Goal: Task Accomplishment & Management: Manage account settings

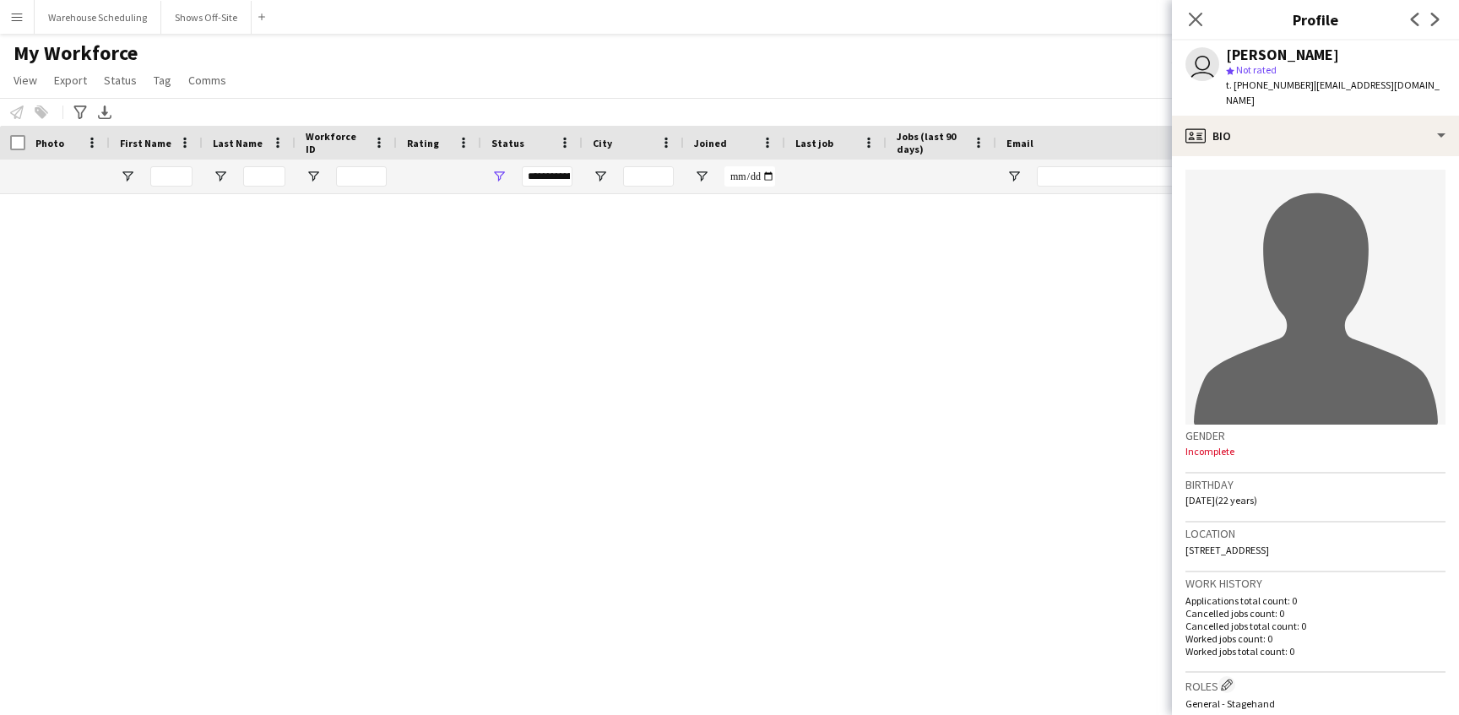
scroll to position [35748, 0]
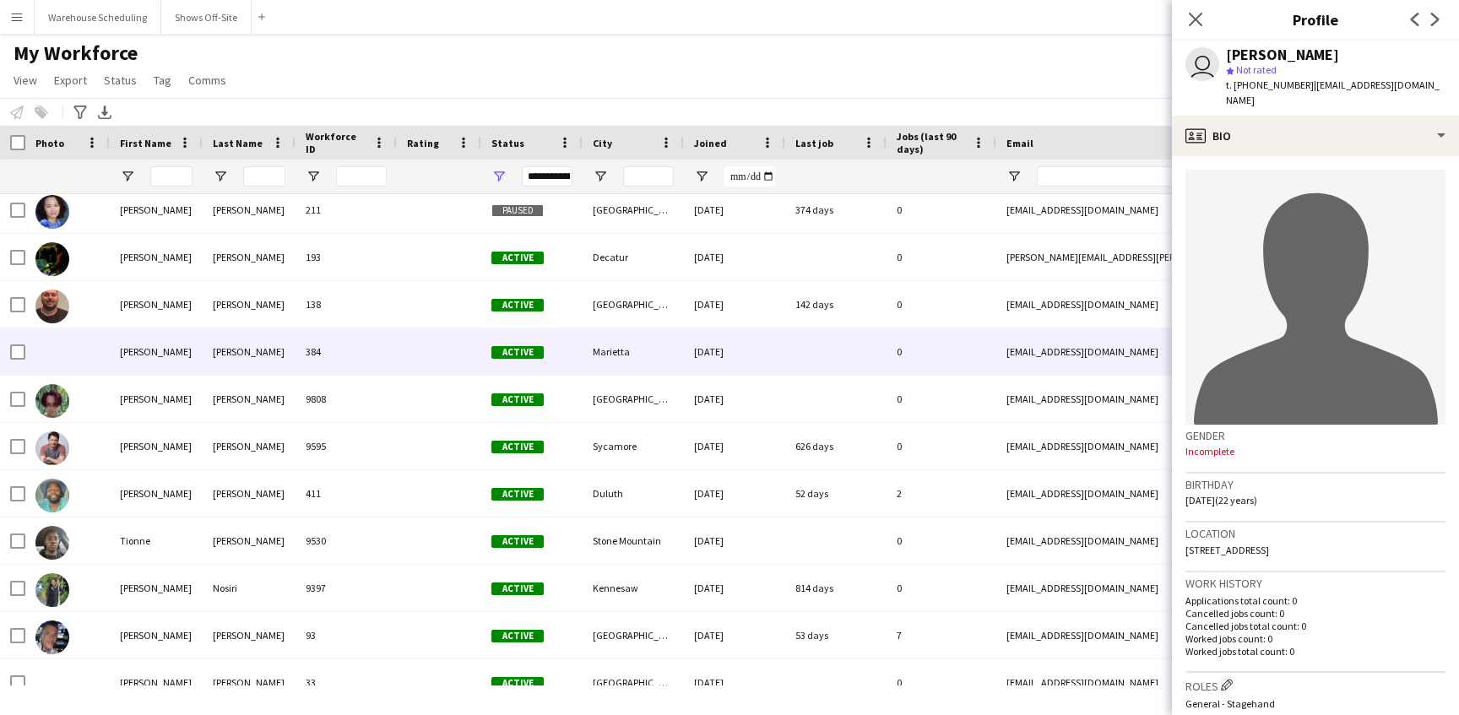
click at [30, 19] on button "Menu" at bounding box center [17, 17] width 34 height 34
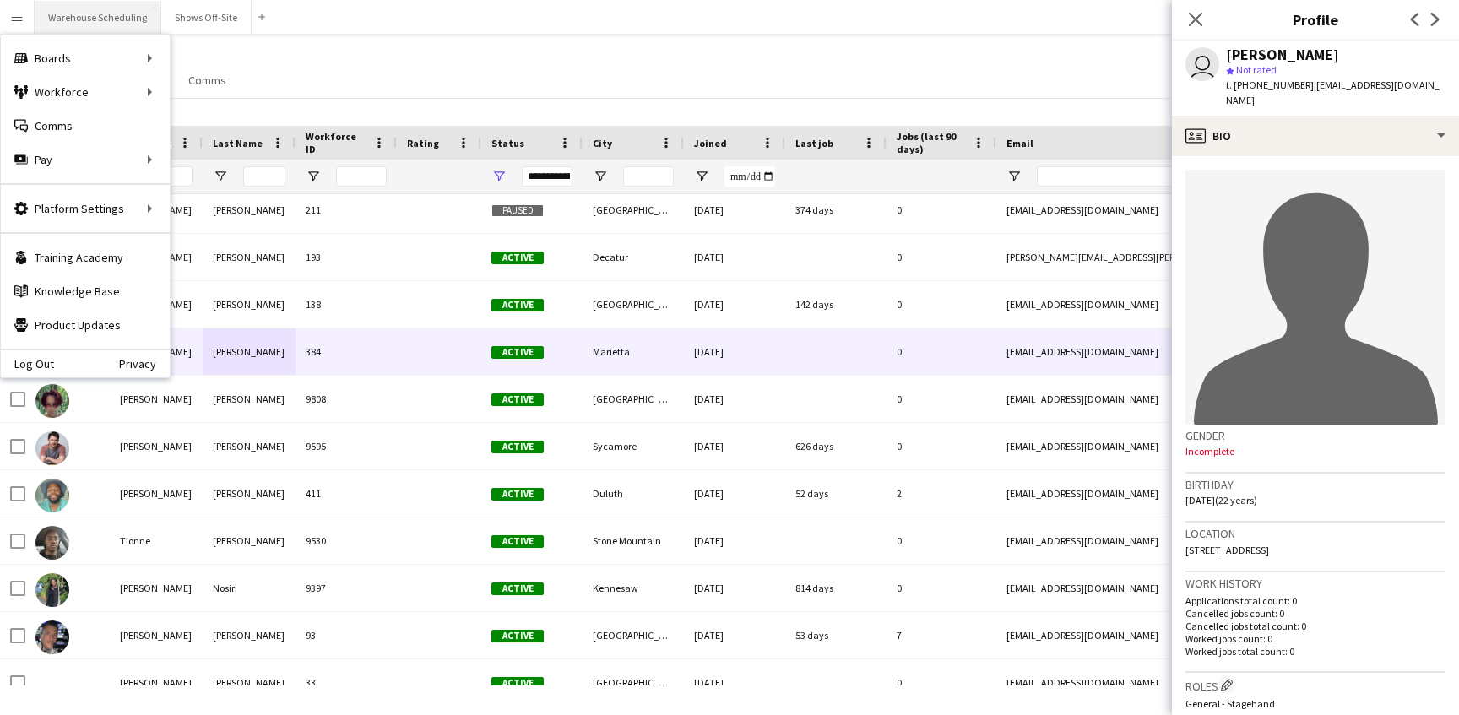
click at [85, 14] on button "Warehouse Scheduling Close" at bounding box center [98, 17] width 127 height 33
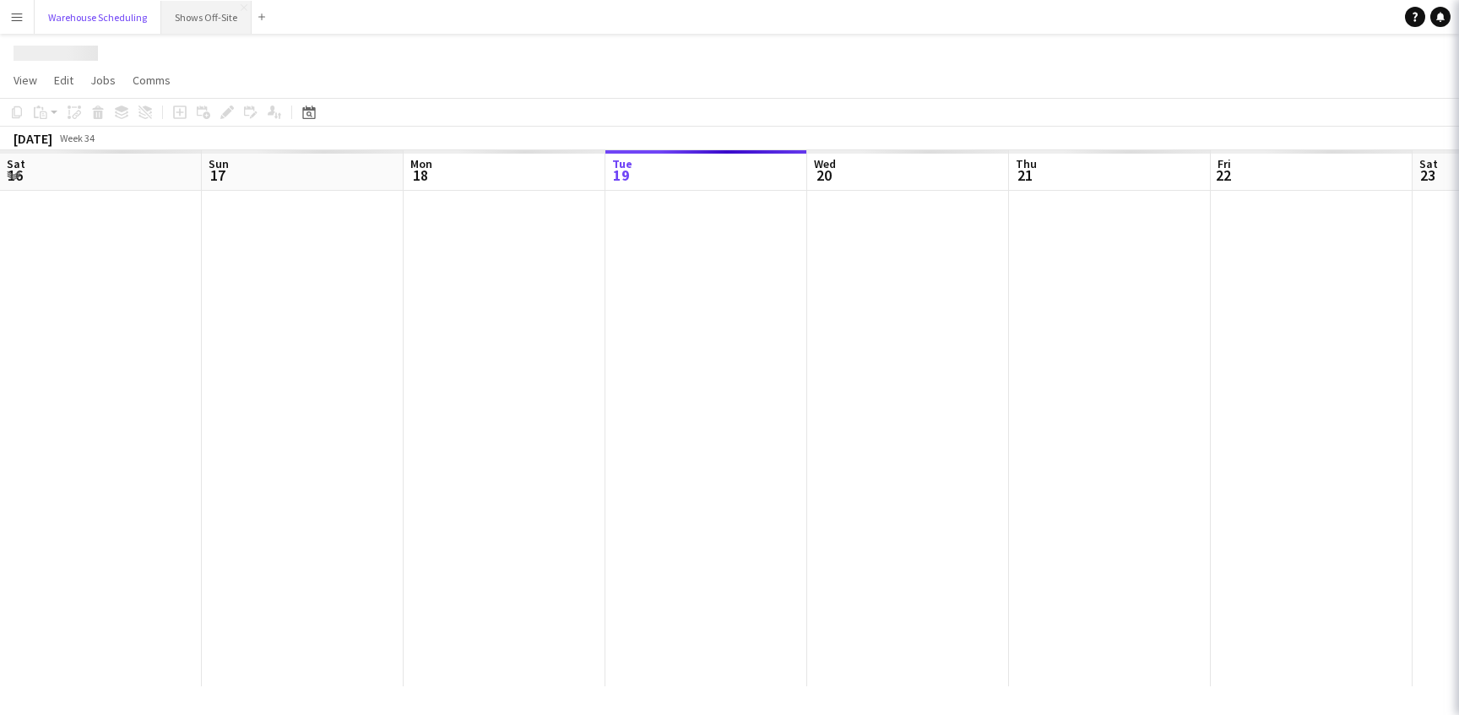
scroll to position [0, 404]
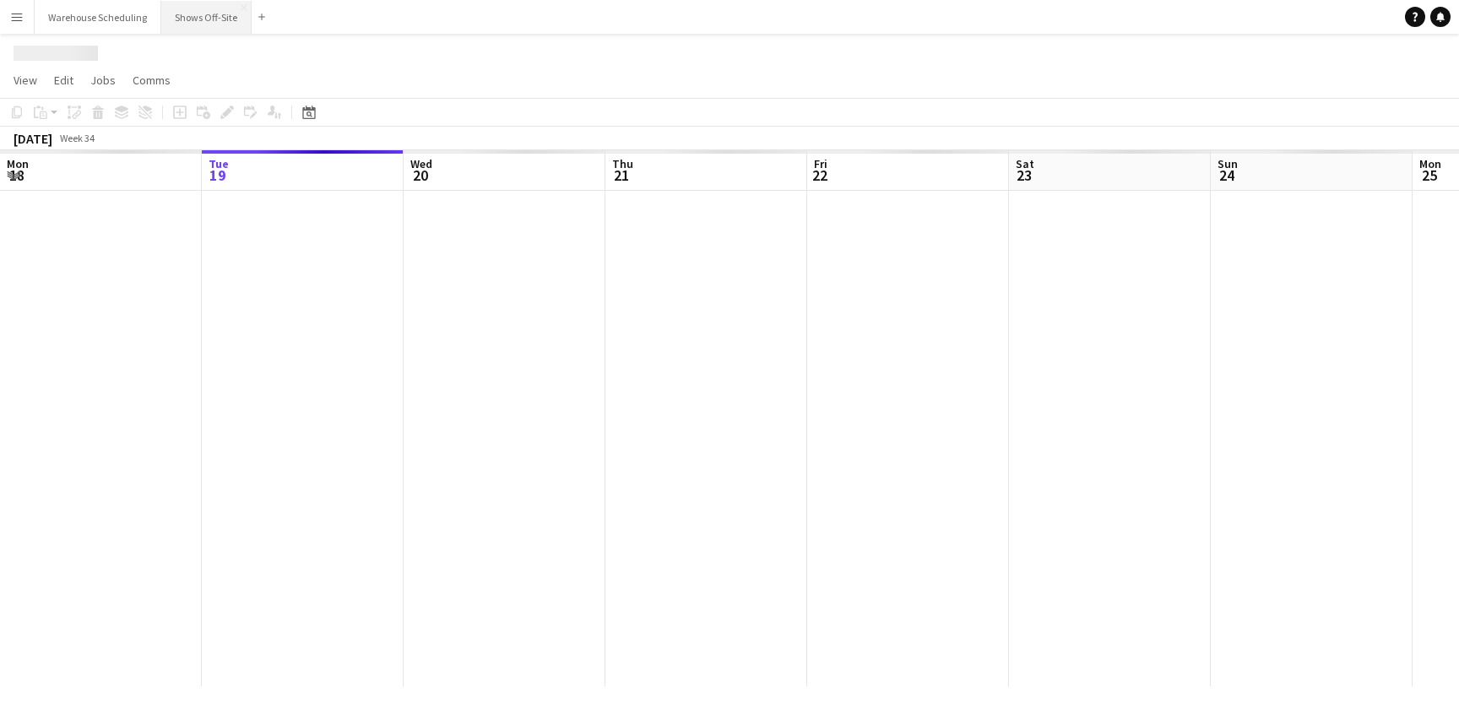
click at [207, 18] on button "Shows Off-Site Close" at bounding box center [206, 17] width 90 height 33
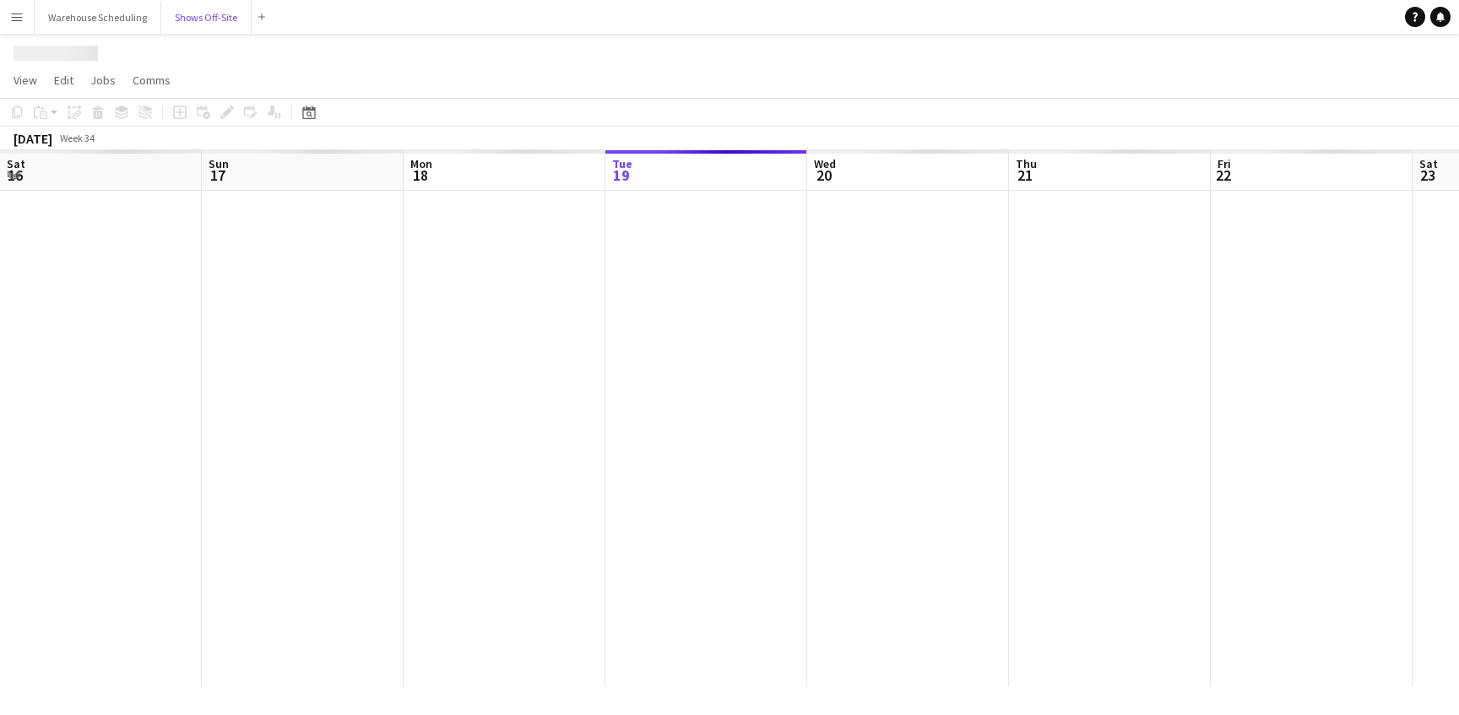
scroll to position [0, 404]
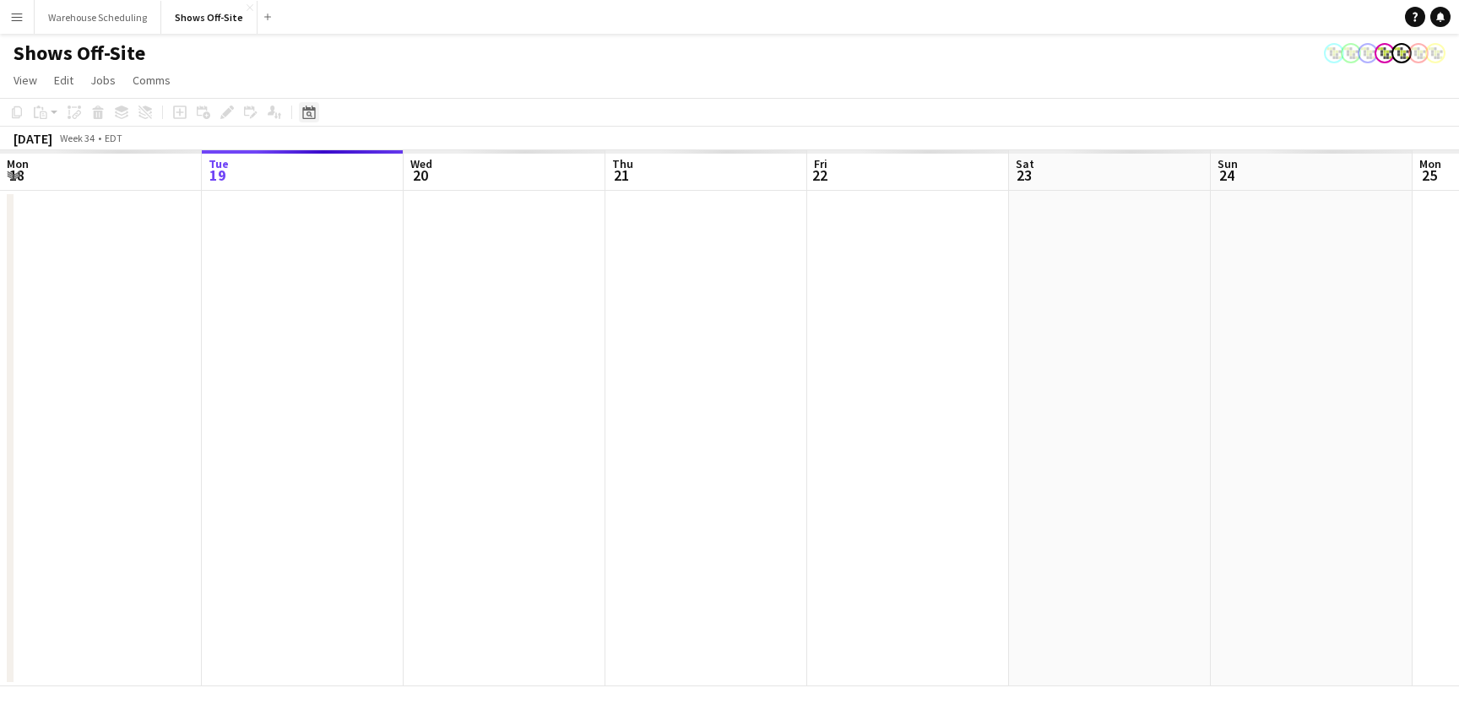
click at [301, 116] on div "Date picker" at bounding box center [309, 112] width 20 height 20
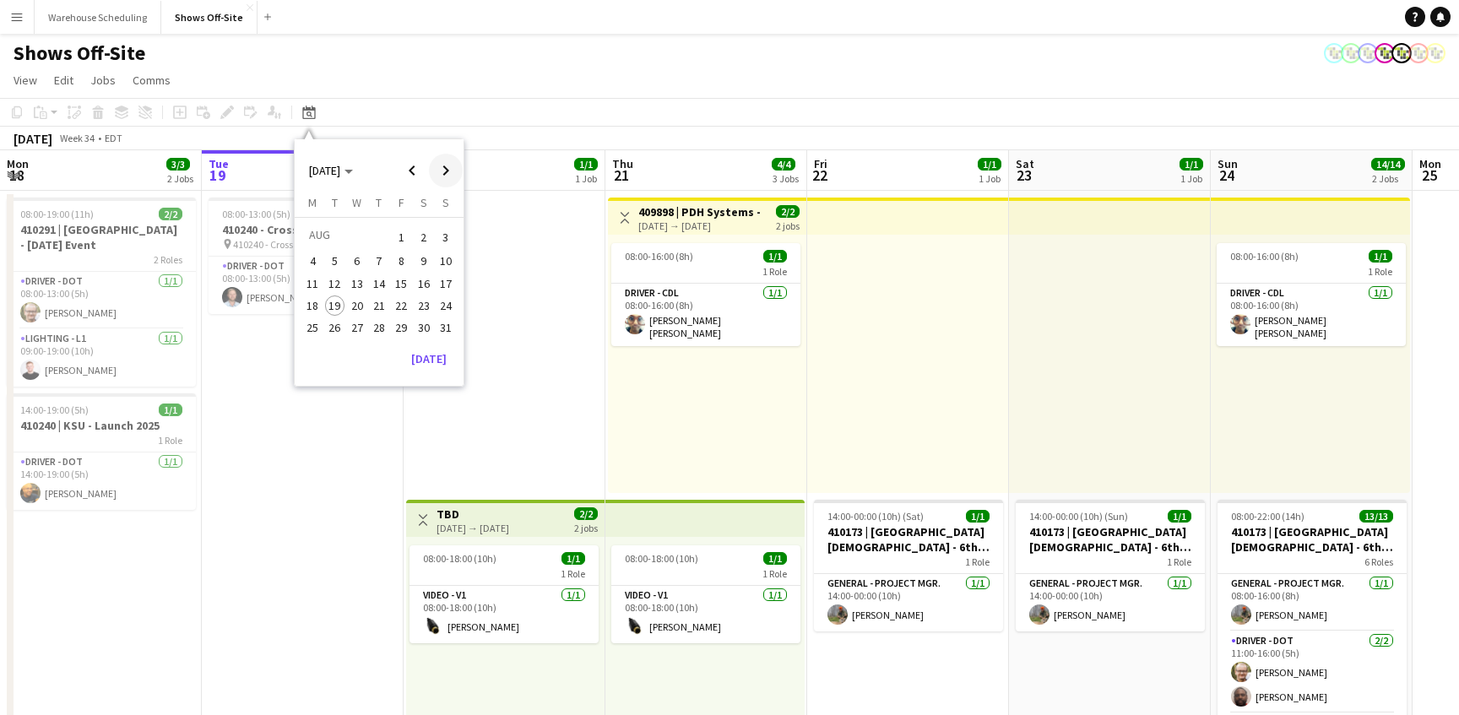
click at [448, 166] on span "Next month" at bounding box center [446, 171] width 34 height 34
click at [399, 263] on span "3" at bounding box center [401, 257] width 20 height 20
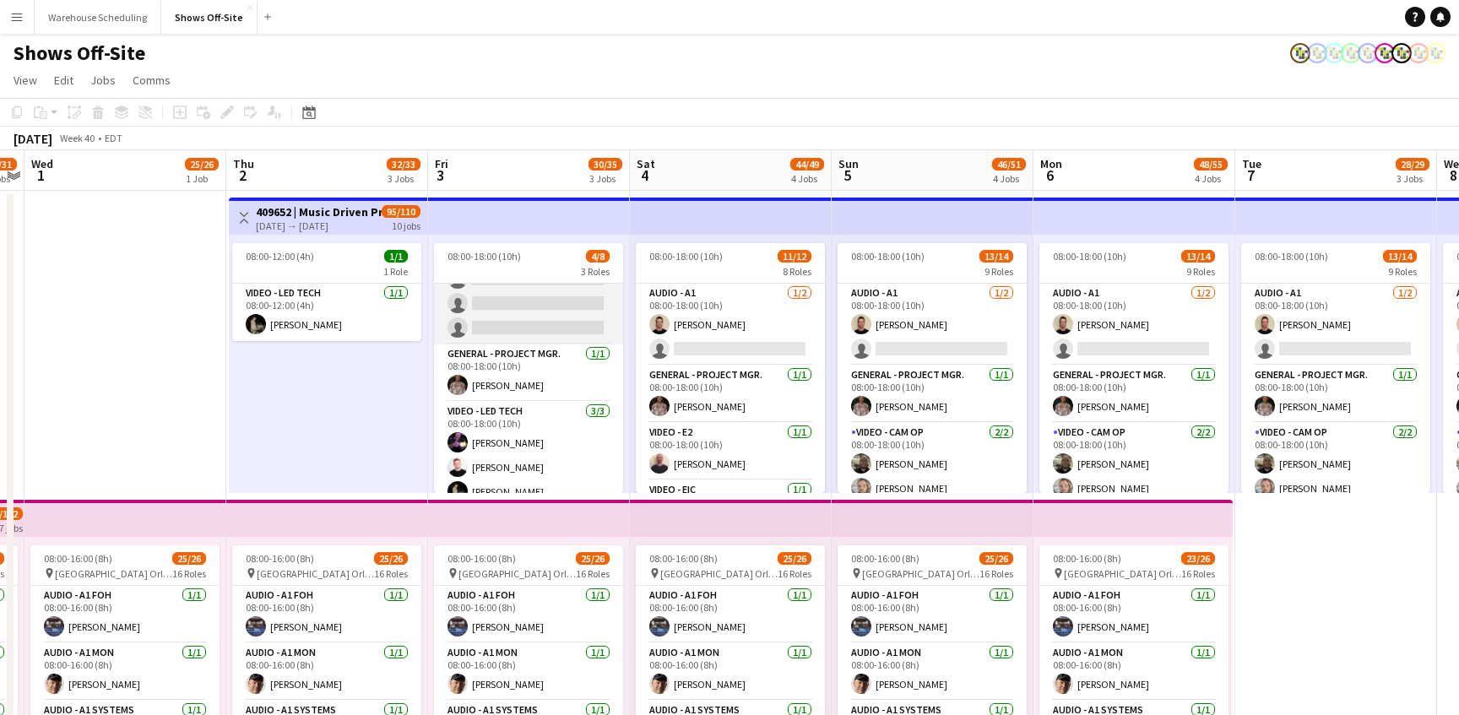
scroll to position [85, 0]
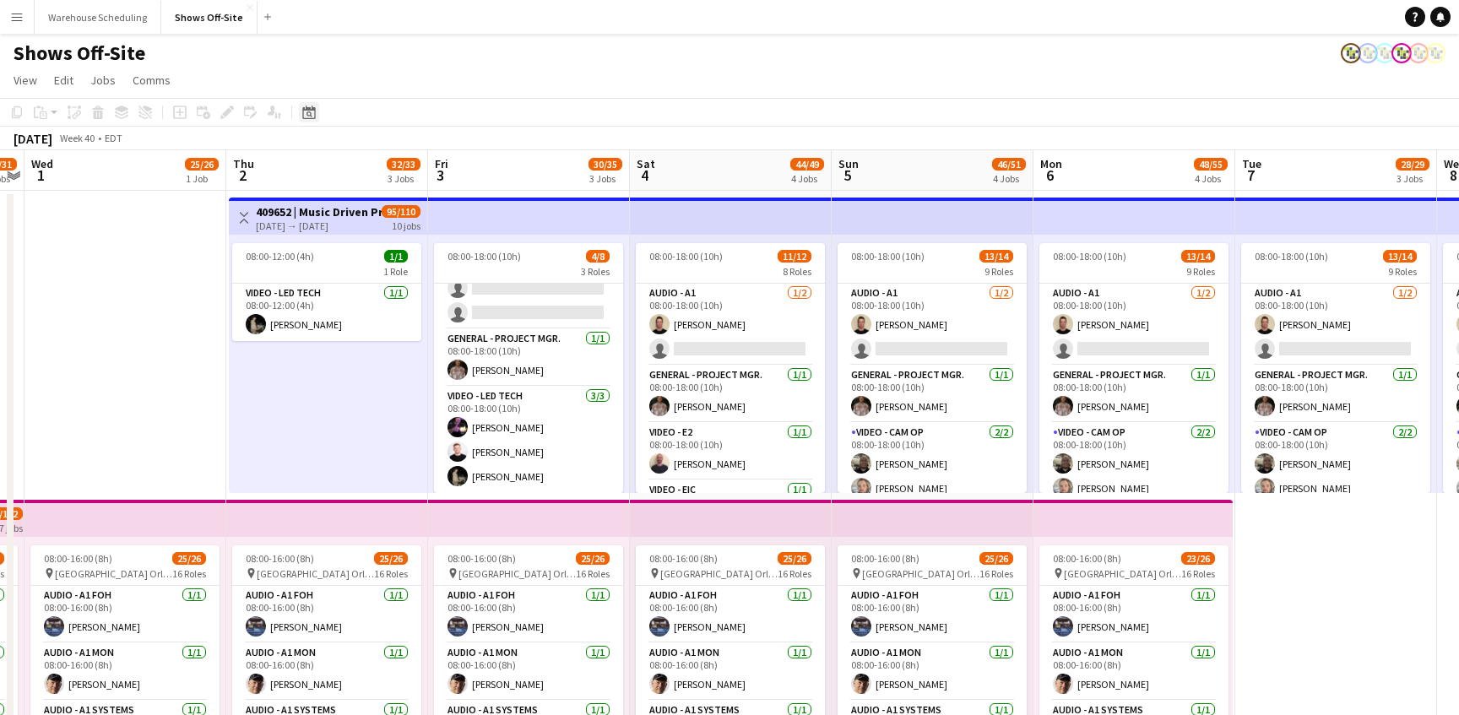
click at [315, 117] on icon at bounding box center [308, 113] width 13 height 14
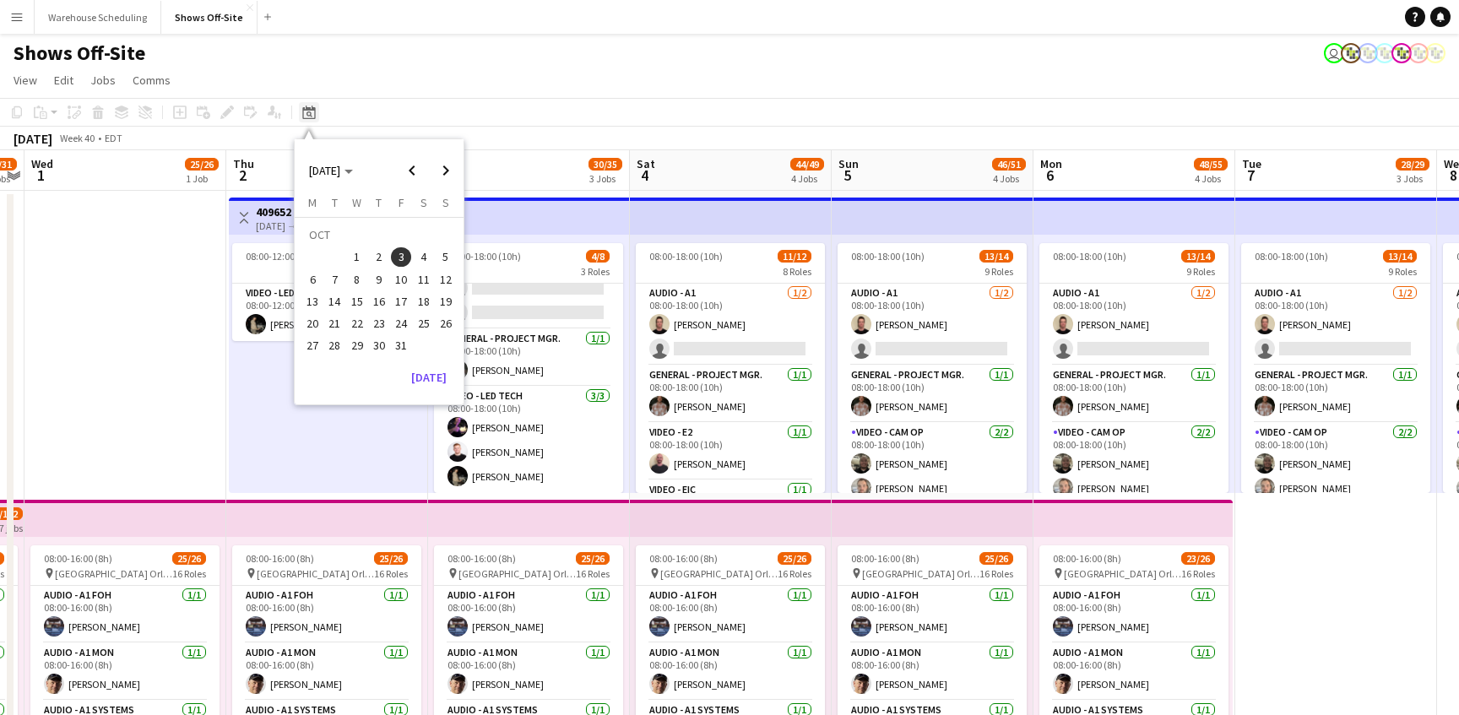
click at [314, 115] on icon at bounding box center [308, 113] width 13 height 14
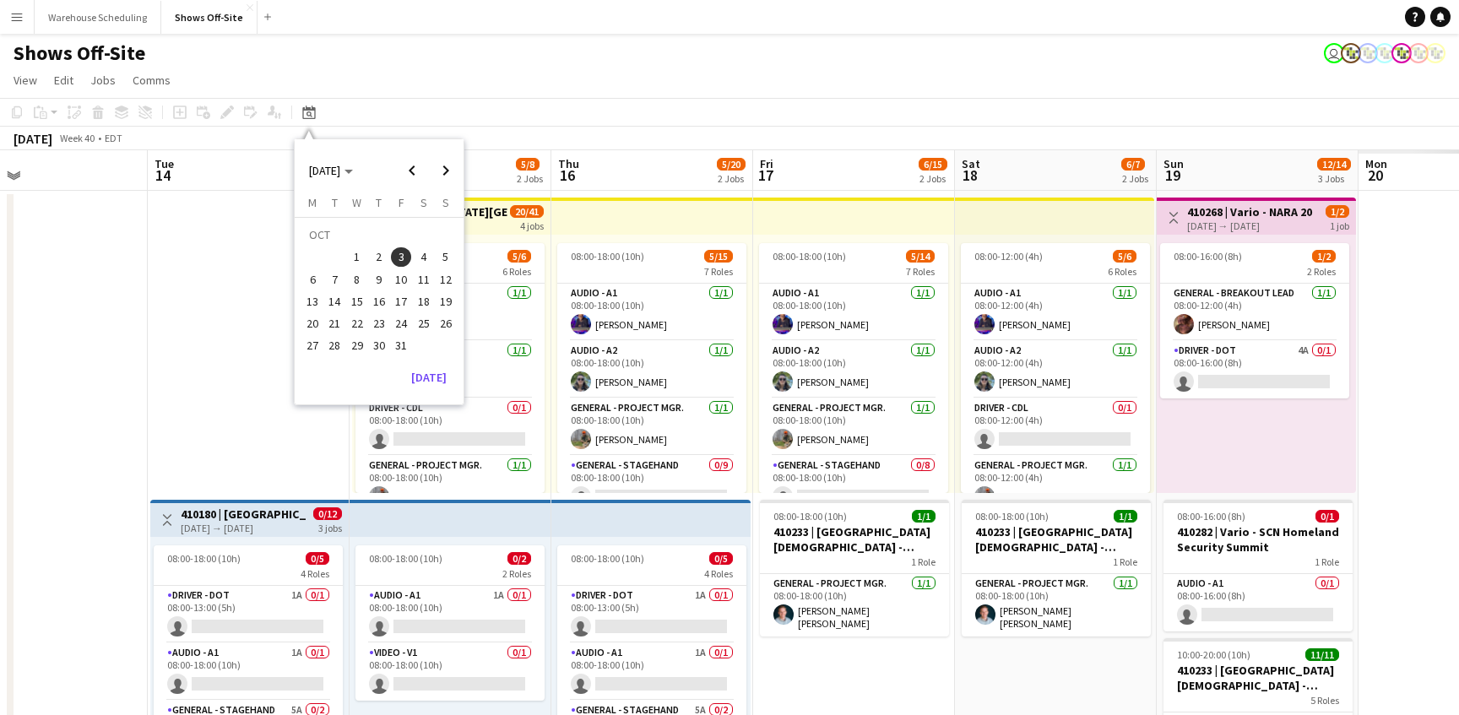
scroll to position [0, 738]
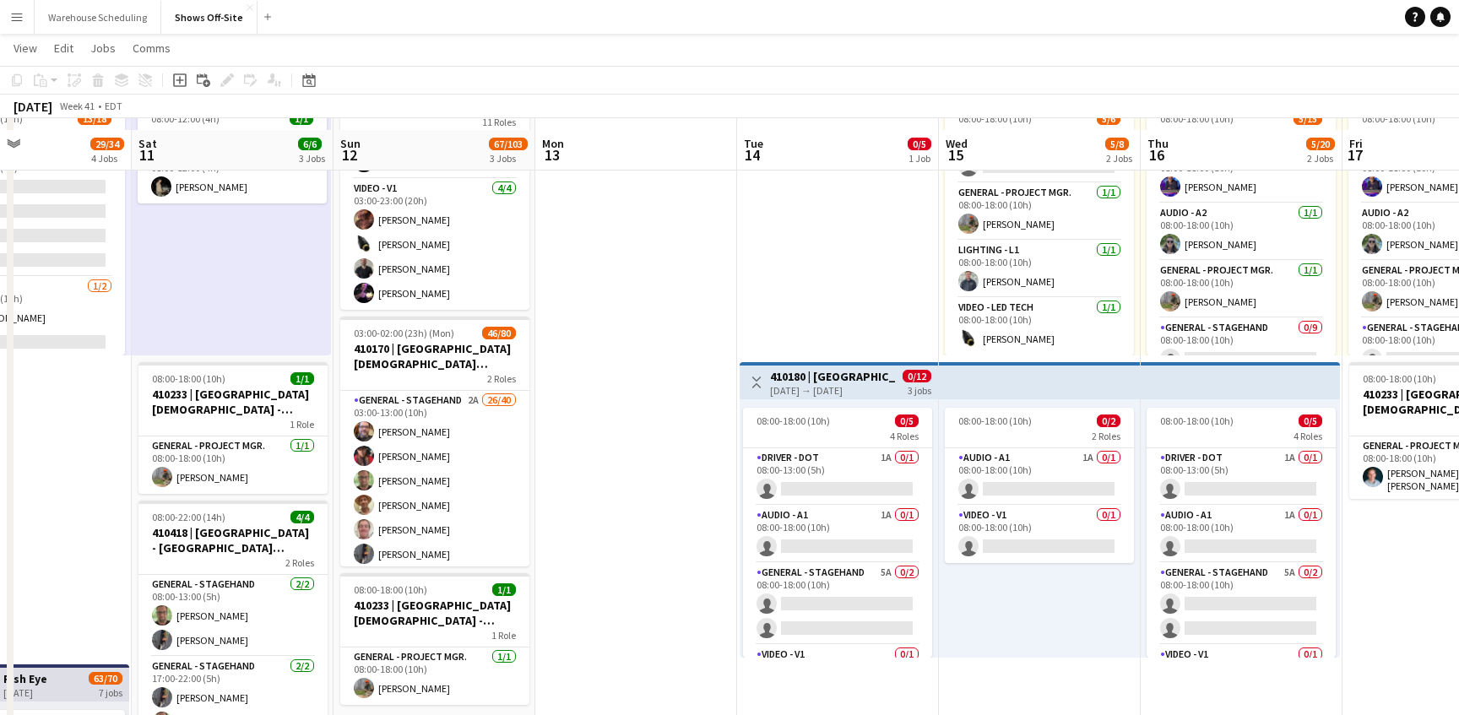
scroll to position [154, 0]
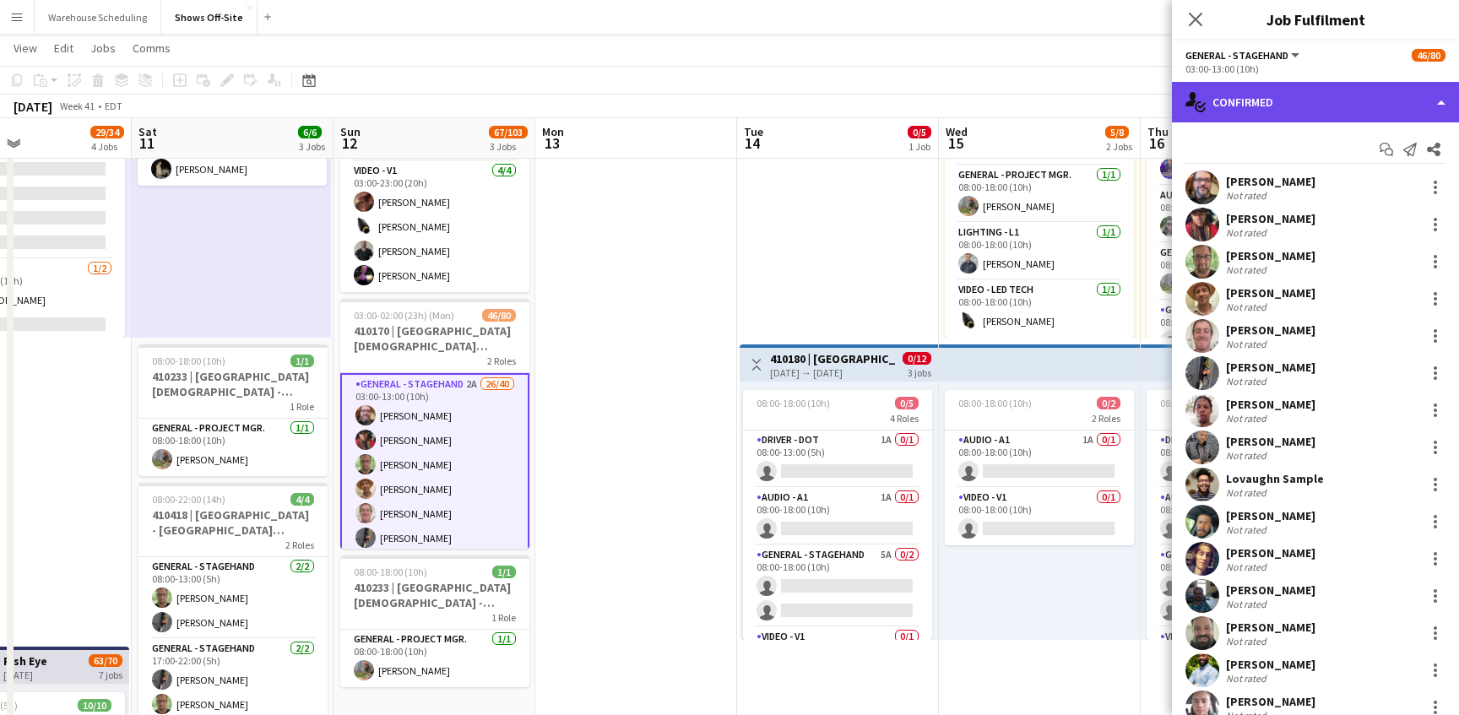
click at [1308, 102] on div "single-neutral-actions-check-2 Confirmed" at bounding box center [1315, 102] width 287 height 41
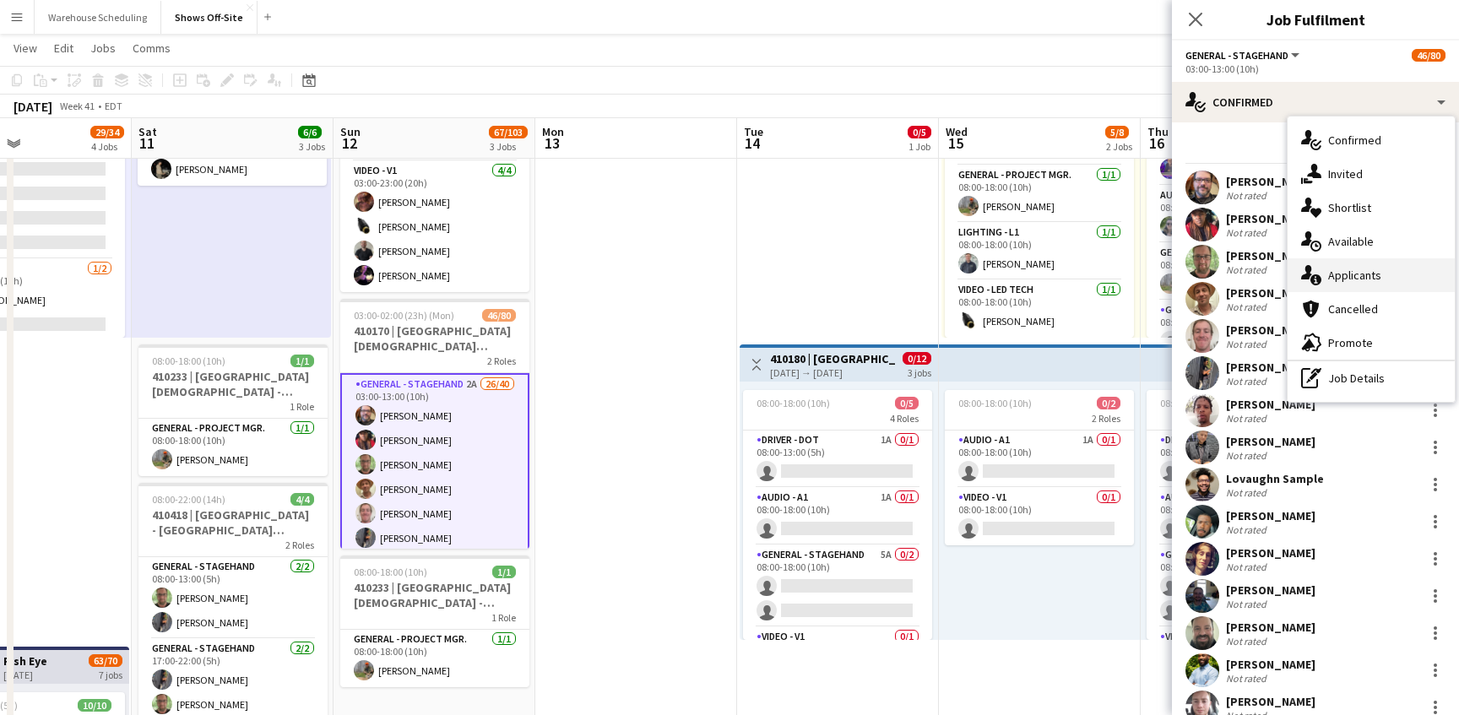
click at [1390, 285] on div "single-neutral-actions-information Applicants" at bounding box center [1370, 275] width 167 height 34
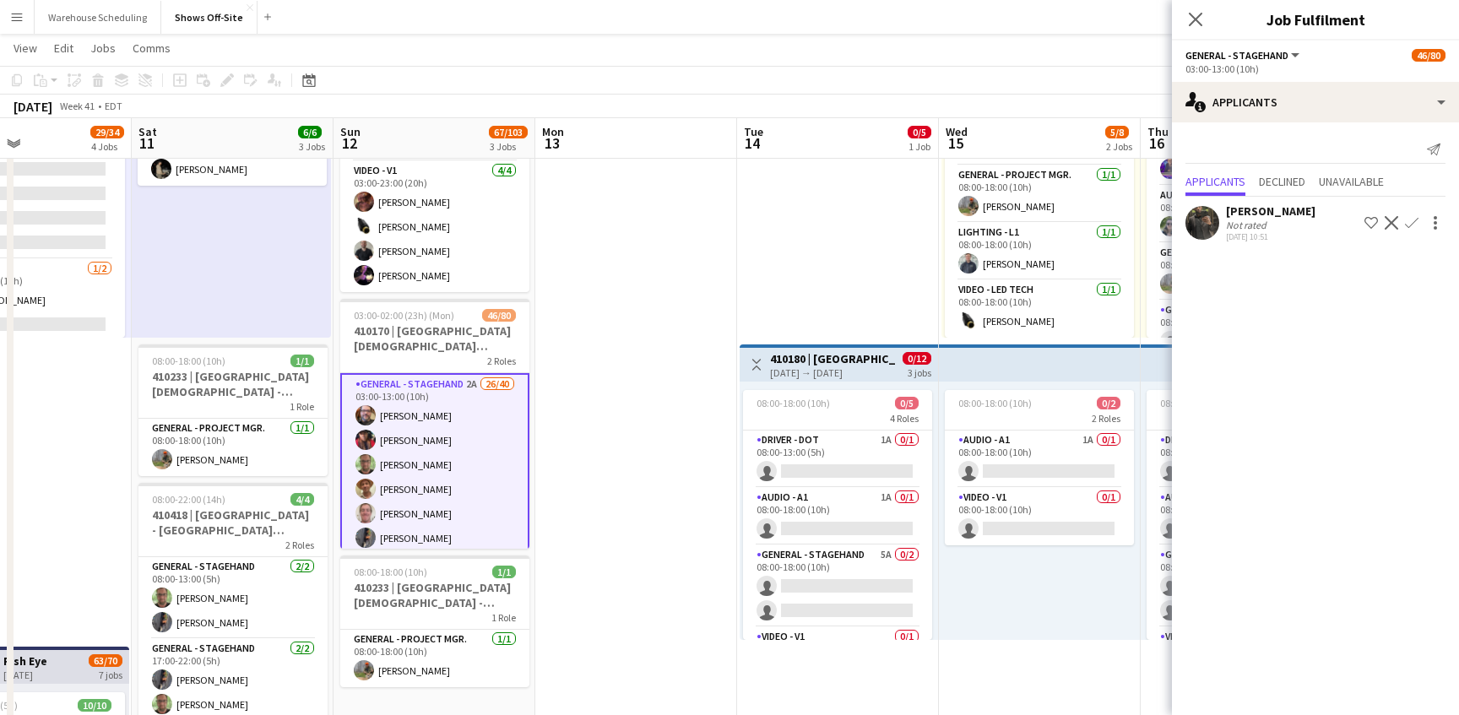
click at [1405, 221] on app-icon "Confirm" at bounding box center [1412, 223] width 14 height 14
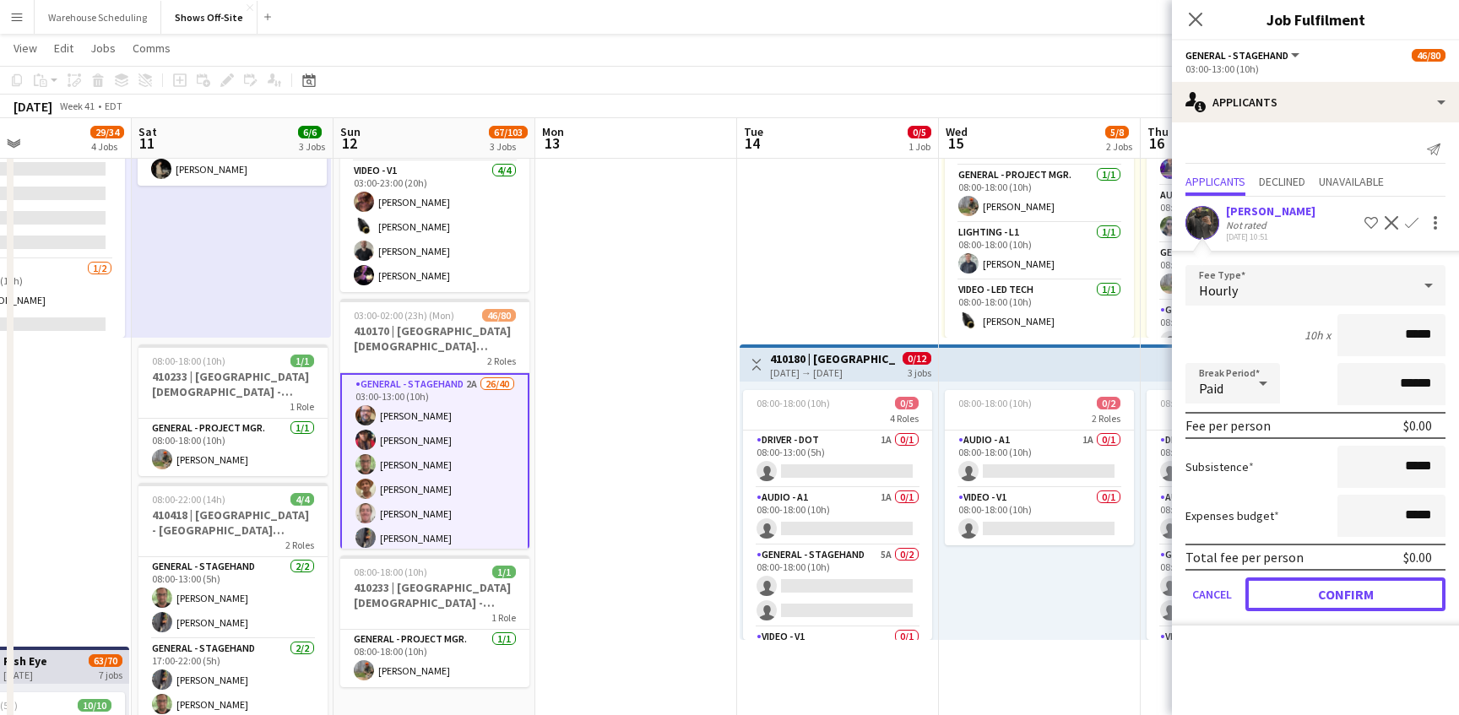
click at [1347, 584] on button "Confirm" at bounding box center [1345, 594] width 200 height 34
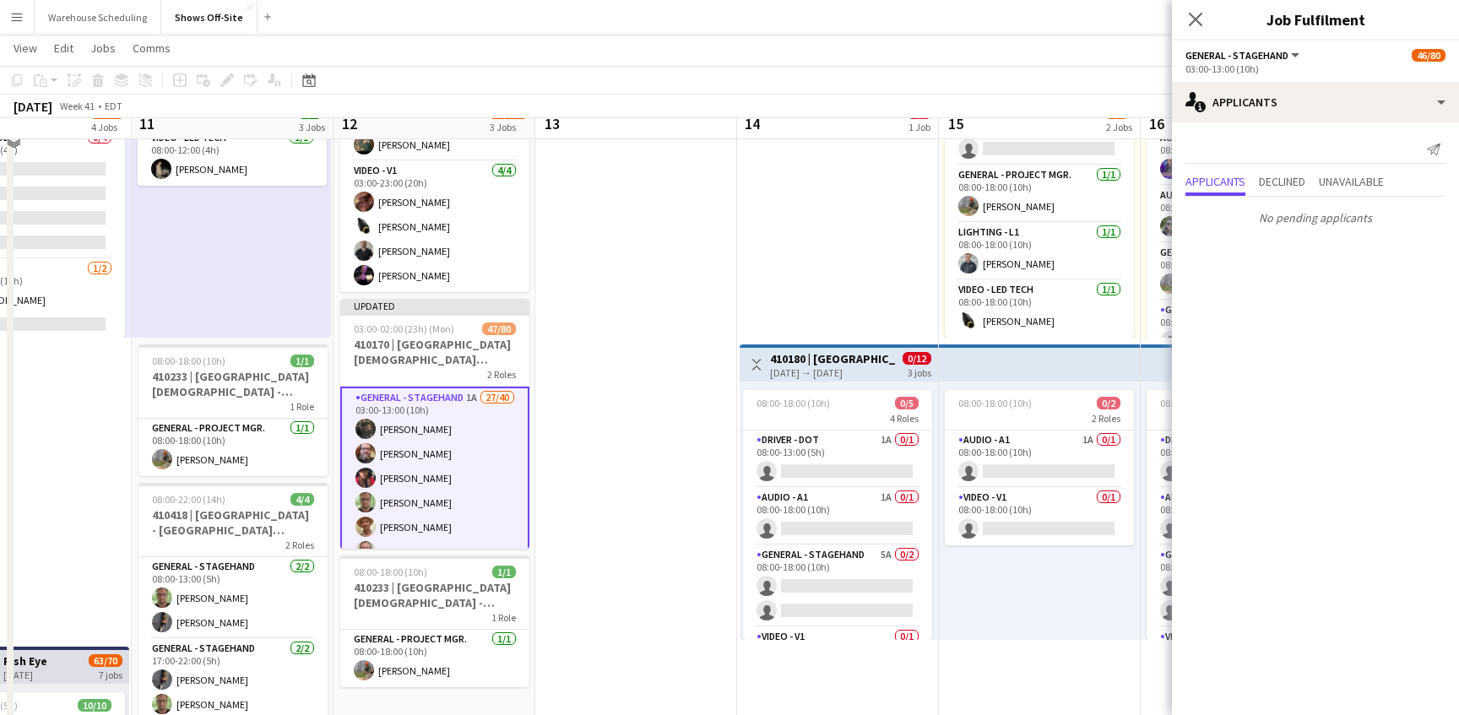
scroll to position [172, 0]
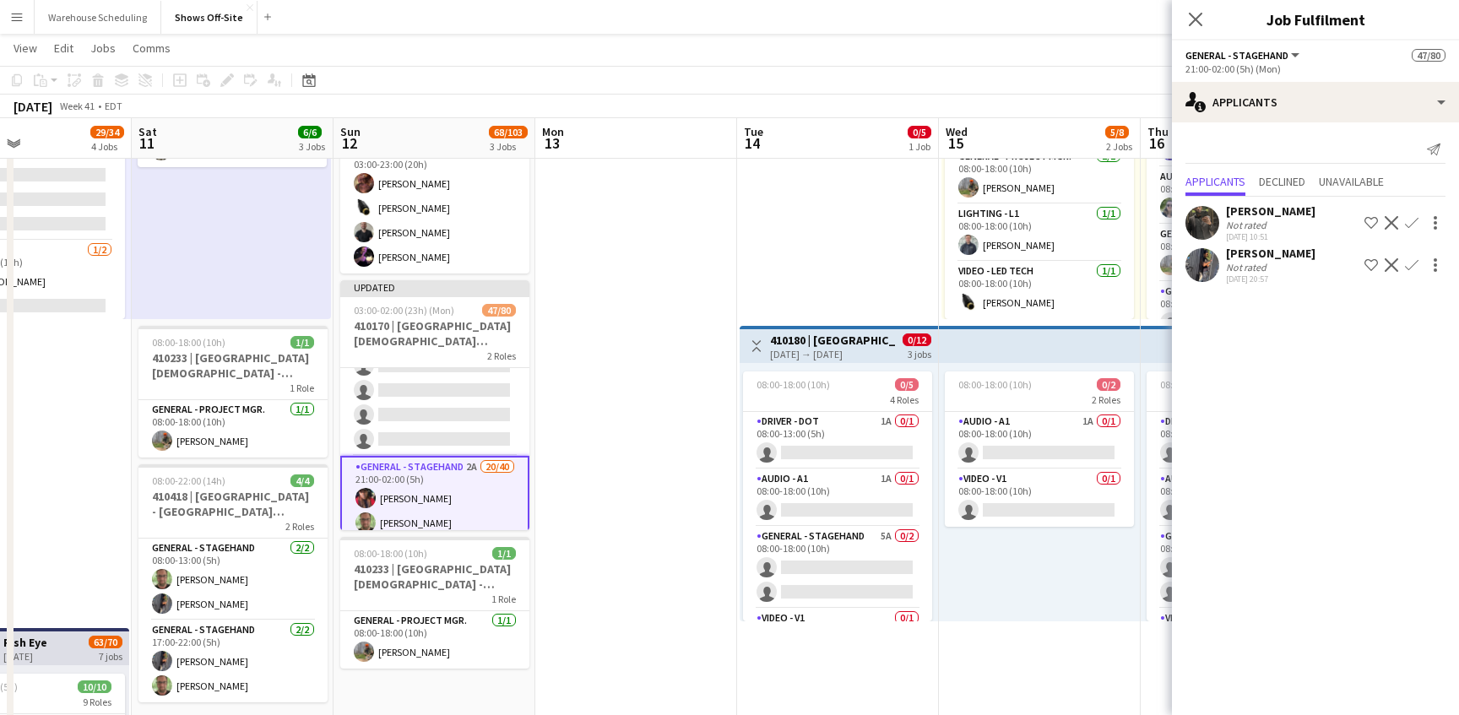
click at [1412, 262] on app-icon "Confirm" at bounding box center [1412, 265] width 14 height 14
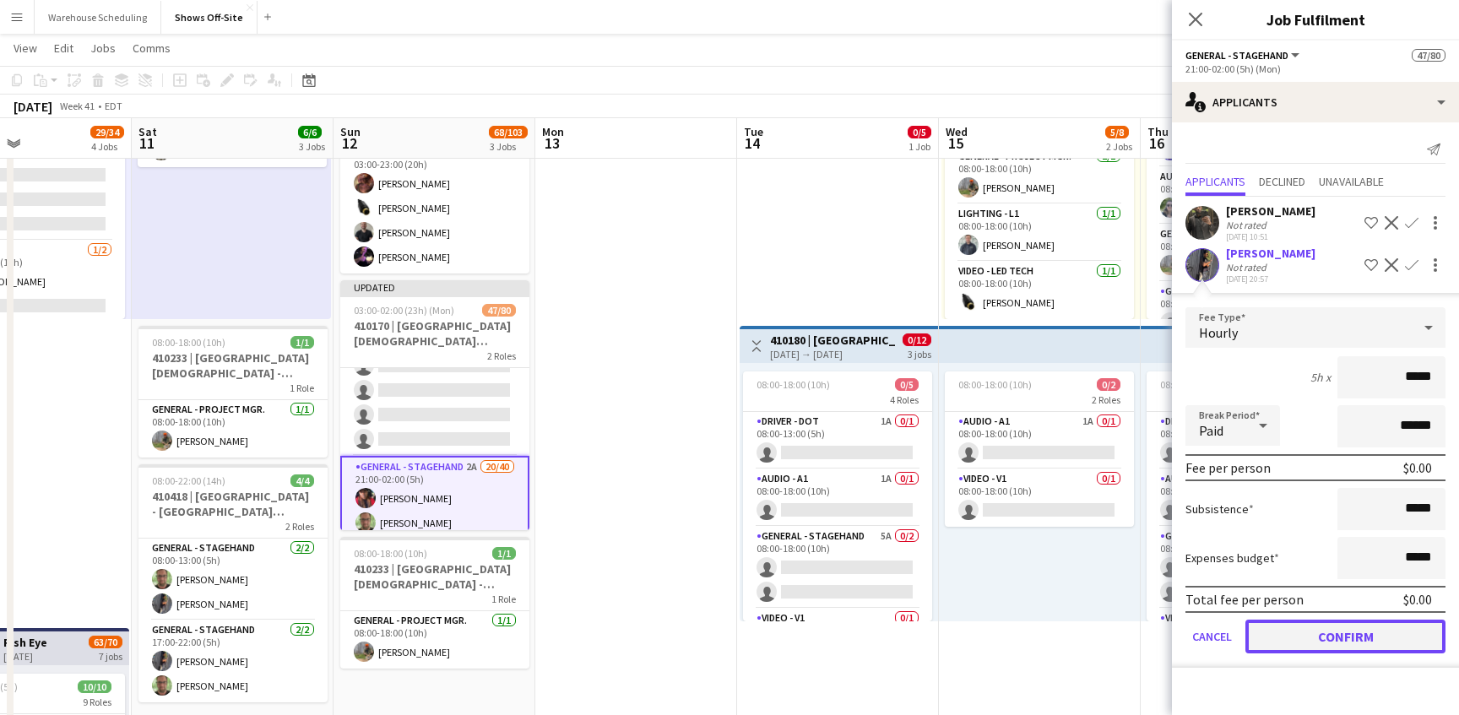
click at [1322, 634] on button "Confirm" at bounding box center [1345, 637] width 200 height 34
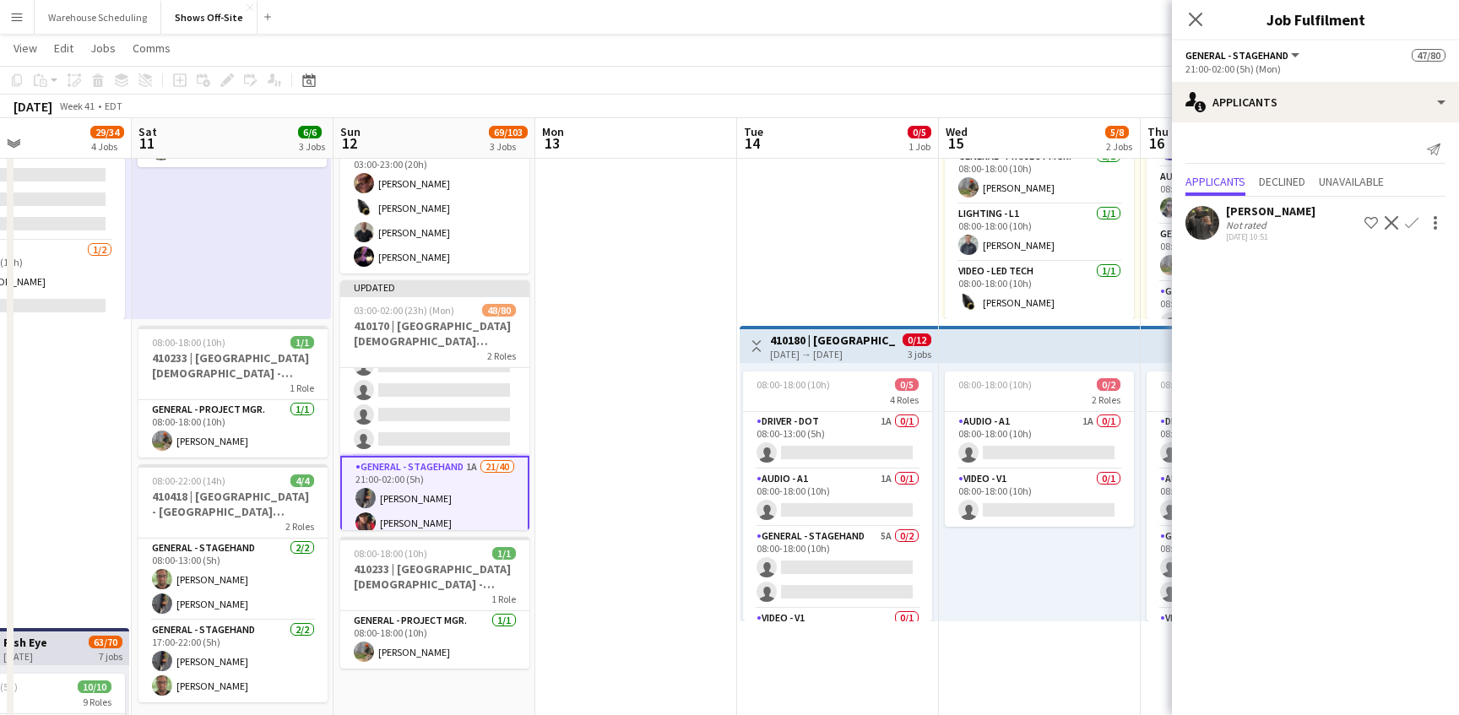
click at [1401, 221] on button "Confirm" at bounding box center [1411, 223] width 20 height 20
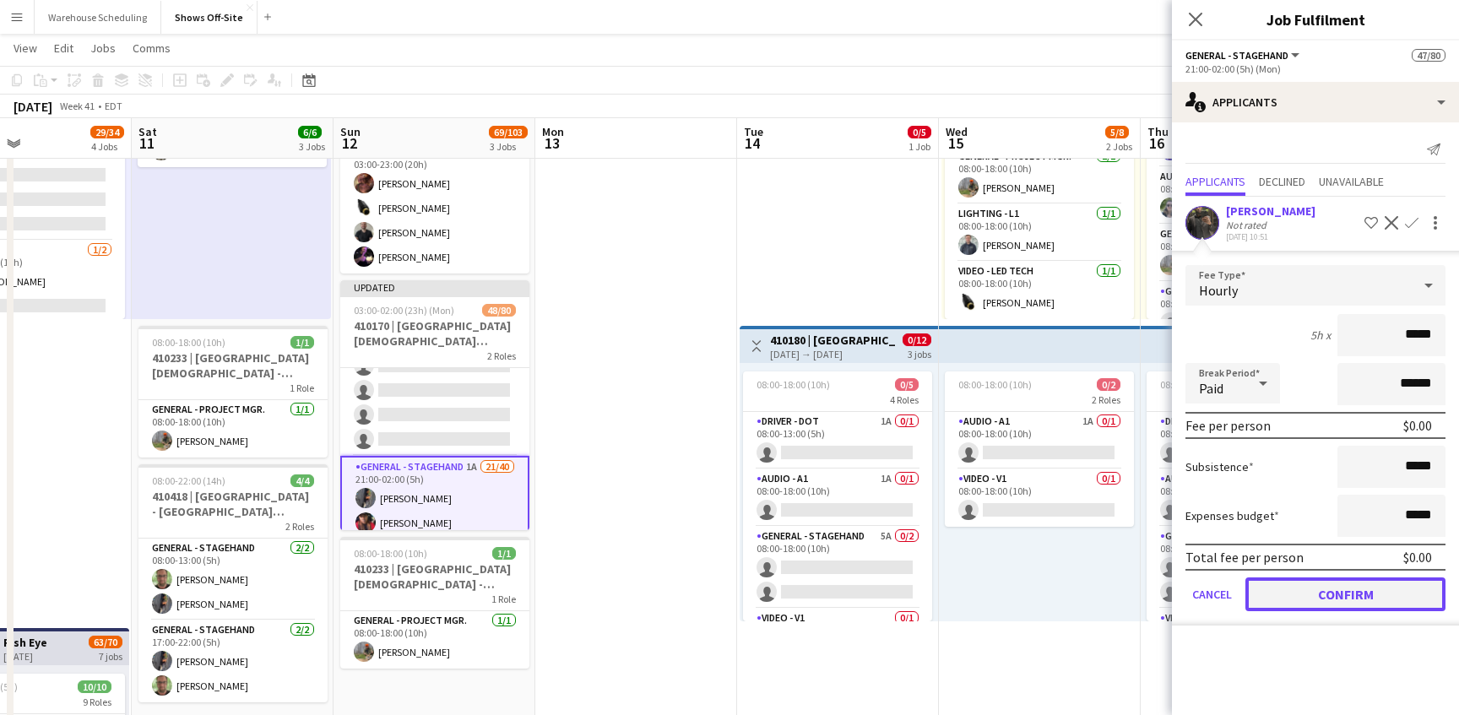
click at [1331, 603] on button "Confirm" at bounding box center [1345, 594] width 200 height 34
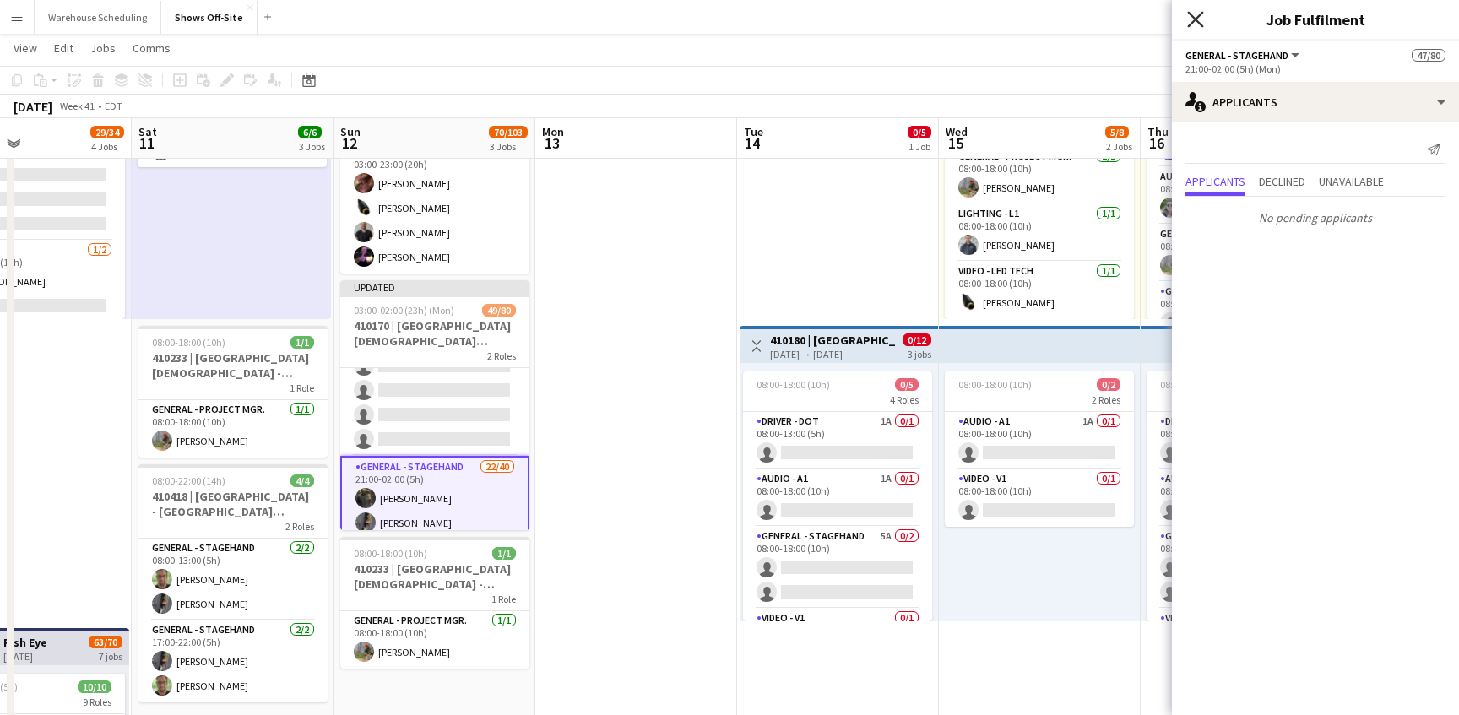
click at [1191, 21] on icon at bounding box center [1195, 19] width 16 height 16
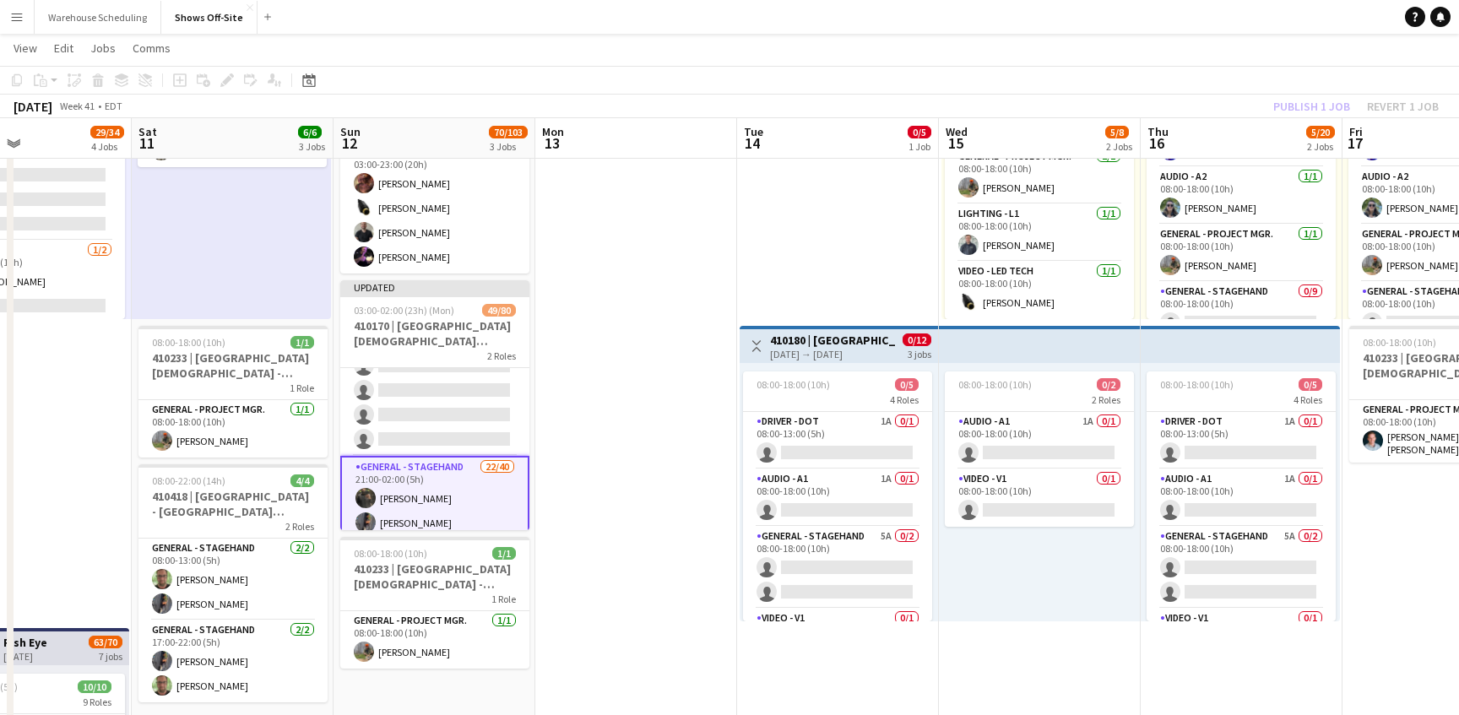
click at [1258, 62] on app-page-menu "View Day view expanded Day view collapsed Month view Date picker Jump to [DATE]…" at bounding box center [729, 50] width 1459 height 32
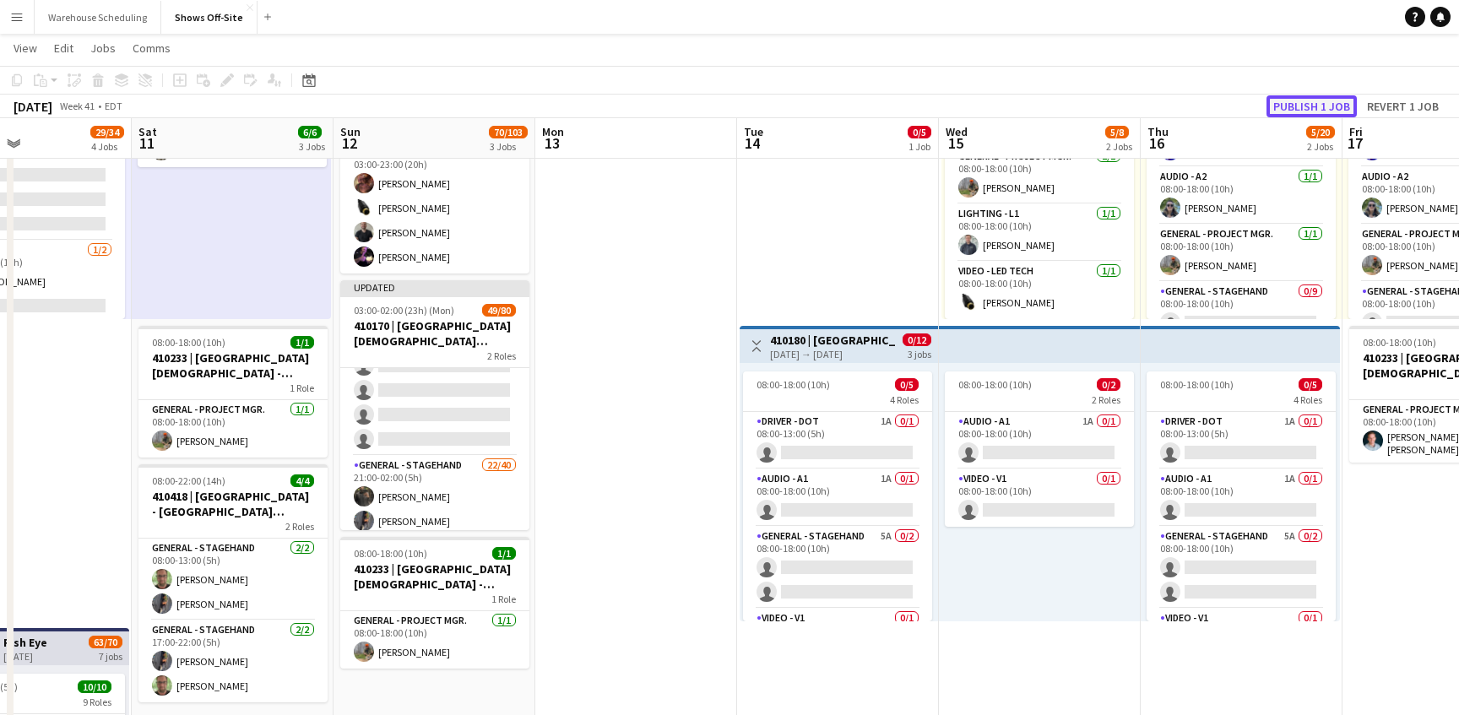
click at [1298, 101] on button "Publish 1 job" at bounding box center [1311, 106] width 90 height 22
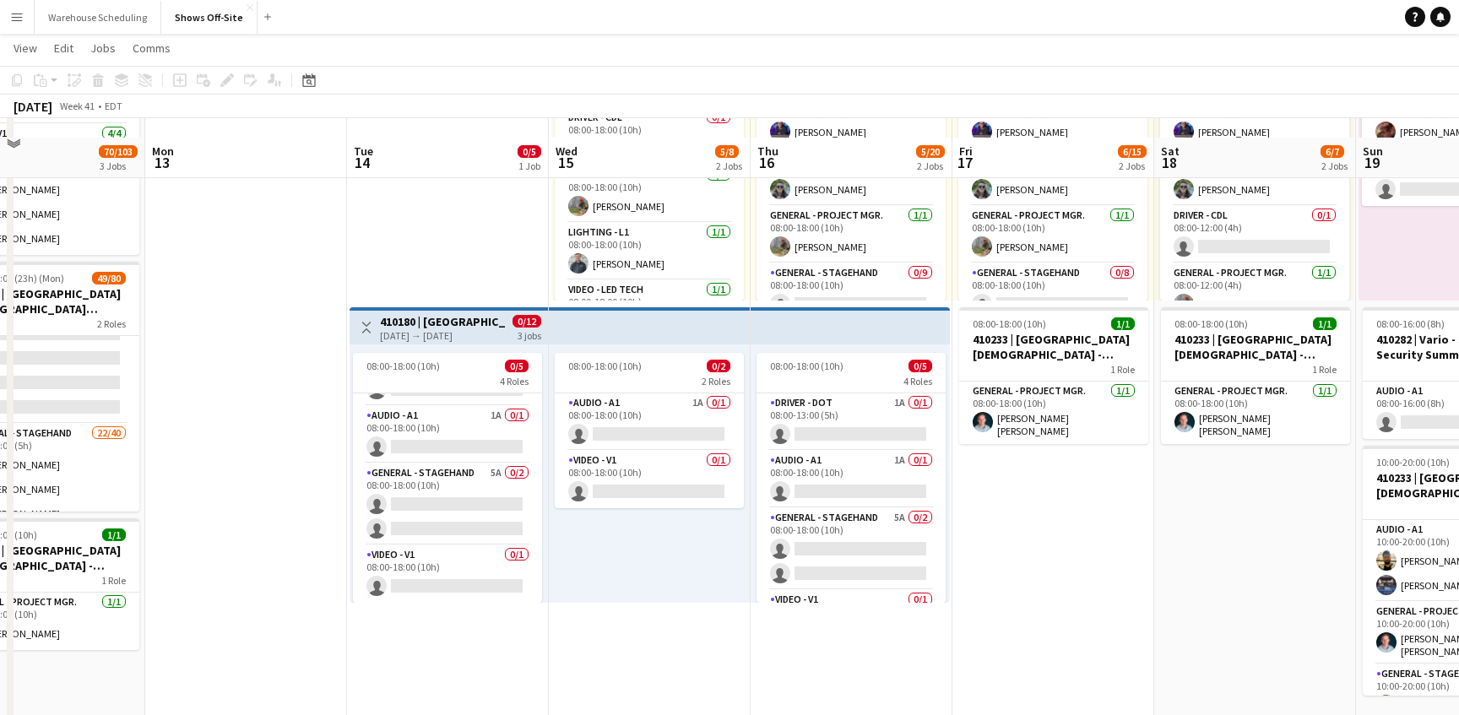
scroll to position [174, 0]
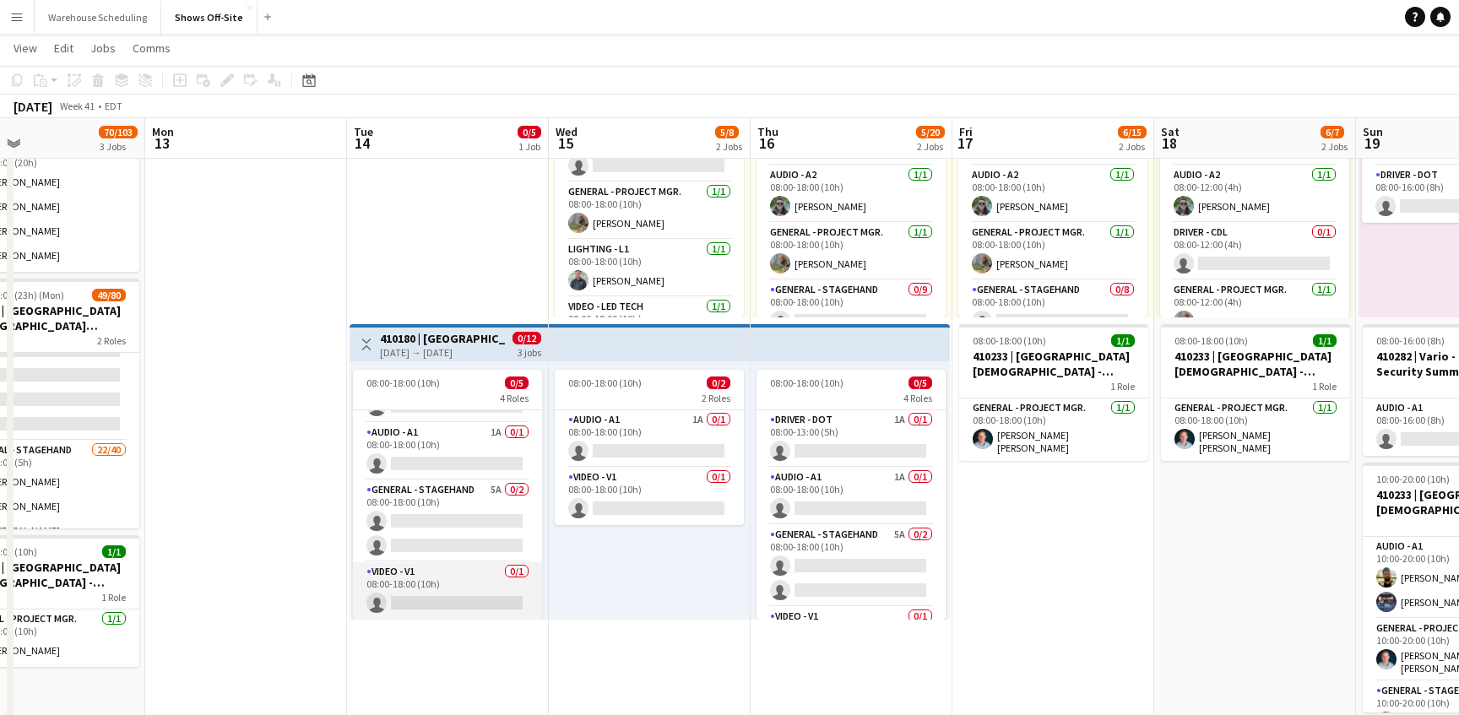
click at [465, 593] on app-card-role "Video - V1 0/1 08:00-18:00 (10h) single-neutral-actions" at bounding box center [447, 590] width 189 height 57
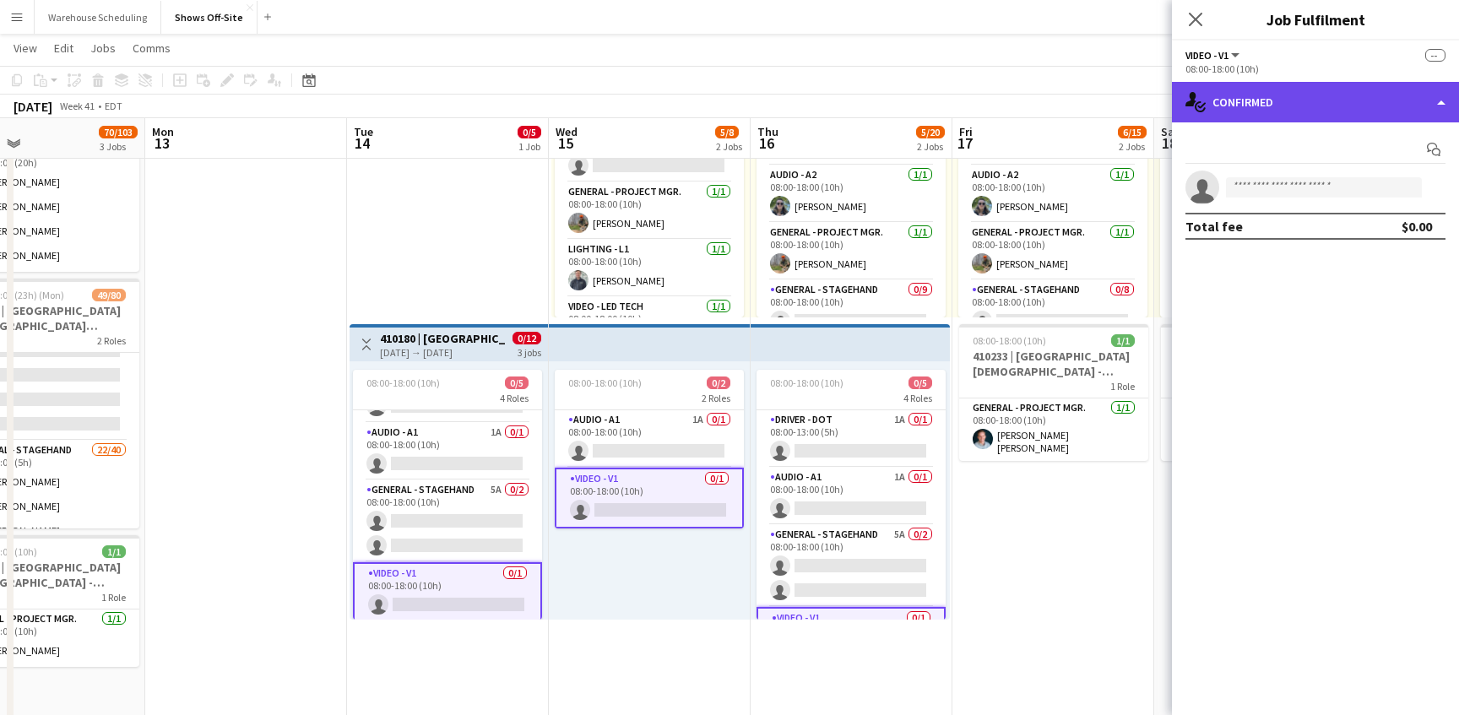
click at [1368, 93] on div "single-neutral-actions-check-2 Confirmed" at bounding box center [1315, 102] width 287 height 41
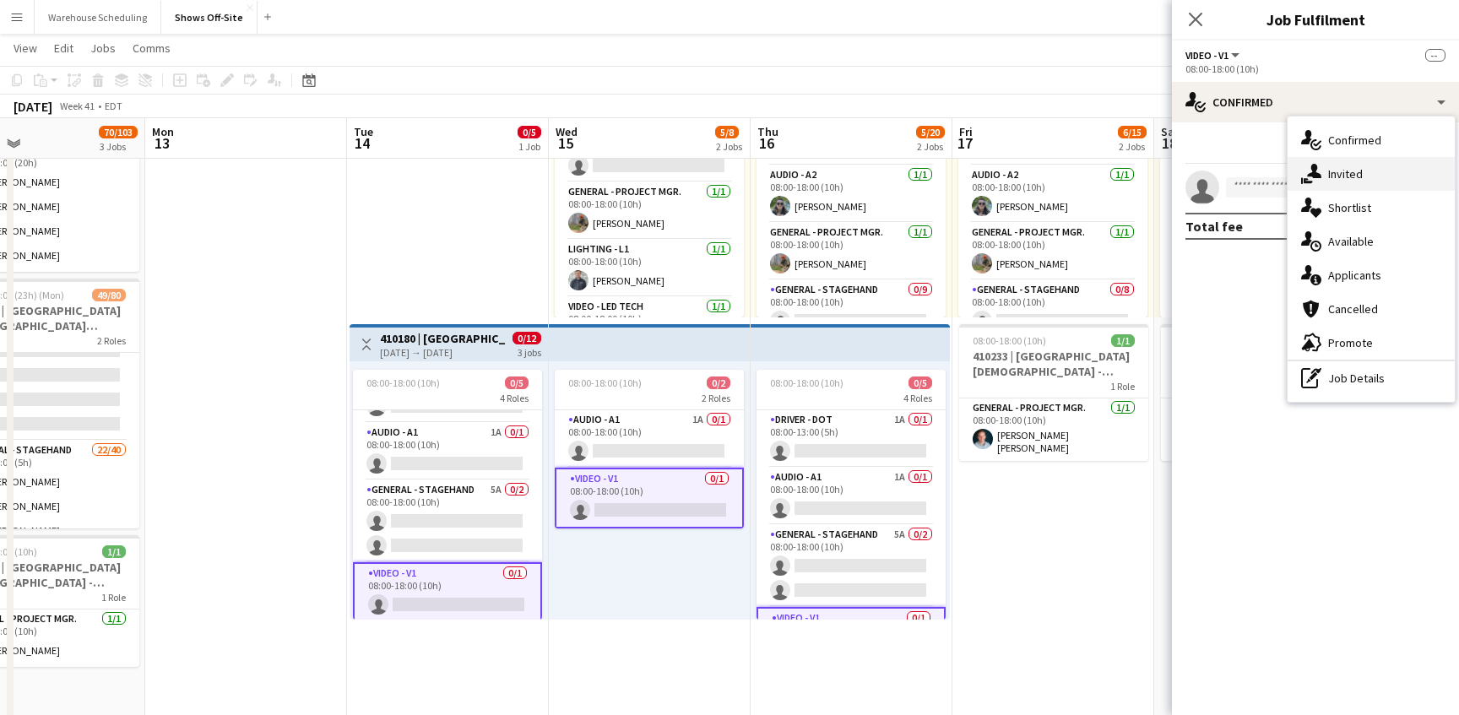
click at [1374, 175] on div "single-neutral-actions-share-1 Invited" at bounding box center [1370, 174] width 167 height 34
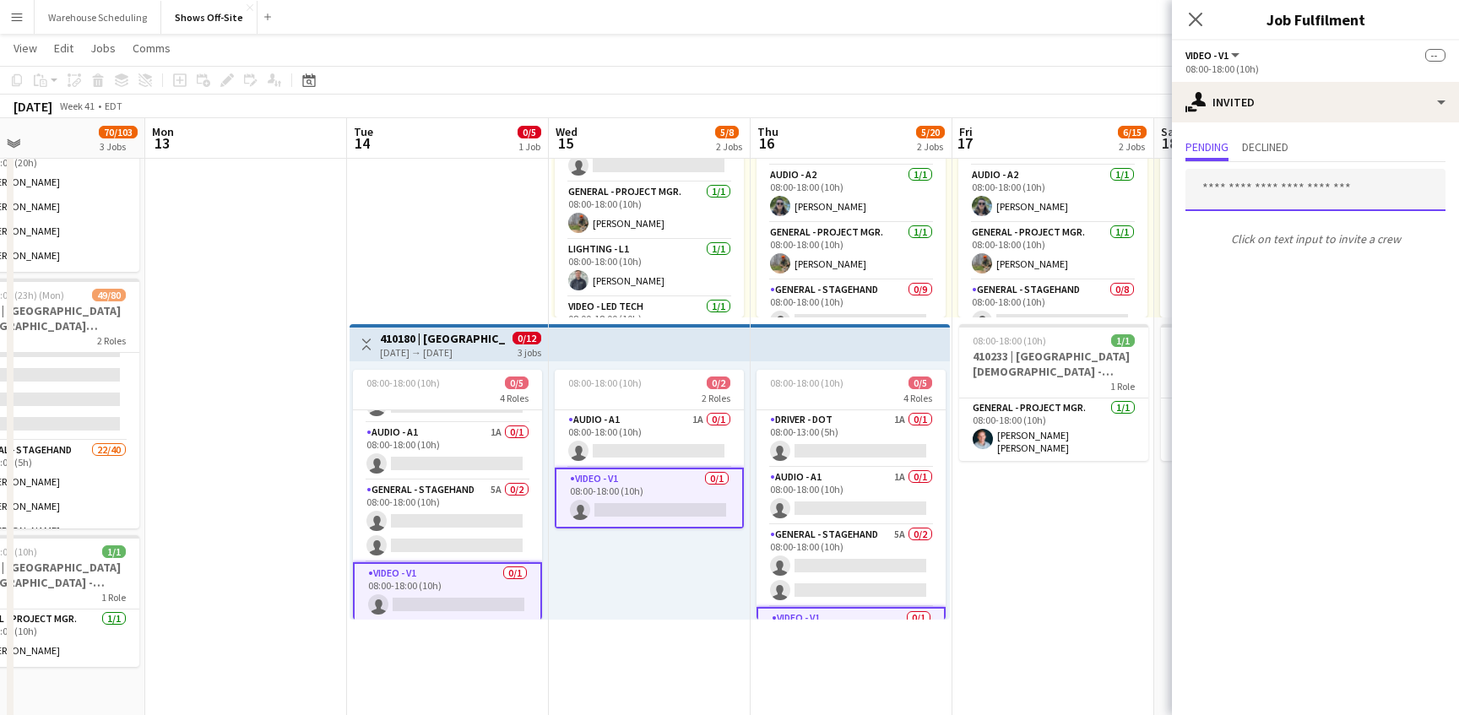
click at [1249, 182] on input "text" at bounding box center [1315, 190] width 260 height 42
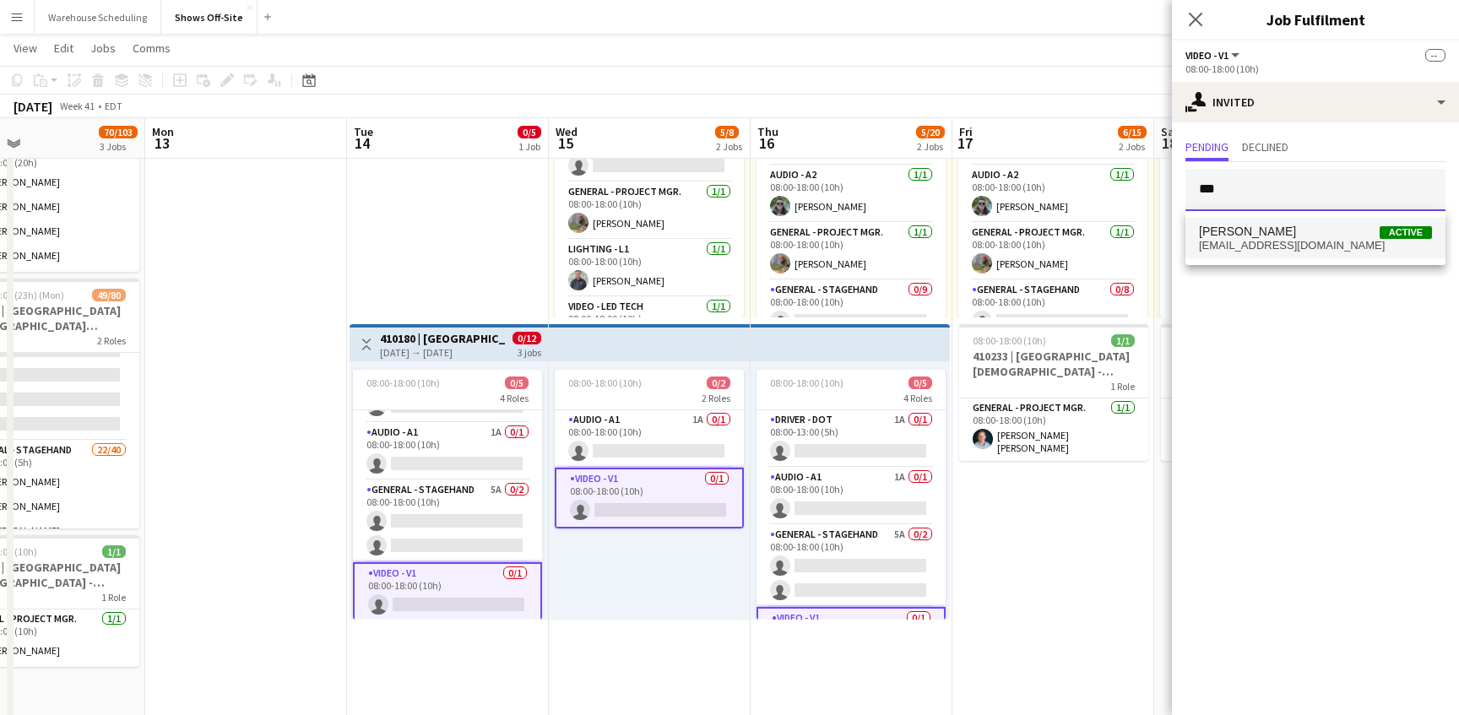
type input "***"
click at [1263, 247] on span "[EMAIL_ADDRESS][DOMAIN_NAME]" at bounding box center [1315, 246] width 233 height 14
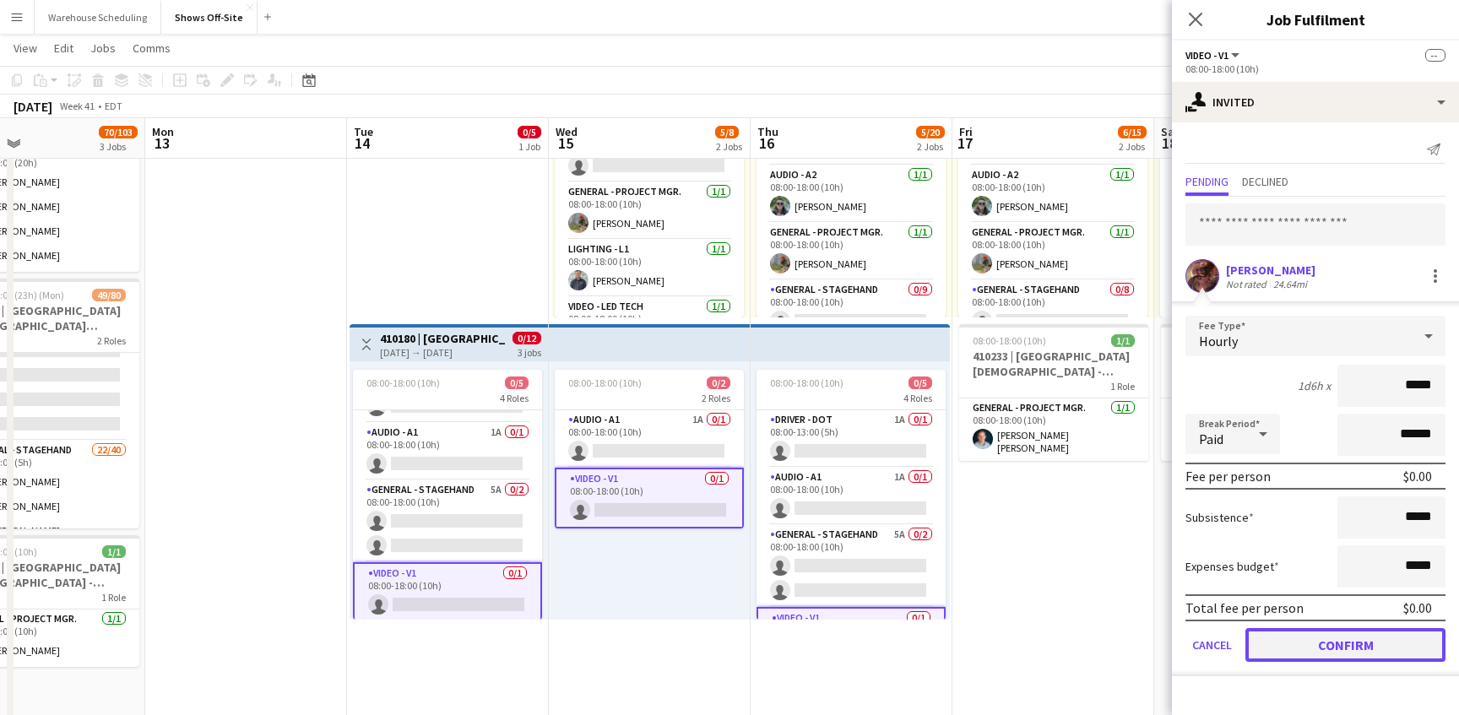
click at [1321, 648] on button "Confirm" at bounding box center [1345, 645] width 200 height 34
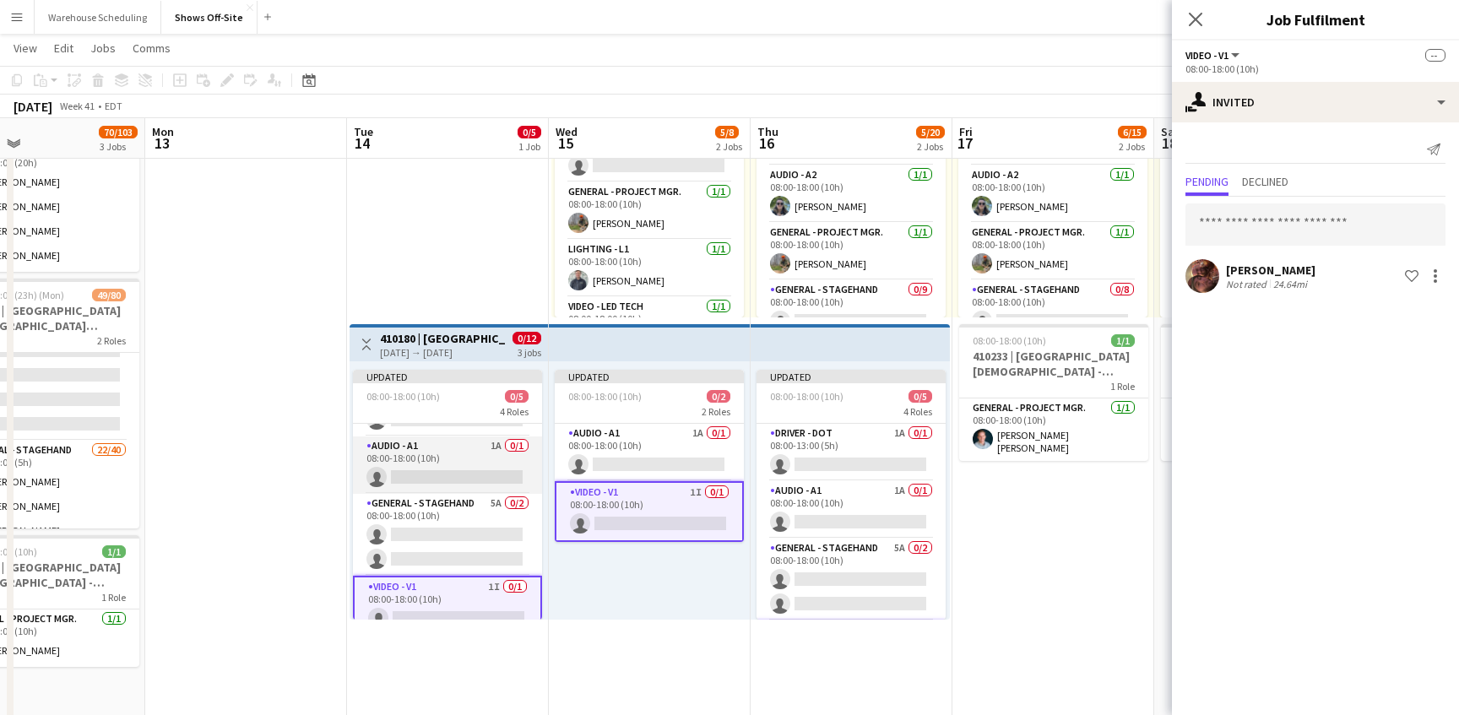
click at [423, 447] on app-card-role "Audio - A1 1A 0/1 08:00-18:00 (10h) single-neutral-actions" at bounding box center [447, 464] width 189 height 57
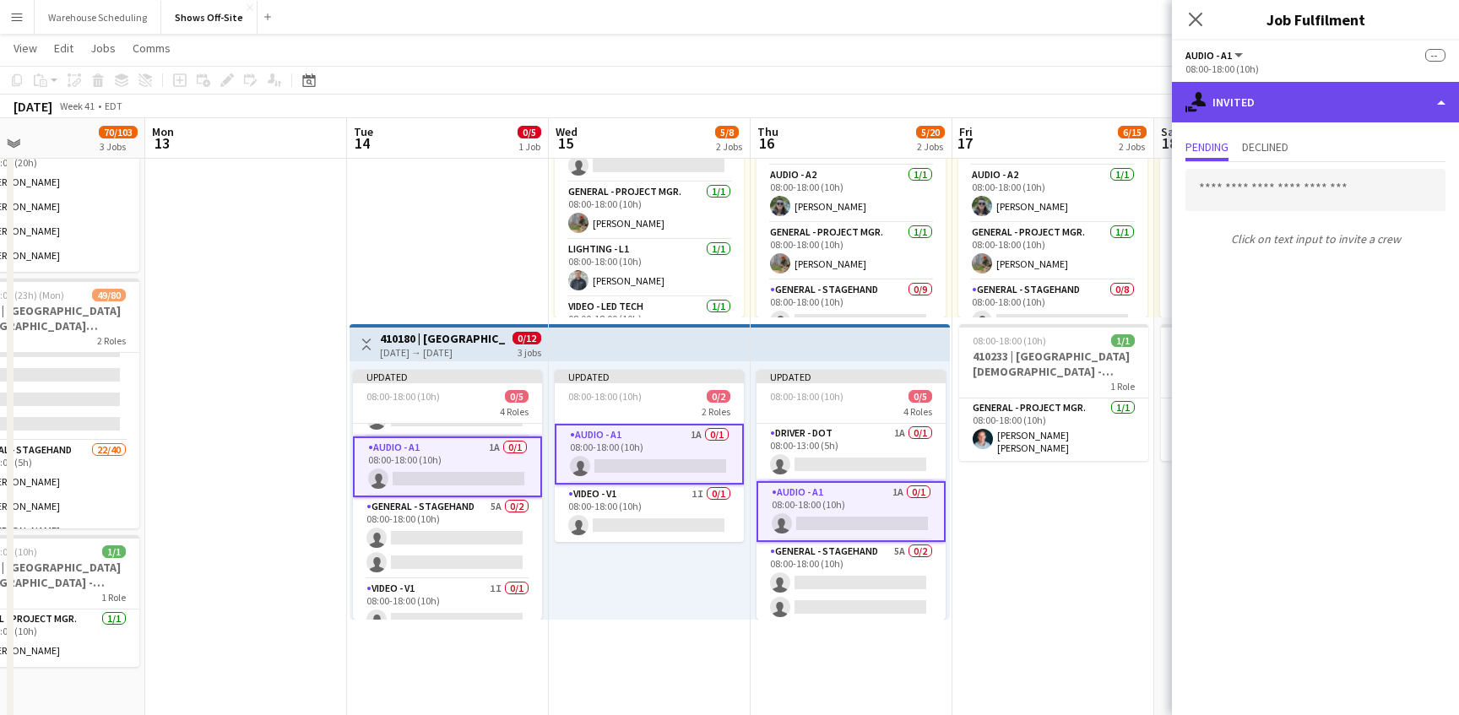
click at [1294, 111] on div "single-neutral-actions-share-1 Invited" at bounding box center [1315, 102] width 287 height 41
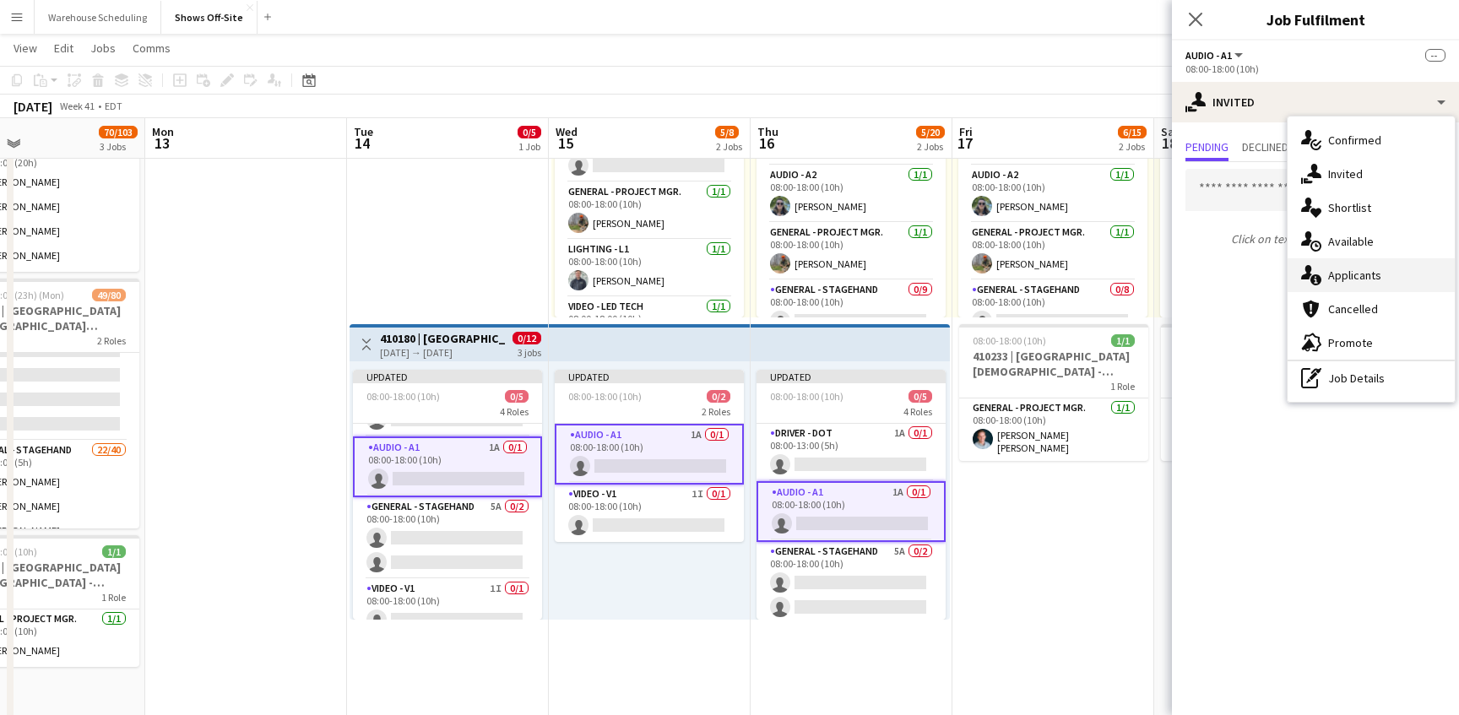
click at [1336, 283] on div "single-neutral-actions-information Applicants" at bounding box center [1370, 275] width 167 height 34
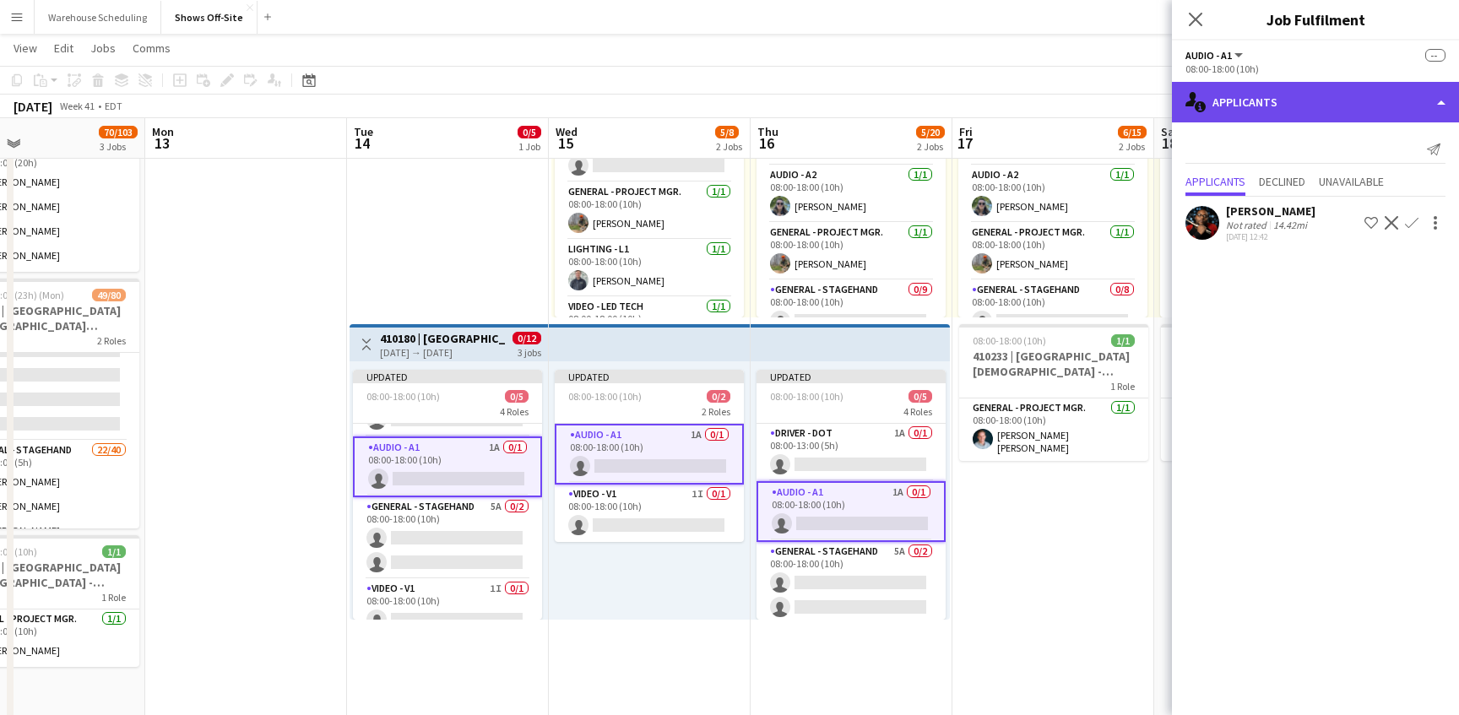
click at [1315, 102] on div "single-neutral-actions-information Applicants" at bounding box center [1315, 102] width 287 height 41
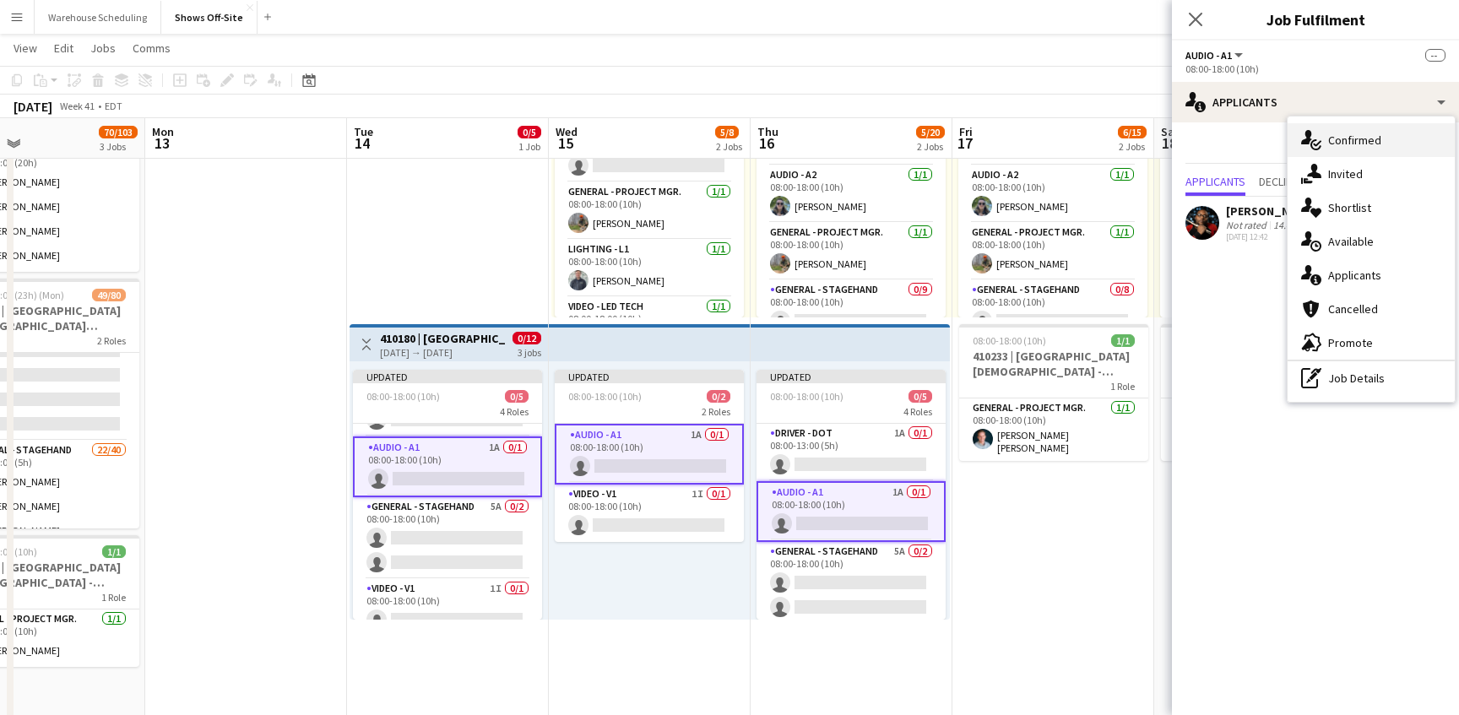
click at [1317, 144] on icon at bounding box center [1317, 144] width 8 height 6
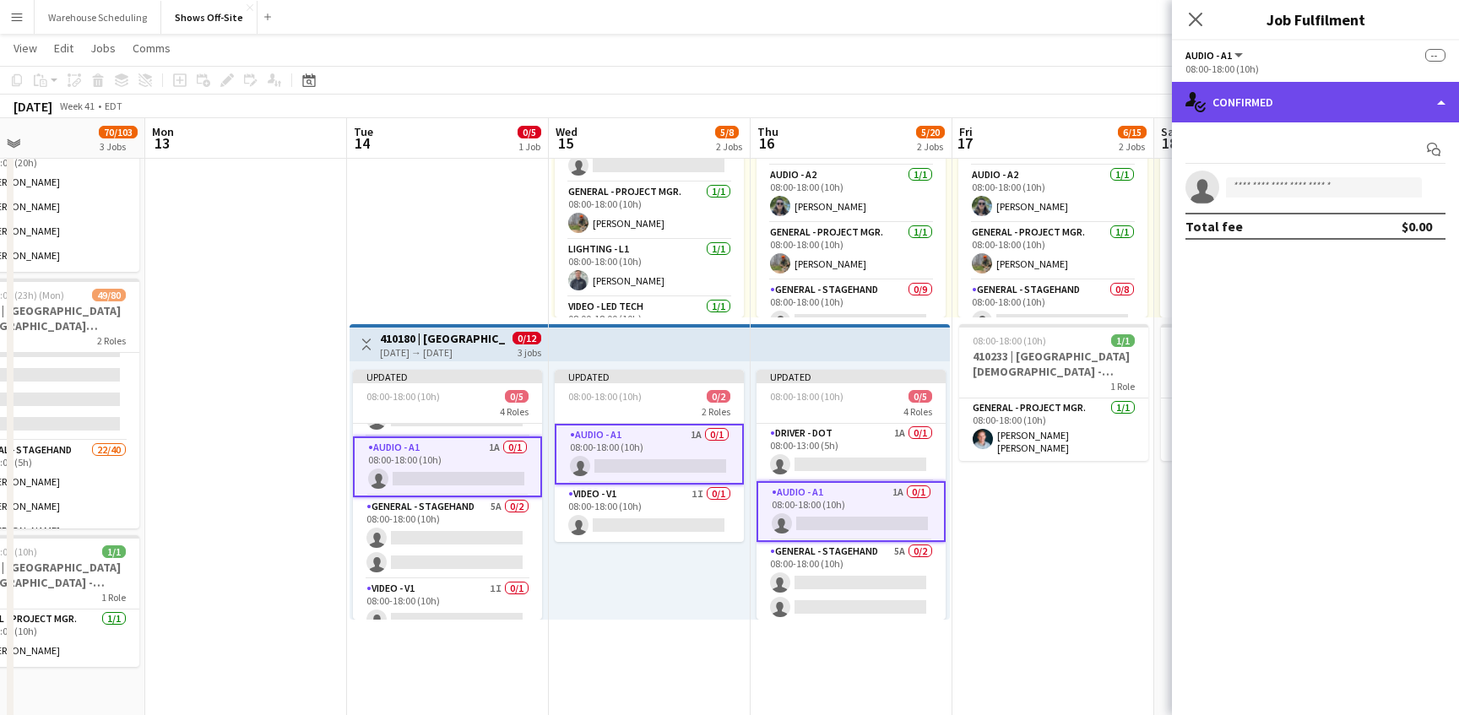
click at [1314, 111] on div "single-neutral-actions-check-2 Confirmed" at bounding box center [1315, 102] width 287 height 41
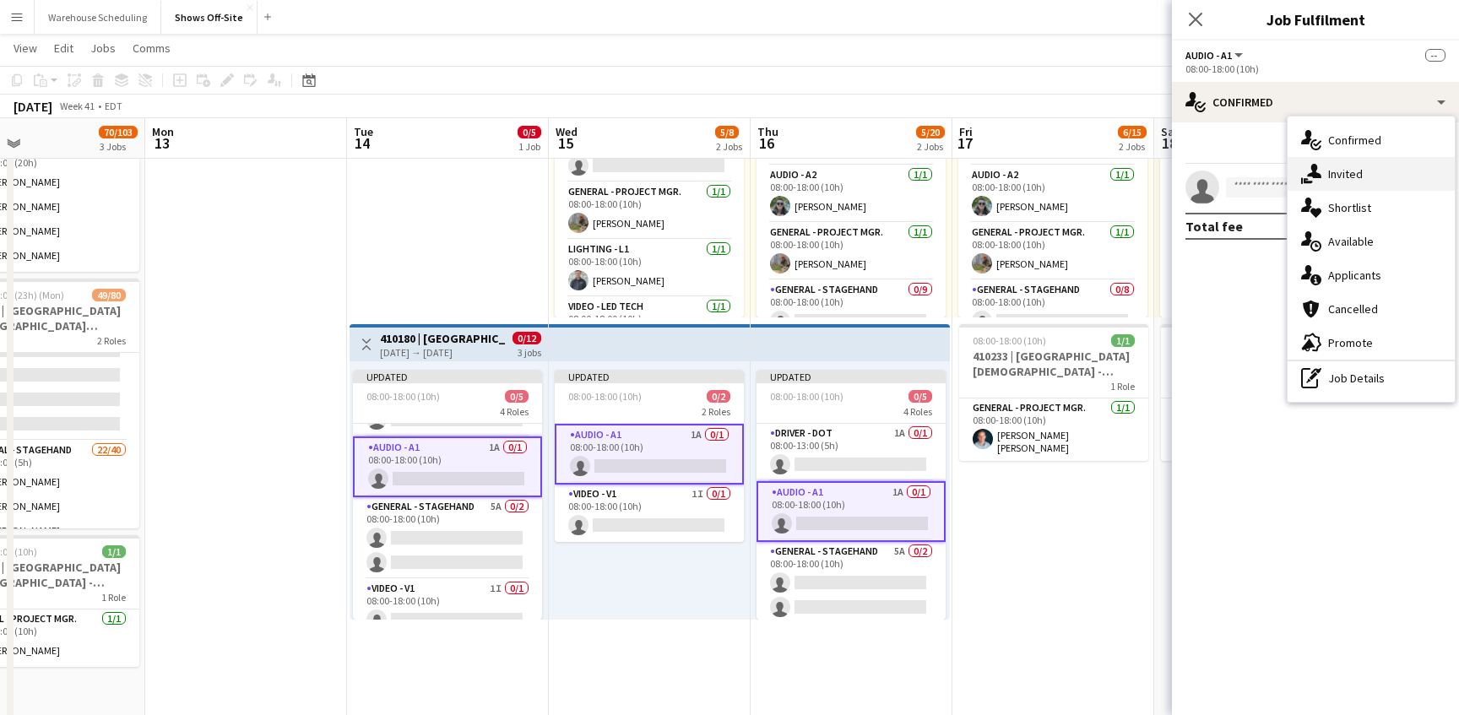
click at [1329, 182] on div "single-neutral-actions-share-1 Invited" at bounding box center [1370, 174] width 167 height 34
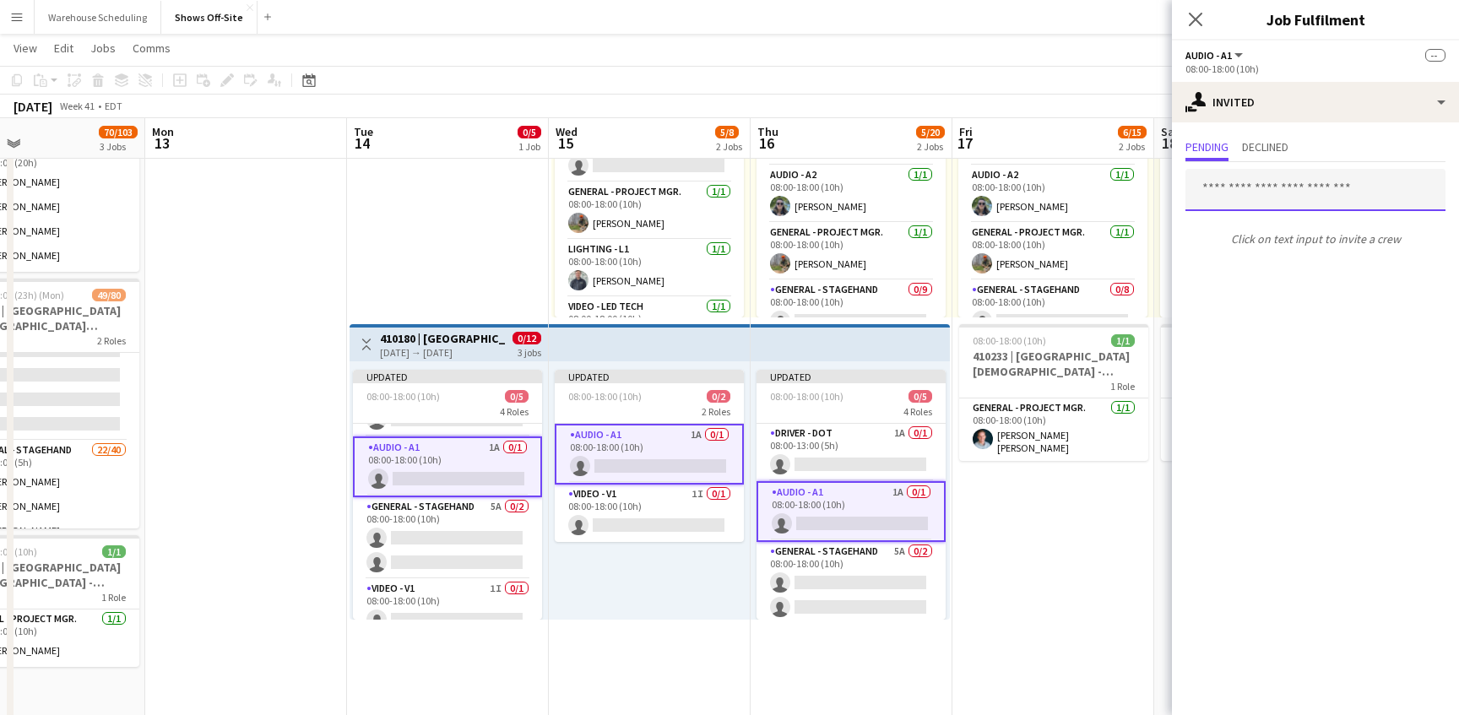
click at [1265, 187] on input "text" at bounding box center [1315, 190] width 260 height 42
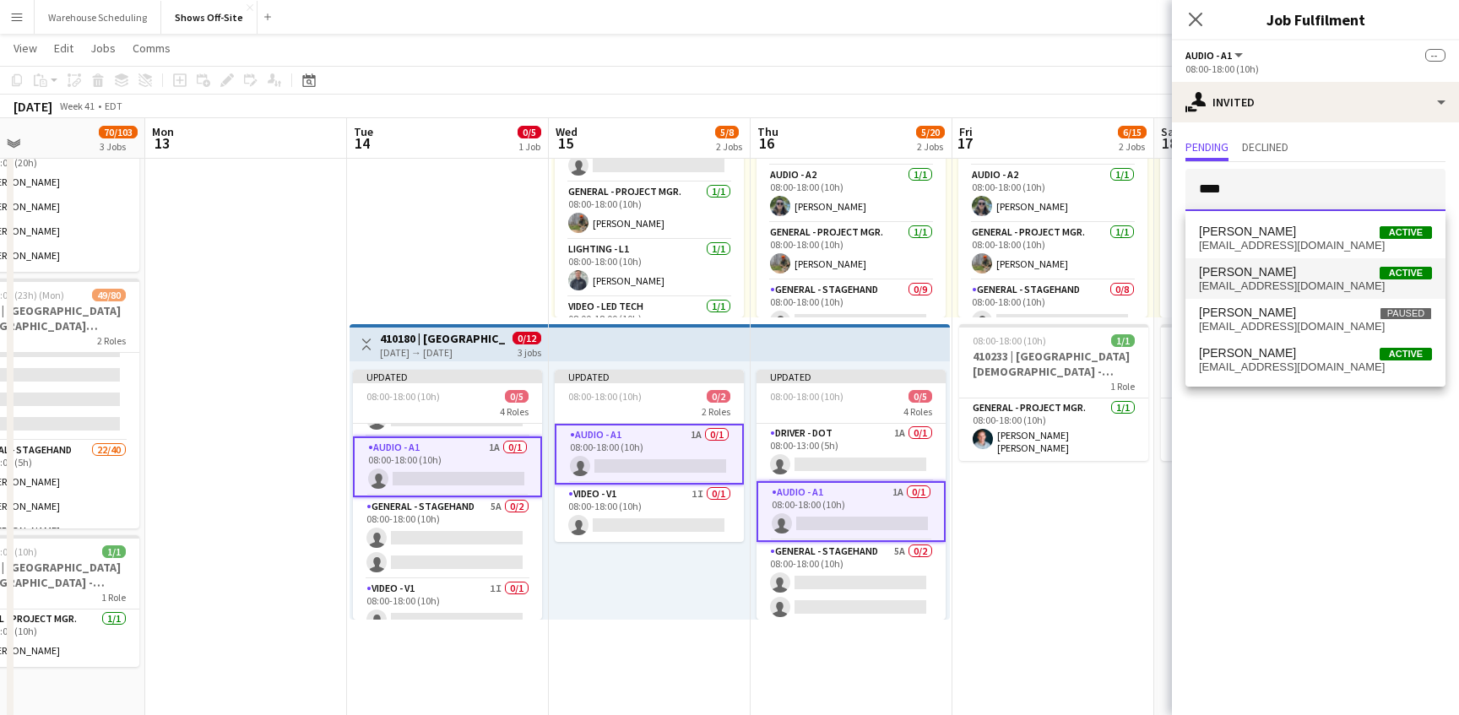
type input "****"
click at [1285, 283] on span "[EMAIL_ADDRESS][DOMAIN_NAME]" at bounding box center [1315, 286] width 233 height 14
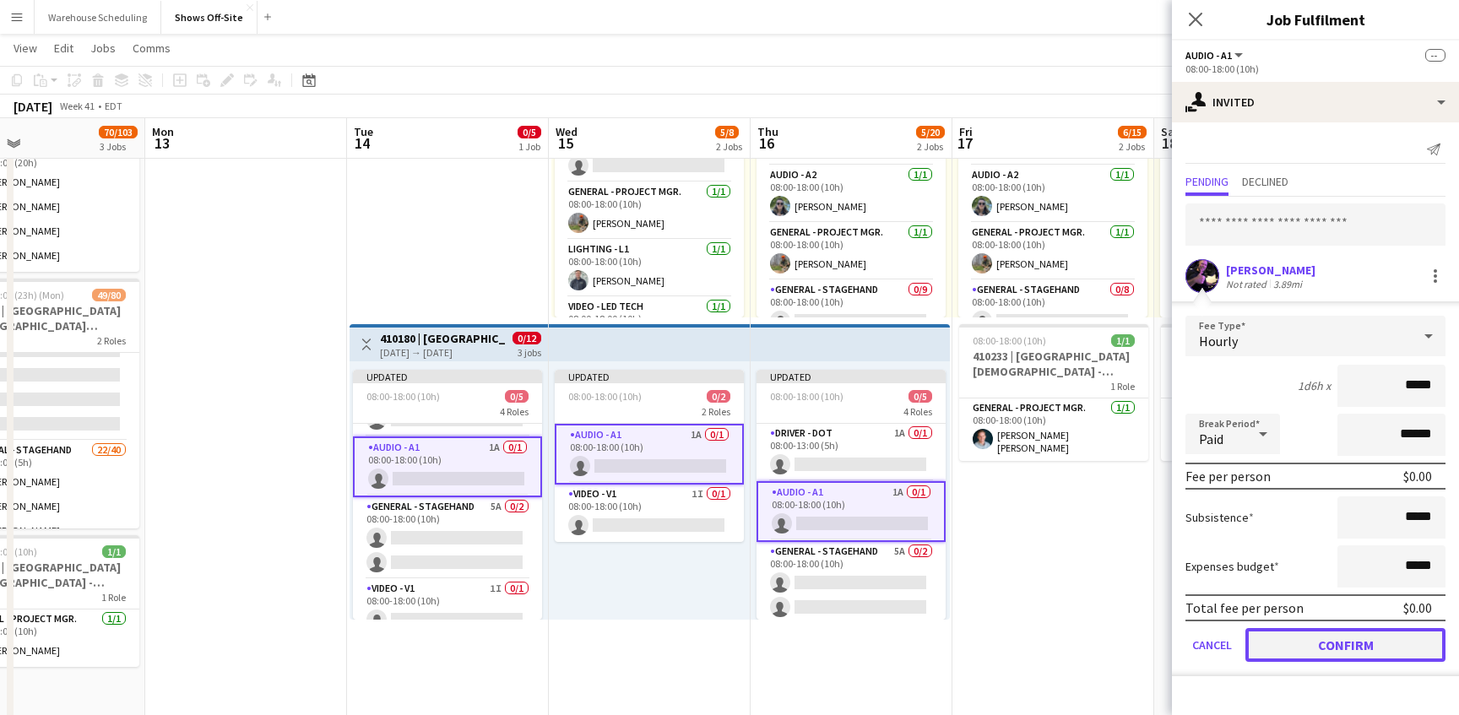
click at [1327, 643] on button "Confirm" at bounding box center [1345, 645] width 200 height 34
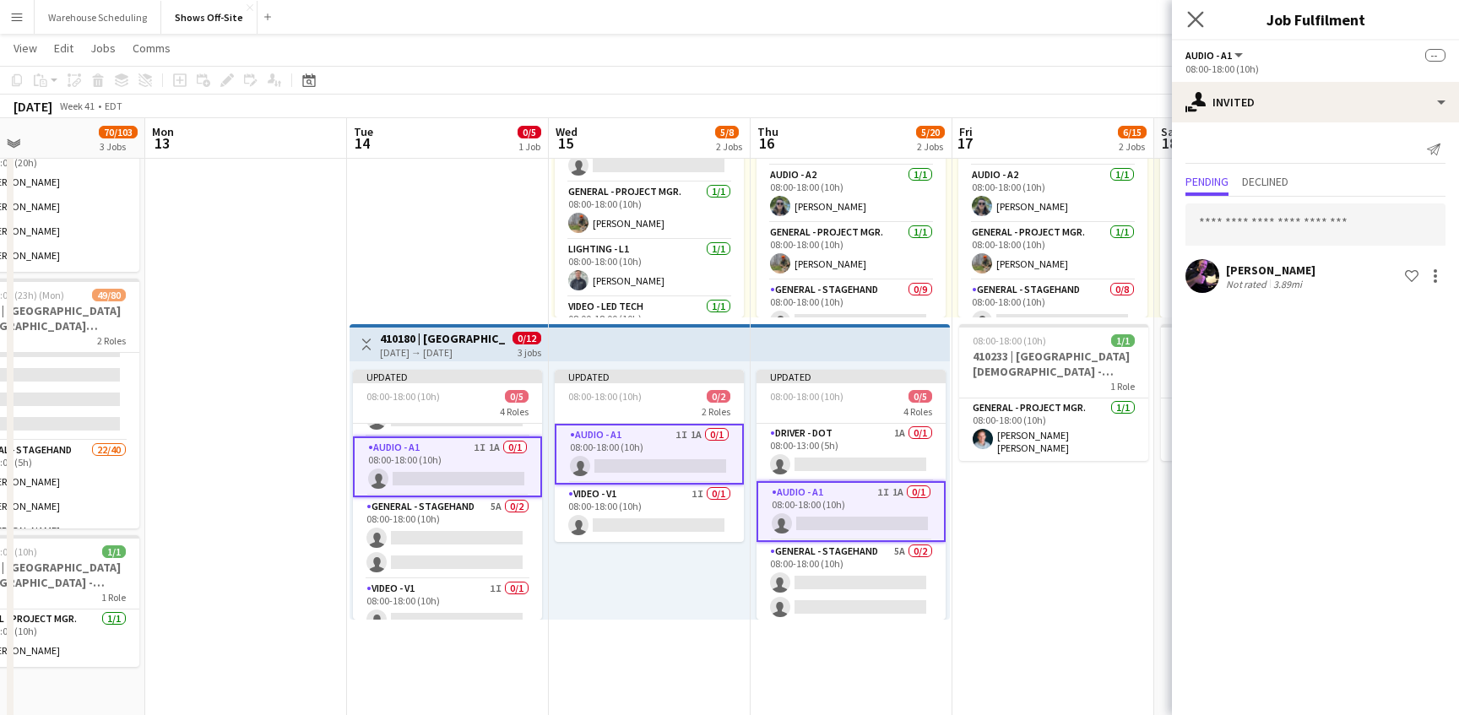
click at [1190, 27] on app-icon "Close pop-in" at bounding box center [1196, 20] width 24 height 24
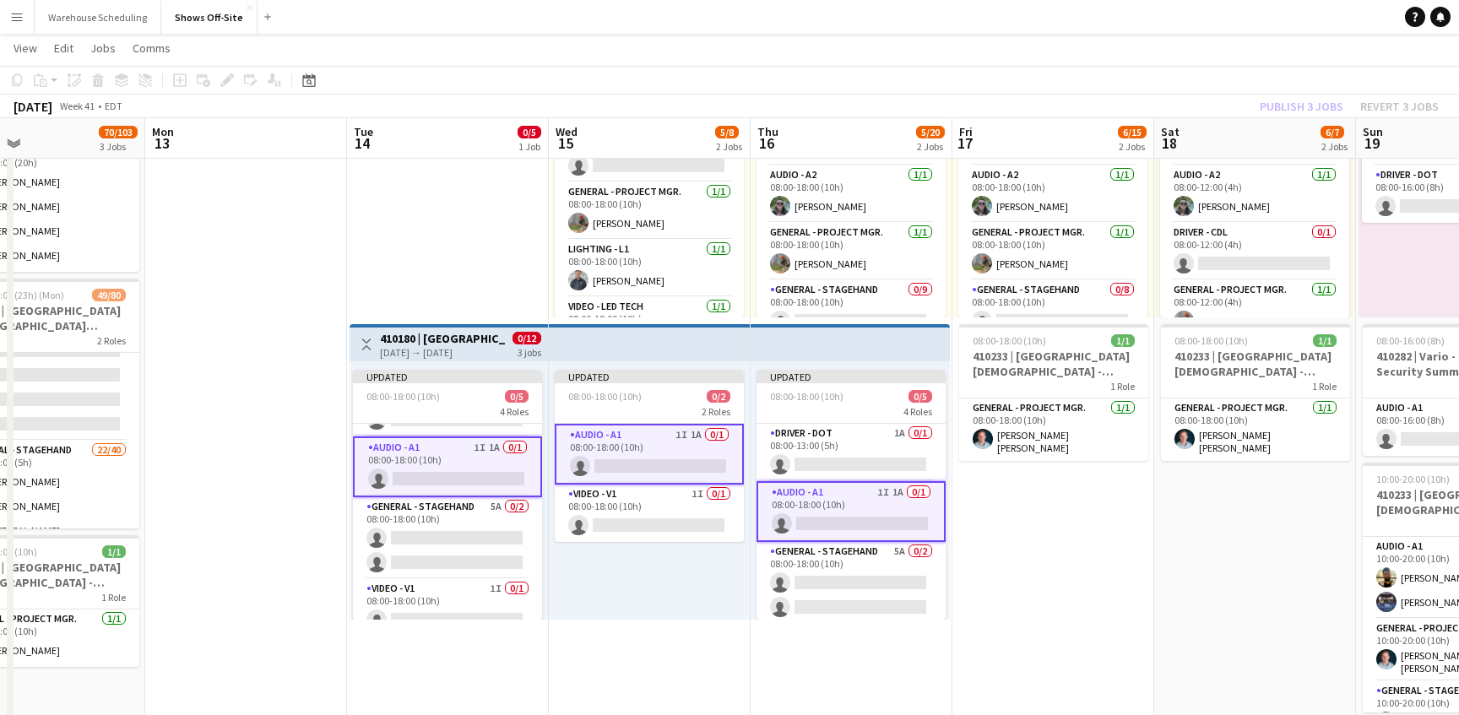
click at [1266, 94] on app-toolbar "Copy Paste Paste Command V Paste with crew Command Shift V Paste linked Job [GE…" at bounding box center [729, 80] width 1459 height 29
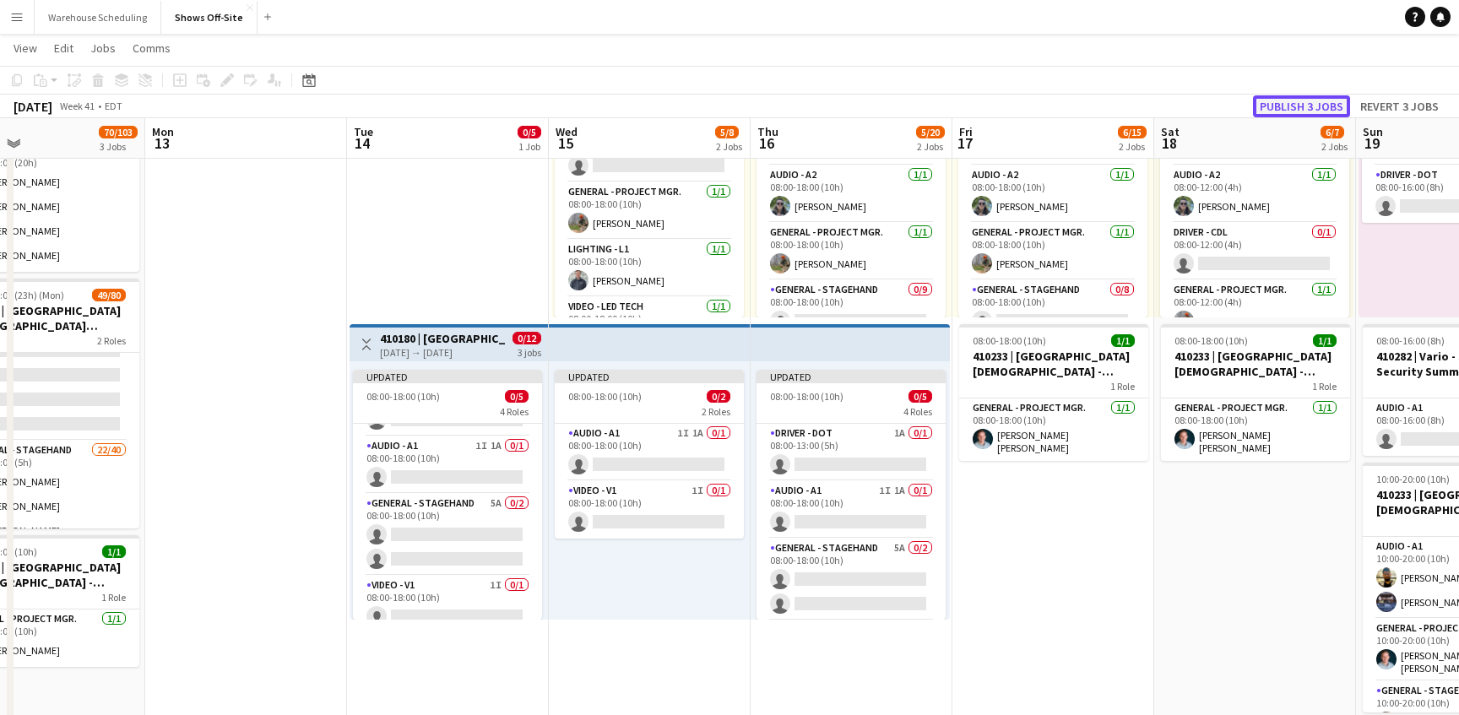
click at [1282, 100] on button "Publish 3 jobs" at bounding box center [1301, 106] width 97 height 22
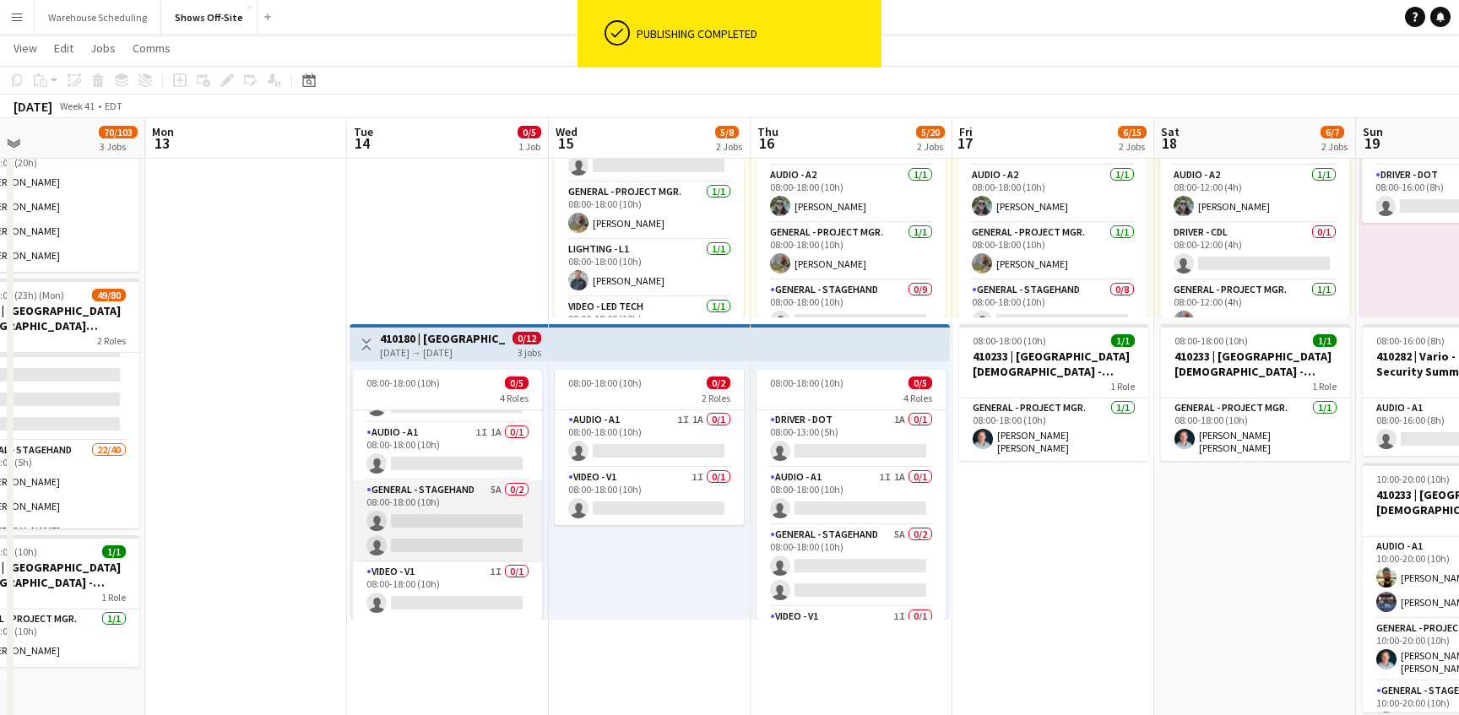
click at [483, 514] on app-card-role "General - Stagehand 5A 0/2 08:00-18:00 (10h) single-neutral-actions single-neut…" at bounding box center [447, 521] width 189 height 82
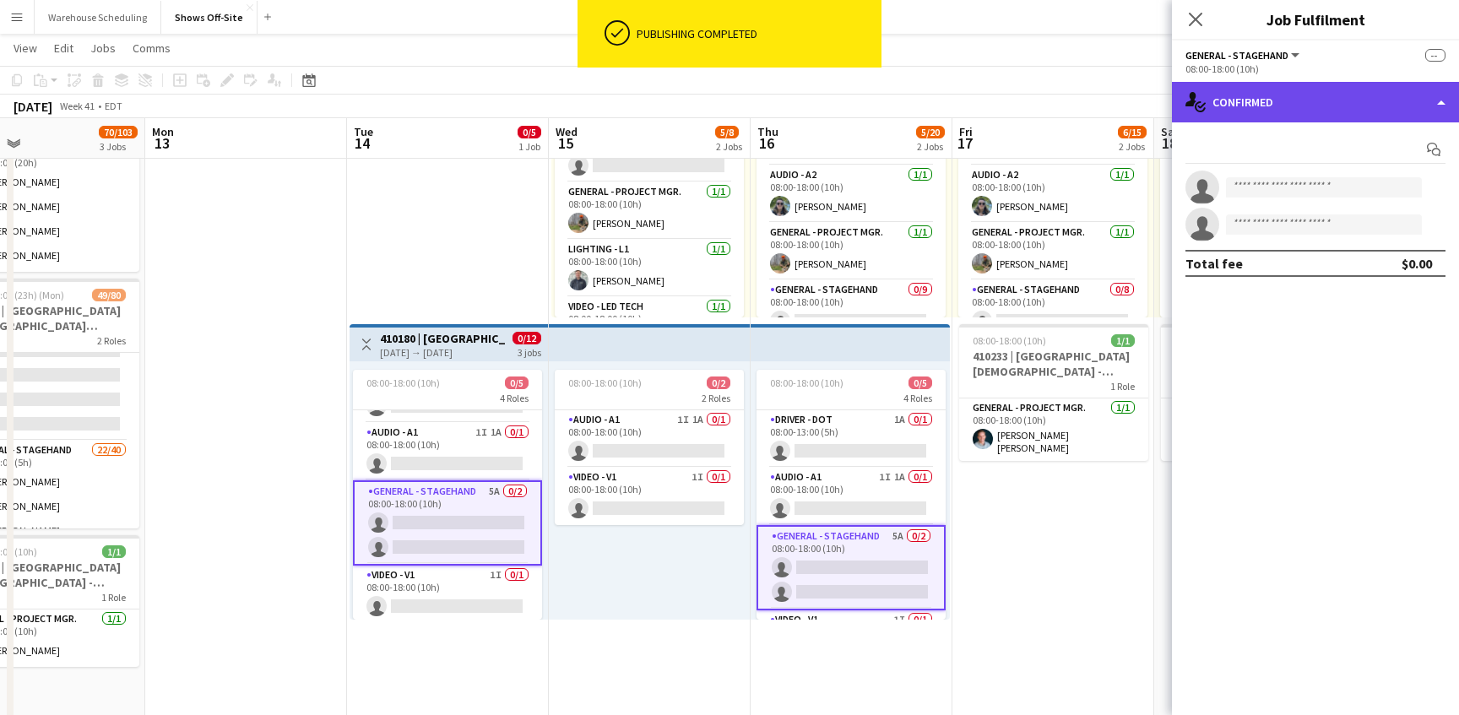
click at [1352, 110] on div "single-neutral-actions-check-2 Confirmed" at bounding box center [1315, 102] width 287 height 41
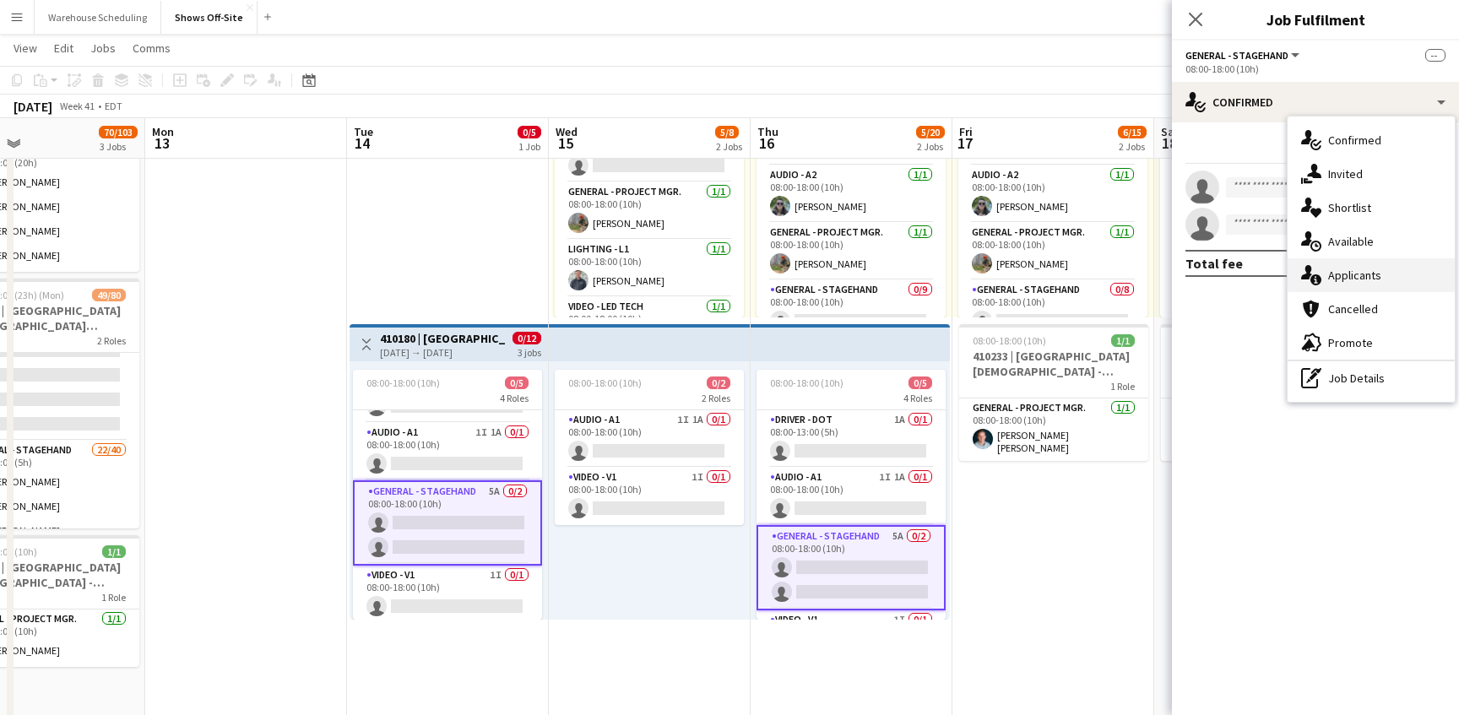
click at [1376, 283] on div "single-neutral-actions-information Applicants" at bounding box center [1370, 275] width 167 height 34
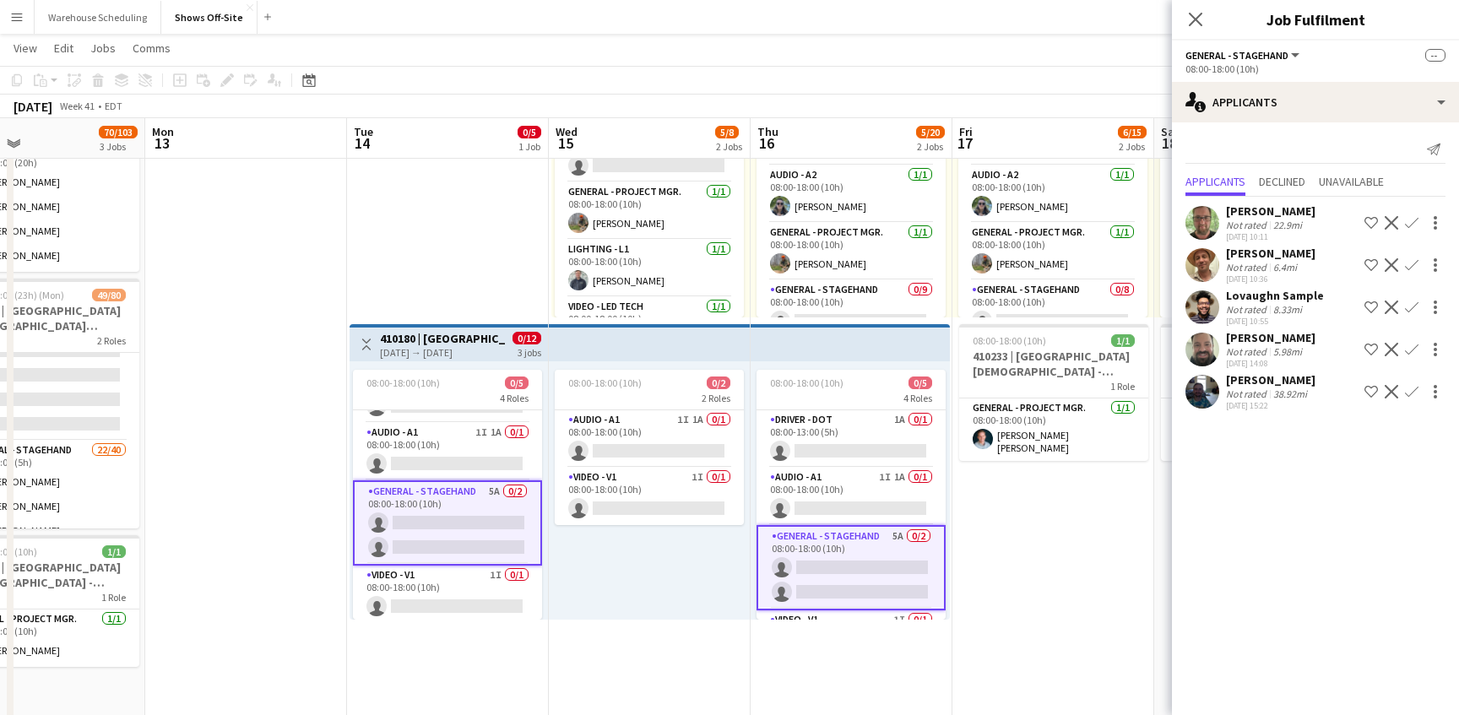
click at [1410, 302] on app-icon "Confirm" at bounding box center [1412, 308] width 14 height 14
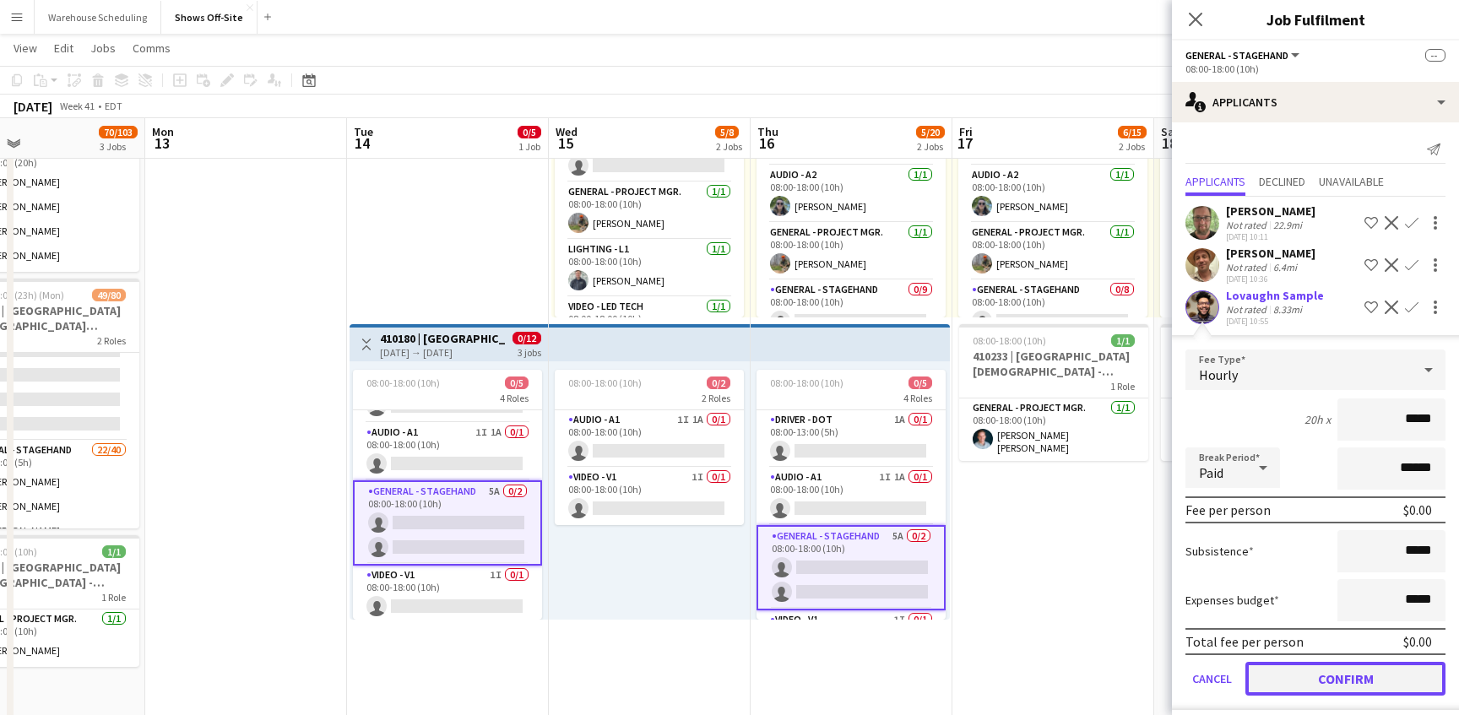
click at [1310, 669] on button "Confirm" at bounding box center [1345, 679] width 200 height 34
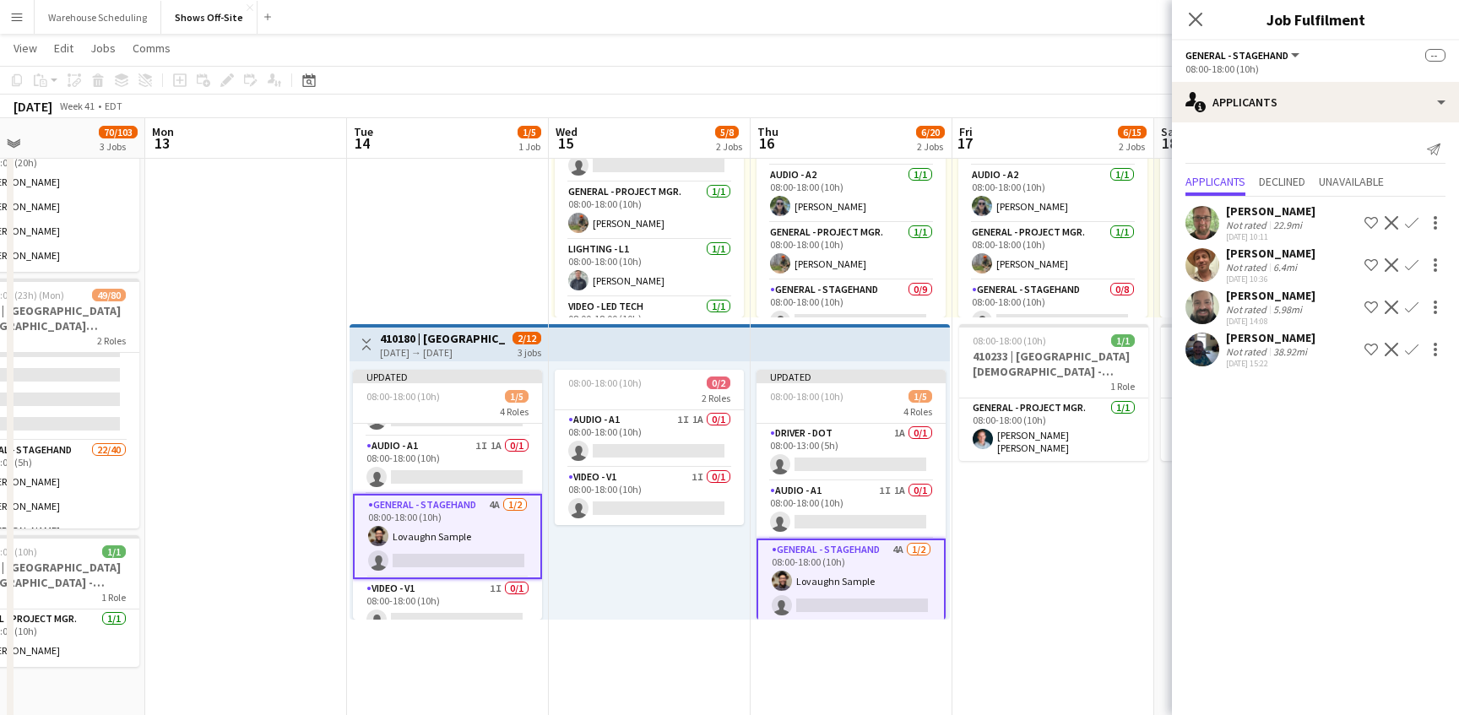
click at [1412, 219] on app-icon "Confirm" at bounding box center [1412, 223] width 14 height 14
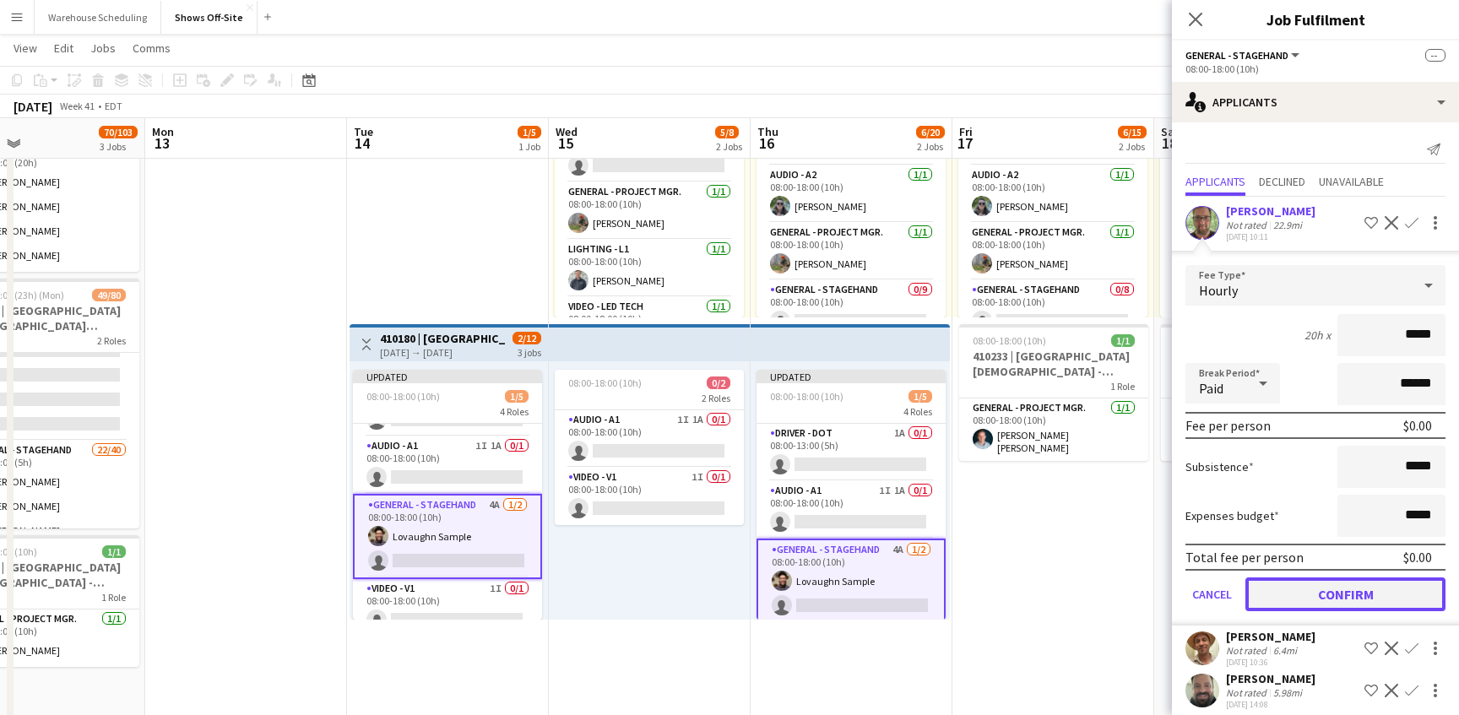
click at [1328, 603] on button "Confirm" at bounding box center [1345, 594] width 200 height 34
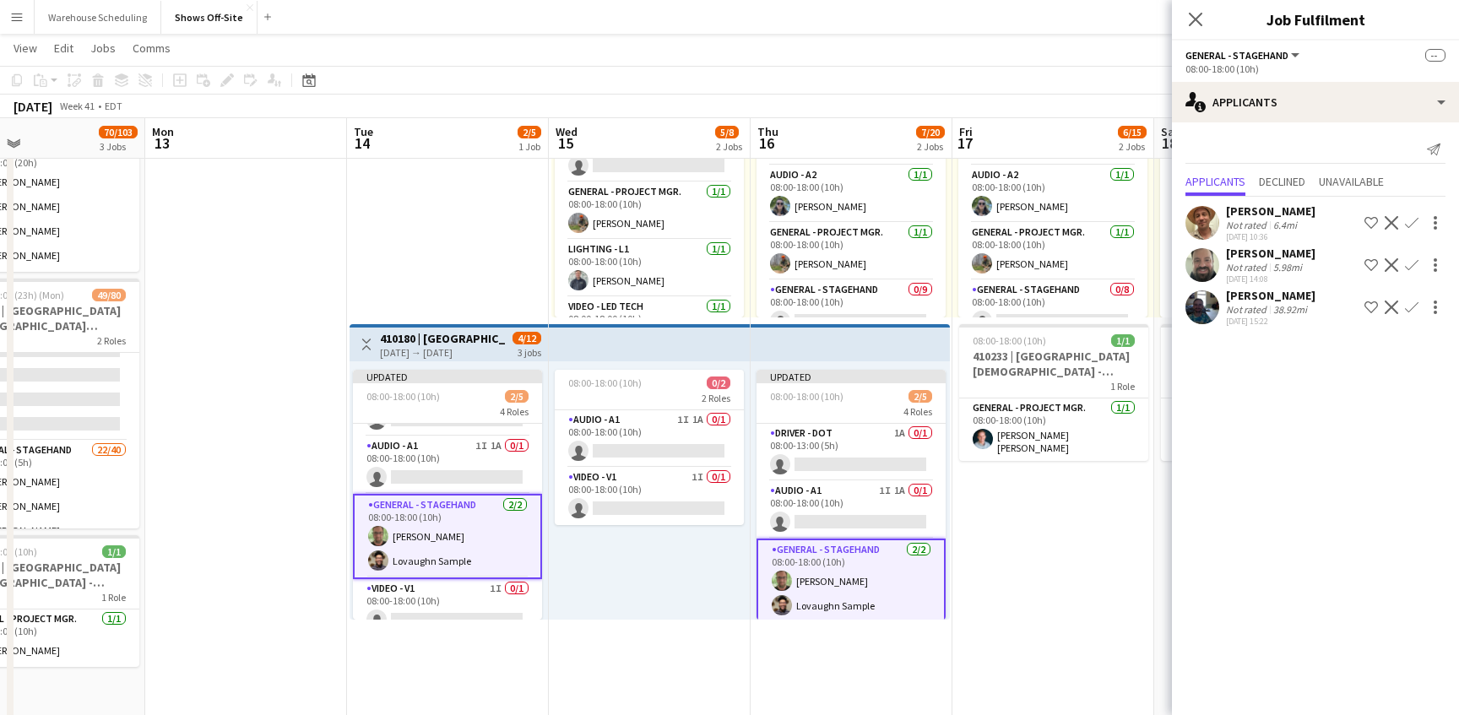
click at [1187, 31] on div "Close pop-in" at bounding box center [1195, 19] width 47 height 39
click at [1195, 24] on icon "Close pop-in" at bounding box center [1195, 19] width 16 height 16
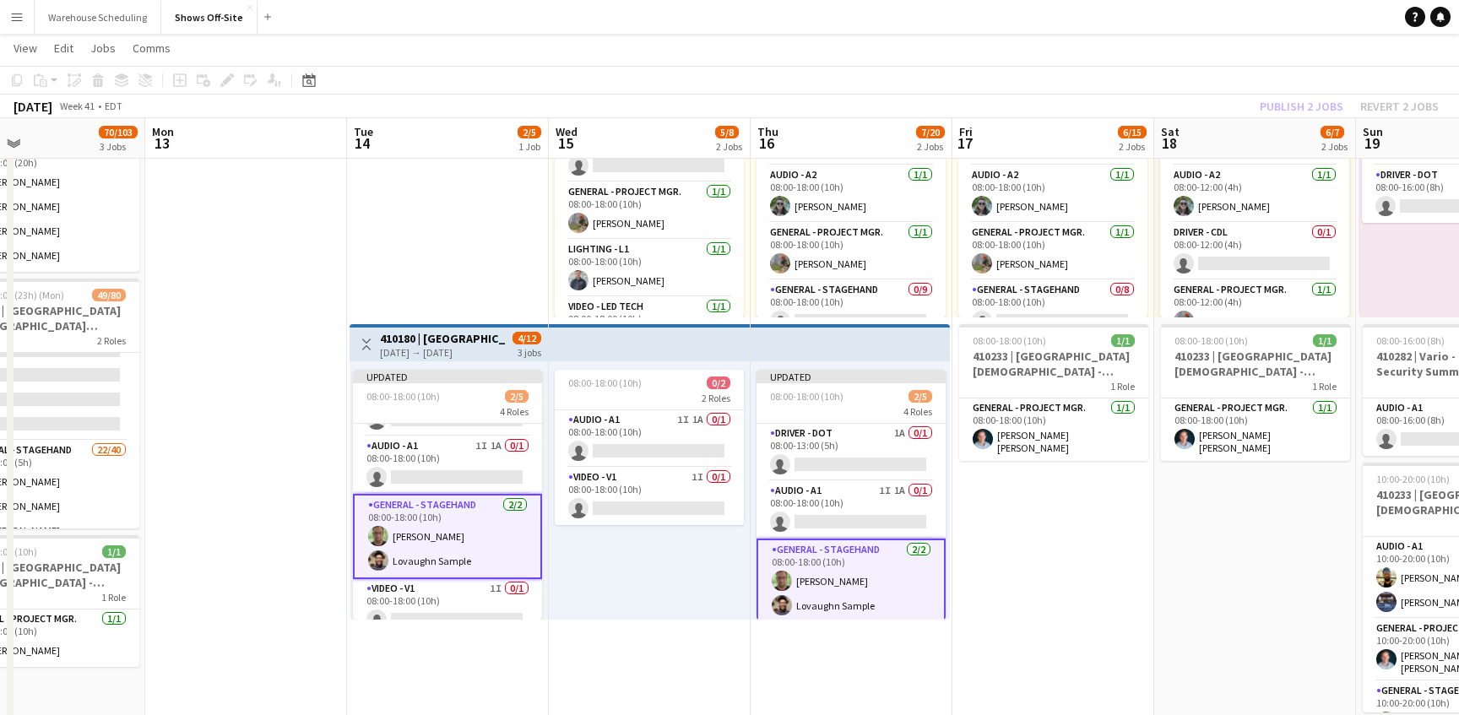
click at [1323, 86] on app-toolbar "Copy Paste Paste Command V Paste with crew Command Shift V Paste linked Job [GE…" at bounding box center [729, 80] width 1459 height 29
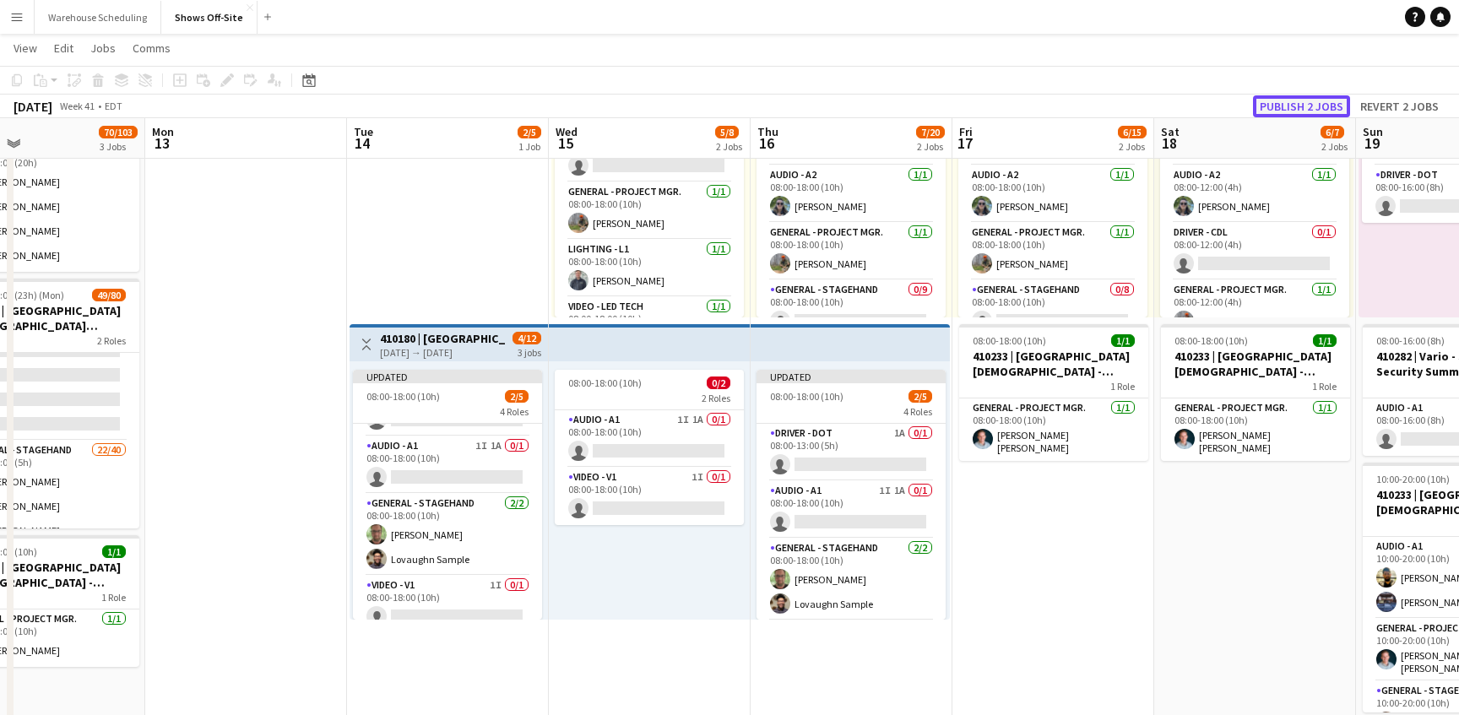
click at [1322, 101] on button "Publish 2 jobs" at bounding box center [1301, 106] width 97 height 22
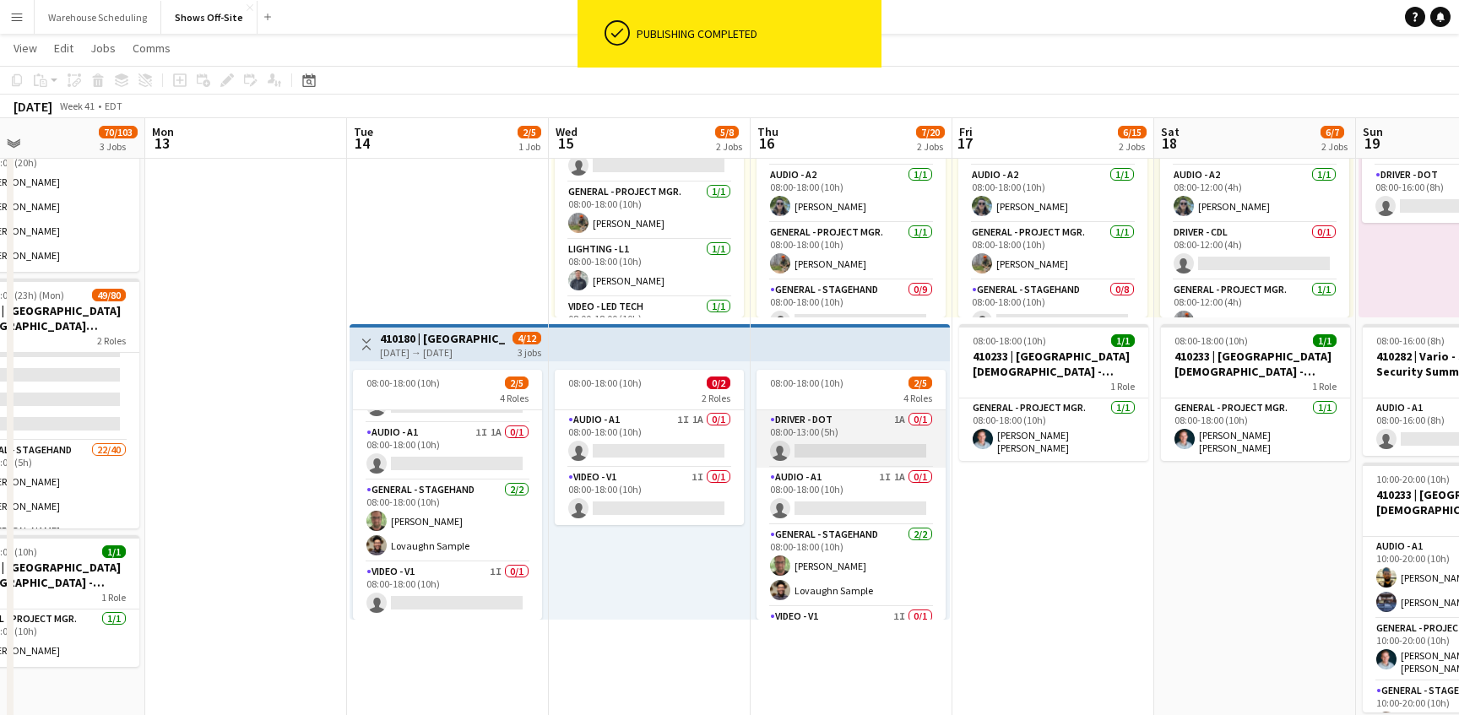
scroll to position [45, 0]
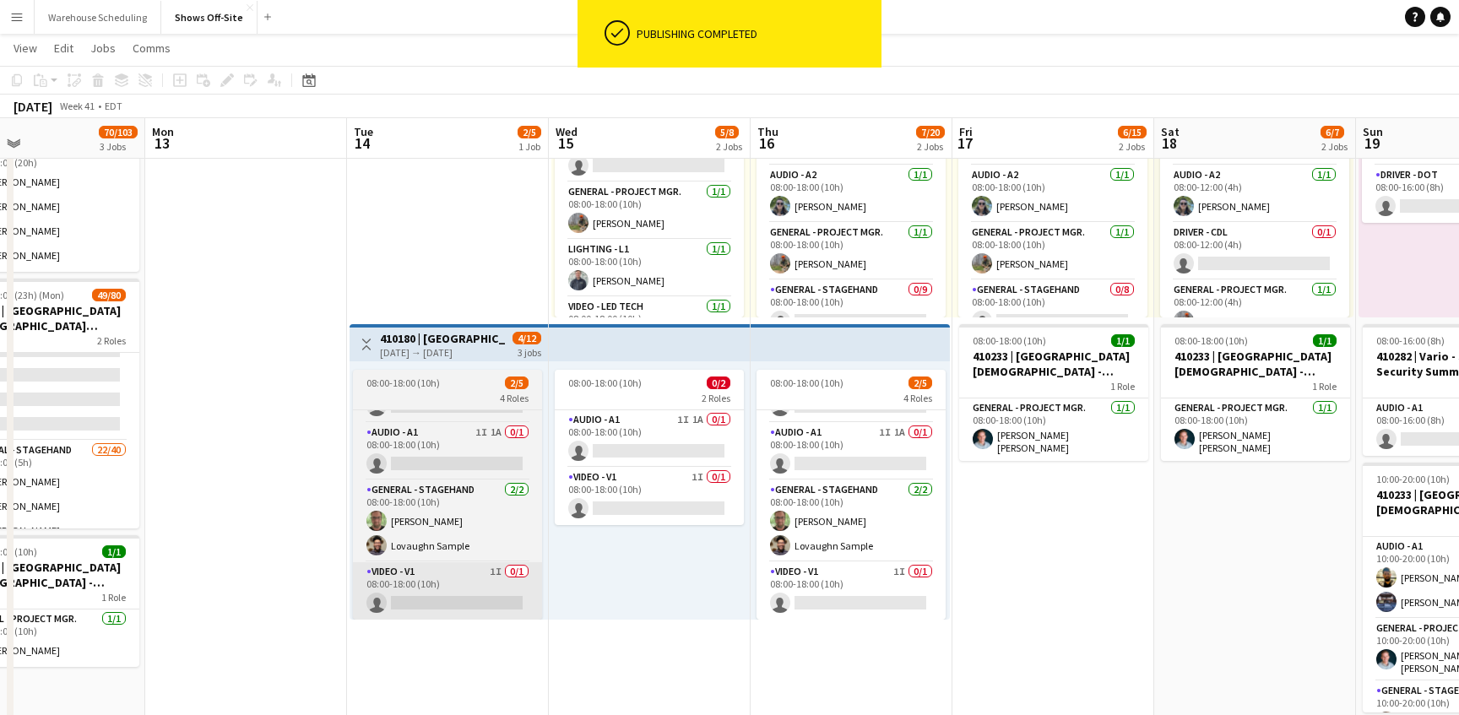
drag, startPoint x: 609, startPoint y: 610, endPoint x: 529, endPoint y: 566, distance: 90.7
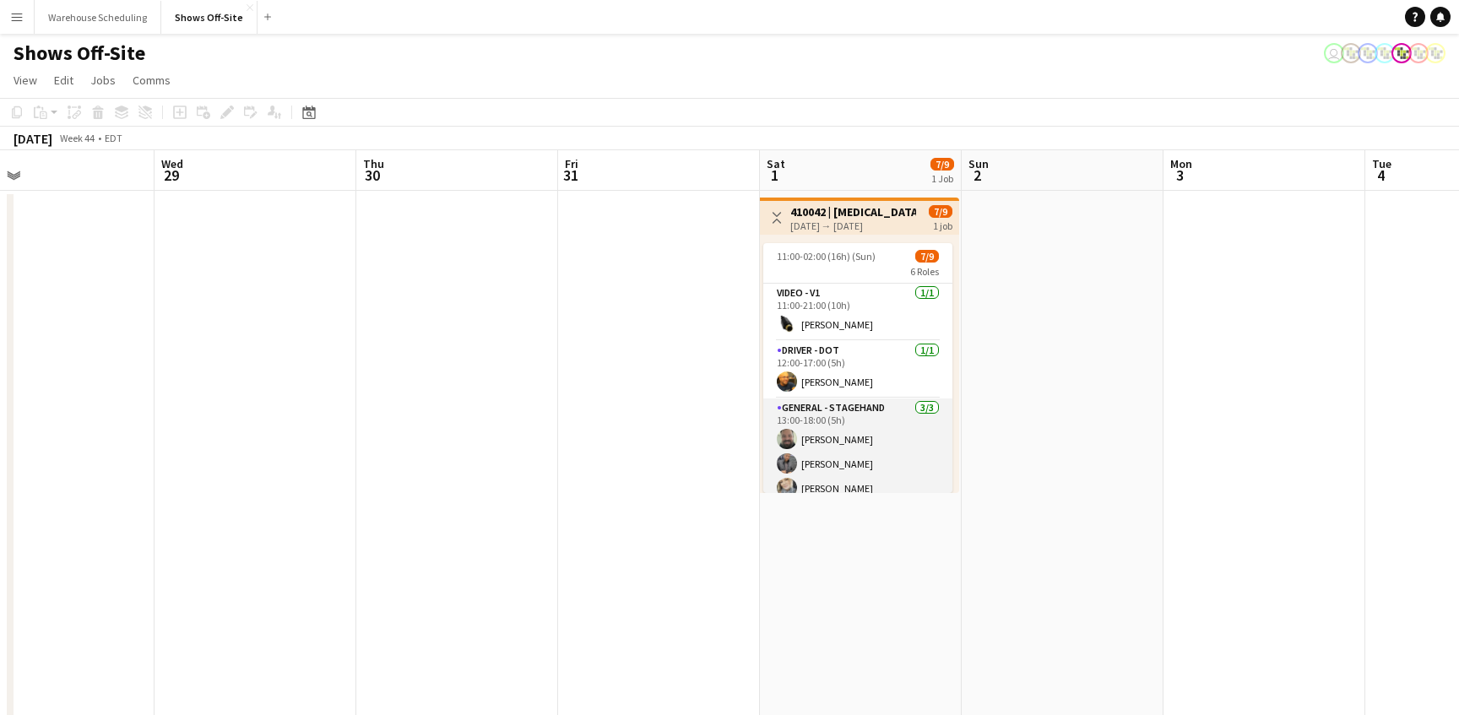
scroll to position [209, 0]
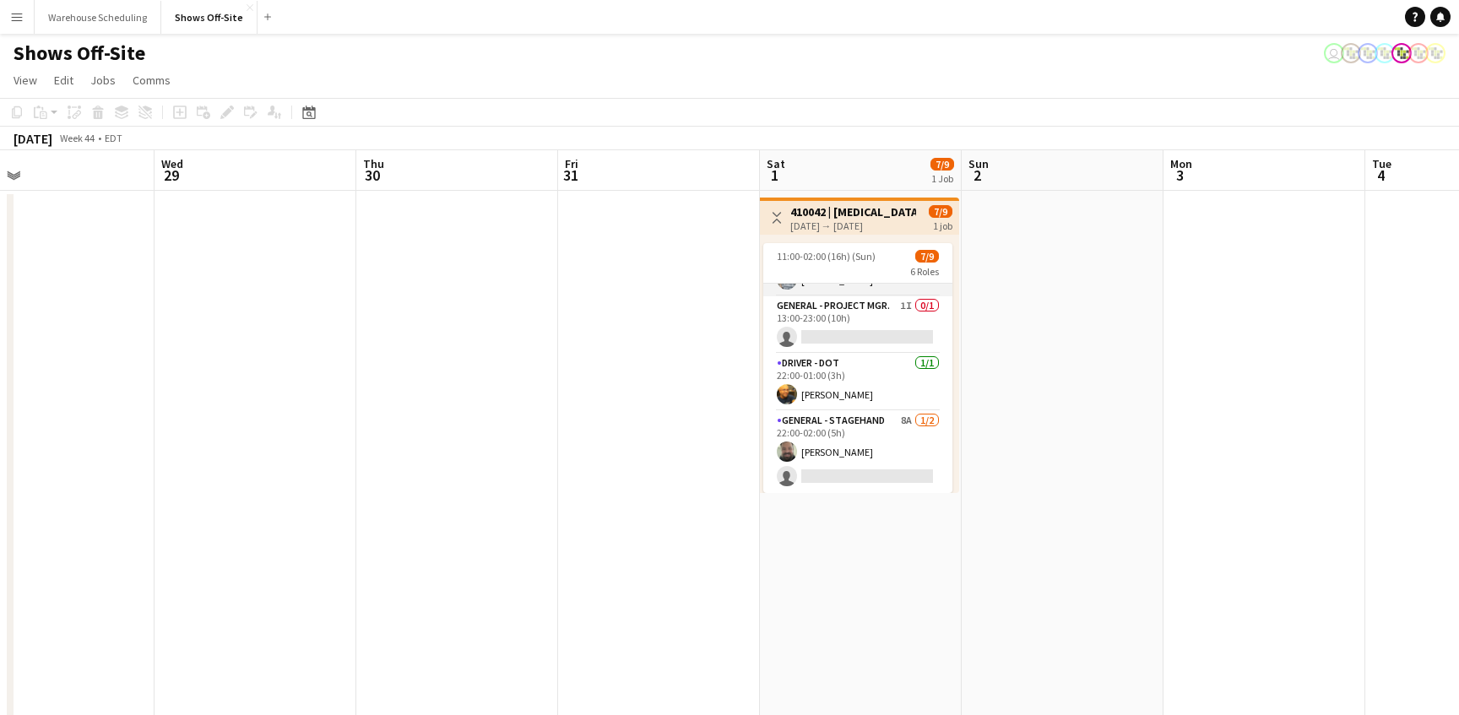
click at [850, 453] on app-card-role "General - Stagehand 8A [DATE] 22:00-02:00 (5h) [PERSON_NAME] single-neutral-act…" at bounding box center [857, 452] width 189 height 82
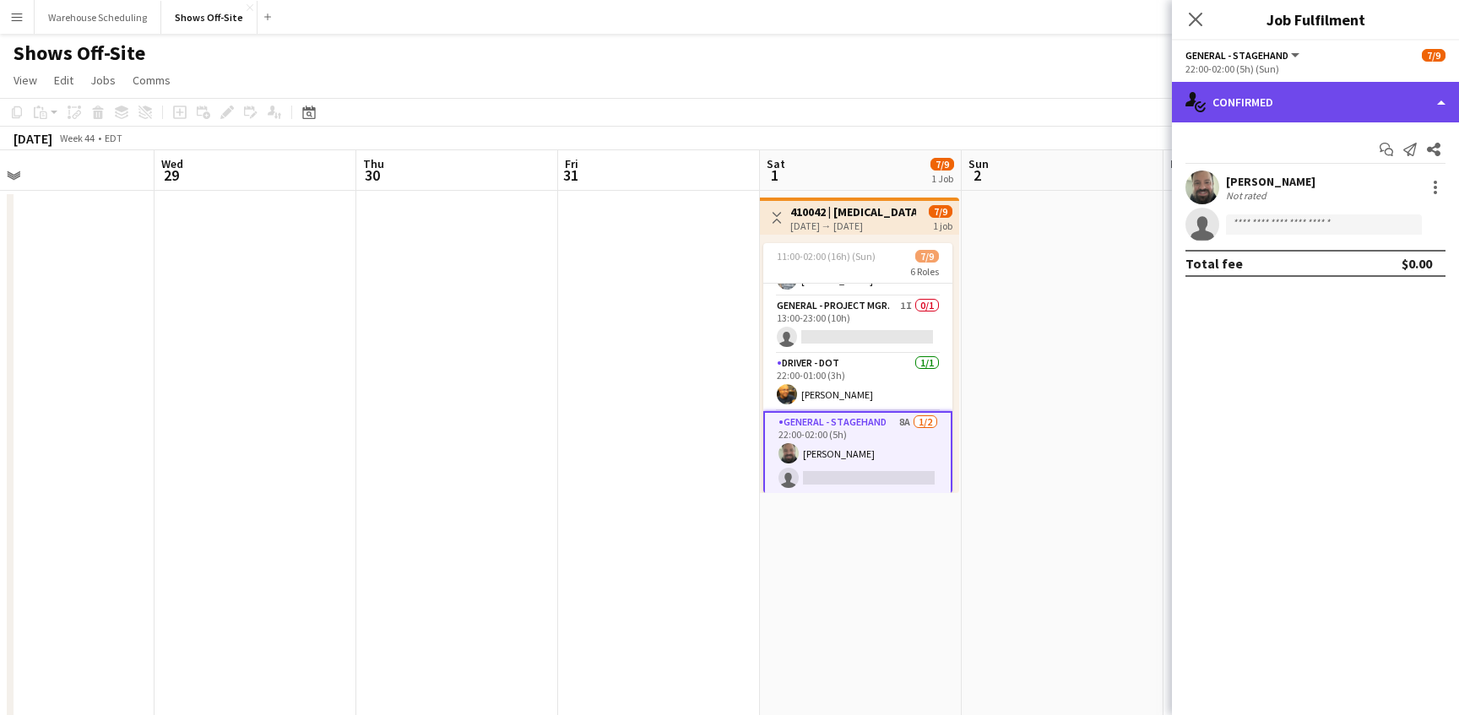
click at [1375, 103] on div "single-neutral-actions-check-2 Confirmed" at bounding box center [1315, 102] width 287 height 41
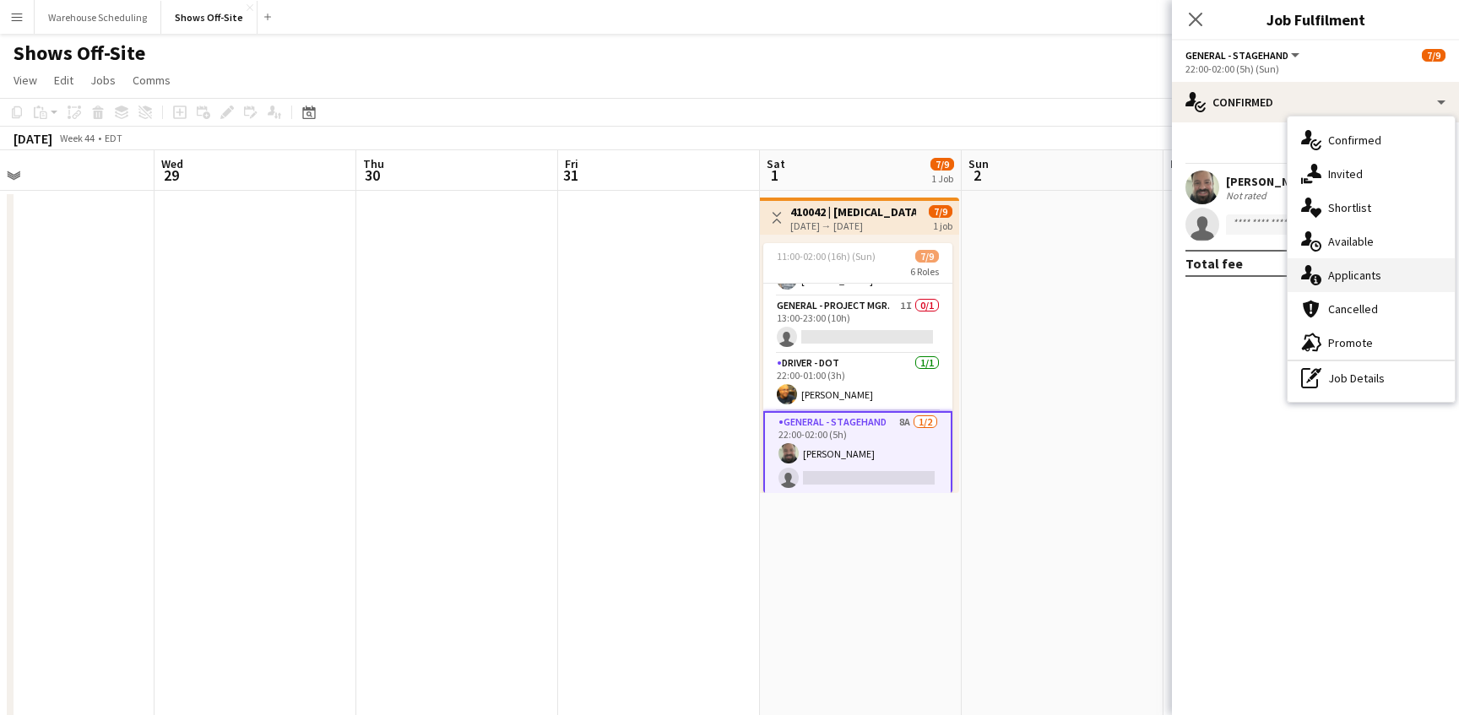
click at [1389, 265] on div "single-neutral-actions-information Applicants" at bounding box center [1370, 275] width 167 height 34
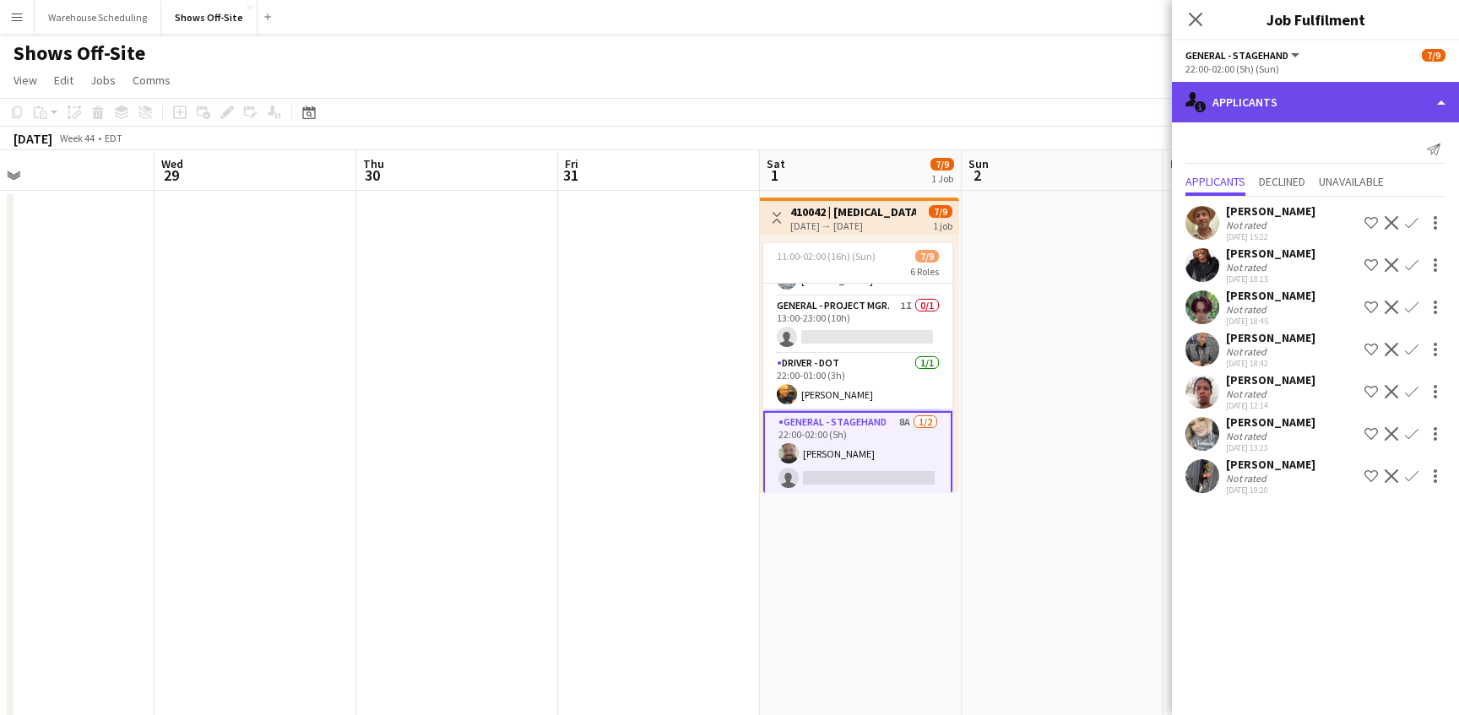
click at [1298, 103] on div "single-neutral-actions-information Applicants" at bounding box center [1315, 102] width 287 height 41
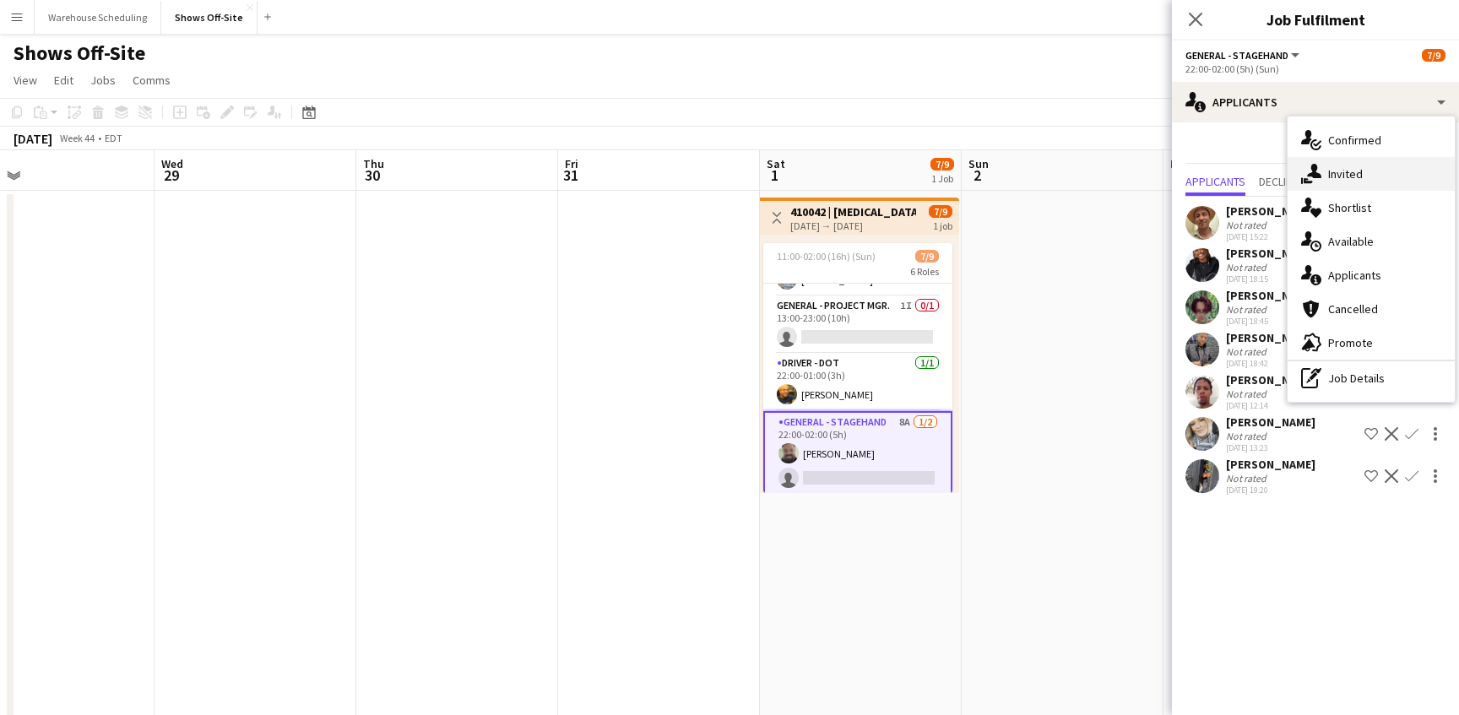
click at [1318, 168] on icon "single-neutral-actions-share-1" at bounding box center [1311, 174] width 20 height 20
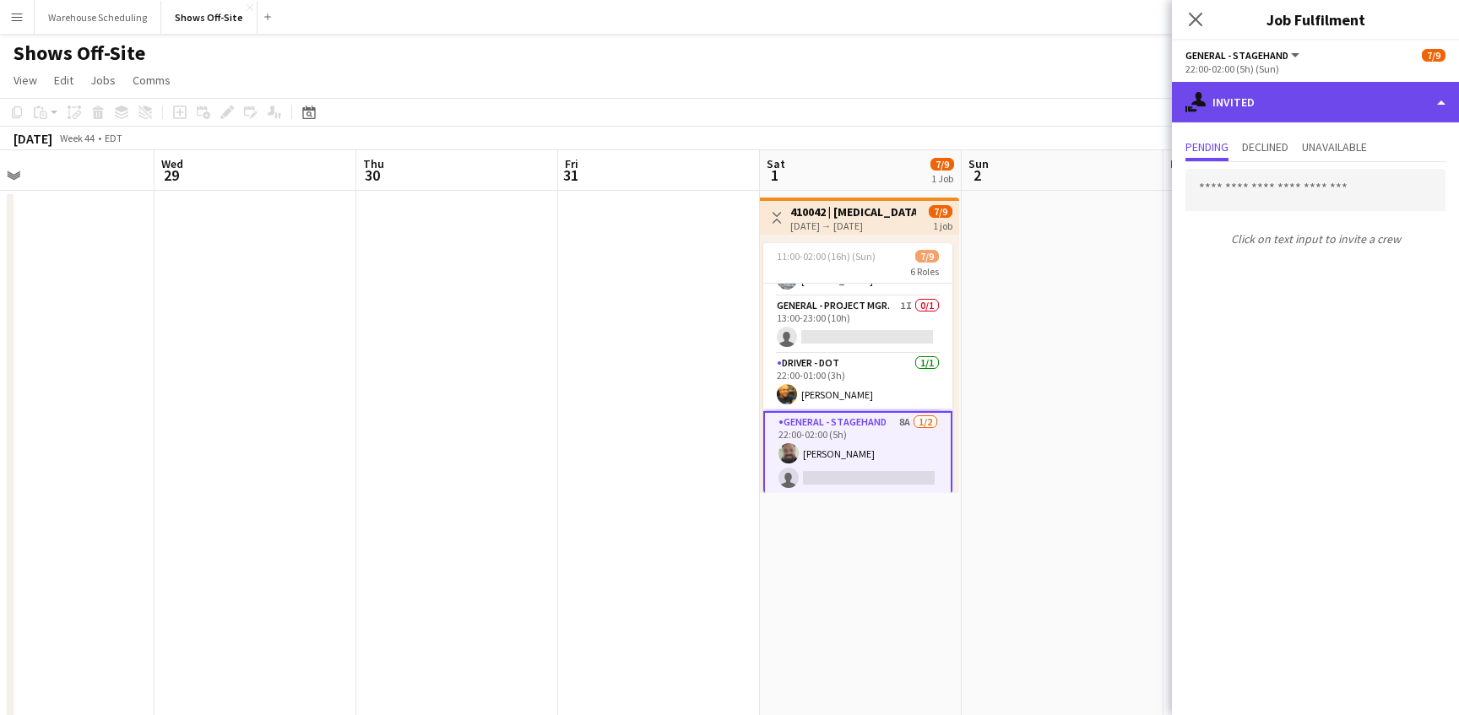
click at [1286, 99] on div "single-neutral-actions-share-1 Invited" at bounding box center [1315, 102] width 287 height 41
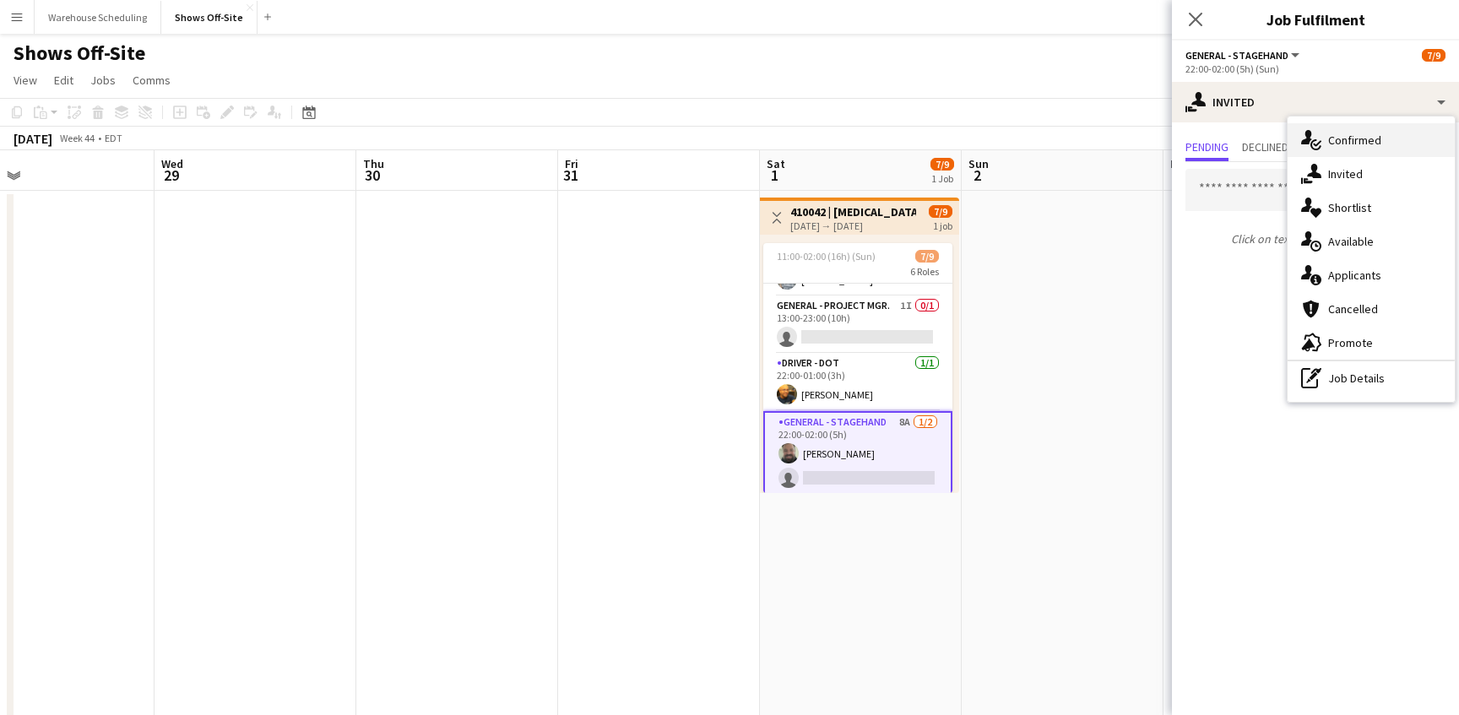
click at [1318, 134] on icon "single-neutral-actions-check-2" at bounding box center [1311, 140] width 20 height 20
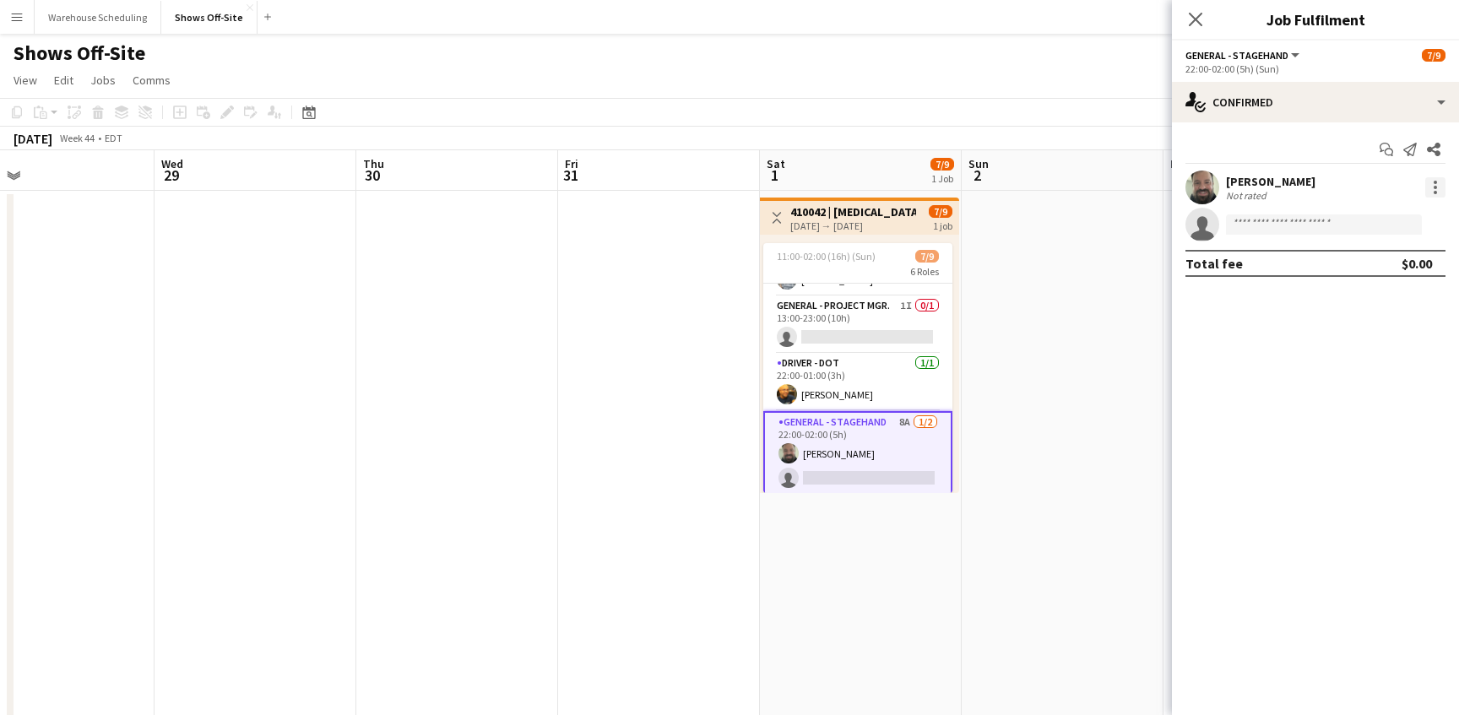
click at [1433, 185] on div at bounding box center [1435, 187] width 20 height 20
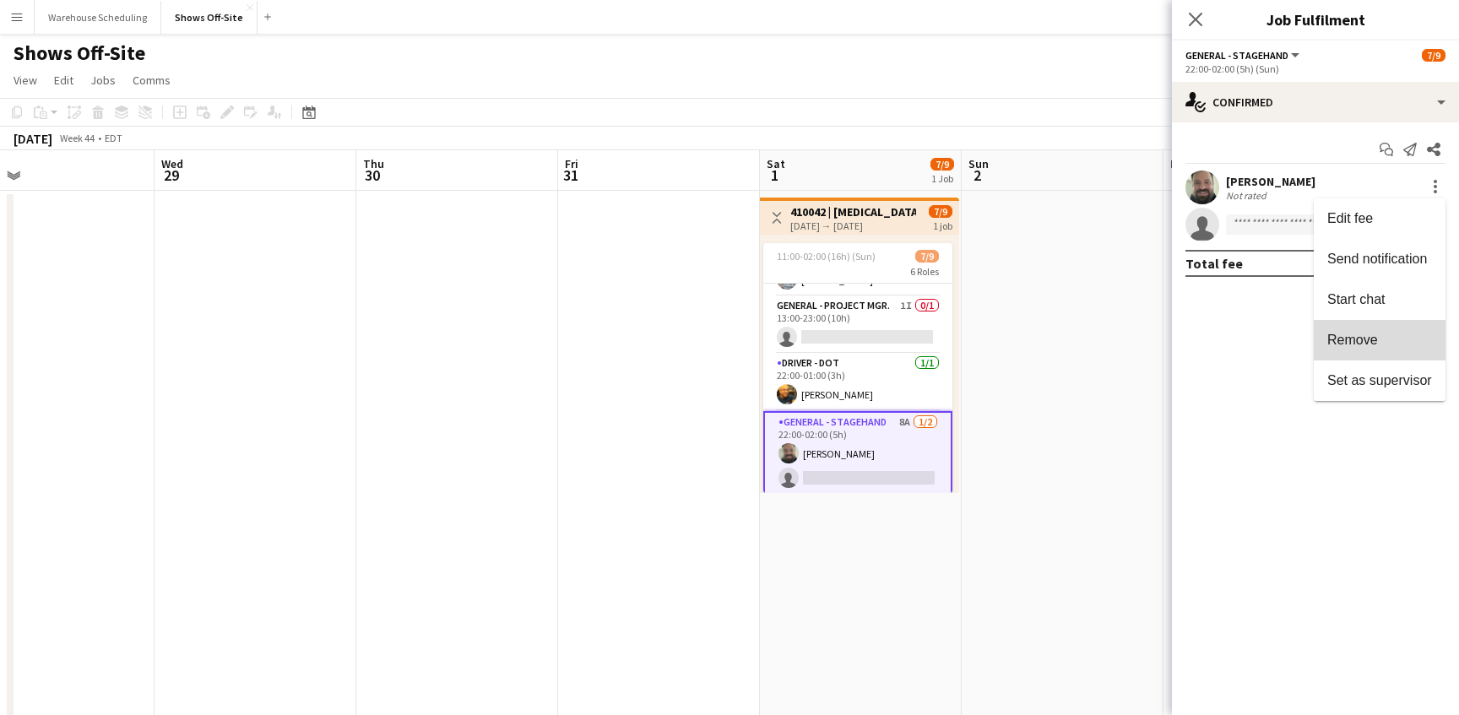
click at [1389, 350] on button "Remove" at bounding box center [1380, 340] width 132 height 41
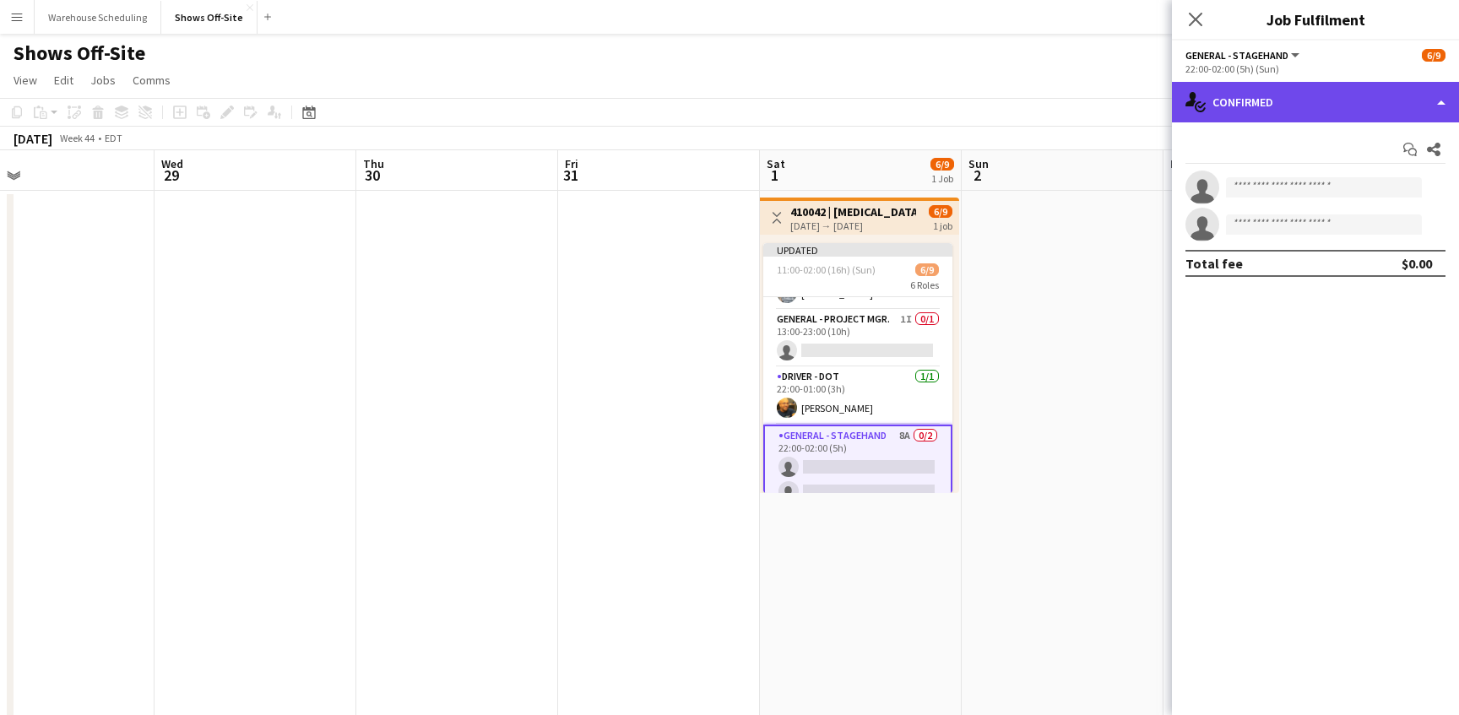
click at [1305, 106] on div "single-neutral-actions-check-2 Confirmed" at bounding box center [1315, 102] width 287 height 41
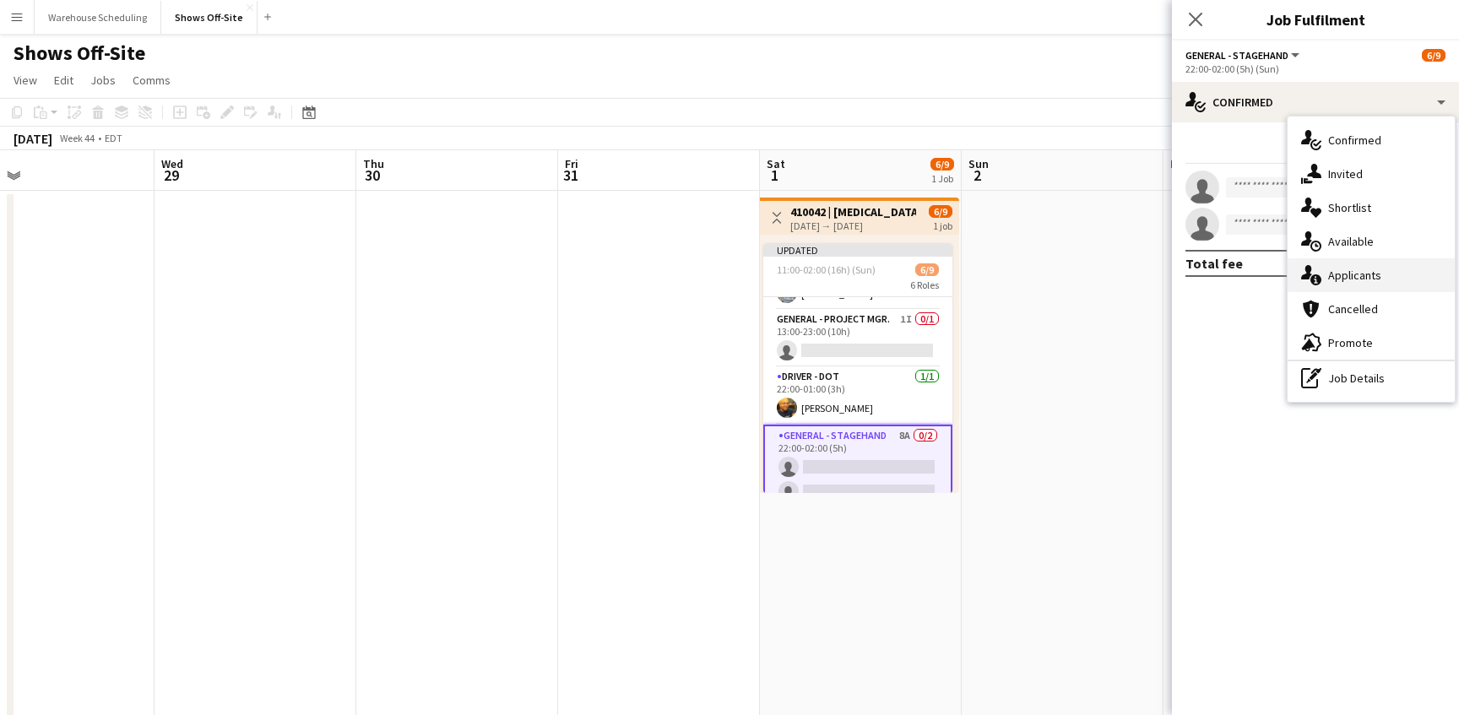
click at [1341, 268] on div "single-neutral-actions-information Applicants" at bounding box center [1370, 275] width 167 height 34
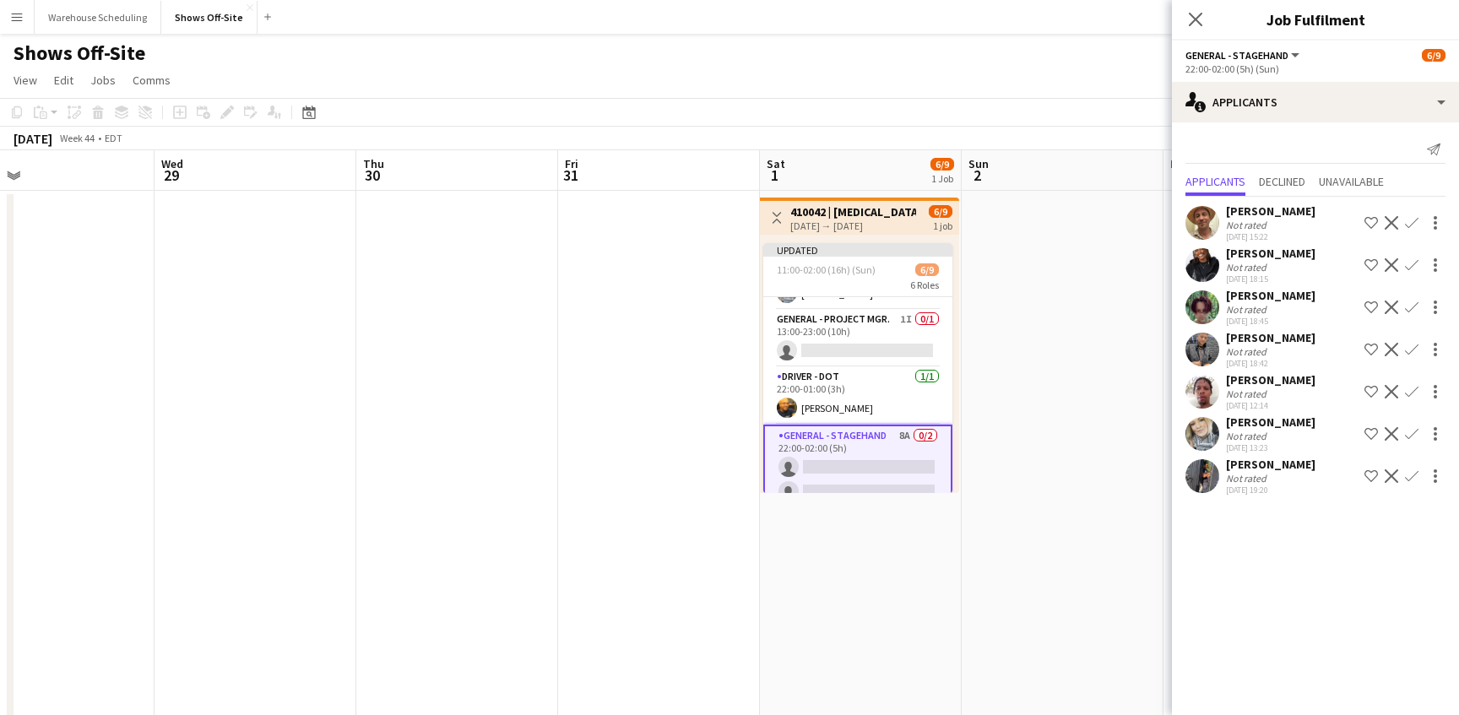
click at [1410, 441] on app-icon "Confirm" at bounding box center [1412, 434] width 14 height 14
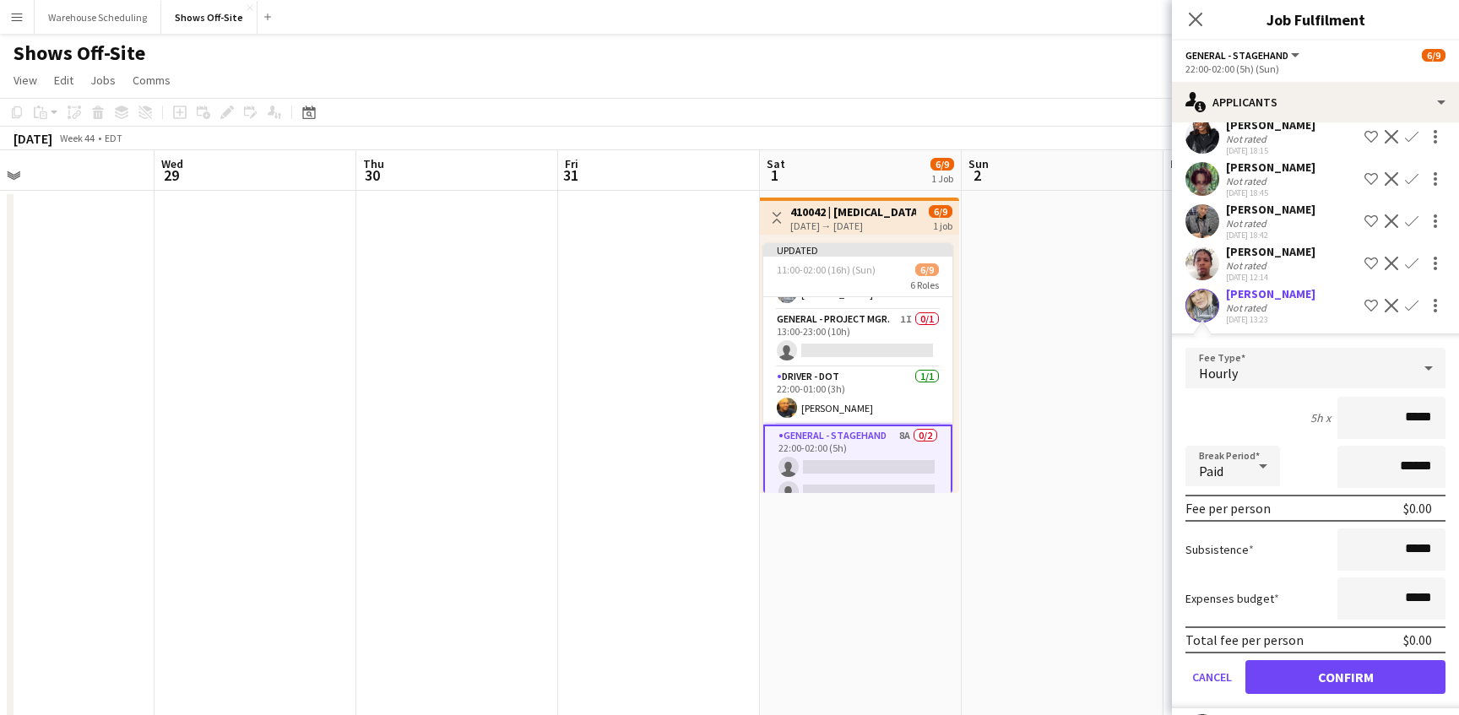
scroll to position [132, 0]
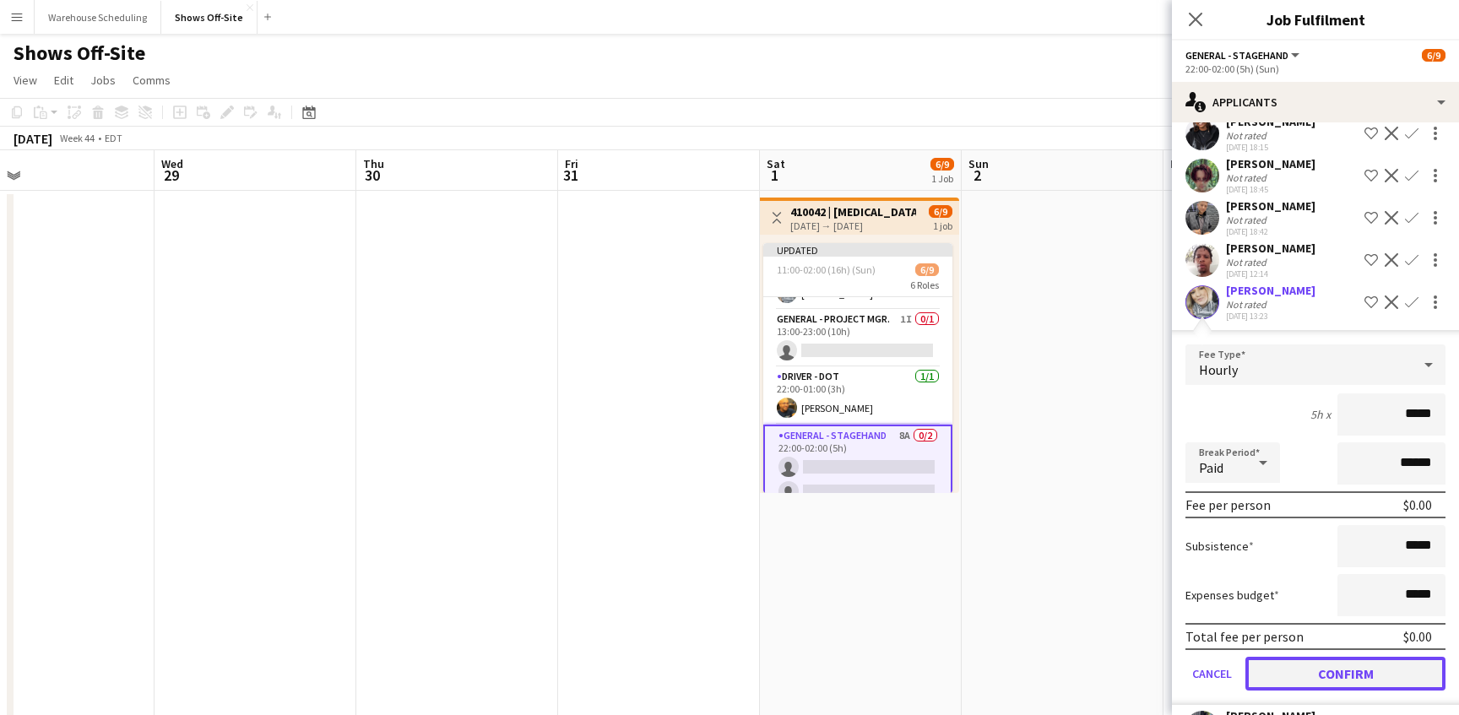
click at [1355, 685] on button "Confirm" at bounding box center [1345, 674] width 200 height 34
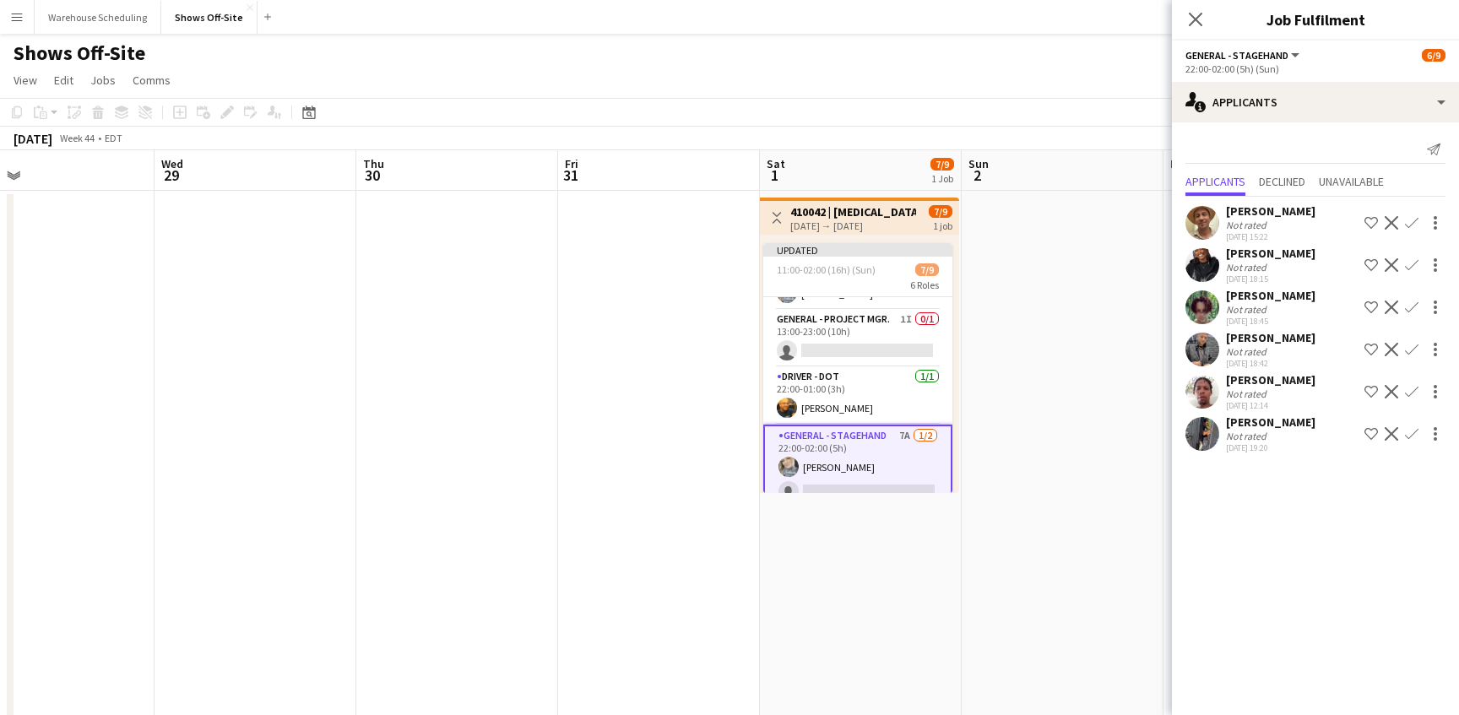
click at [1412, 441] on app-icon "Confirm" at bounding box center [1412, 434] width 14 height 14
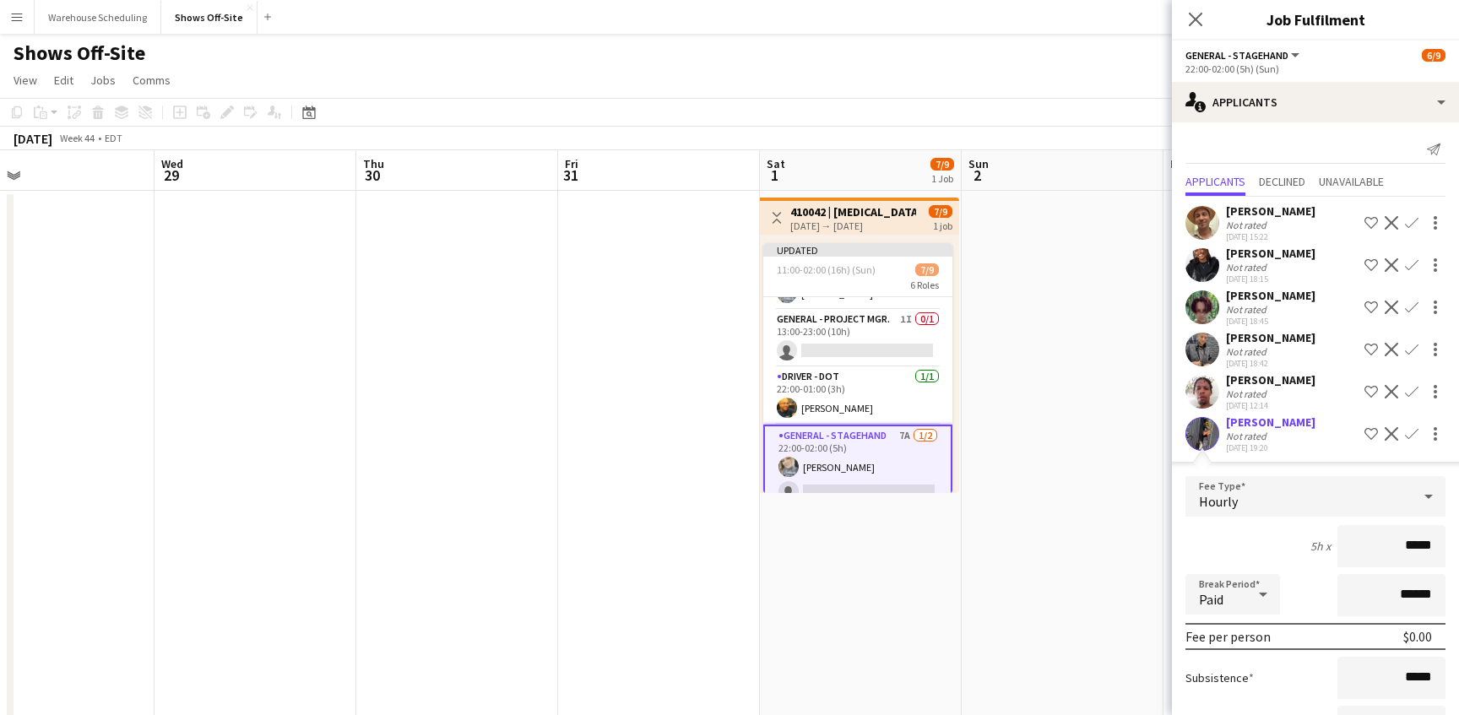
scroll to position [154, 0]
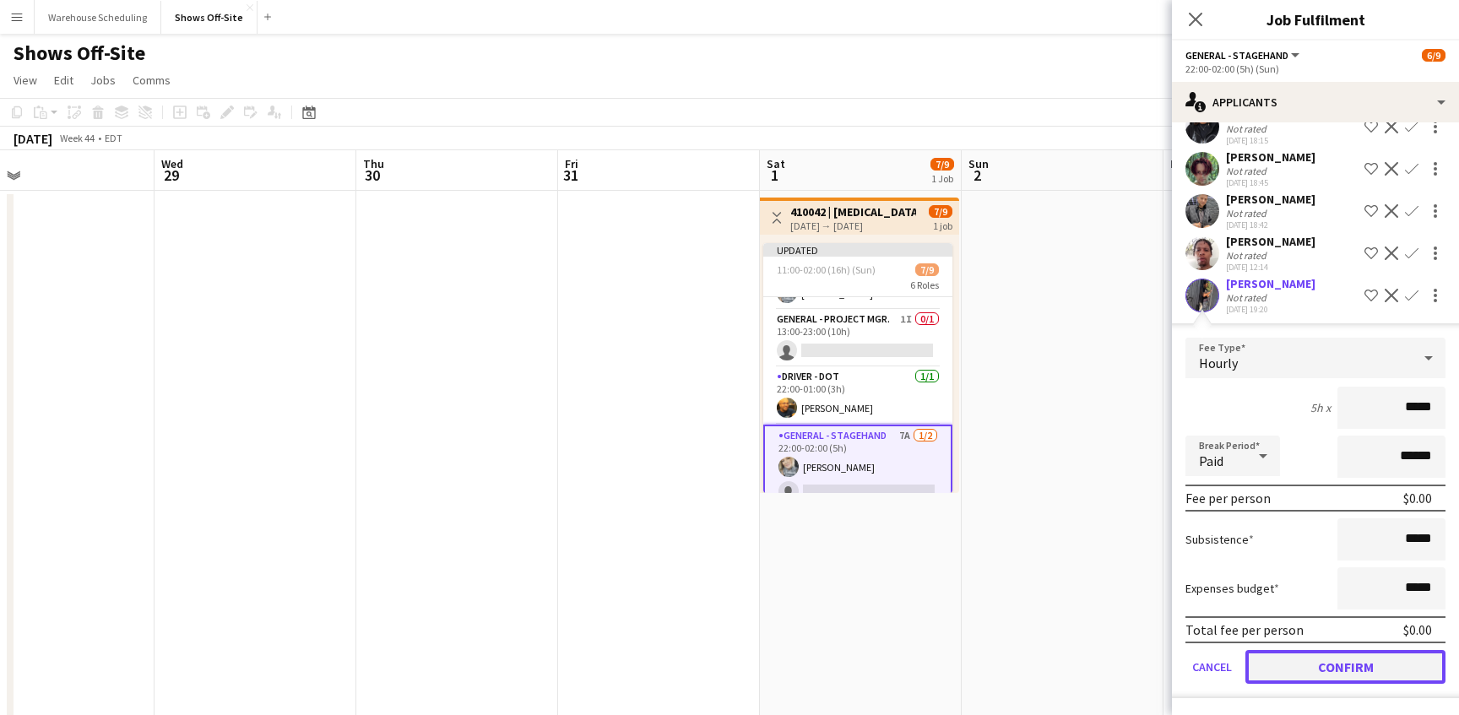
click at [1357, 680] on button "Confirm" at bounding box center [1345, 667] width 200 height 34
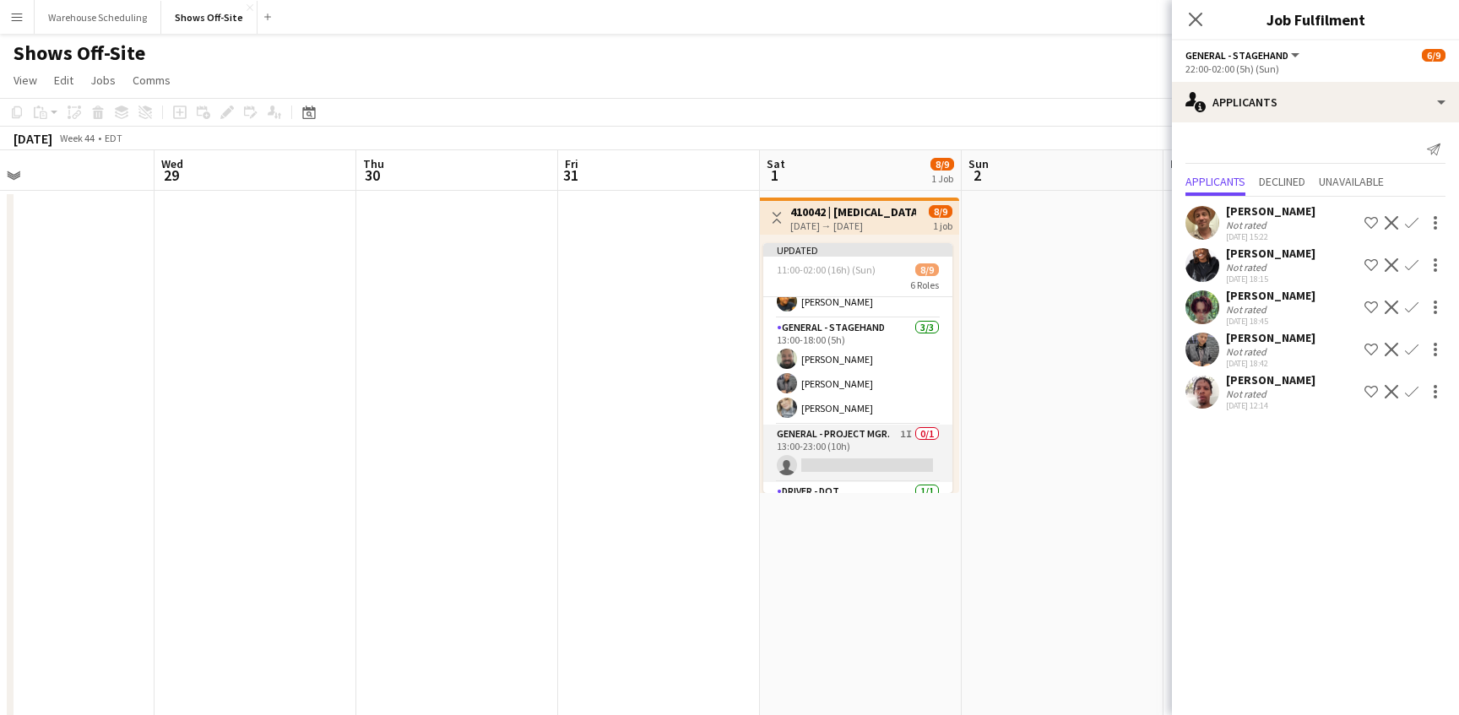
scroll to position [98, 0]
click at [890, 442] on app-card-role "General - Project Mgr. 1I 0/1 13:00-23:00 (10h) single-neutral-actions" at bounding box center [857, 448] width 189 height 57
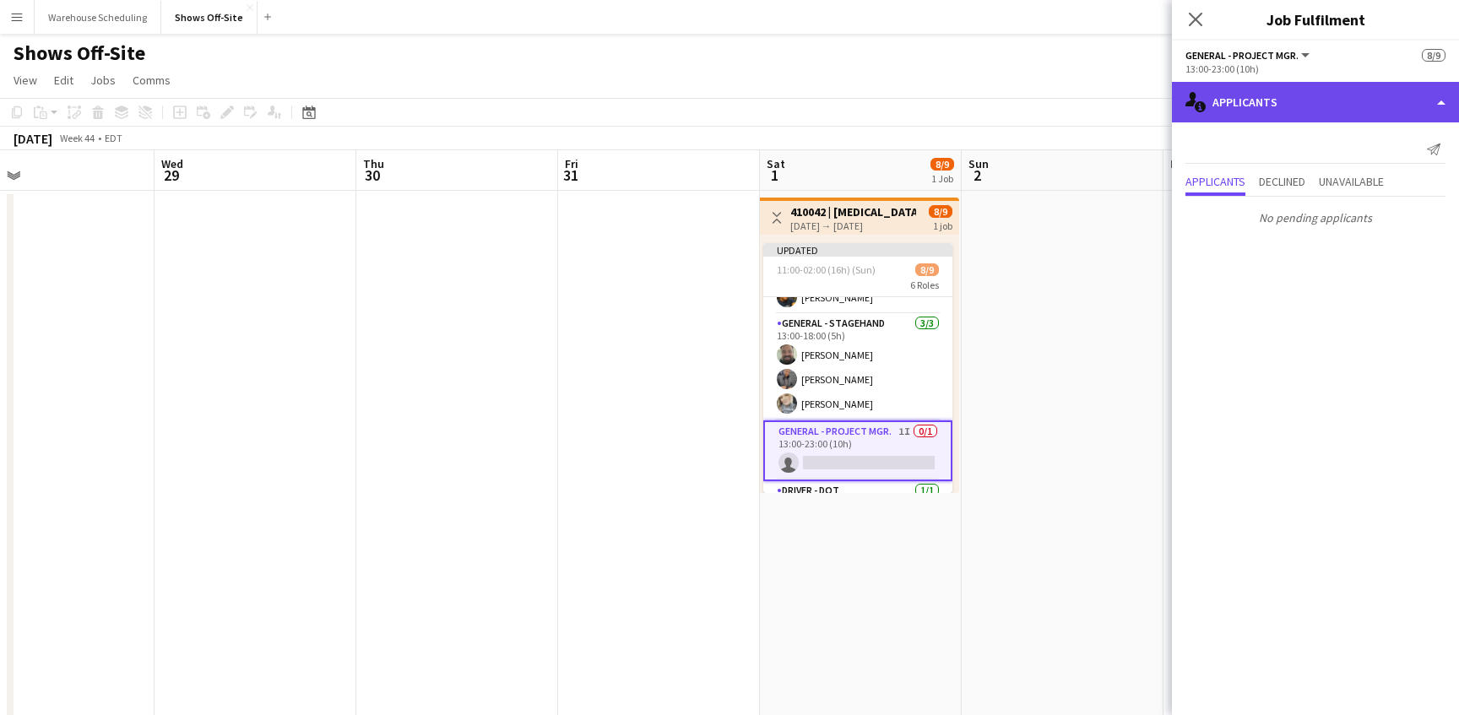
click at [1245, 117] on div "single-neutral-actions-information Applicants" at bounding box center [1315, 102] width 287 height 41
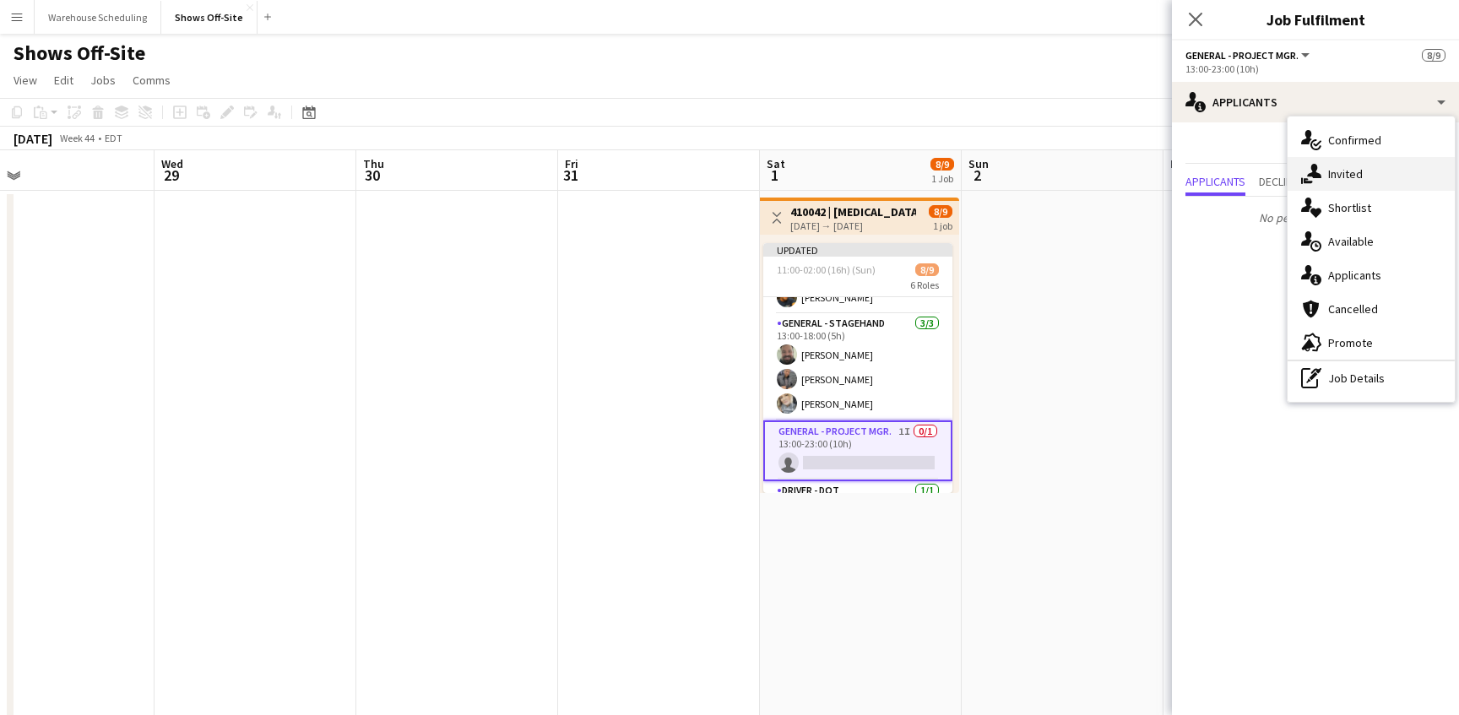
click at [1313, 170] on icon at bounding box center [1314, 171] width 14 height 14
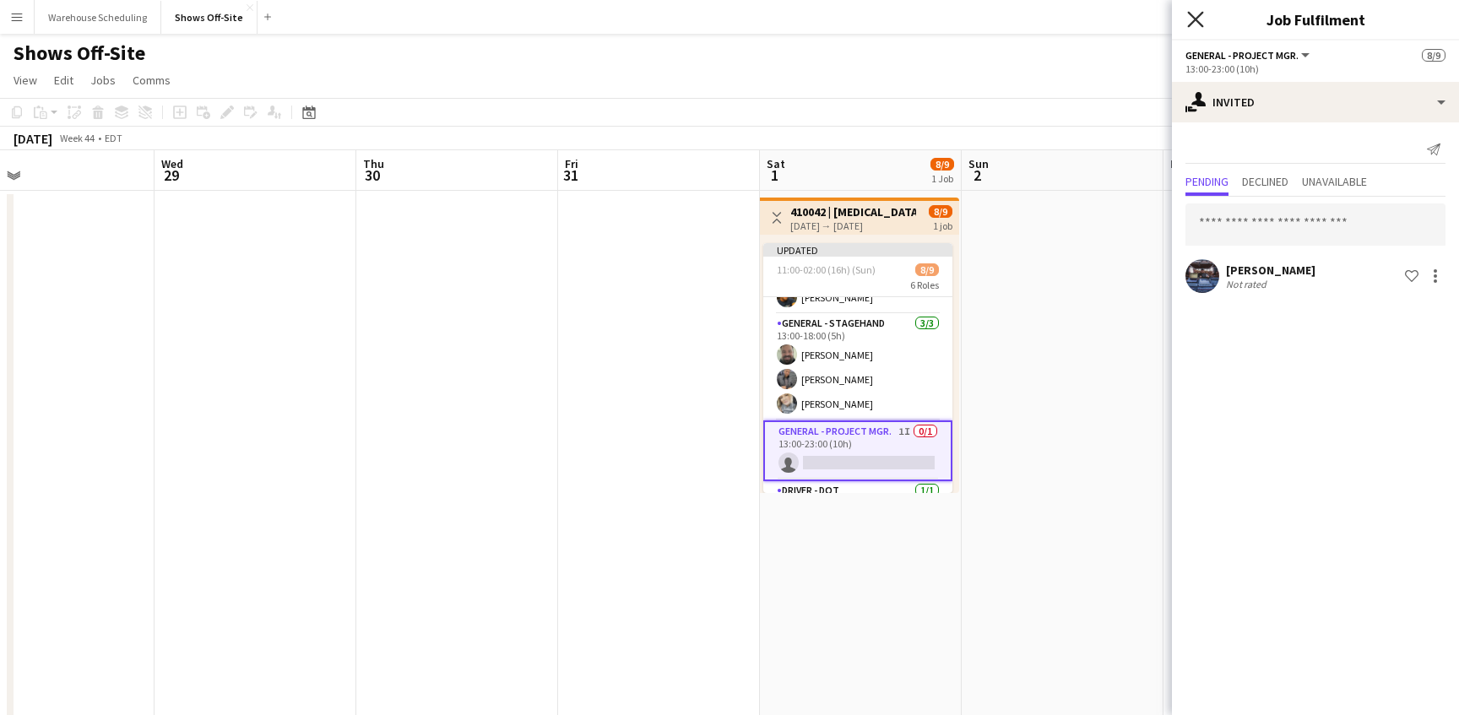
click at [1197, 17] on icon at bounding box center [1195, 19] width 16 height 16
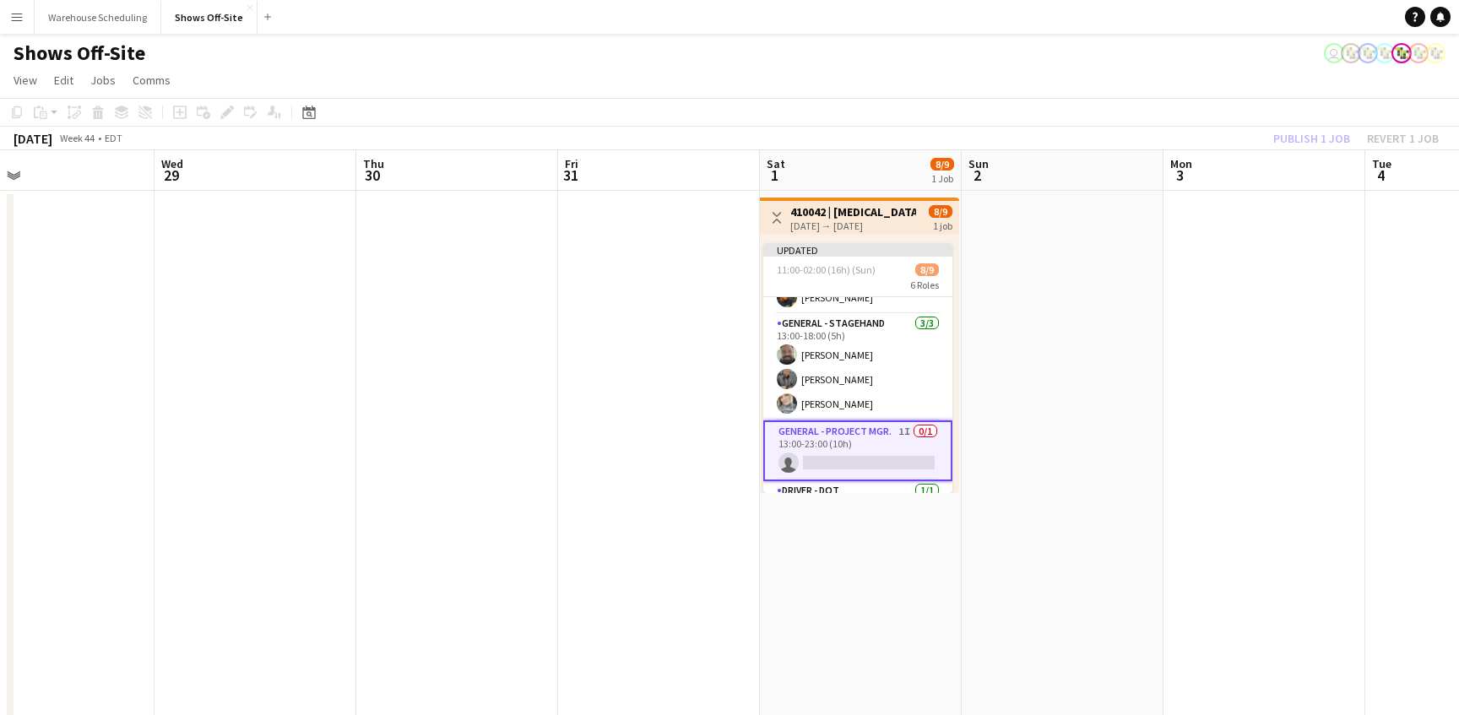
click at [1231, 120] on app-toolbar "Copy Paste Paste Command V Paste with crew Command Shift V Paste linked Job [GE…" at bounding box center [729, 112] width 1459 height 29
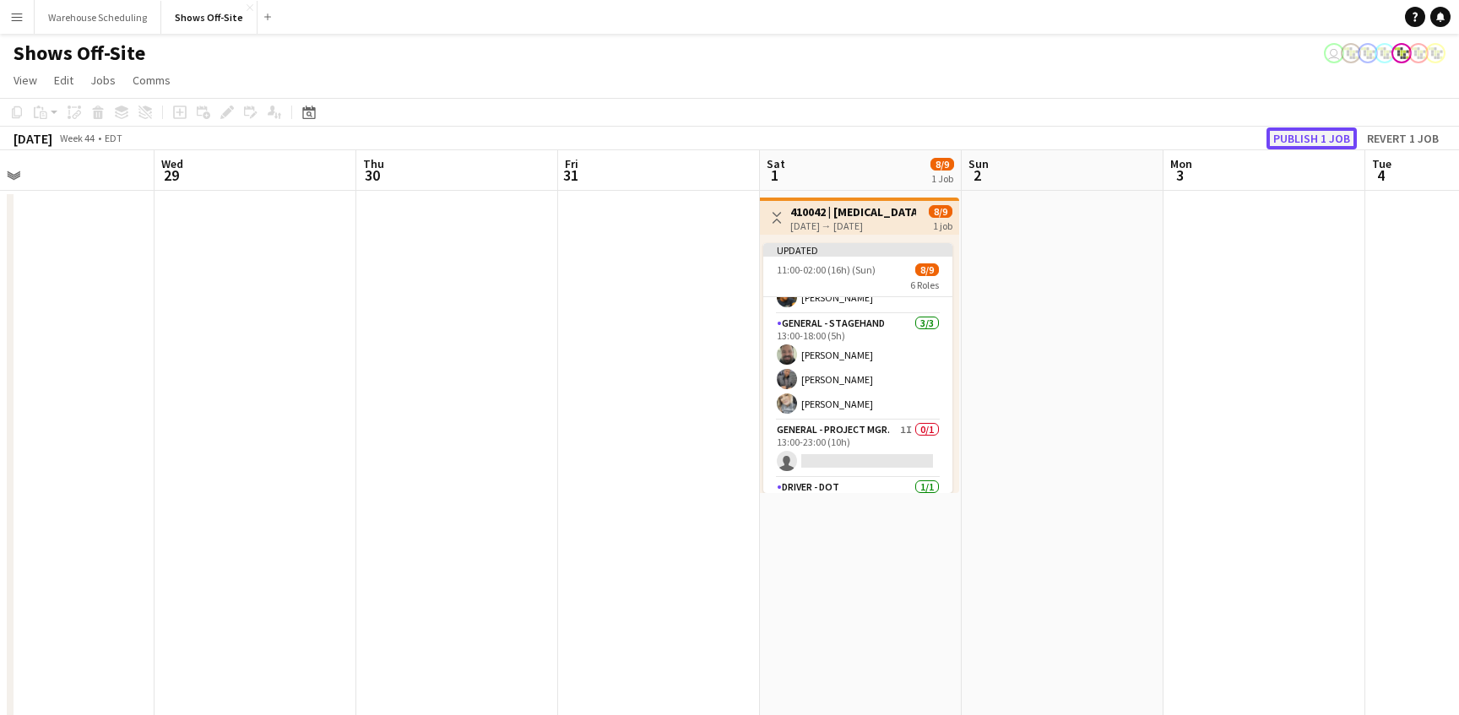
click at [1301, 139] on button "Publish 1 job" at bounding box center [1311, 138] width 90 height 22
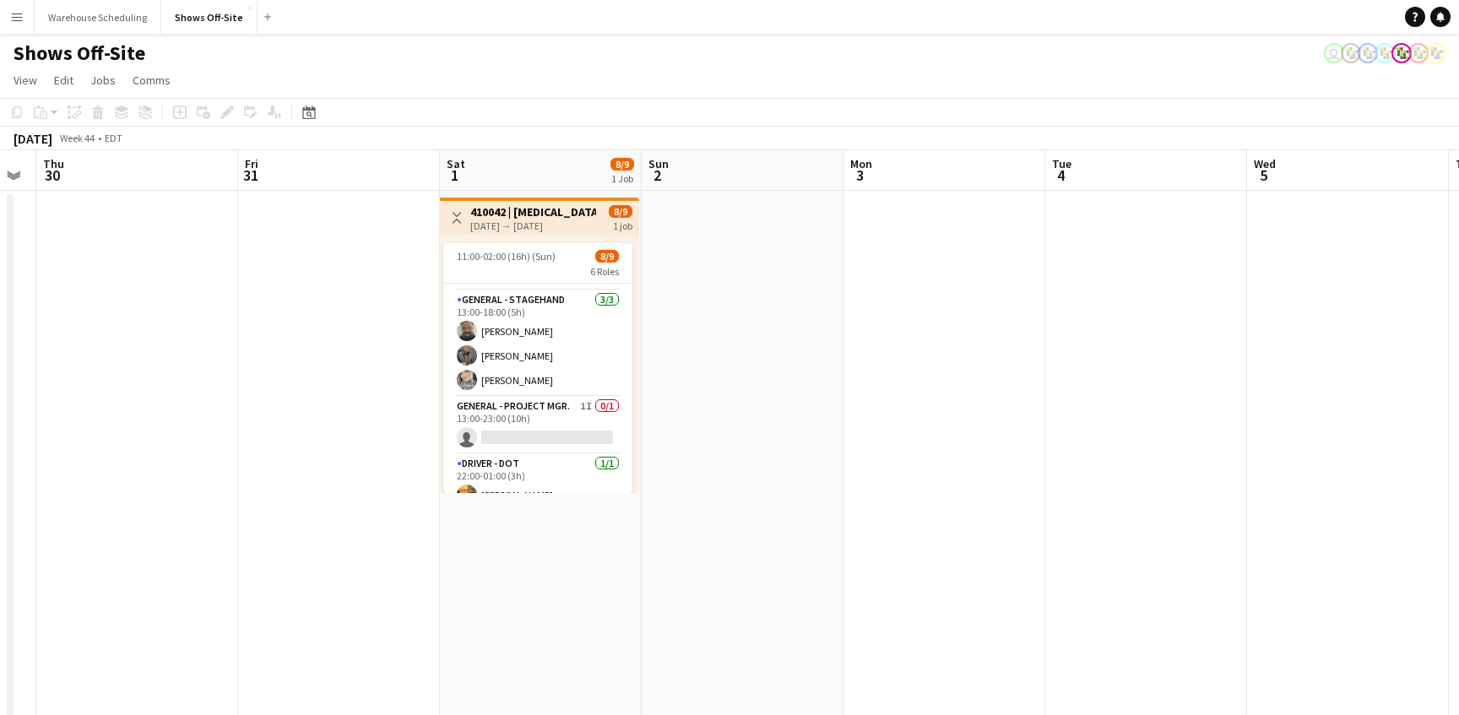
scroll to position [0, 0]
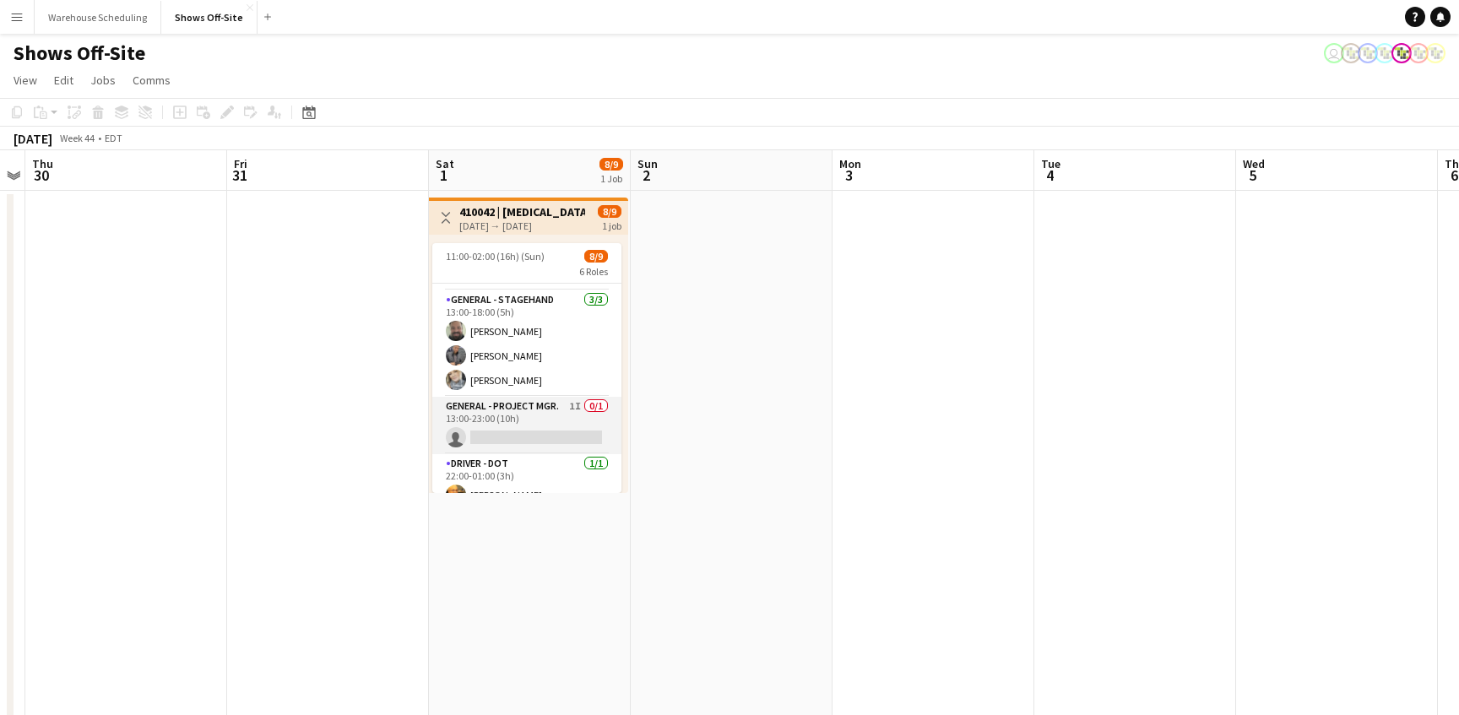
click at [550, 411] on app-card-role "General - Project Mgr. 1I 0/1 13:00-23:00 (10h) single-neutral-actions" at bounding box center [526, 425] width 189 height 57
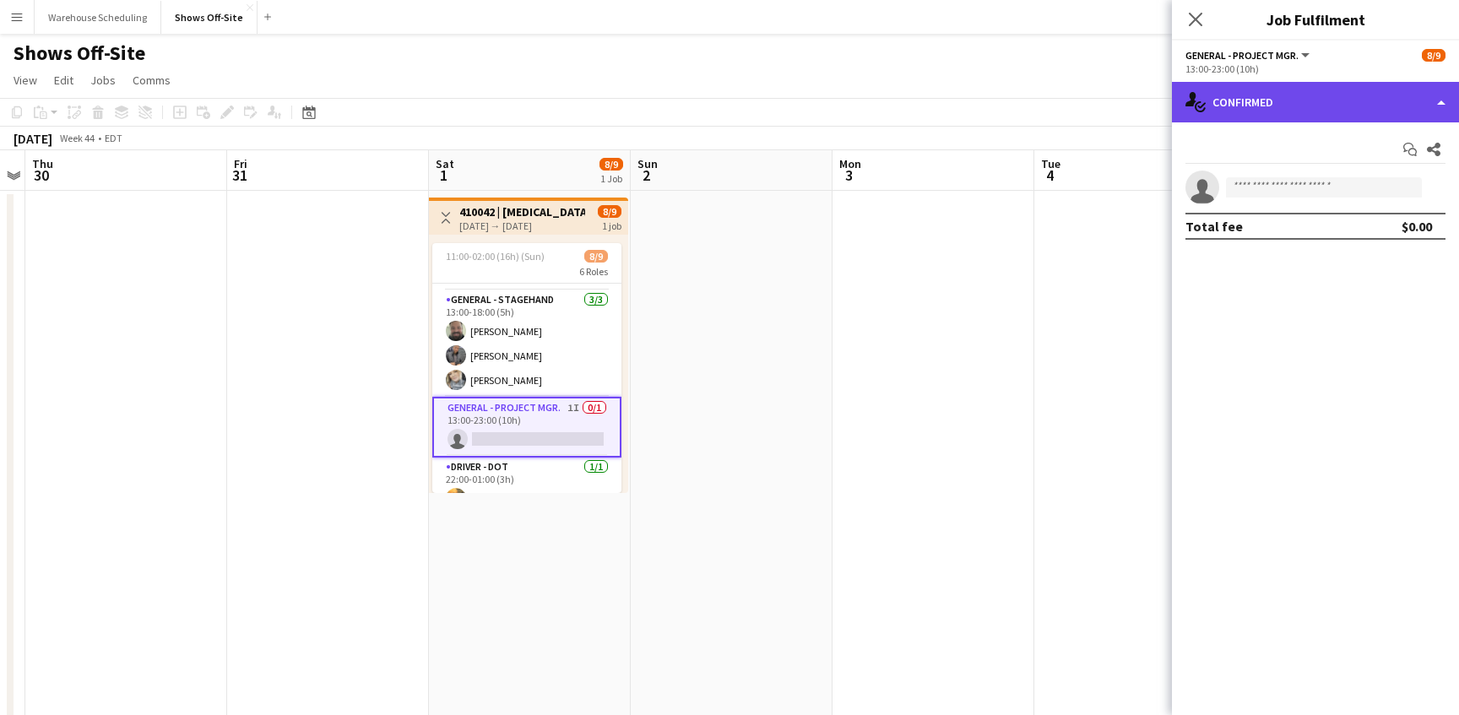
click at [1352, 119] on div "single-neutral-actions-check-2 Confirmed" at bounding box center [1315, 102] width 287 height 41
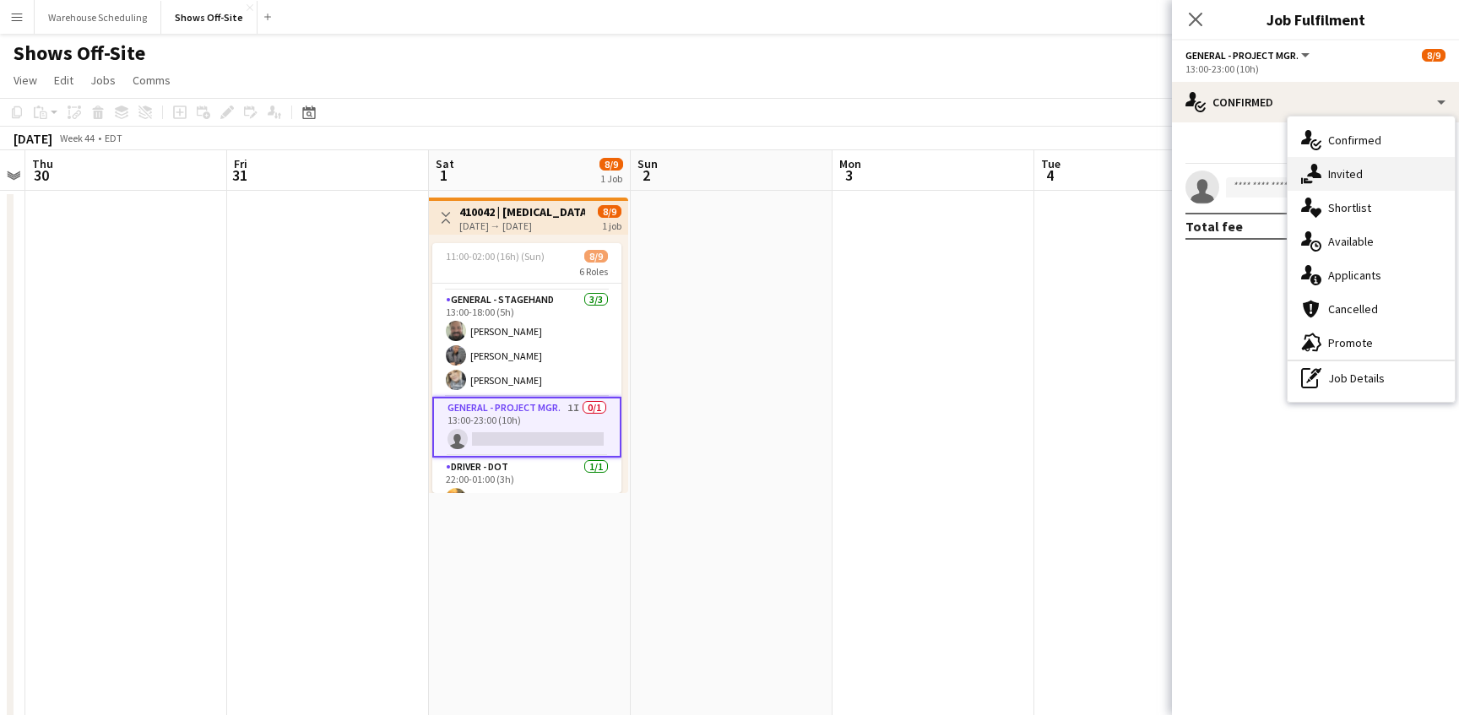
click at [1351, 176] on div "single-neutral-actions-share-1 Invited" at bounding box center [1370, 174] width 167 height 34
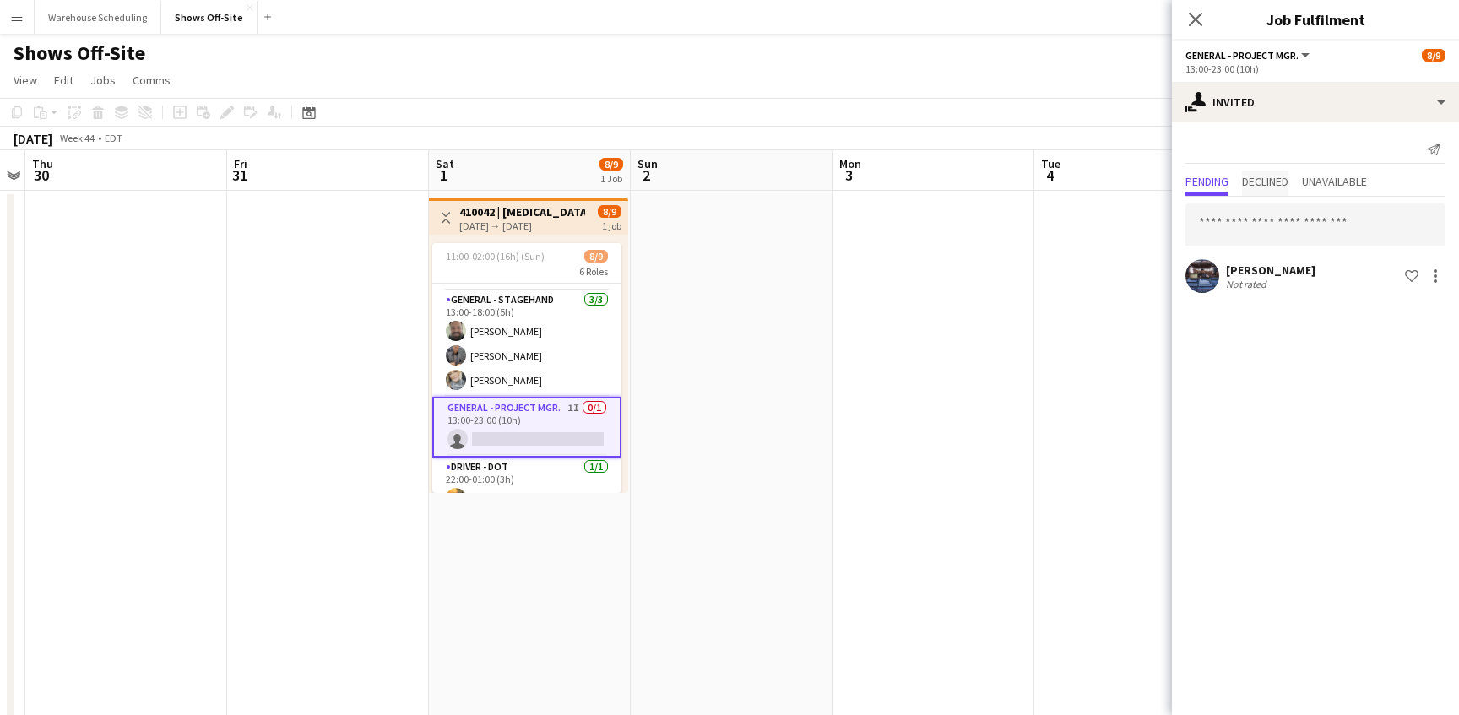
click at [1283, 194] on span "Declined" at bounding box center [1265, 183] width 46 height 25
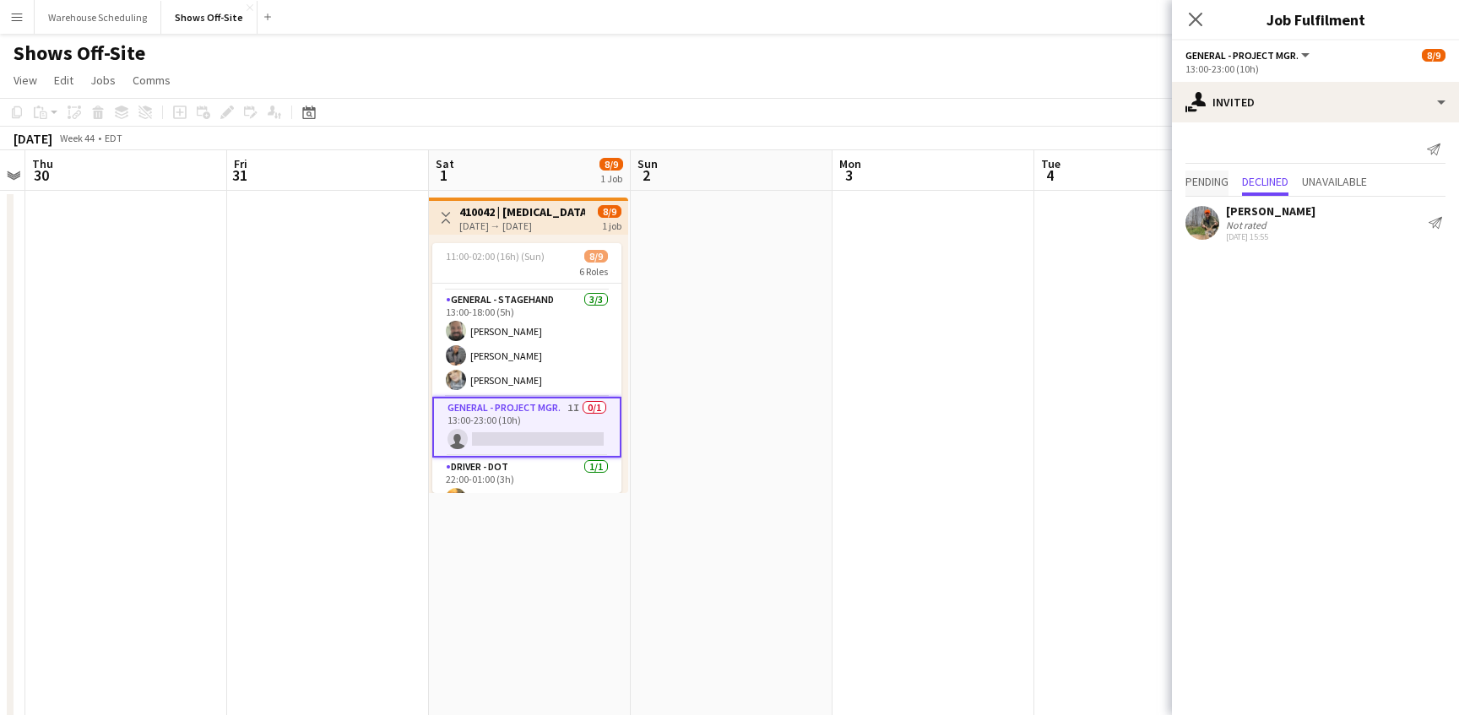
click at [1221, 195] on span "Pending" at bounding box center [1206, 183] width 43 height 25
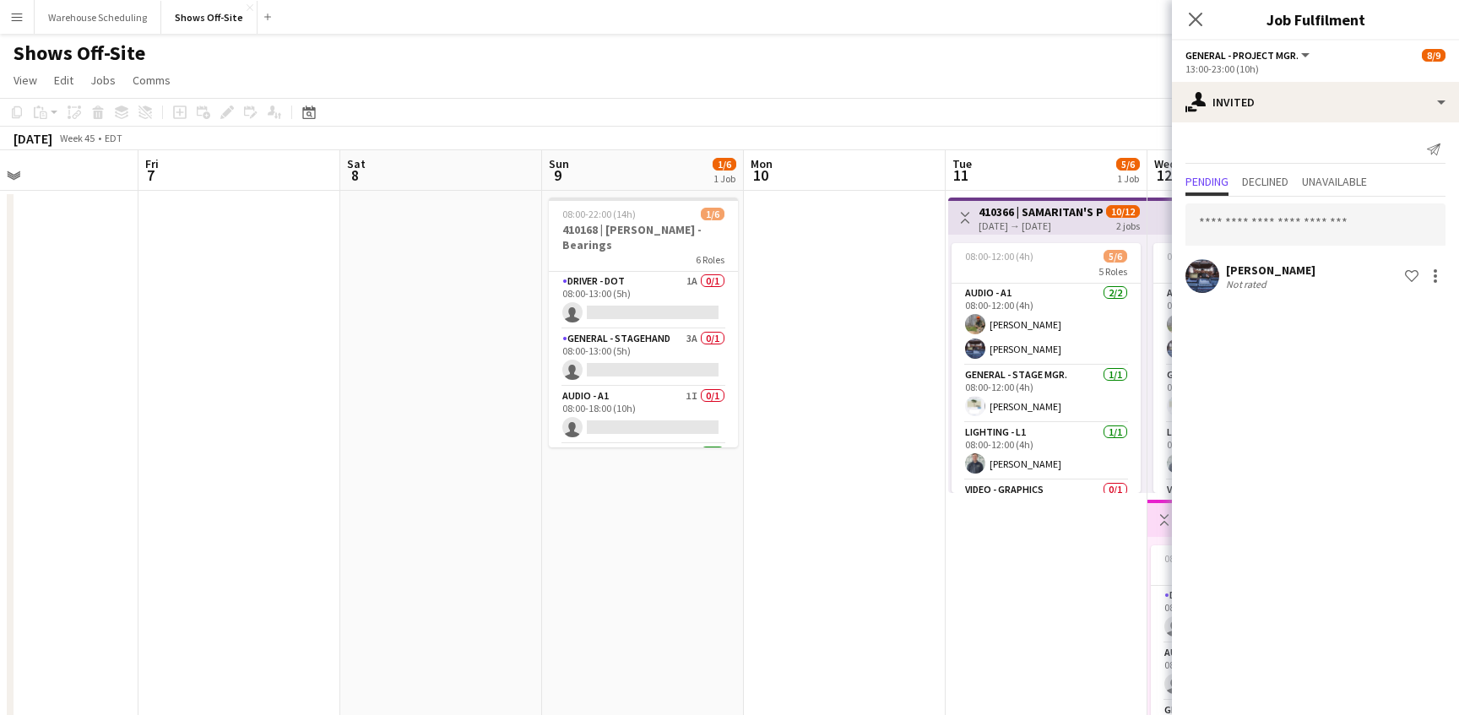
scroll to position [0, 747]
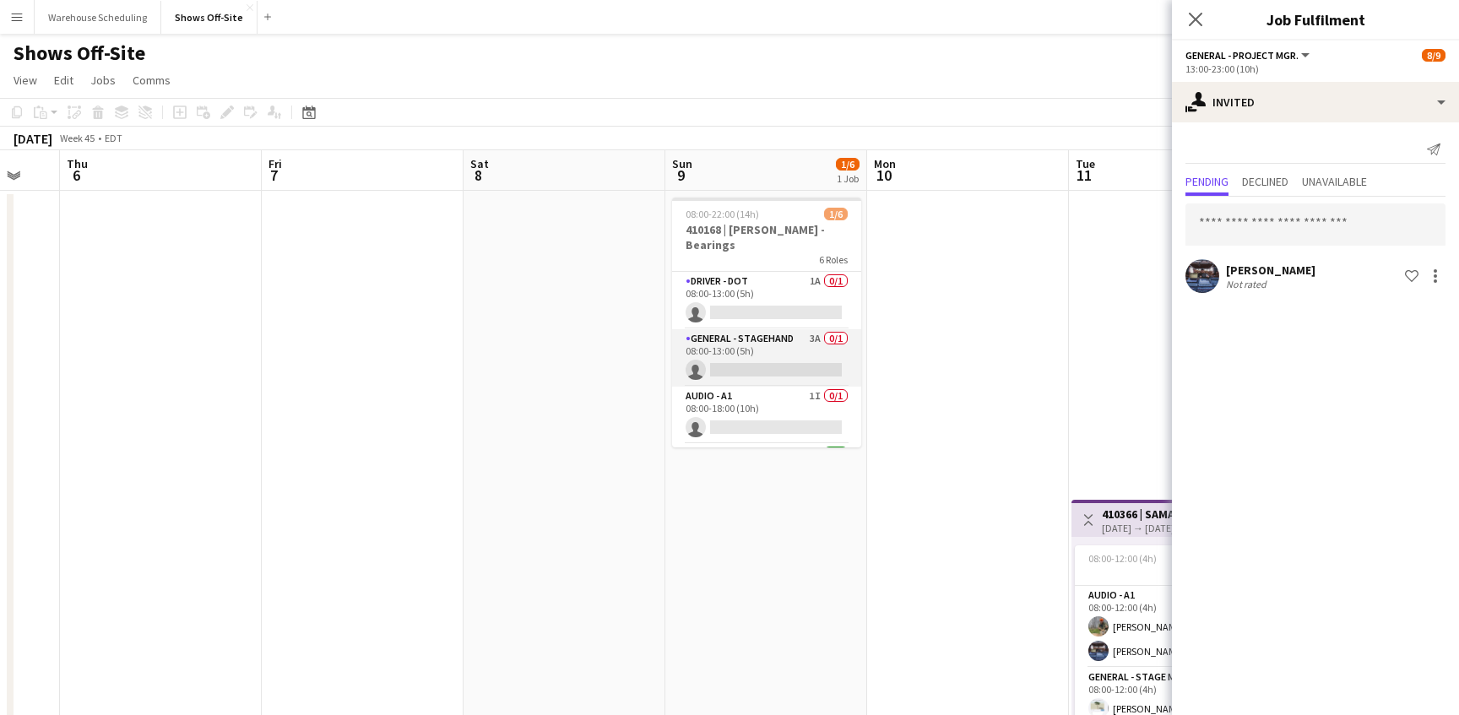
click at [778, 350] on app-card-role "General - Stagehand 3A 0/1 08:00-13:00 (5h) single-neutral-actions" at bounding box center [766, 357] width 189 height 57
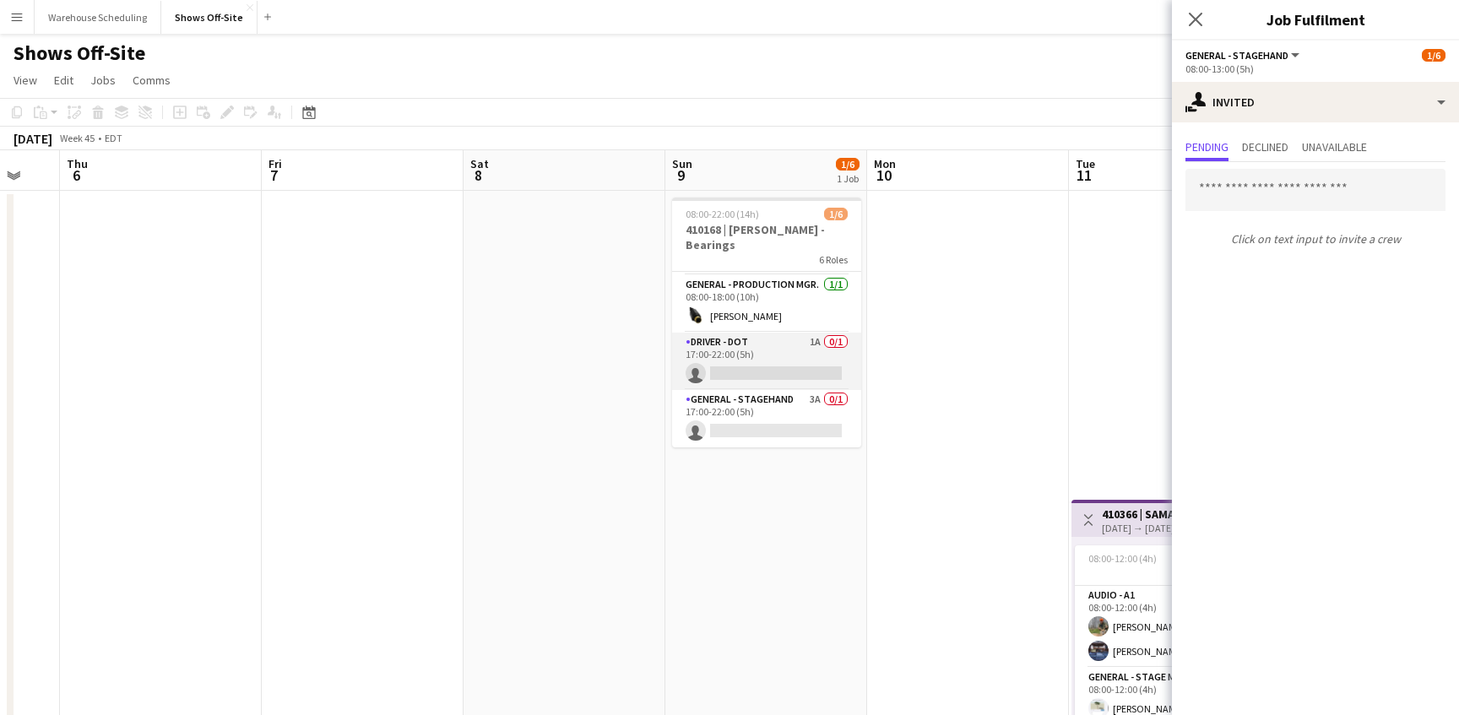
click at [793, 364] on app-card-role "Driver - DOT 1A 0/1 17:00-22:00 (5h) single-neutral-actions" at bounding box center [766, 361] width 189 height 57
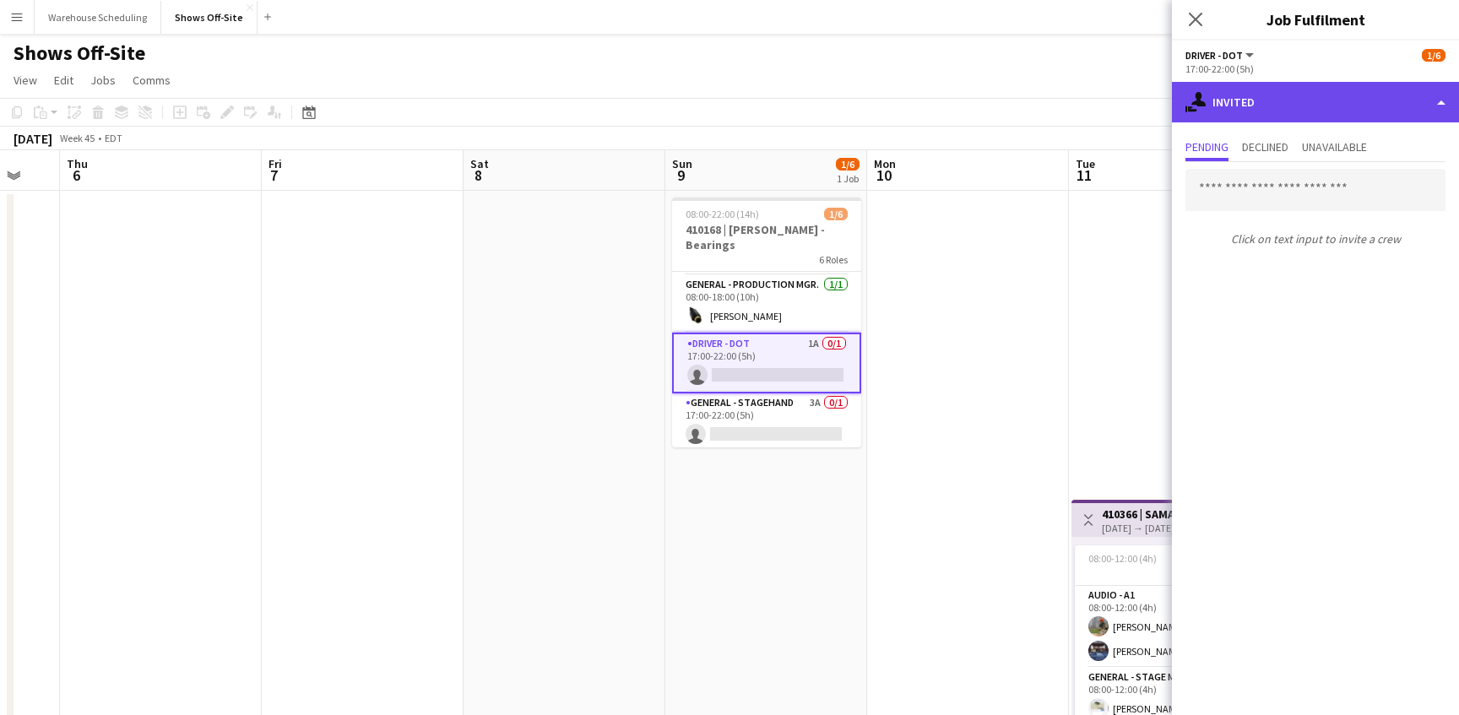
click at [1277, 116] on div "single-neutral-actions-share-1 Invited" at bounding box center [1315, 102] width 287 height 41
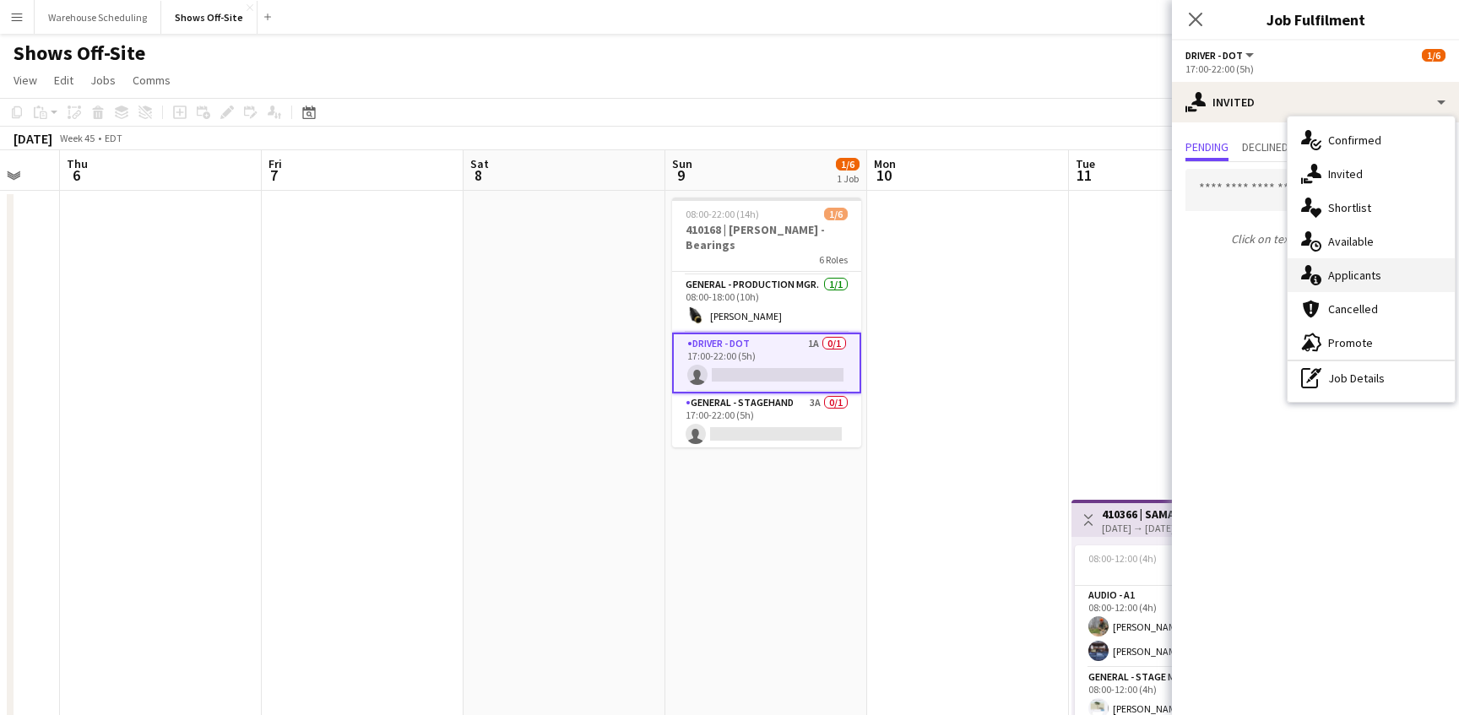
click at [1373, 282] on div "single-neutral-actions-information Applicants" at bounding box center [1370, 275] width 167 height 34
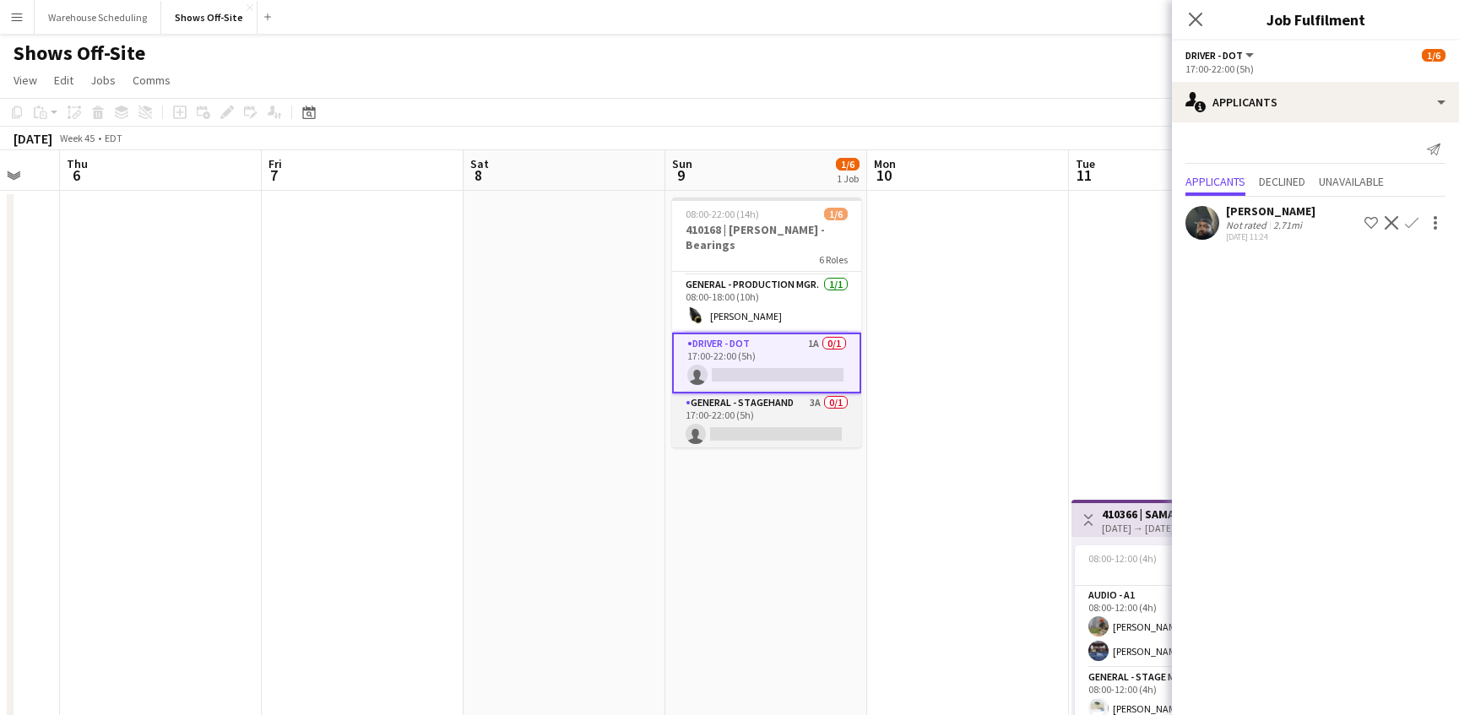
click at [730, 411] on app-card-role "General - Stagehand 3A 0/1 17:00-22:00 (5h) single-neutral-actions" at bounding box center [766, 421] width 189 height 57
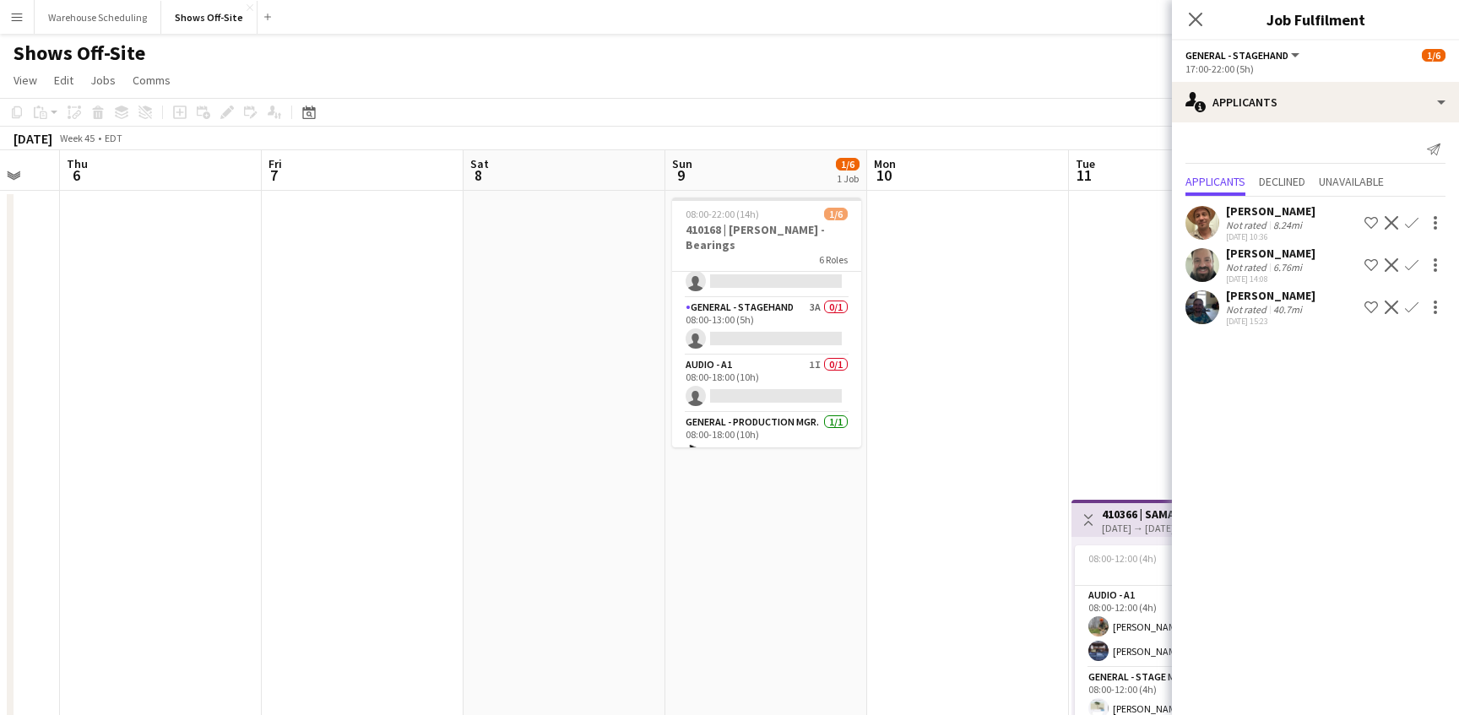
scroll to position [0, 0]
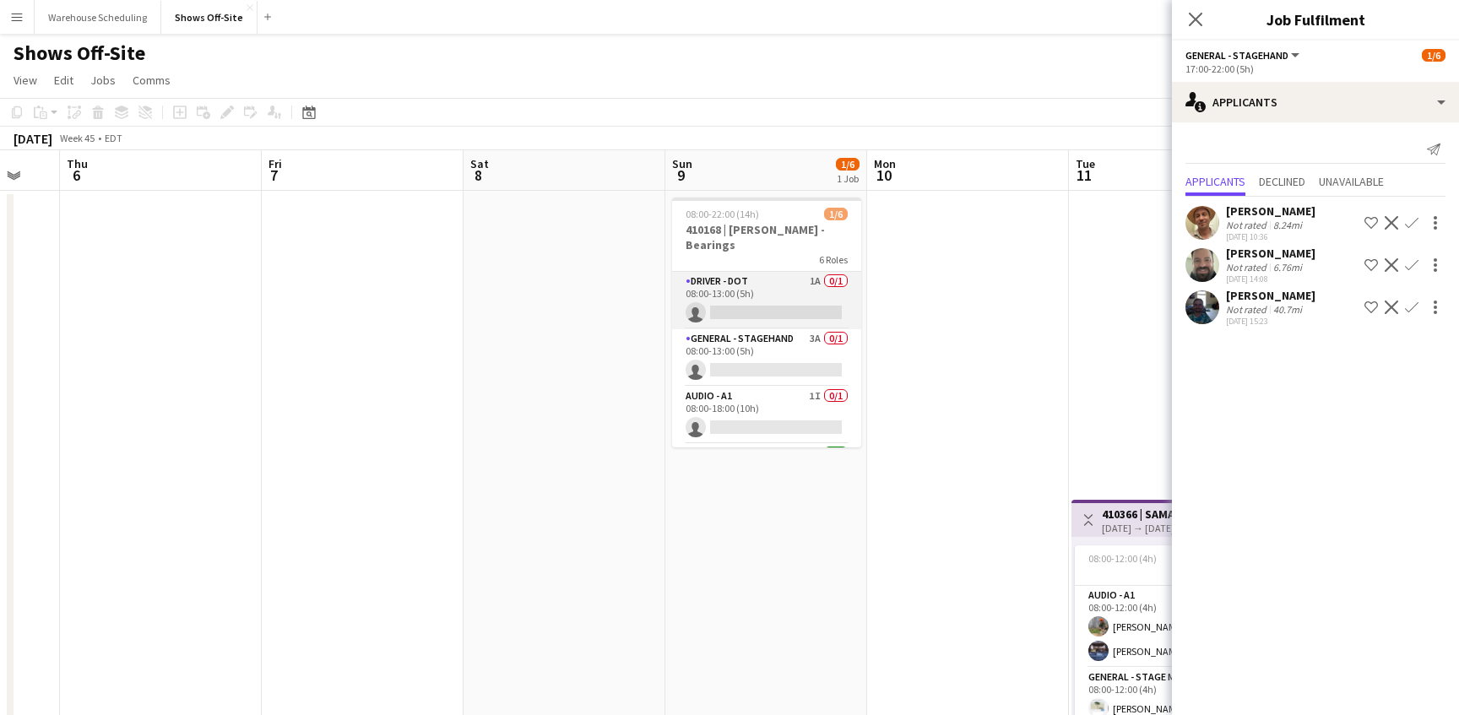
click at [761, 310] on app-card-role "Driver - DOT 1A 0/1 08:00-13:00 (5h) single-neutral-actions" at bounding box center [766, 300] width 189 height 57
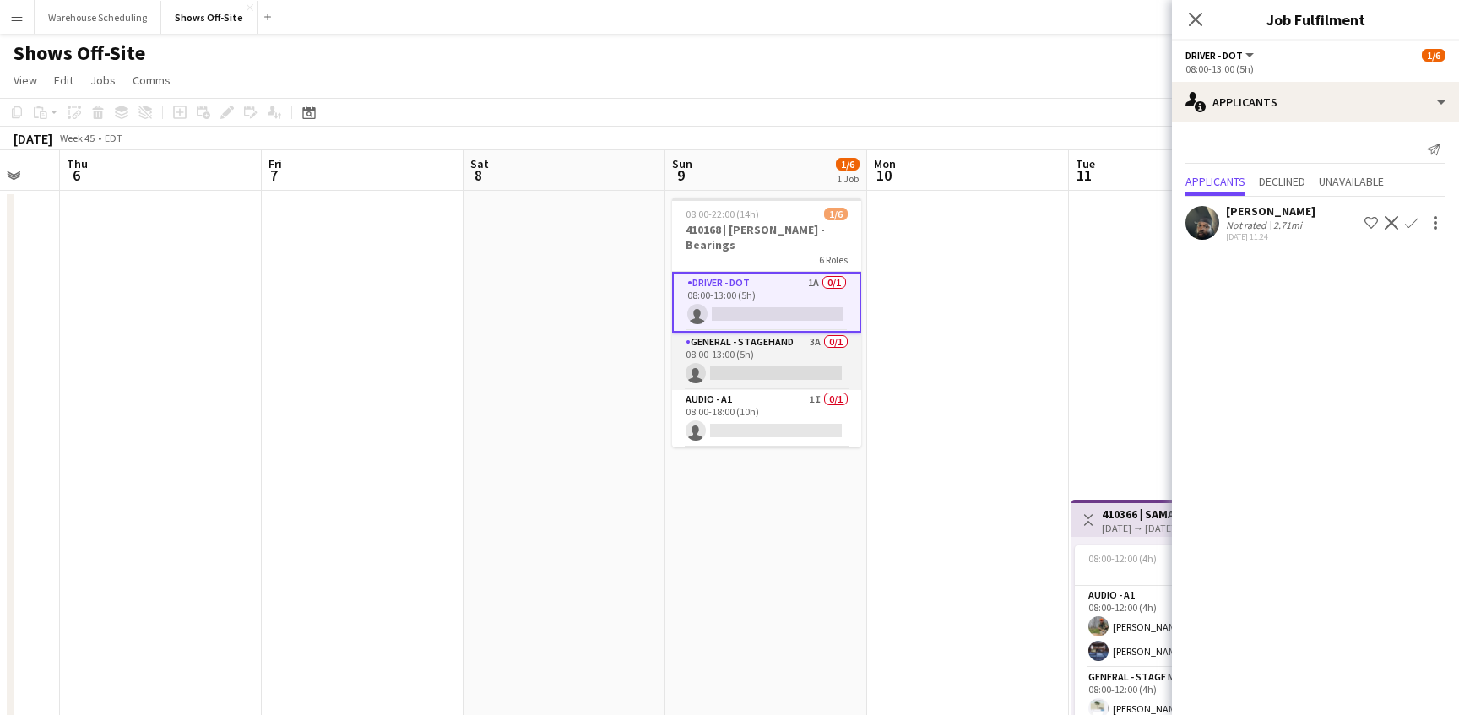
click at [761, 342] on app-card-role "General - Stagehand 3A 0/1 08:00-13:00 (5h) single-neutral-actions" at bounding box center [766, 361] width 189 height 57
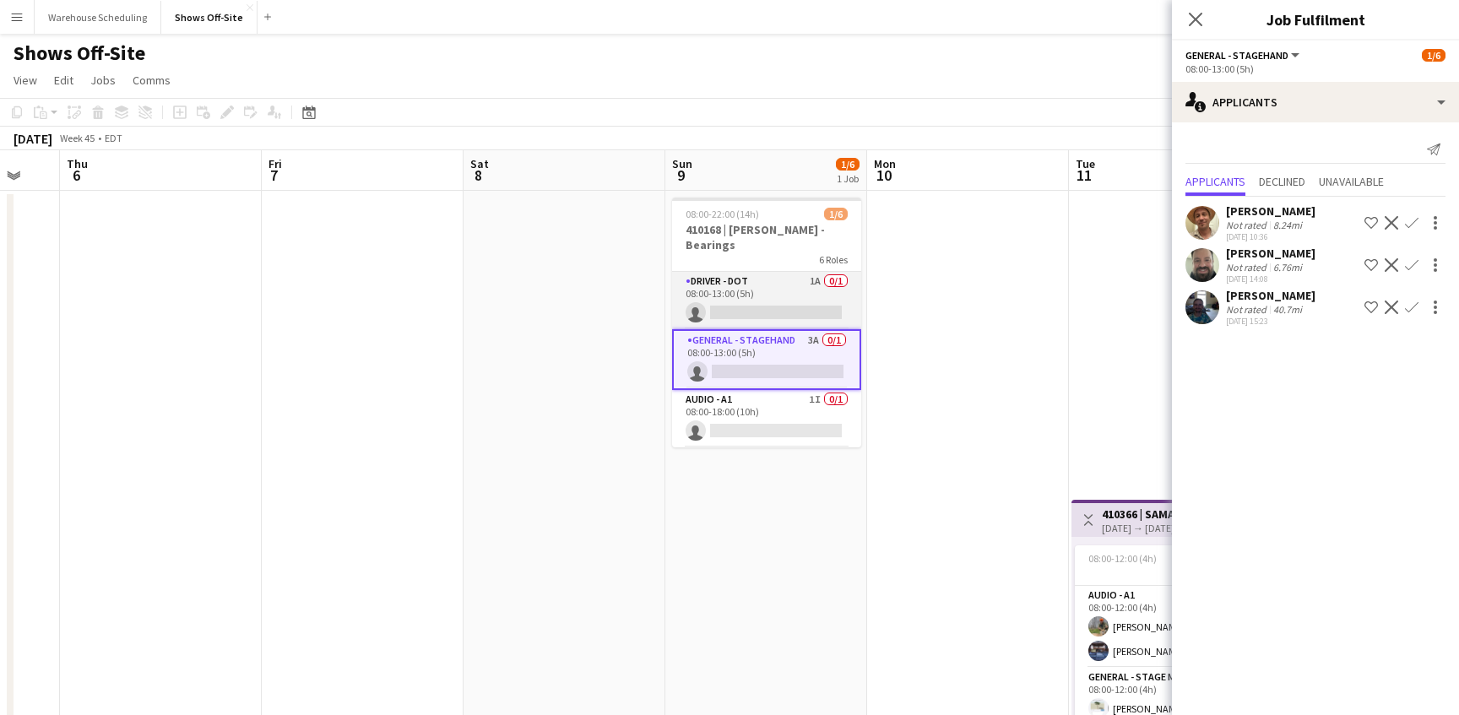
click at [767, 296] on app-card-role "Driver - DOT 1A 0/1 08:00-13:00 (5h) single-neutral-actions" at bounding box center [766, 300] width 189 height 57
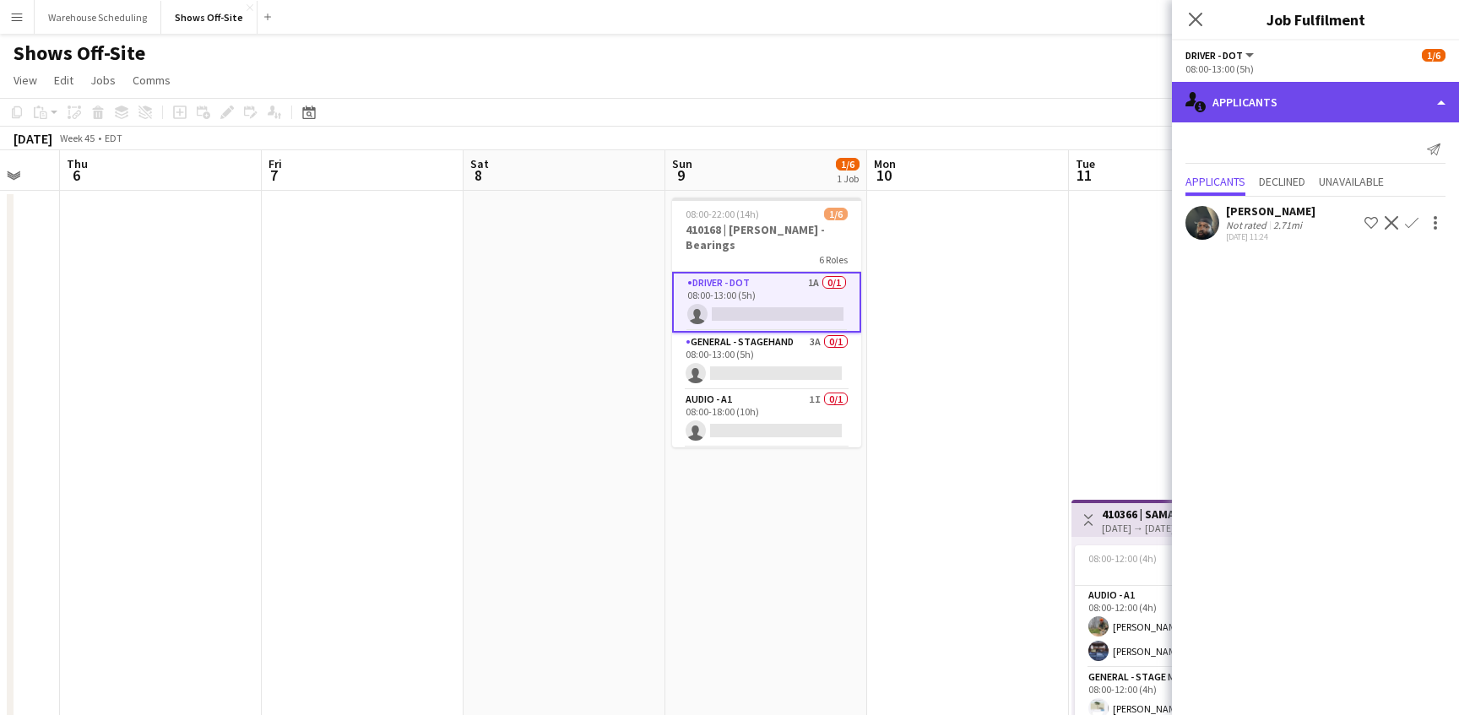
click at [1306, 83] on div "single-neutral-actions-information Applicants" at bounding box center [1315, 102] width 287 height 41
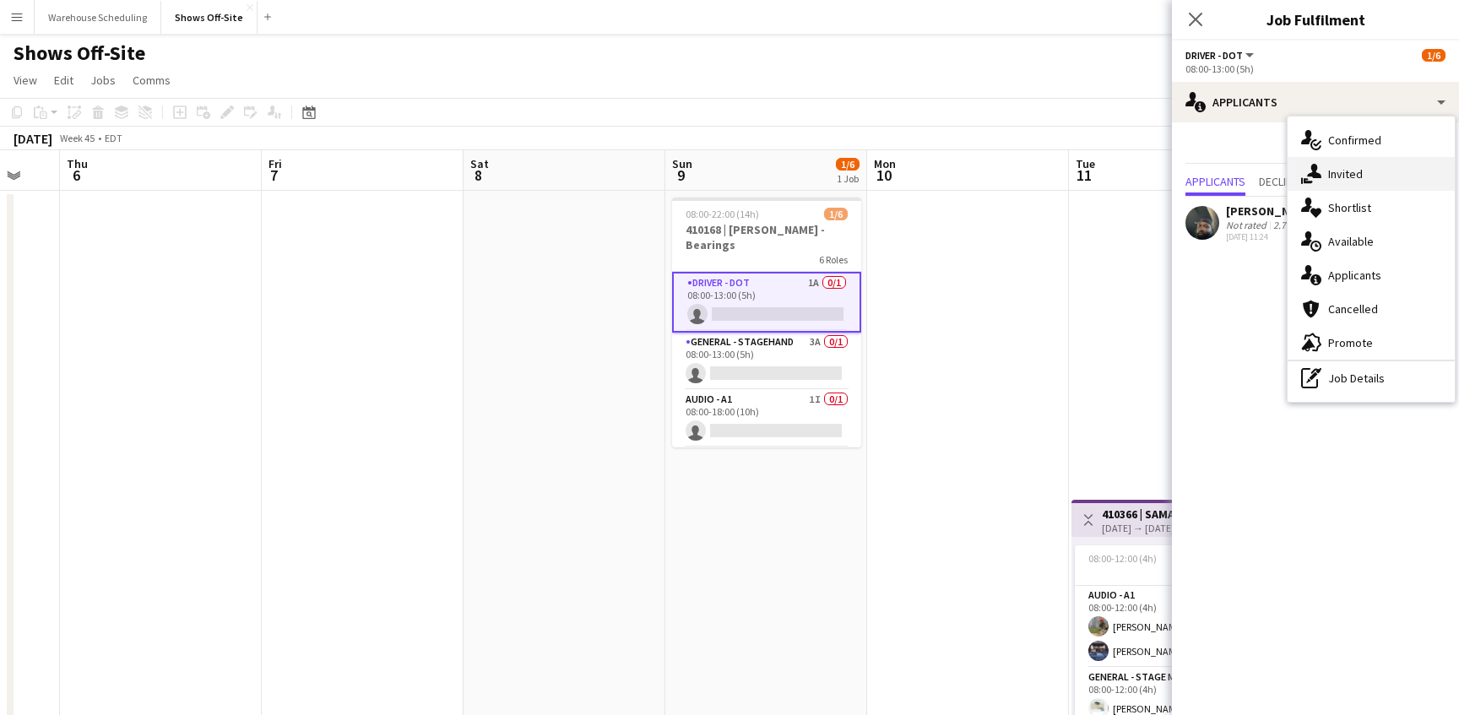
click at [1341, 163] on div "single-neutral-actions-share-1 Invited" at bounding box center [1370, 174] width 167 height 34
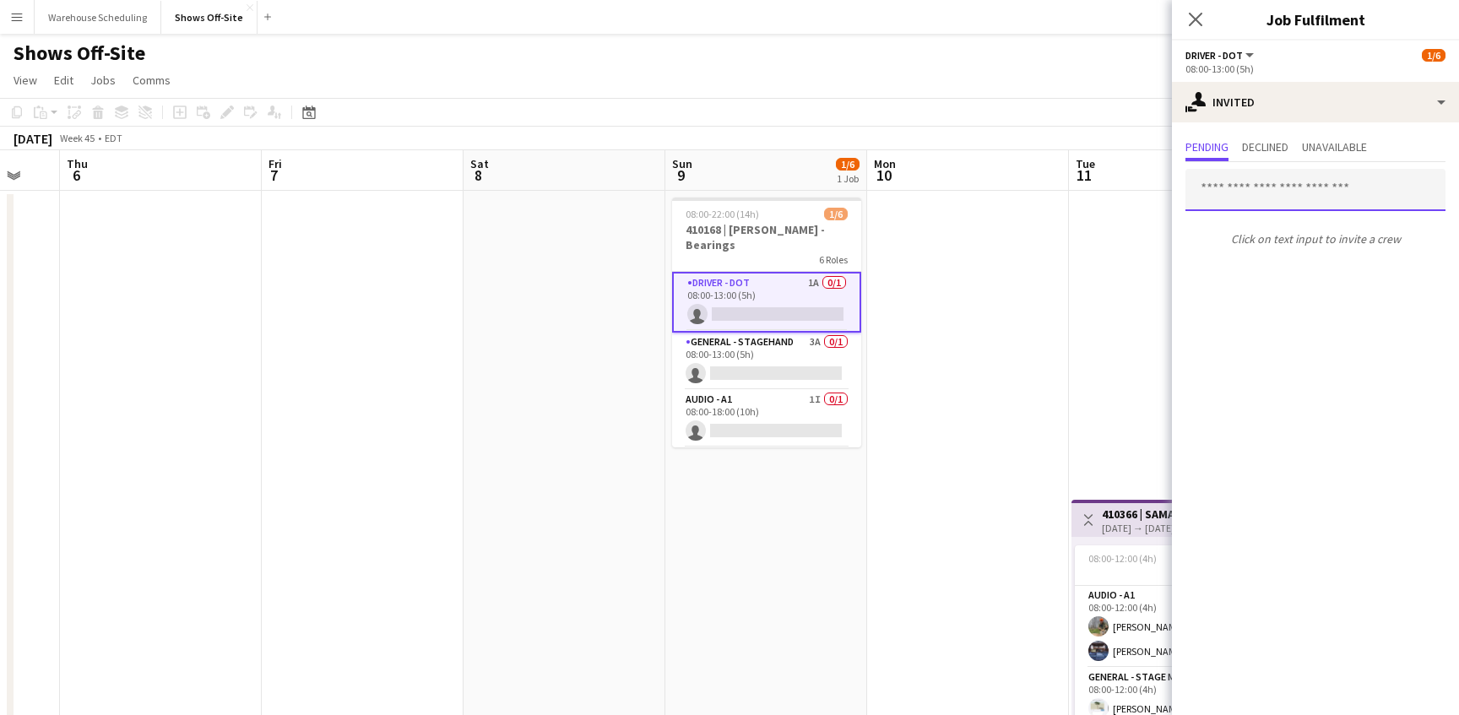
click at [1296, 189] on input "text" at bounding box center [1315, 190] width 260 height 42
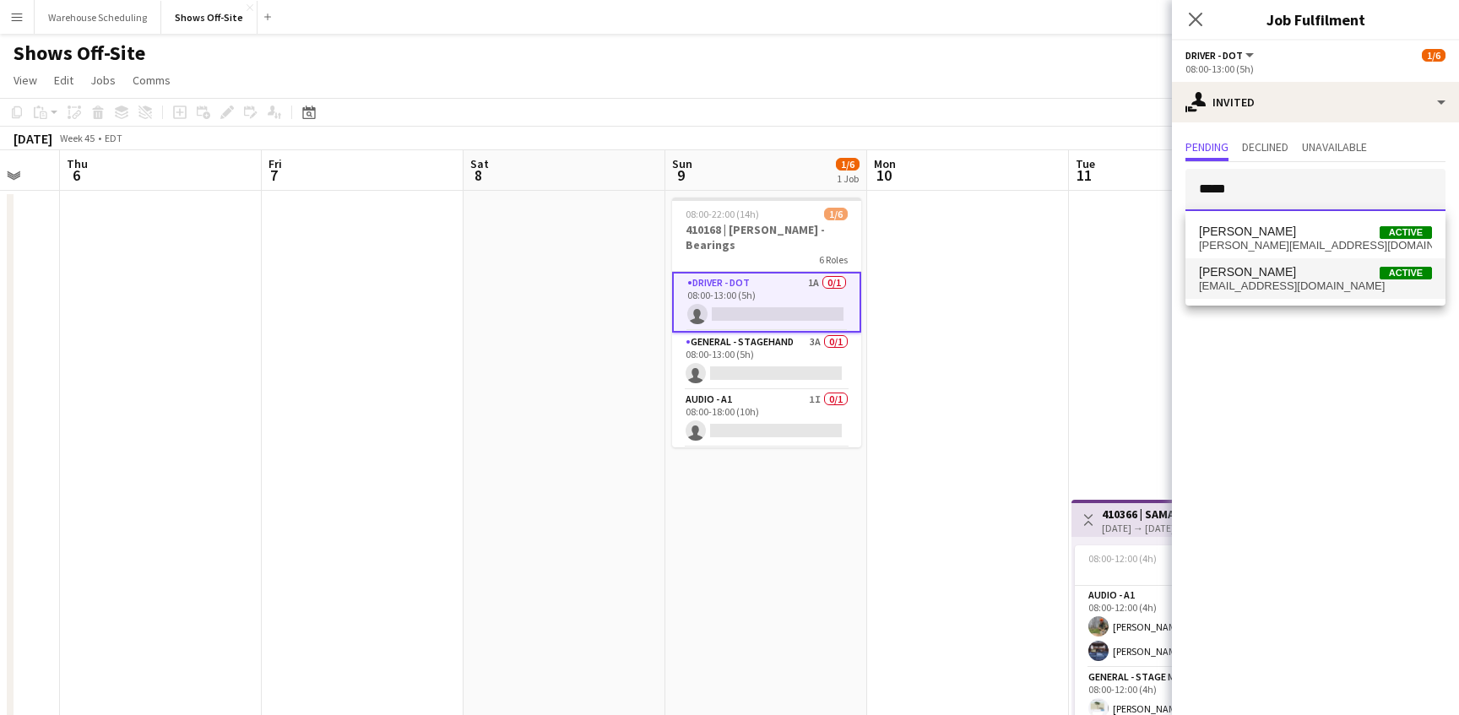
type input "*****"
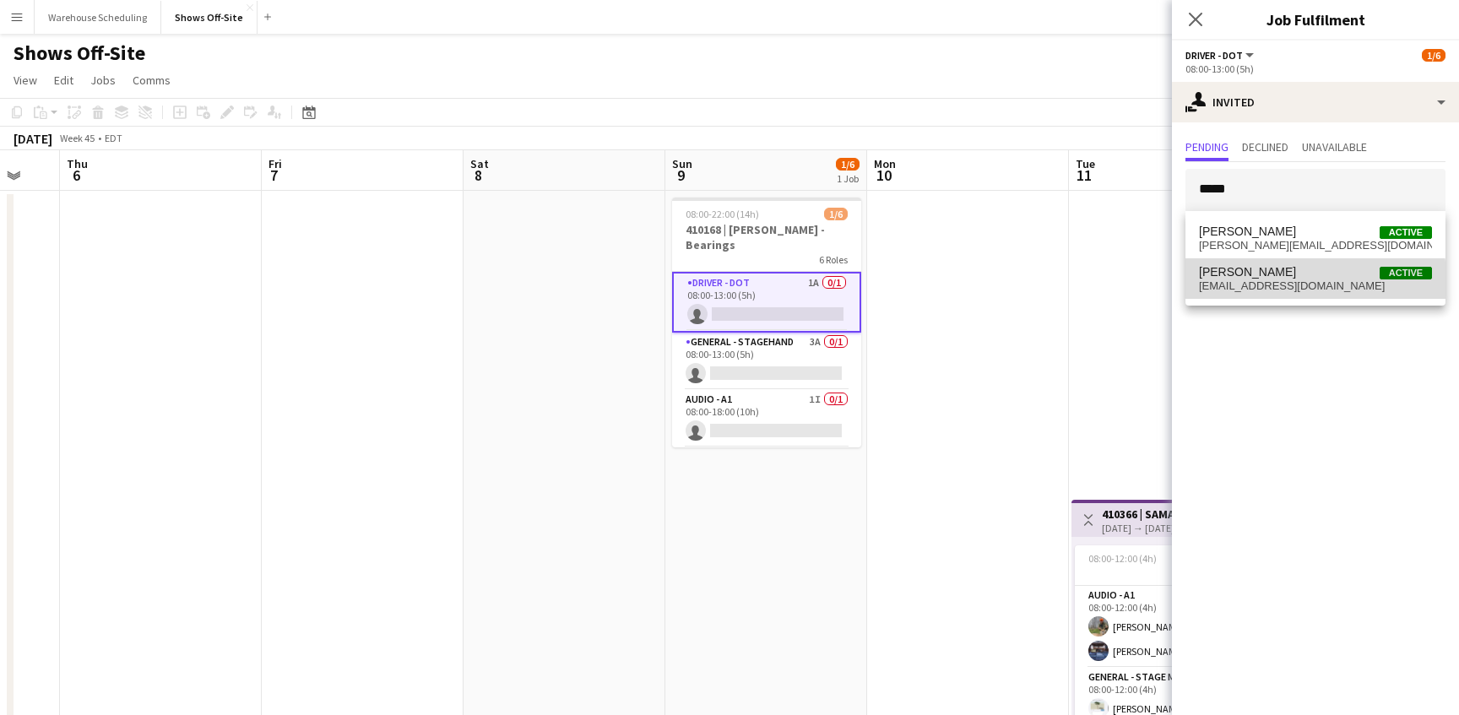
click at [1298, 283] on span "[EMAIL_ADDRESS][DOMAIN_NAME]" at bounding box center [1315, 286] width 233 height 14
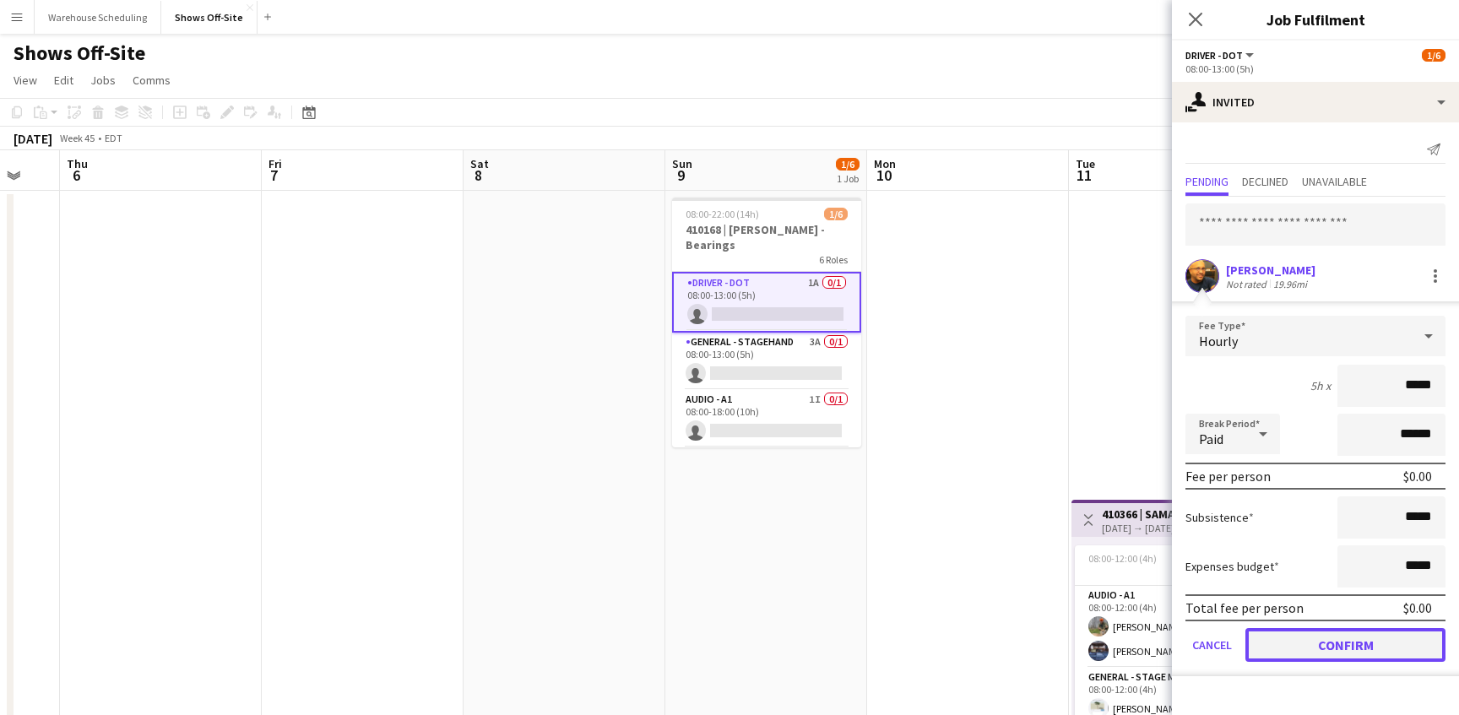
click at [1336, 651] on button "Confirm" at bounding box center [1345, 645] width 200 height 34
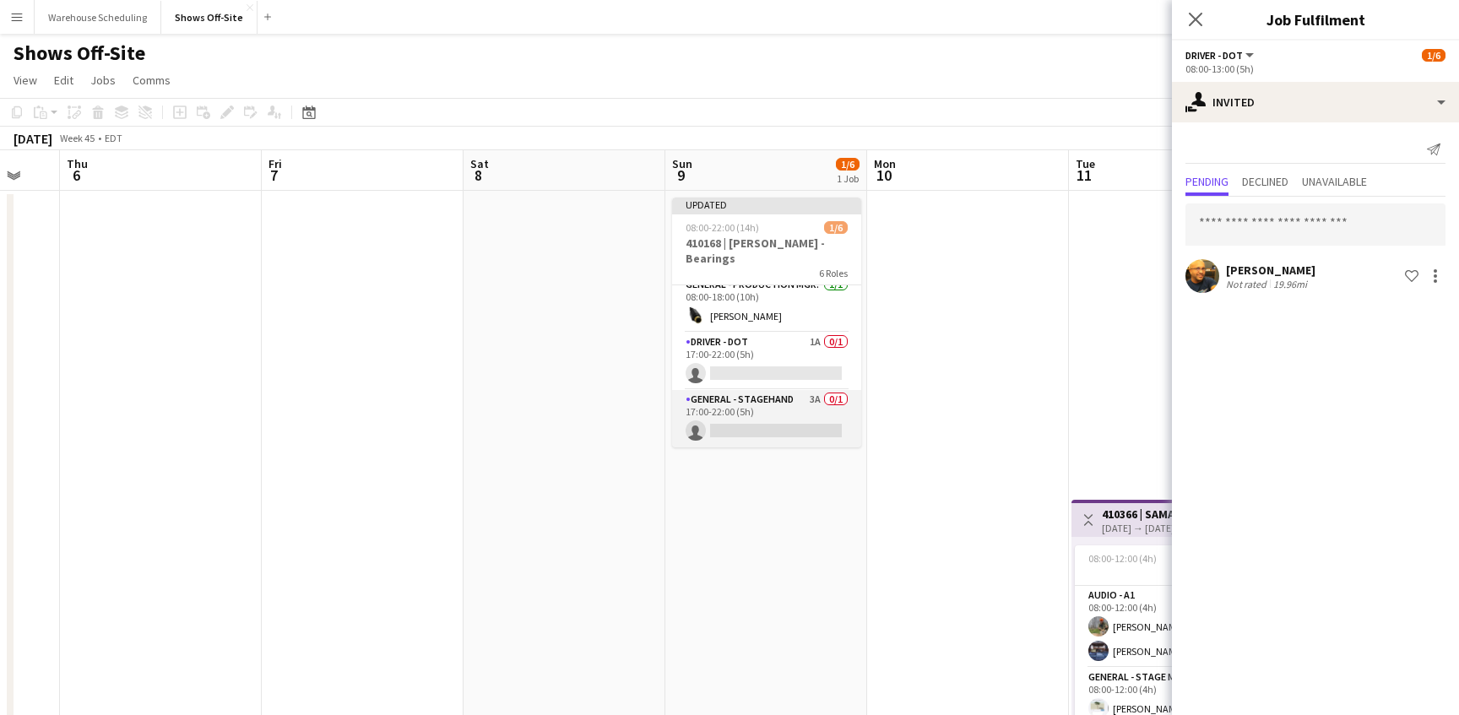
click at [756, 410] on app-card-role "General - Stagehand 3A 0/1 17:00-22:00 (5h) single-neutral-actions" at bounding box center [766, 418] width 189 height 57
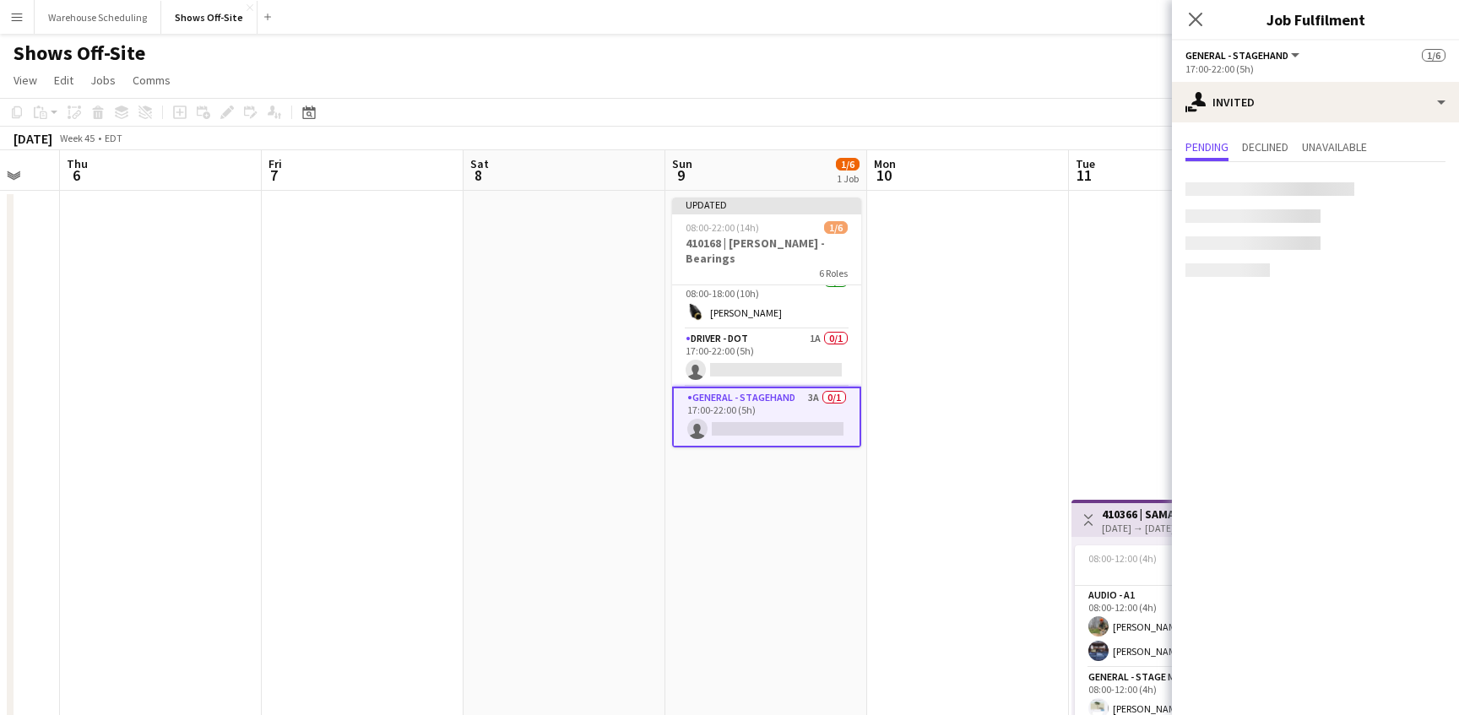
scroll to position [182, 0]
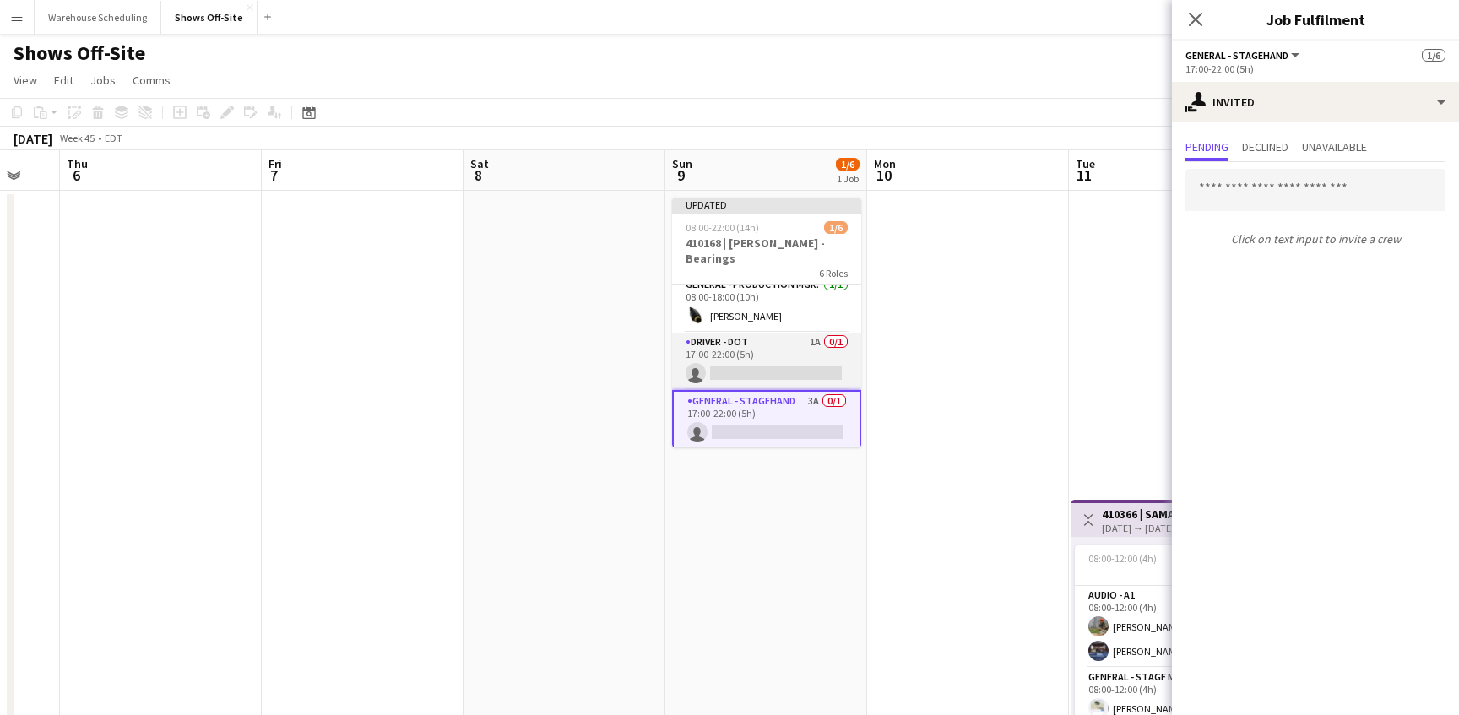
click at [798, 355] on app-card-role "Driver - DOT 1A 0/1 17:00-22:00 (5h) single-neutral-actions" at bounding box center [766, 361] width 189 height 57
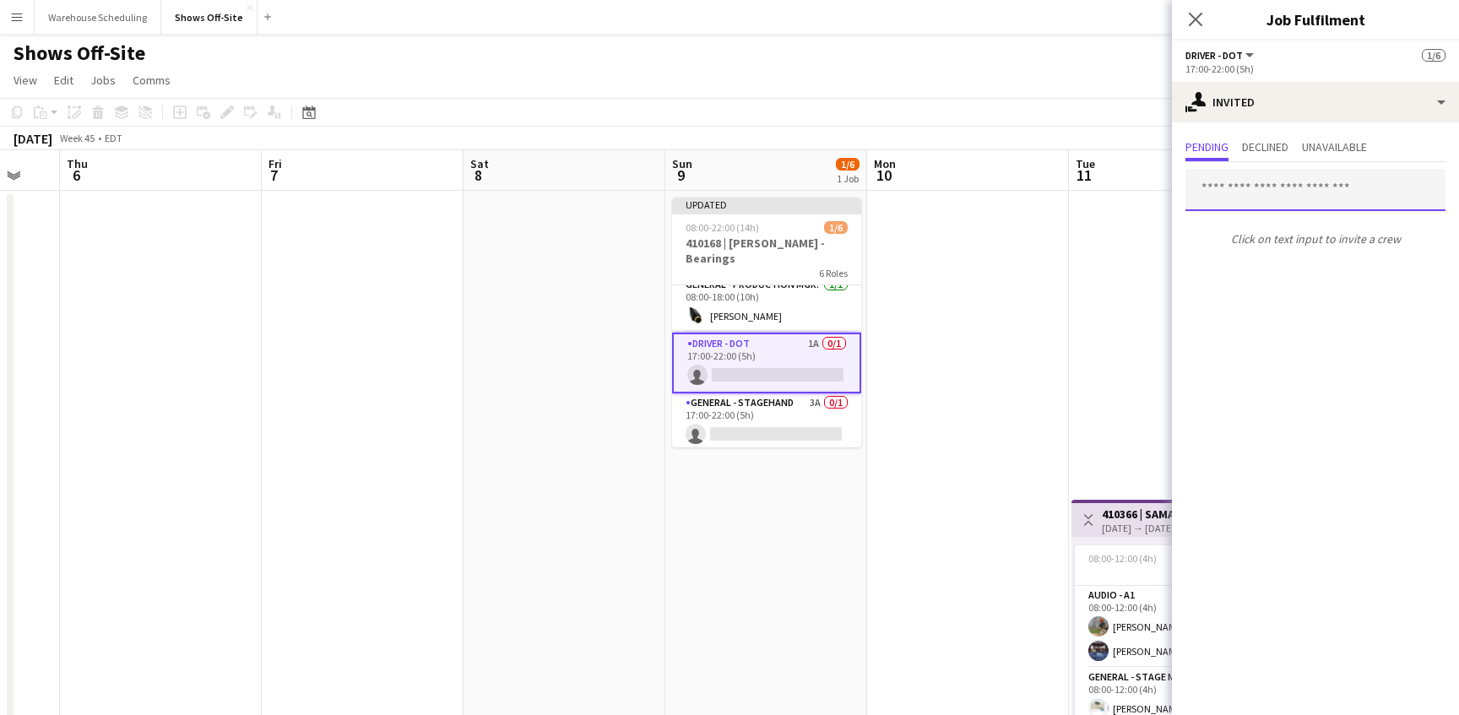
click at [1308, 195] on input "text" at bounding box center [1315, 190] width 260 height 42
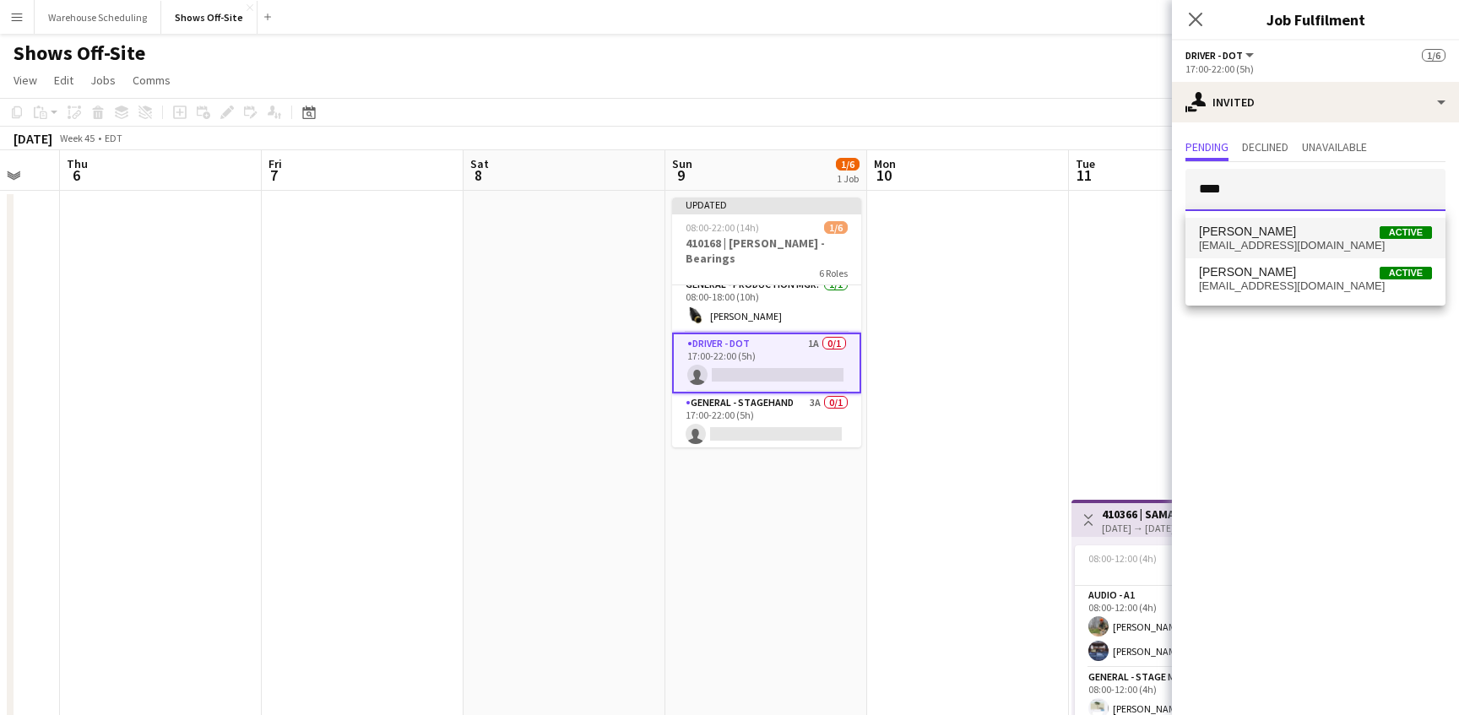
type input "****"
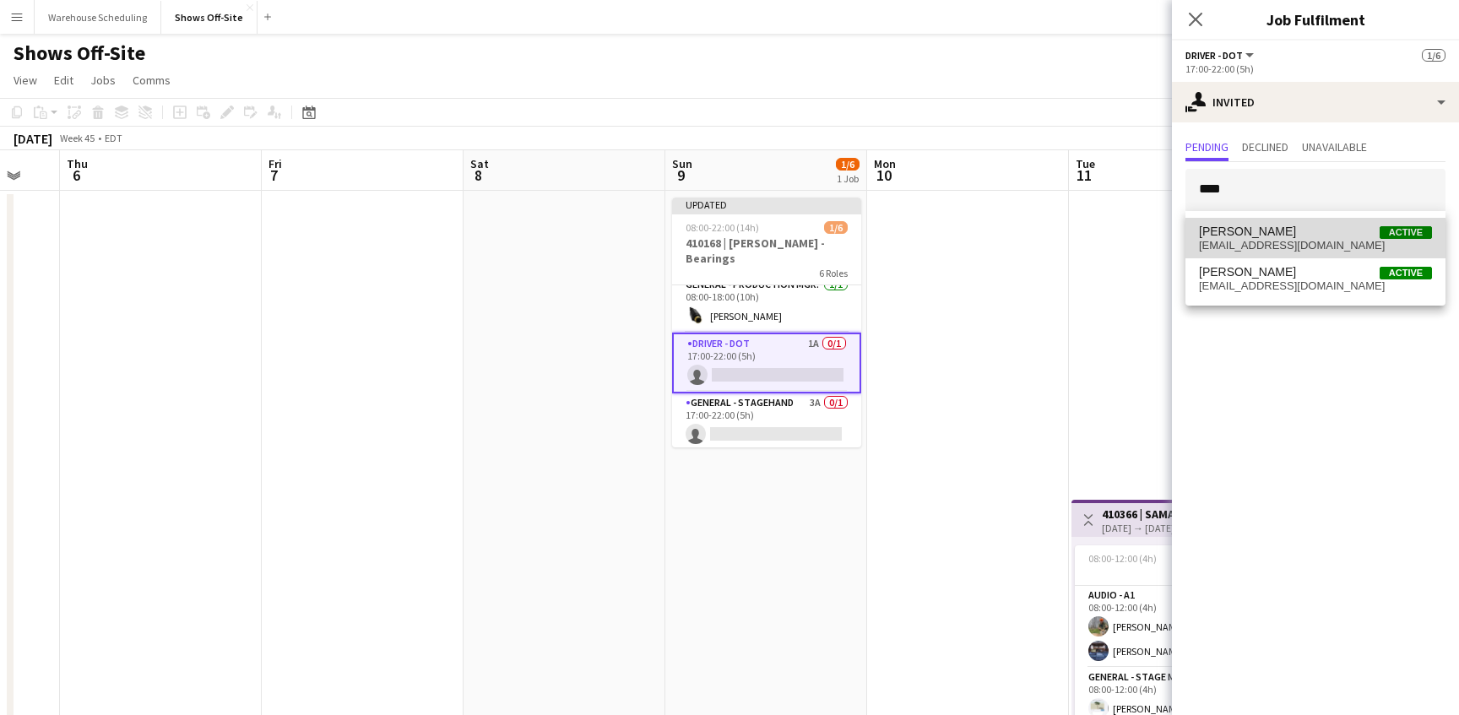
click at [1288, 237] on span "[PERSON_NAME] Active" at bounding box center [1315, 232] width 233 height 14
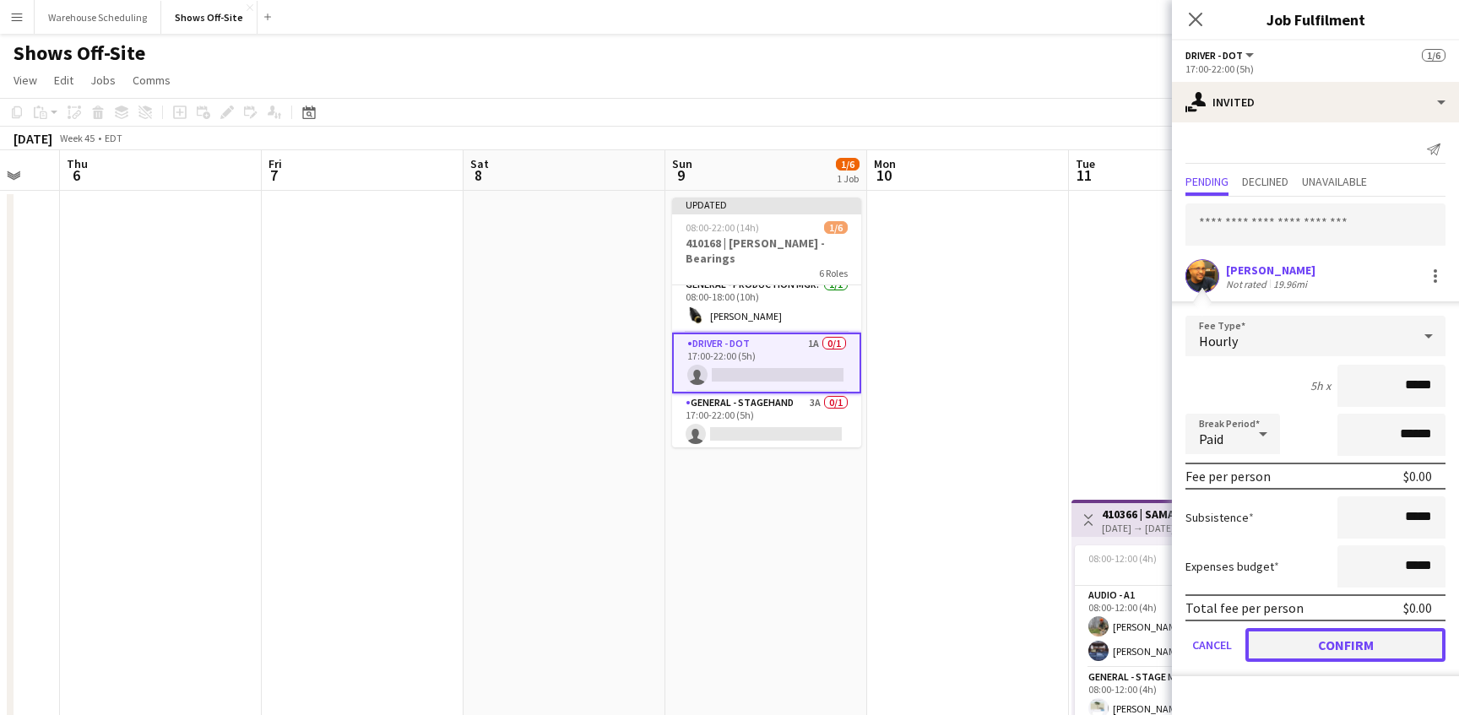
click at [1310, 634] on button "Confirm" at bounding box center [1345, 645] width 200 height 34
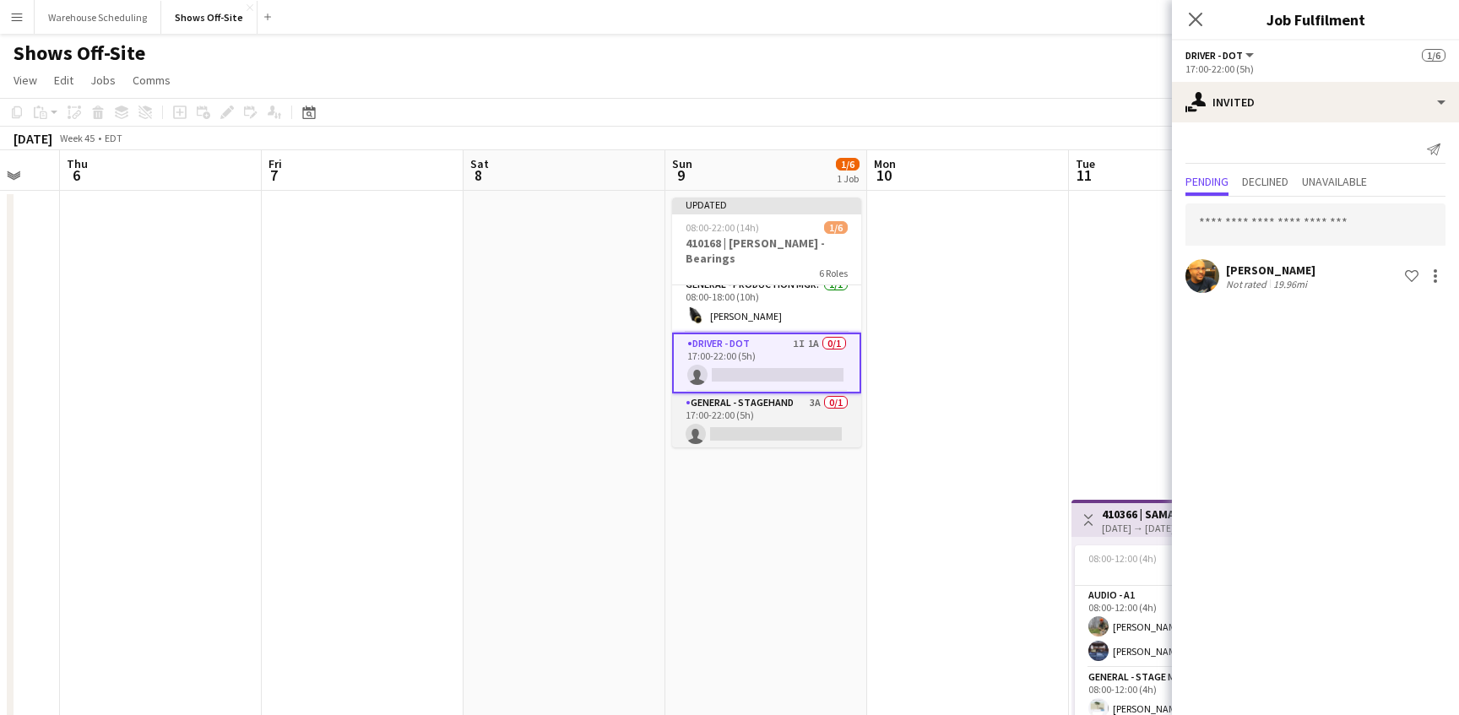
click at [737, 423] on app-card-role "General - Stagehand 3A 0/1 17:00-22:00 (5h) single-neutral-actions" at bounding box center [766, 421] width 189 height 57
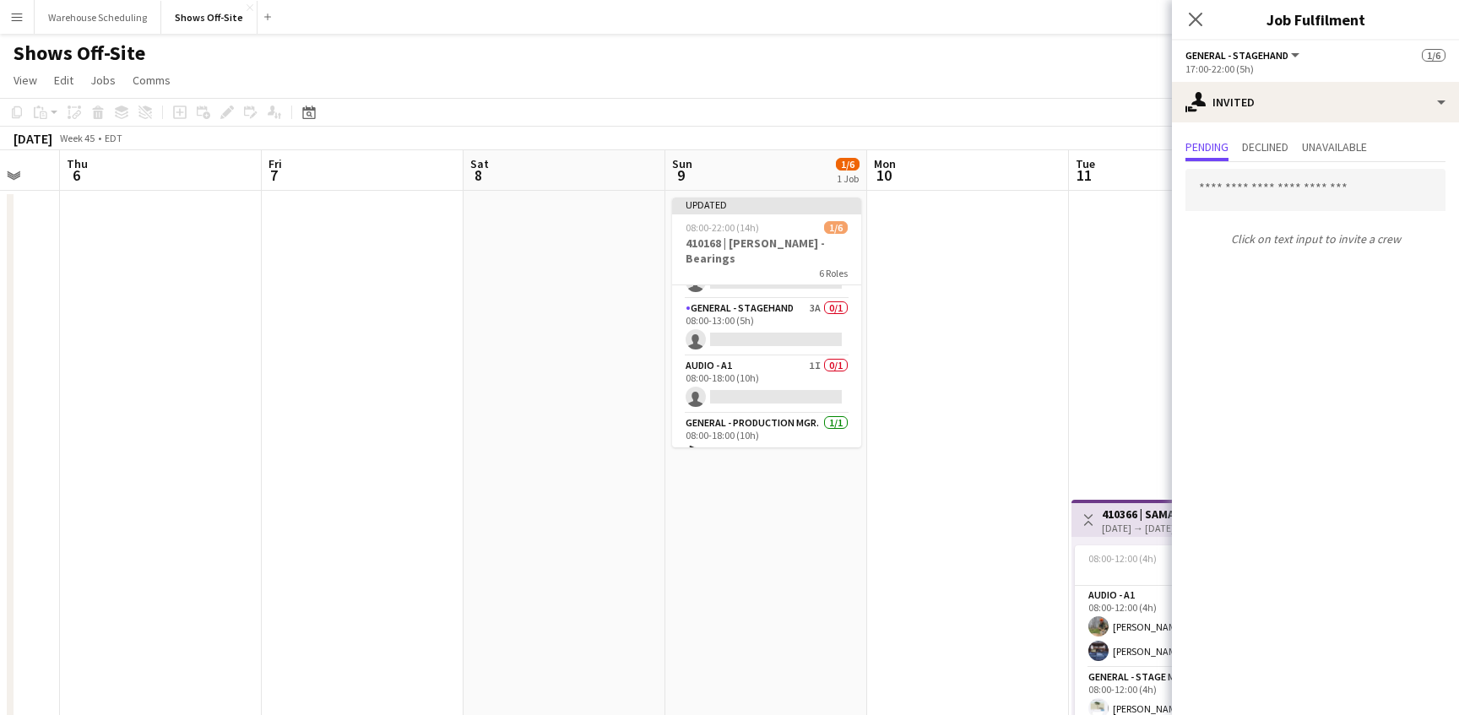
scroll to position [37, 0]
click at [751, 382] on app-card-role "Audio - A1 1I 0/1 08:00-18:00 (10h) single-neutral-actions" at bounding box center [766, 391] width 189 height 57
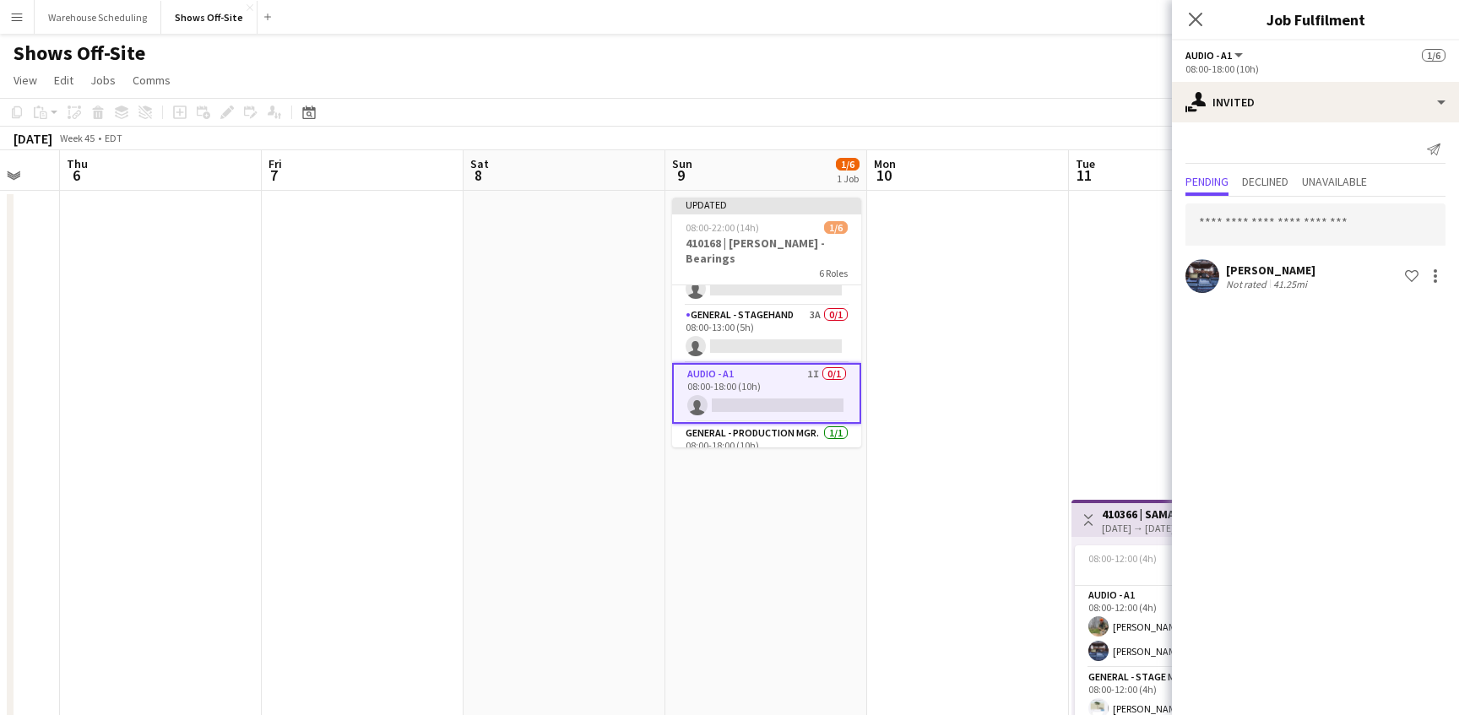
scroll to position [0, 0]
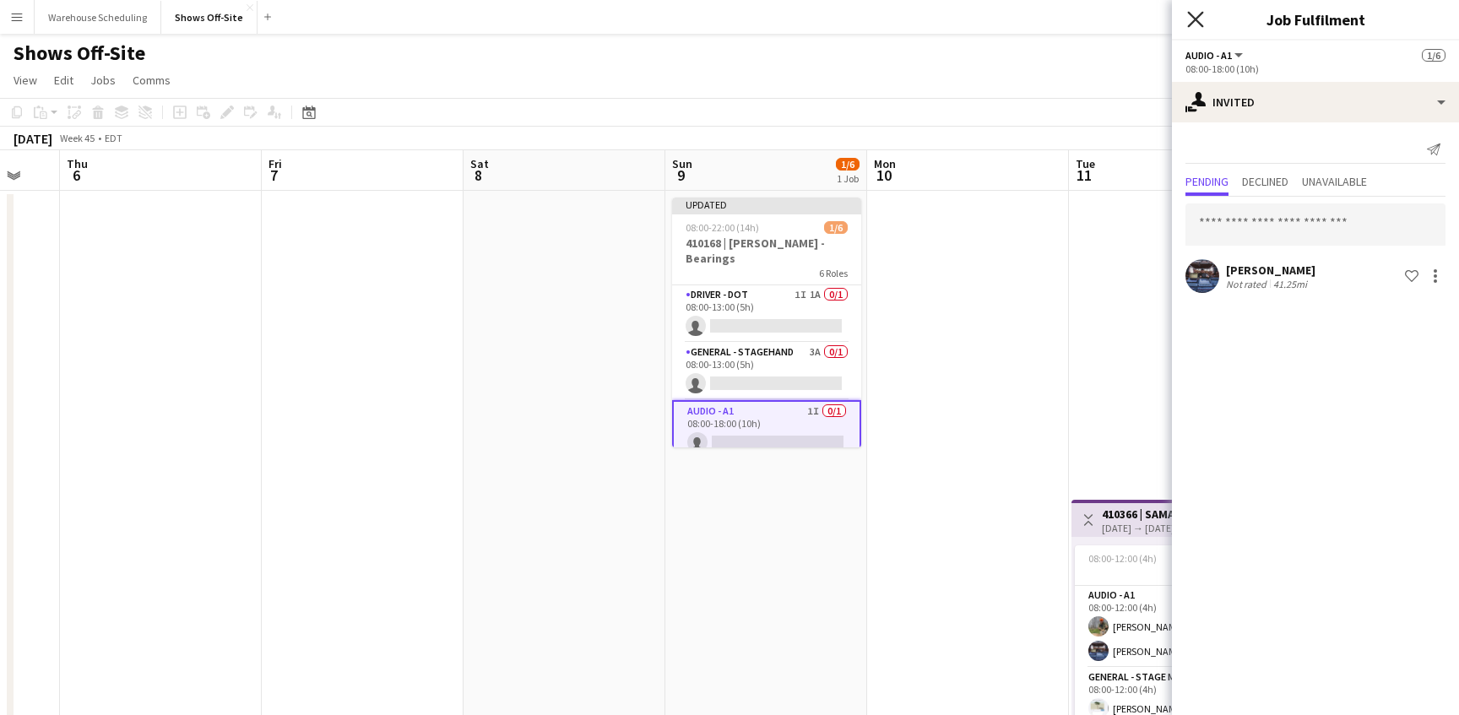
click at [1193, 19] on icon "Close pop-in" at bounding box center [1195, 19] width 16 height 16
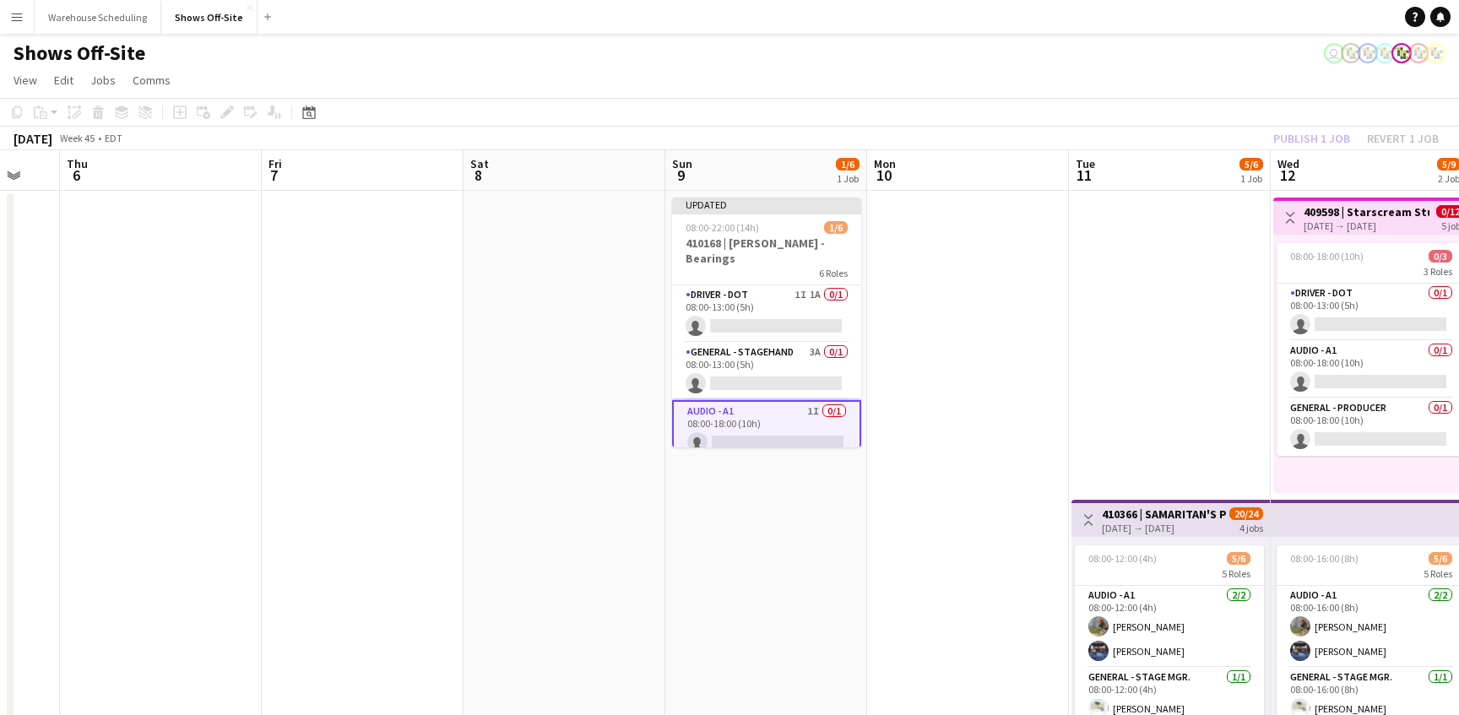
click at [1271, 117] on app-toolbar "Copy Paste Paste Command V Paste with crew Command Shift V Paste linked Job [GE…" at bounding box center [729, 112] width 1459 height 29
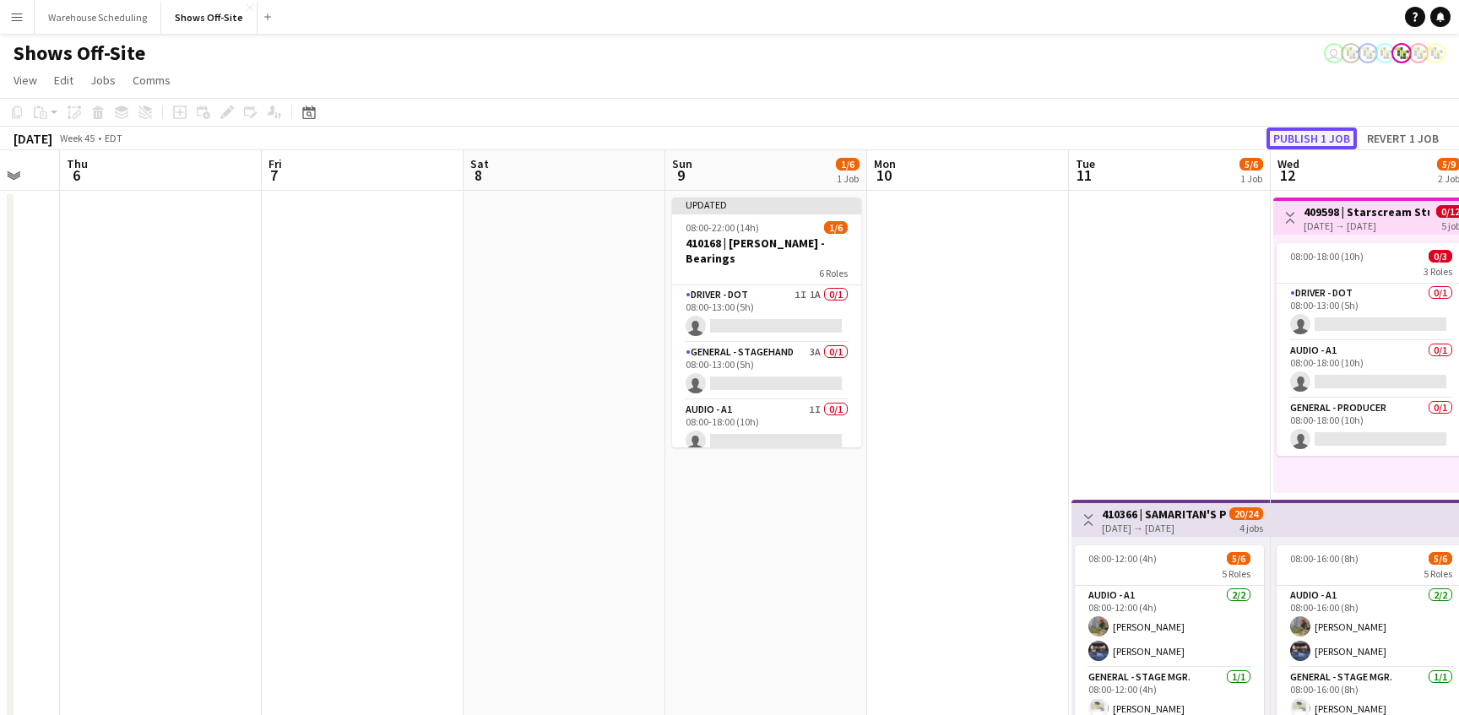
click at [1292, 128] on button "Publish 1 job" at bounding box center [1311, 138] width 90 height 22
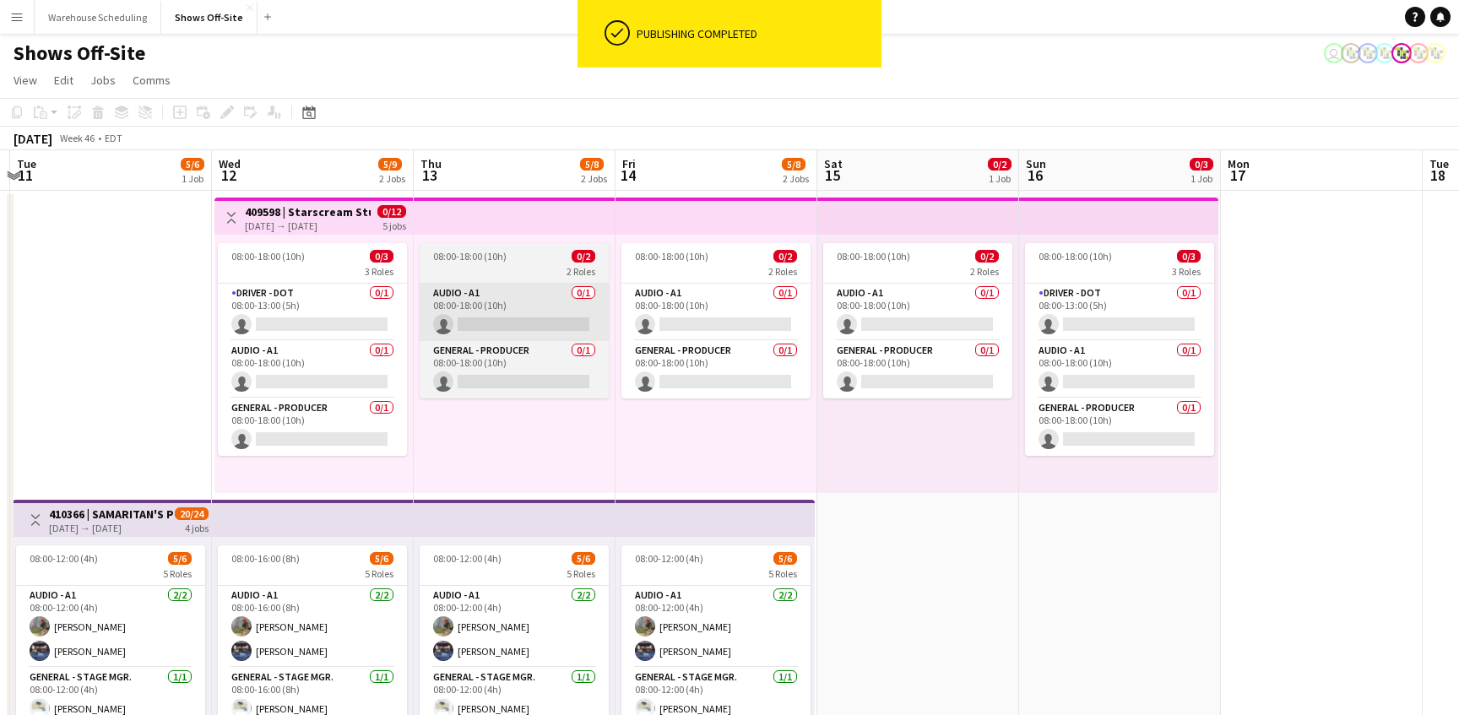
scroll to position [0, 684]
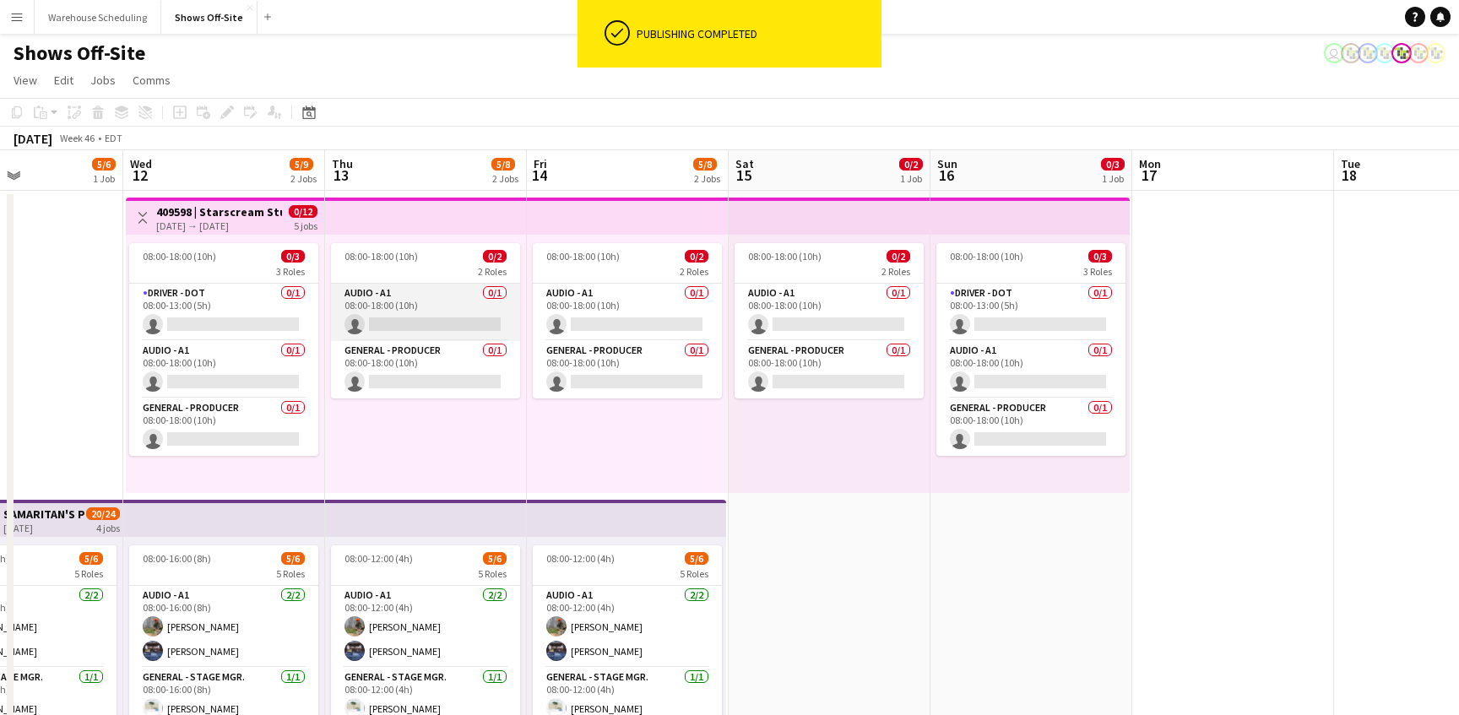
click at [377, 295] on app-card-role "Audio - A1 0/1 08:00-18:00 (10h) single-neutral-actions" at bounding box center [425, 312] width 189 height 57
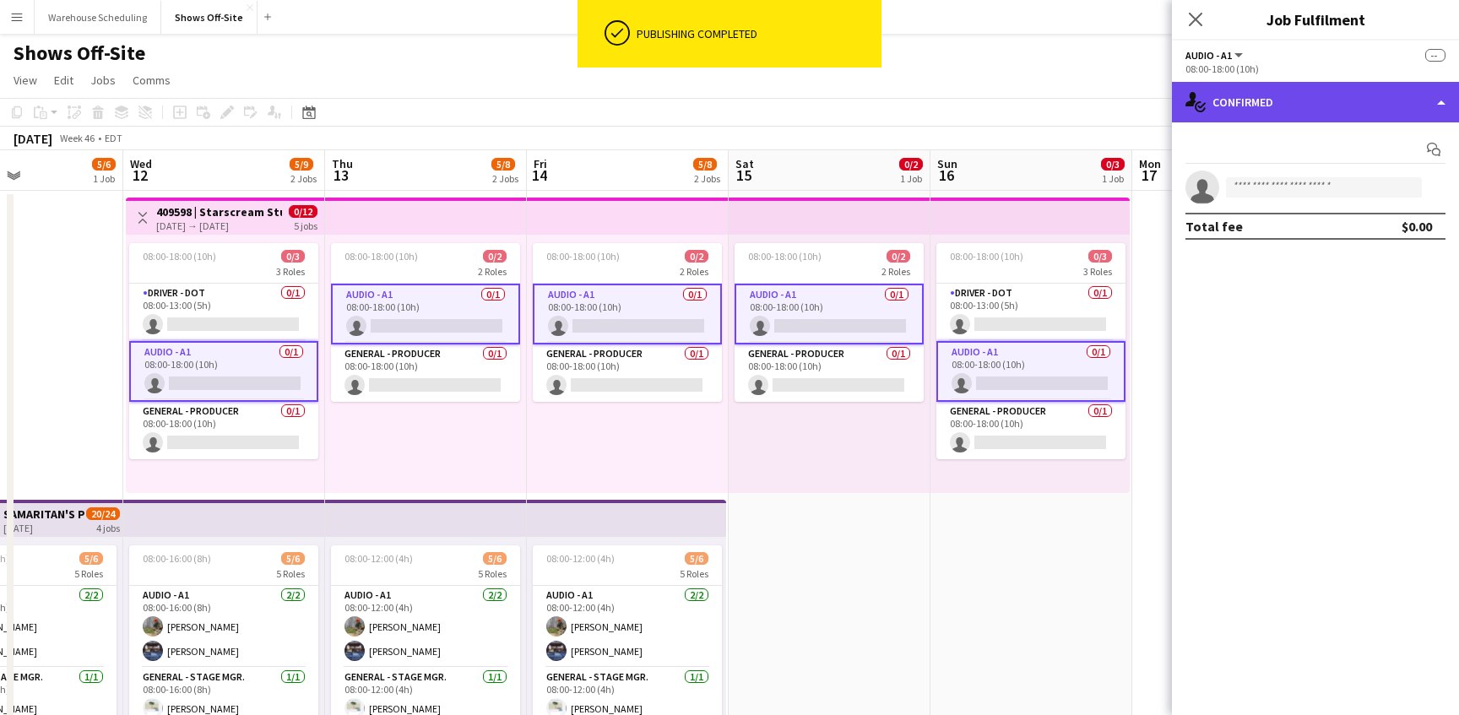
click at [1266, 85] on div "single-neutral-actions-check-2 Confirmed" at bounding box center [1315, 102] width 287 height 41
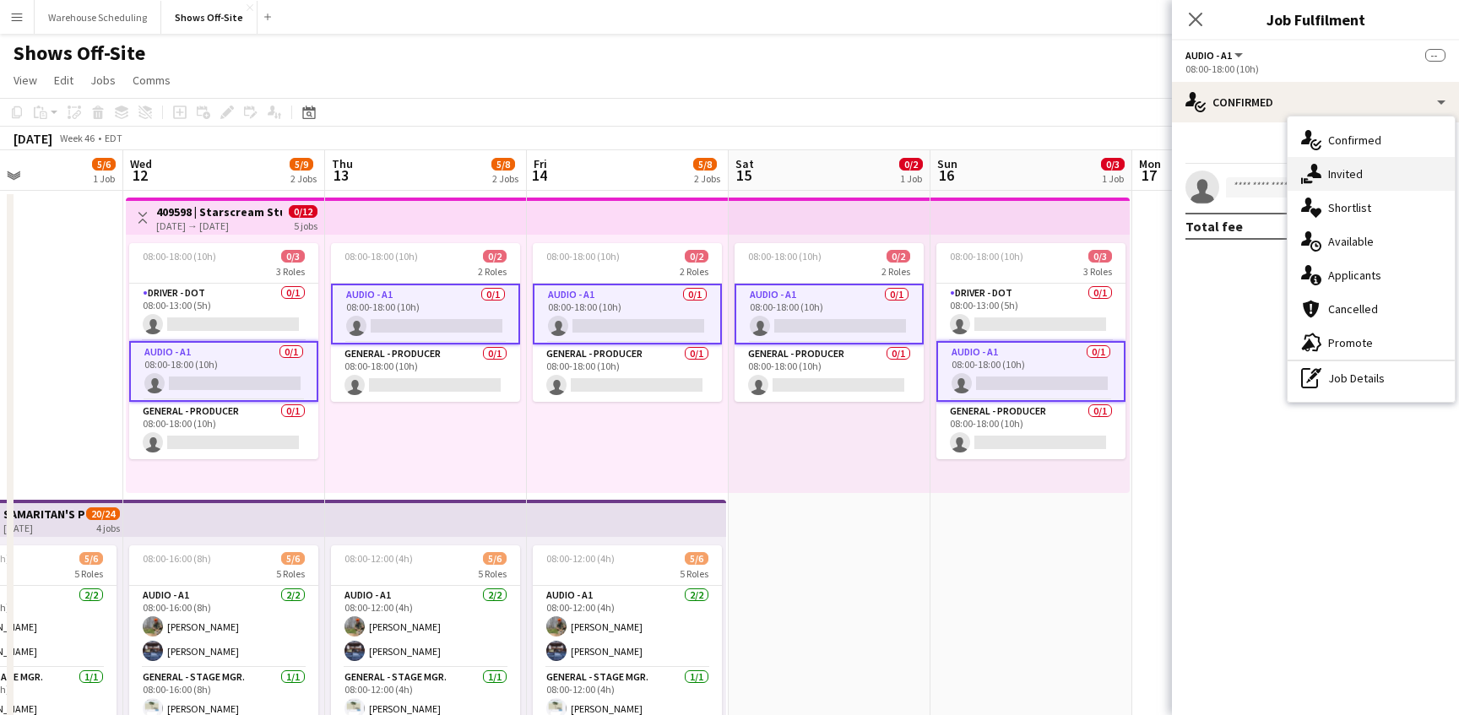
click at [1365, 190] on div "single-neutral-actions-share-1 Invited" at bounding box center [1370, 174] width 167 height 34
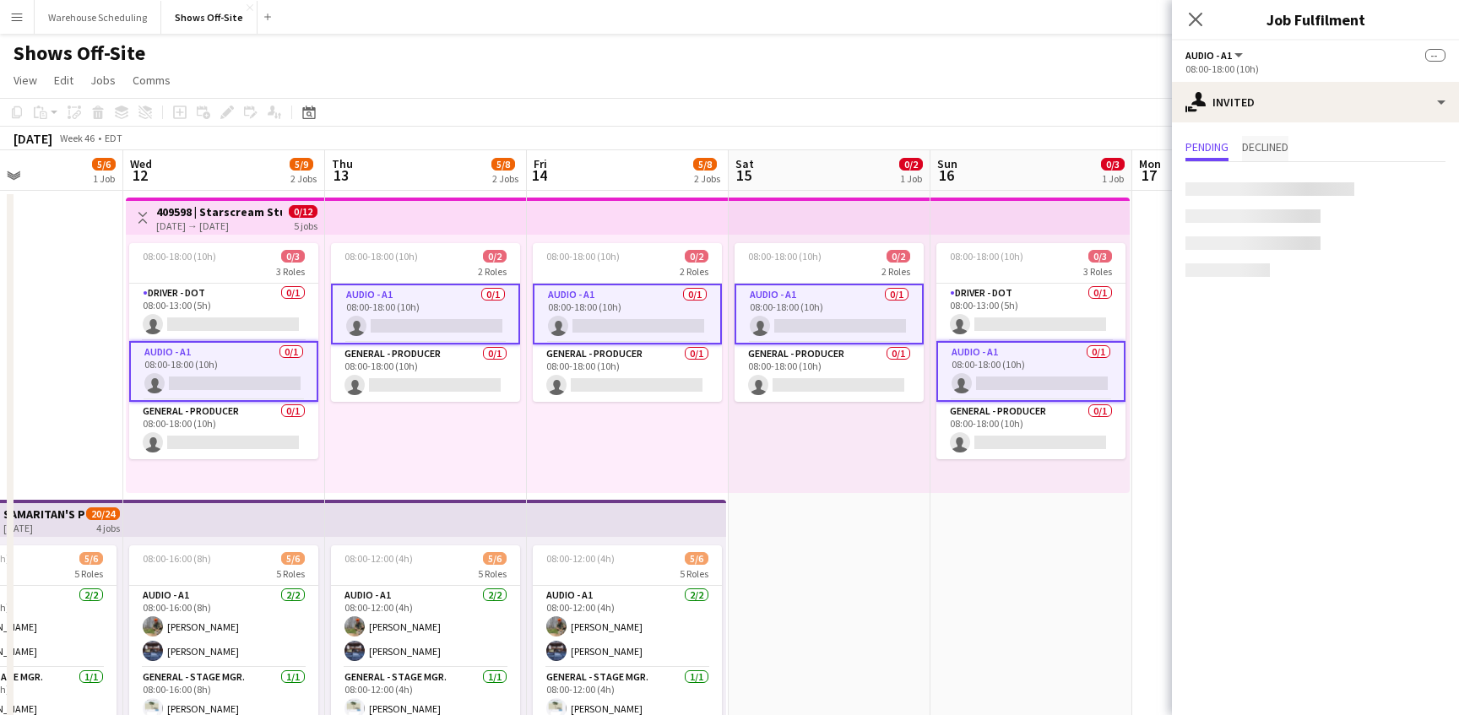
click at [1253, 149] on span "Declined" at bounding box center [1265, 147] width 46 height 12
click at [1207, 151] on span "Pending" at bounding box center [1206, 147] width 43 height 12
click at [1254, 192] on input "text" at bounding box center [1315, 190] width 260 height 42
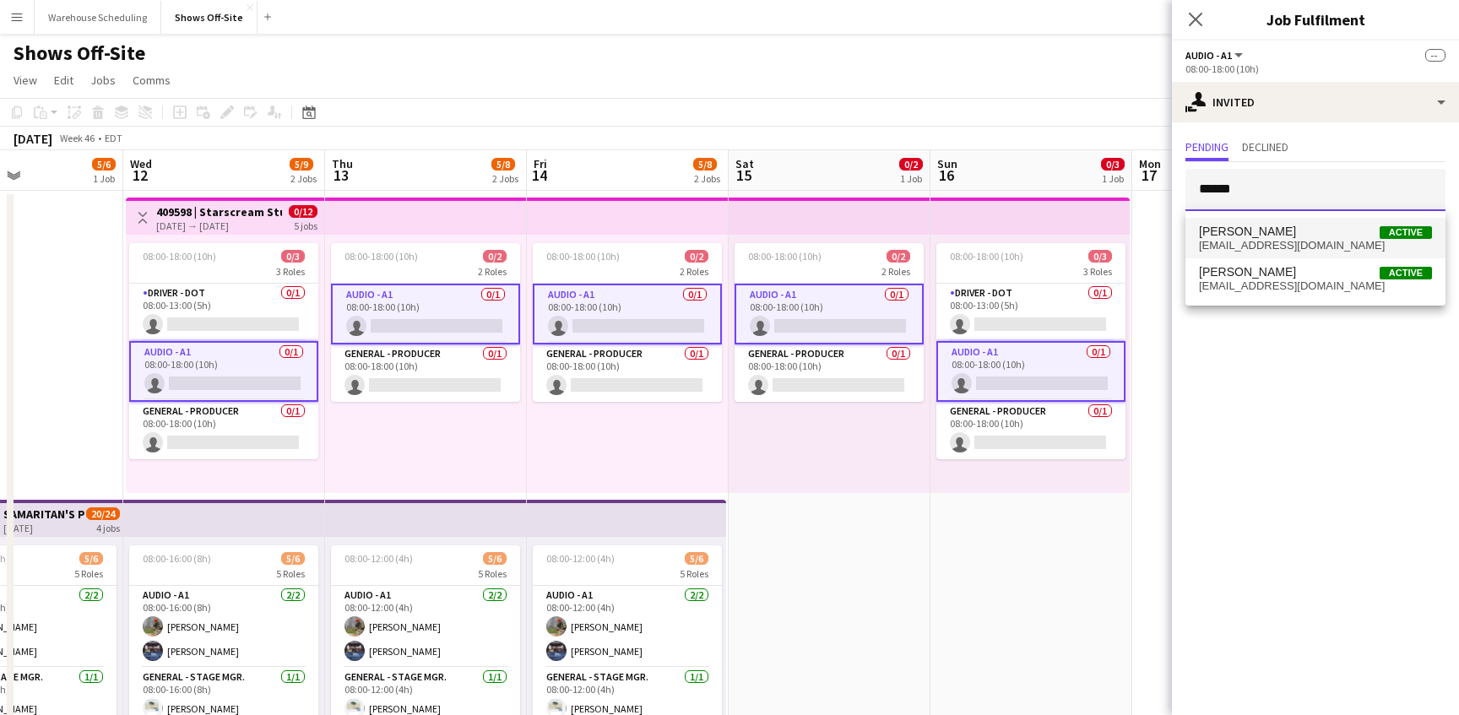
type input "******"
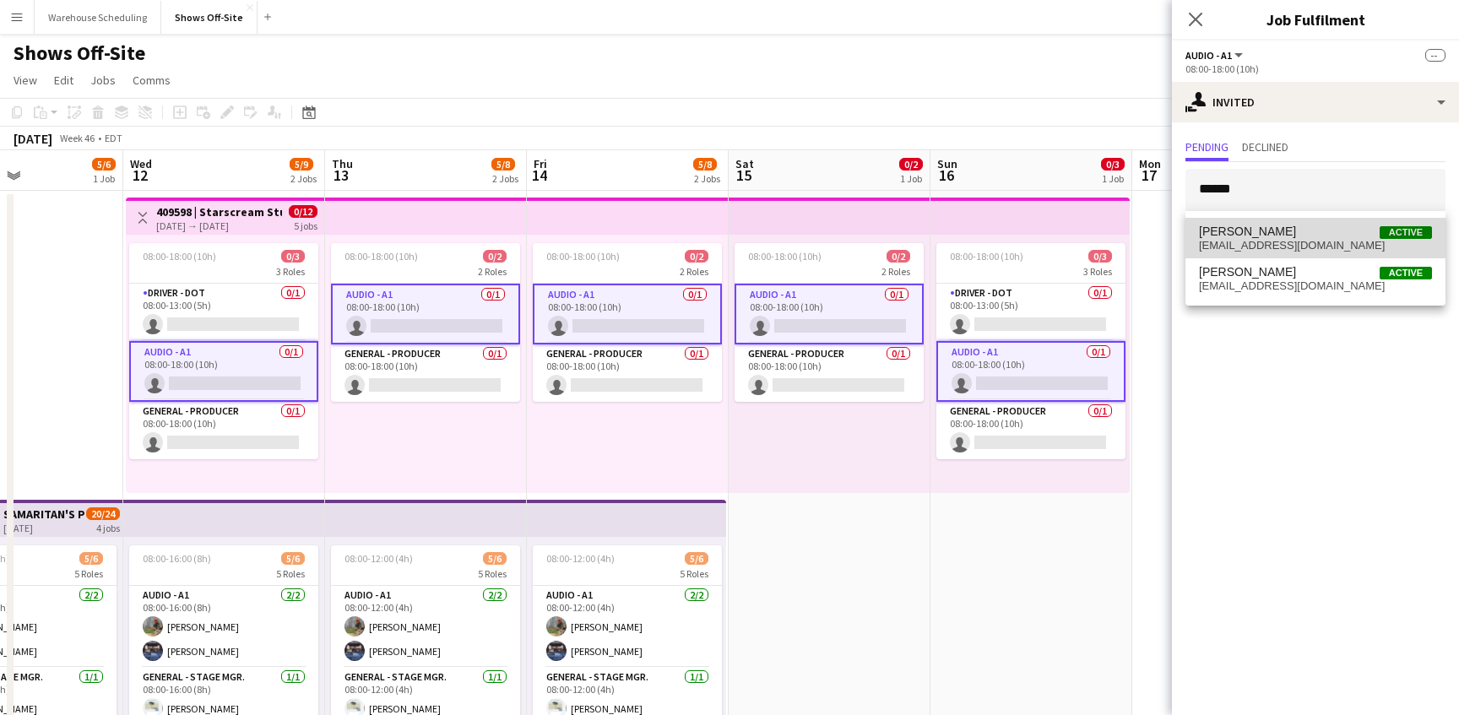
click at [1274, 236] on span "[PERSON_NAME]" at bounding box center [1247, 232] width 97 height 14
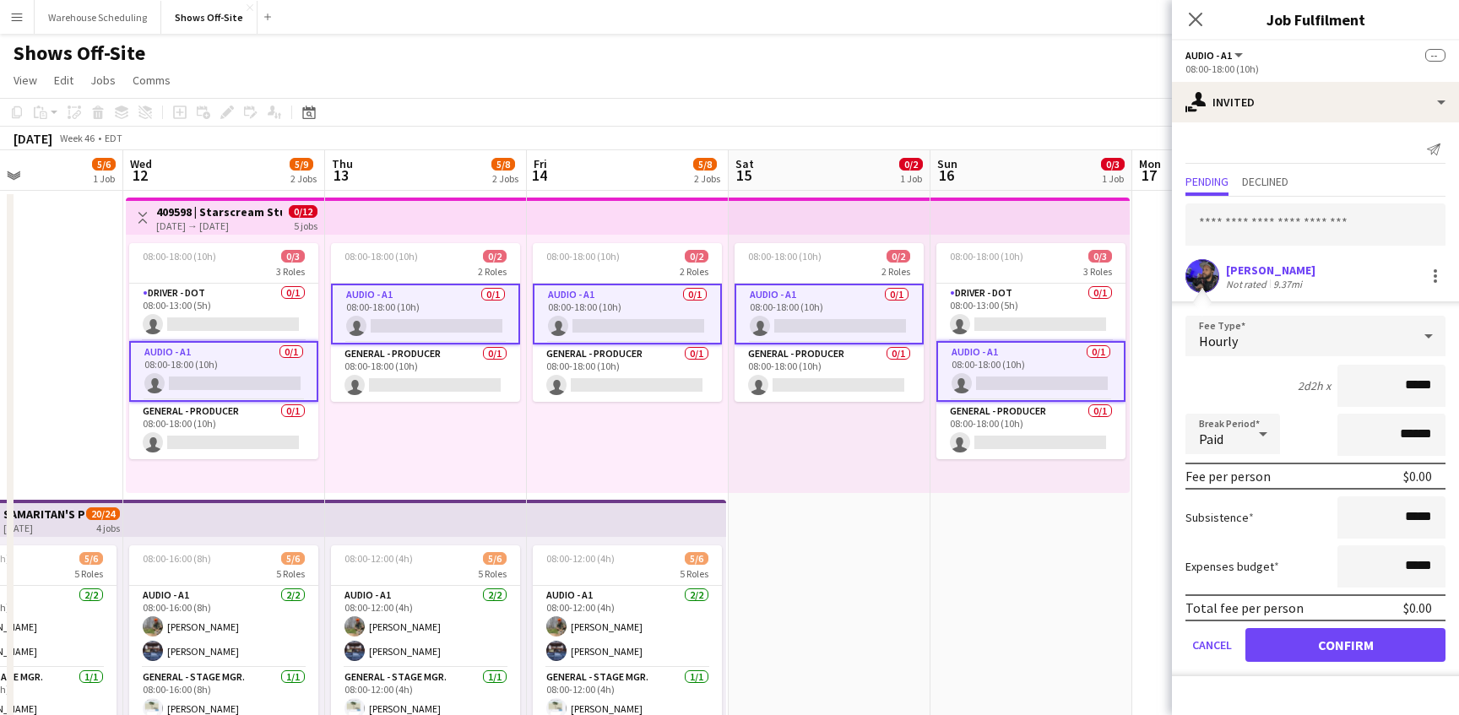
click at [1307, 662] on form "Fee Type Hourly 2d2h x ***** Break Period Paid ****** Fee per person $0.00 Subs…" at bounding box center [1315, 496] width 287 height 360
click at [1317, 647] on button "Confirm" at bounding box center [1345, 645] width 200 height 34
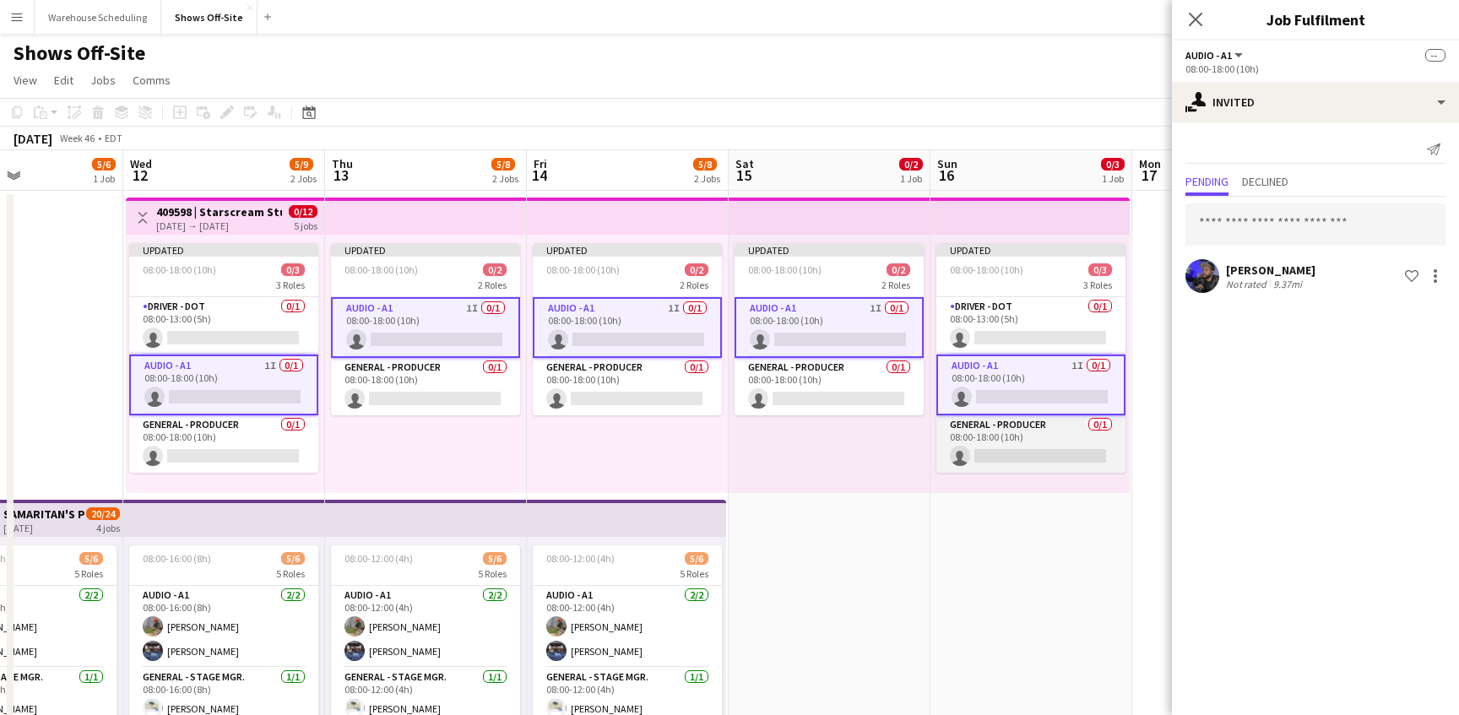
click at [1031, 434] on app-card-role "General - Producer 0/1 08:00-18:00 (10h) single-neutral-actions" at bounding box center [1030, 443] width 189 height 57
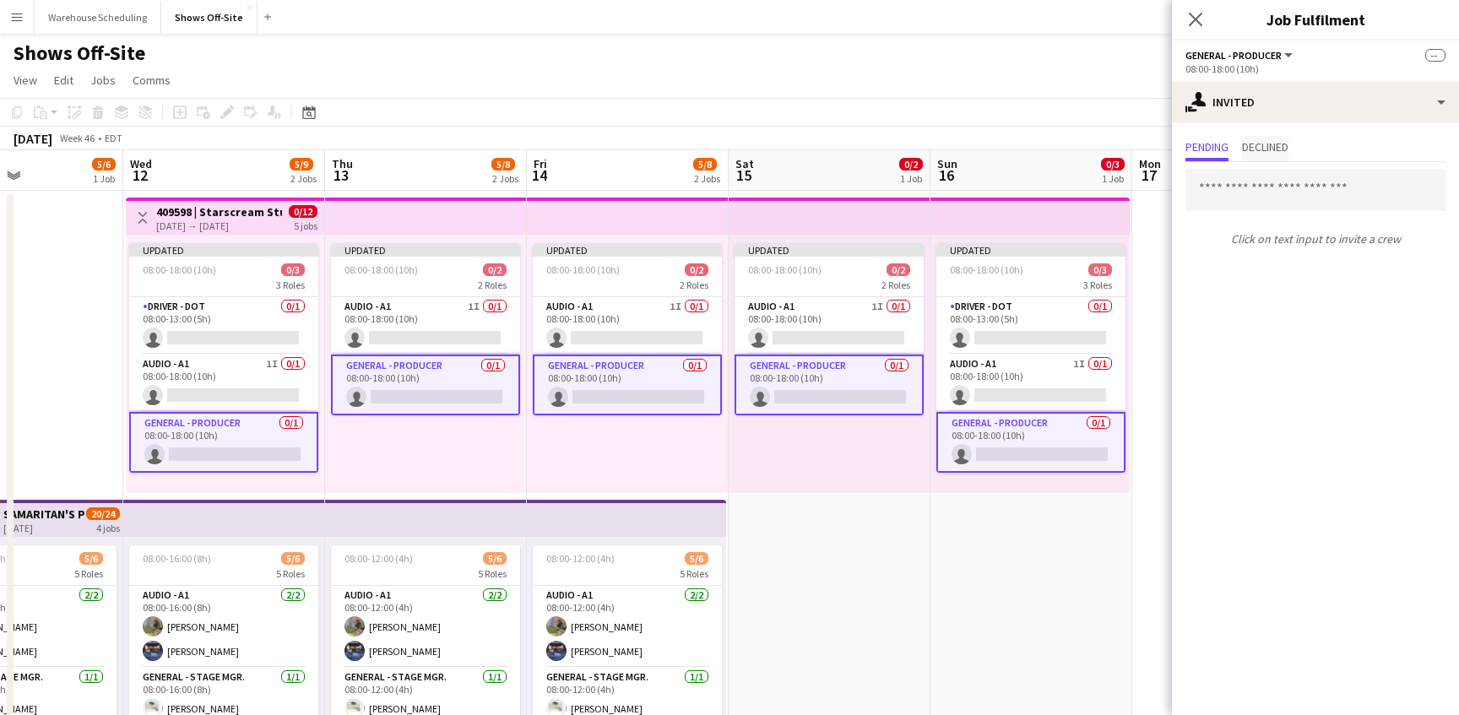
click at [1259, 145] on span "Declined" at bounding box center [1265, 147] width 46 height 12
click at [1227, 145] on span "Pending" at bounding box center [1206, 147] width 43 height 12
click at [1243, 179] on input "text" at bounding box center [1315, 190] width 260 height 42
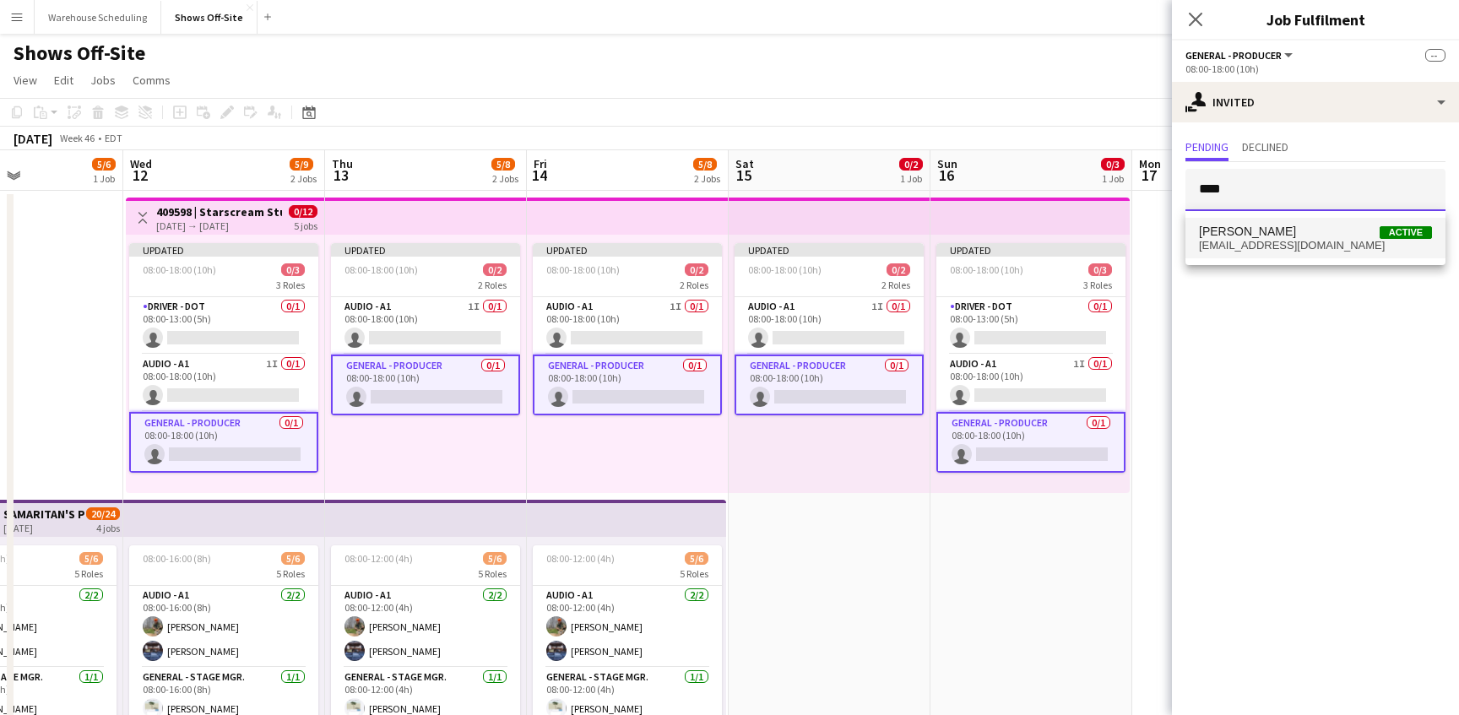
type input "****"
click at [1274, 243] on span "[EMAIL_ADDRESS][DOMAIN_NAME]" at bounding box center [1315, 246] width 233 height 14
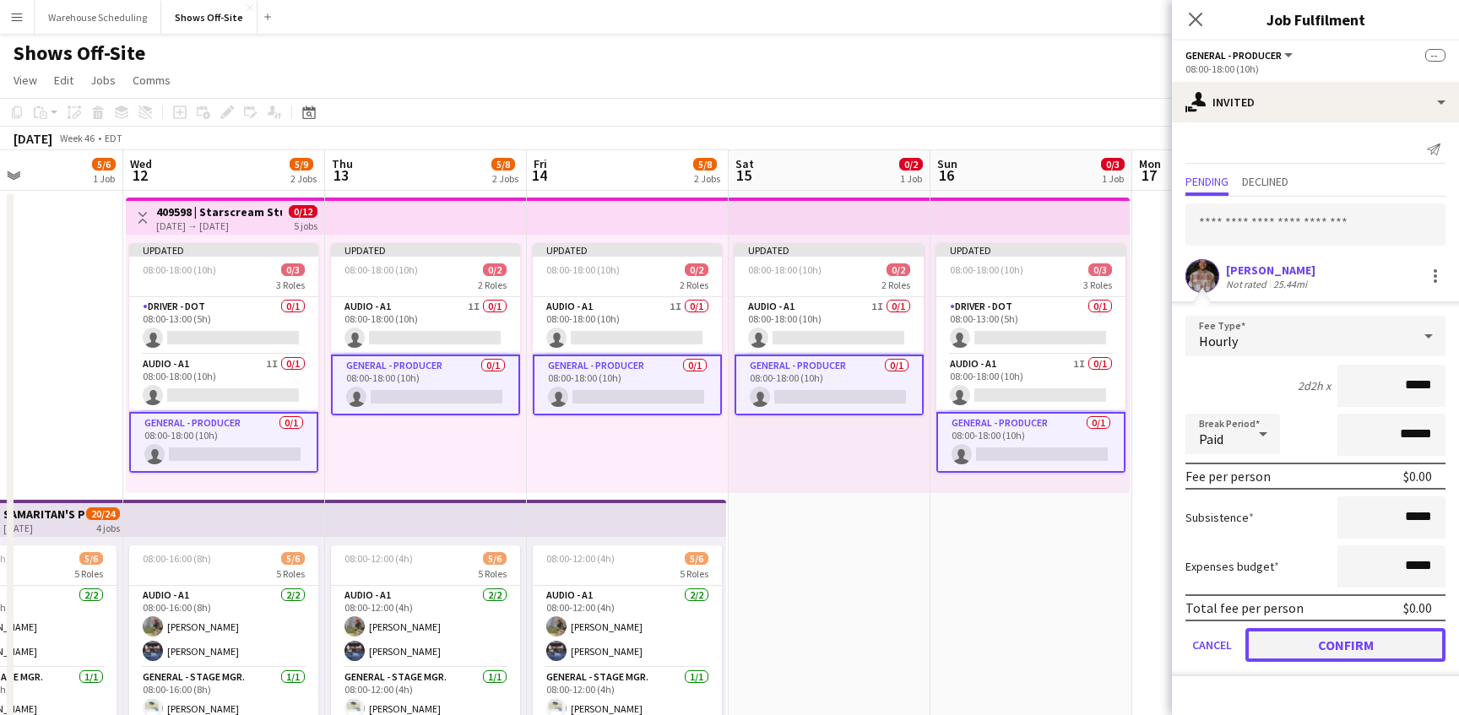
click at [1330, 633] on button "Confirm" at bounding box center [1345, 645] width 200 height 34
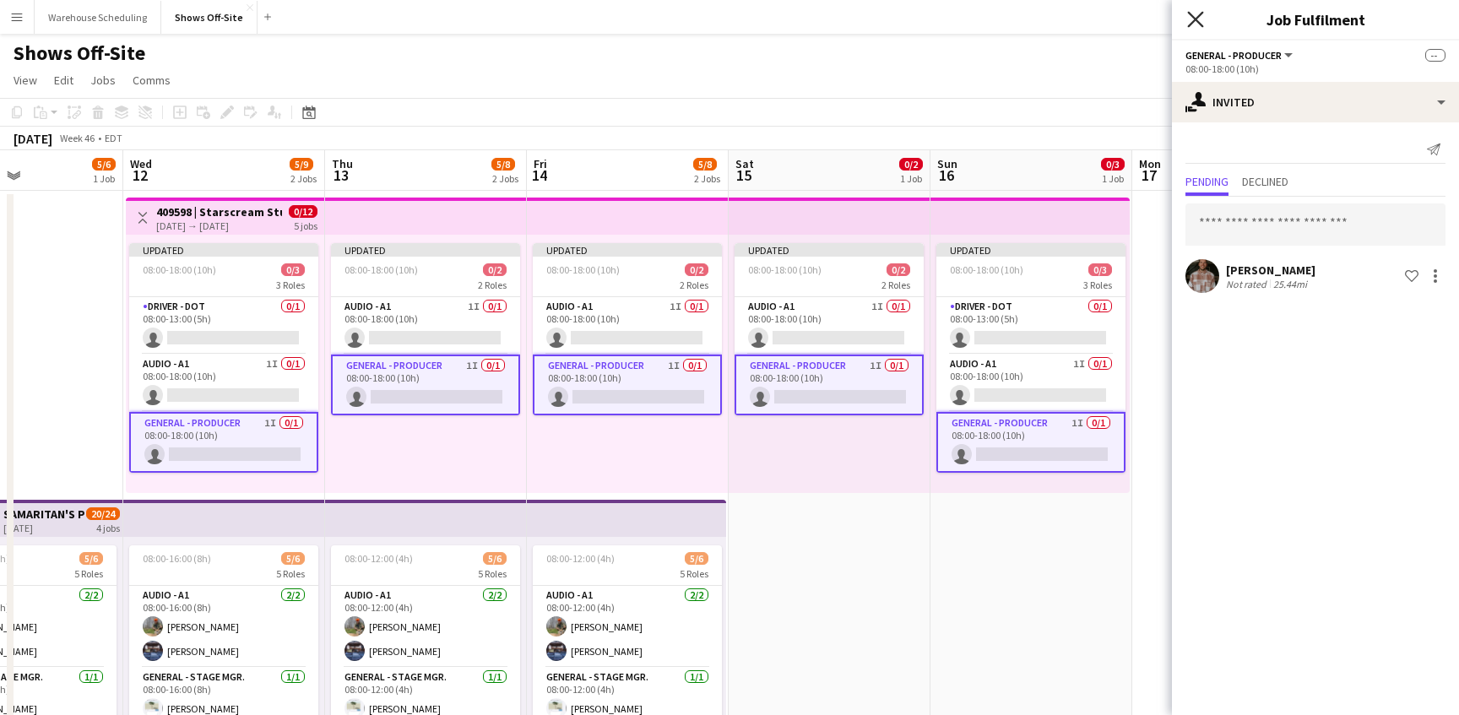
click at [1189, 16] on icon "Close pop-in" at bounding box center [1195, 19] width 16 height 16
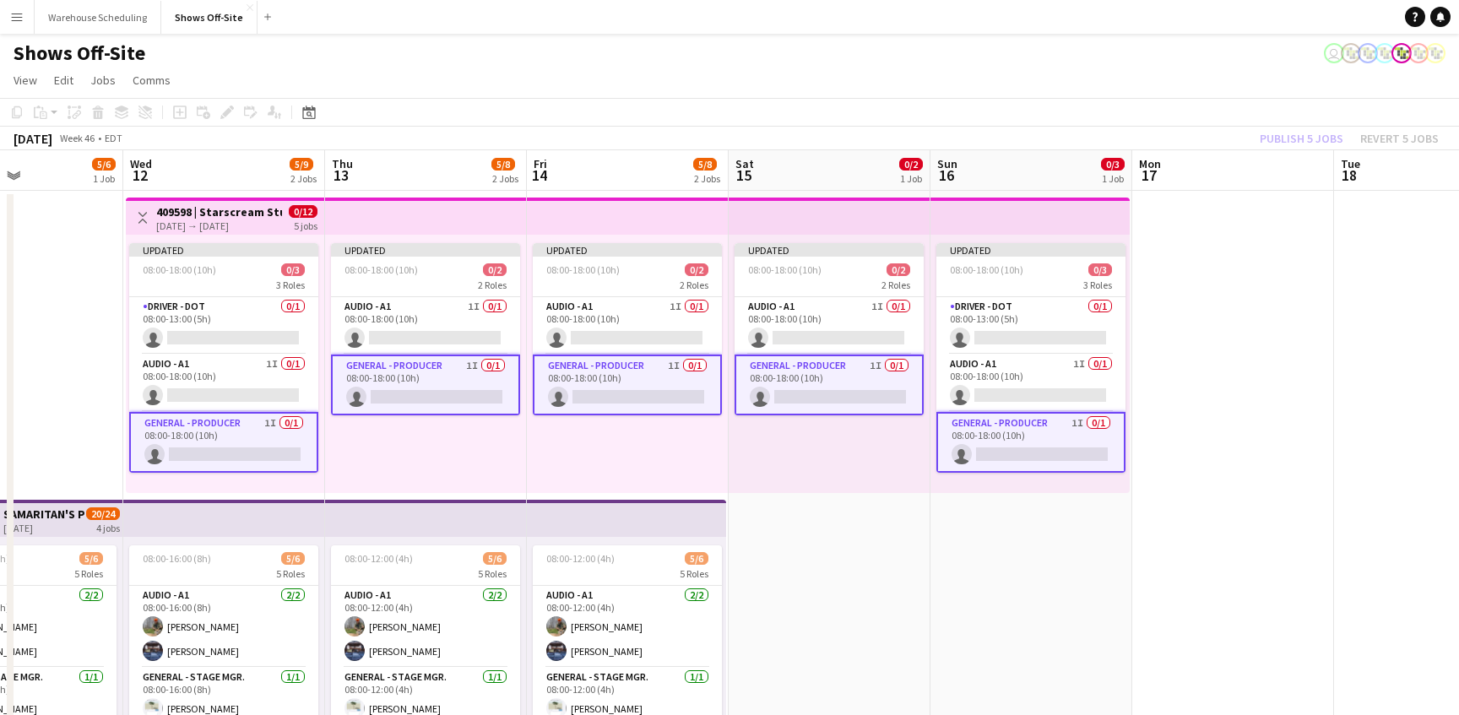
click at [1306, 91] on app-page-menu "View Day view expanded Day view collapsed Month view Date picker Jump to [DATE]…" at bounding box center [729, 82] width 1459 height 32
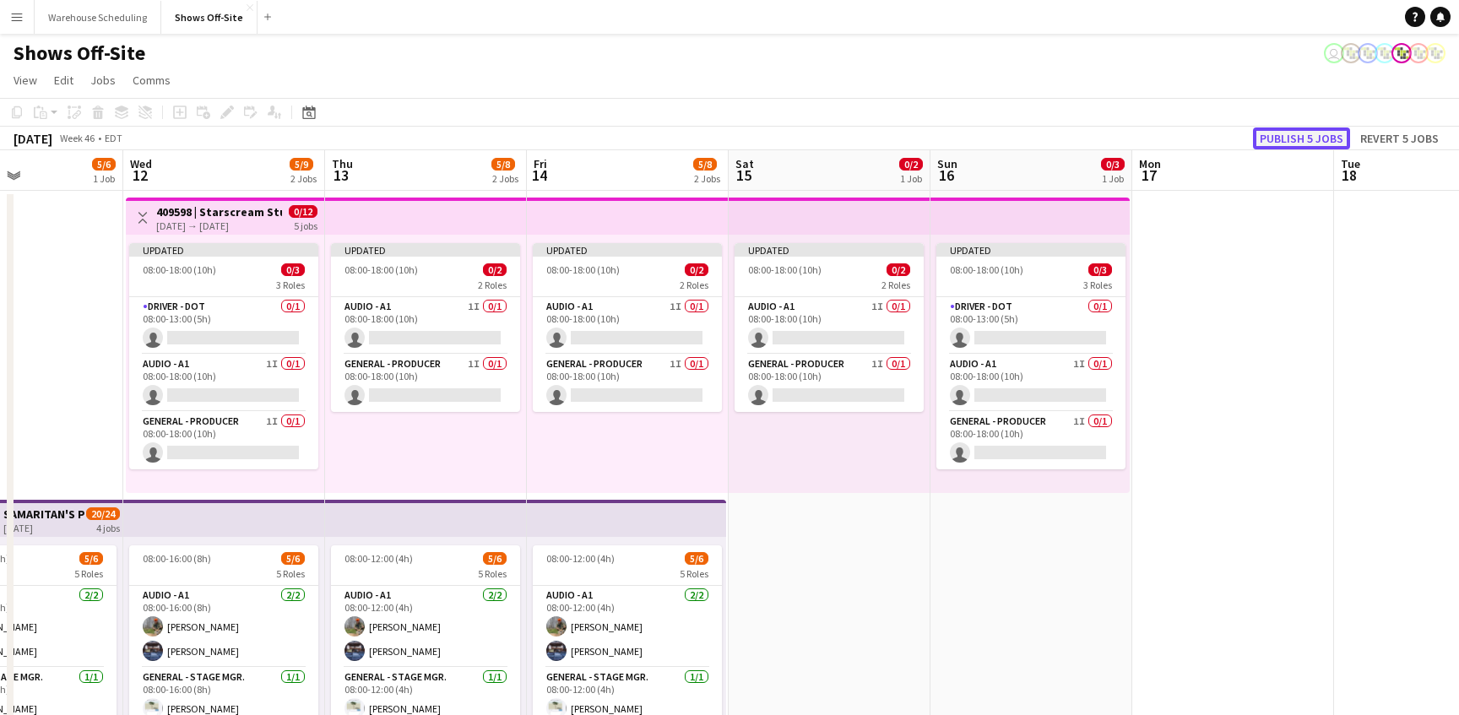
click at [1304, 132] on button "Publish 5 jobs" at bounding box center [1301, 138] width 97 height 22
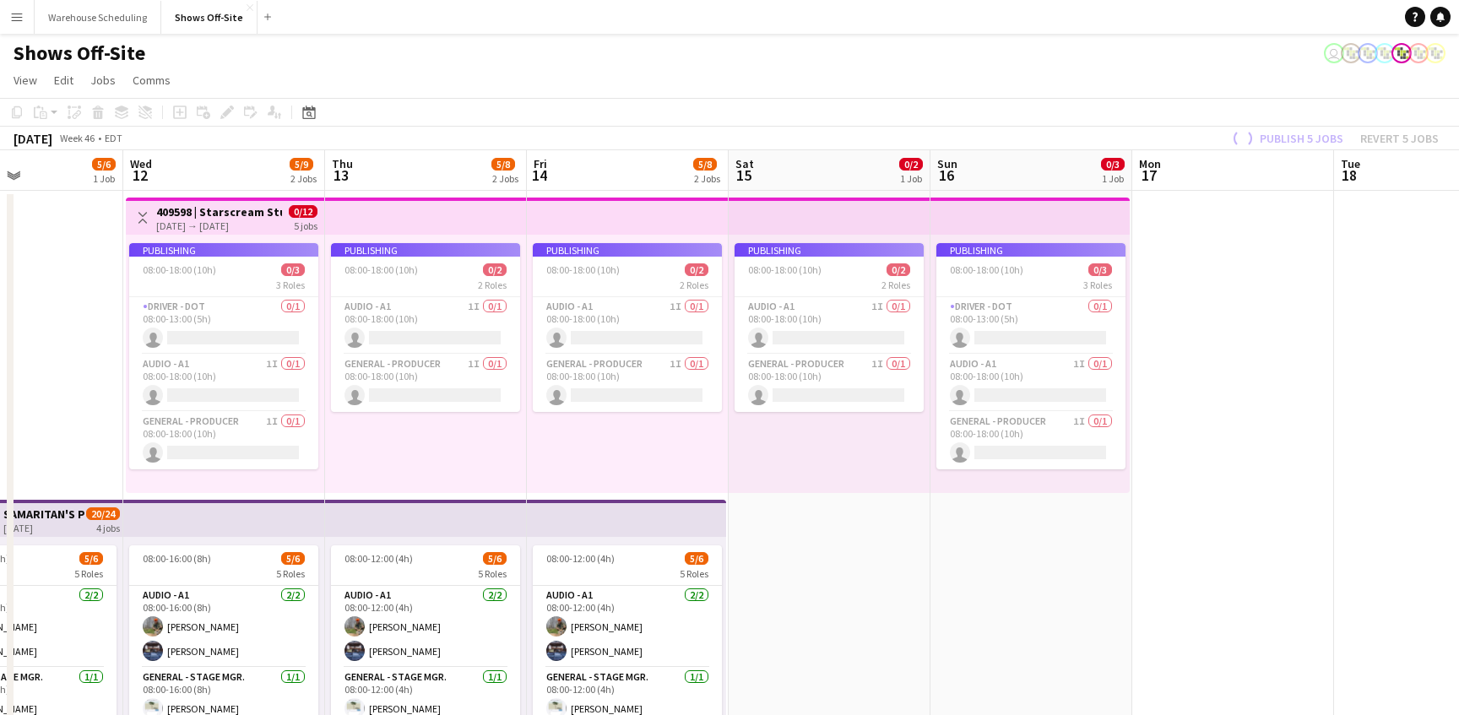
click at [252, 298] on app-job-card "Publishing 08:00-18:00 (10h) 0/3 3 Roles Driver - DOT 0/1 08:00-13:00 (5h) sing…" at bounding box center [223, 356] width 189 height 226
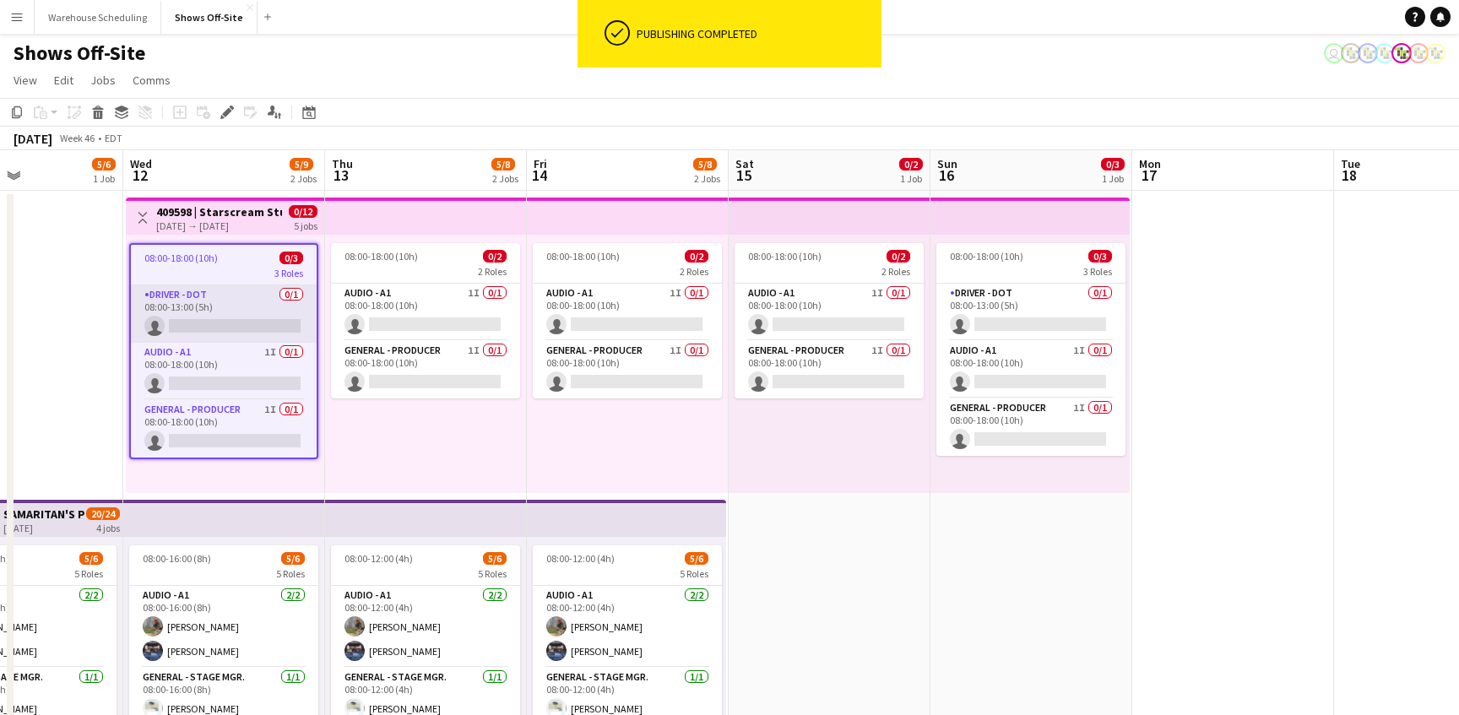
click at [257, 317] on app-card-role "Driver - DOT 0/1 08:00-13:00 (5h) single-neutral-actions" at bounding box center [224, 313] width 186 height 57
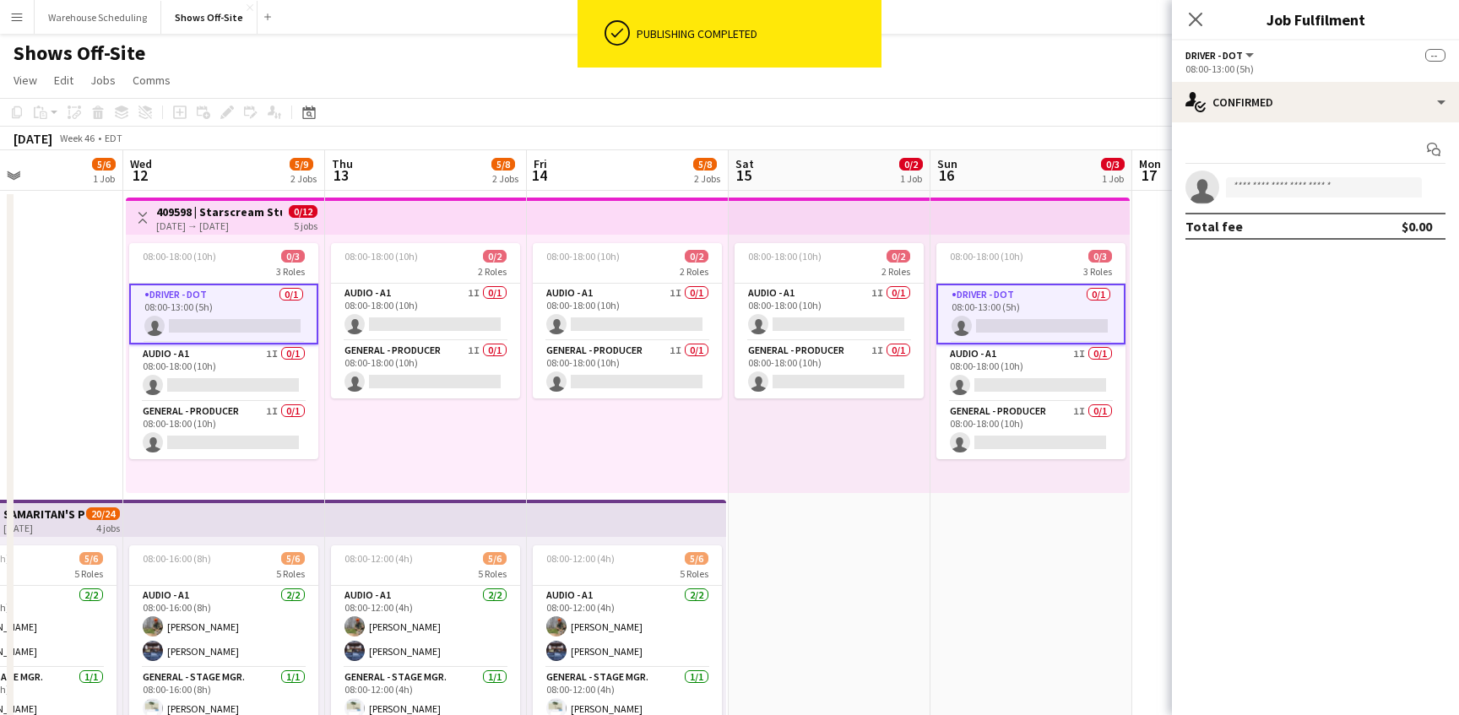
click at [1292, 79] on app-options-switcher "Driver - DOT All roles Driver - DOT -- 08:00-13:00 (5h)" at bounding box center [1315, 61] width 287 height 41
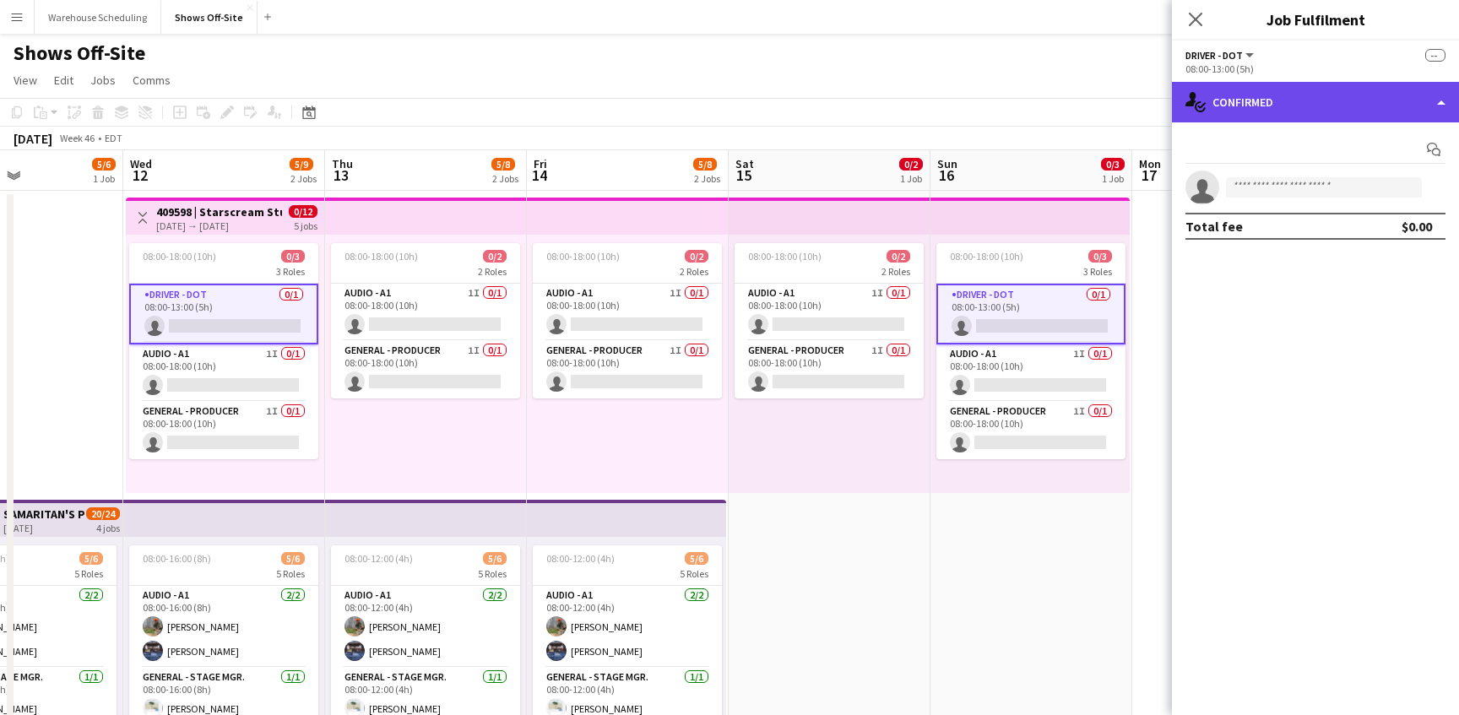
click at [1292, 95] on div "single-neutral-actions-check-2 Confirmed" at bounding box center [1315, 102] width 287 height 41
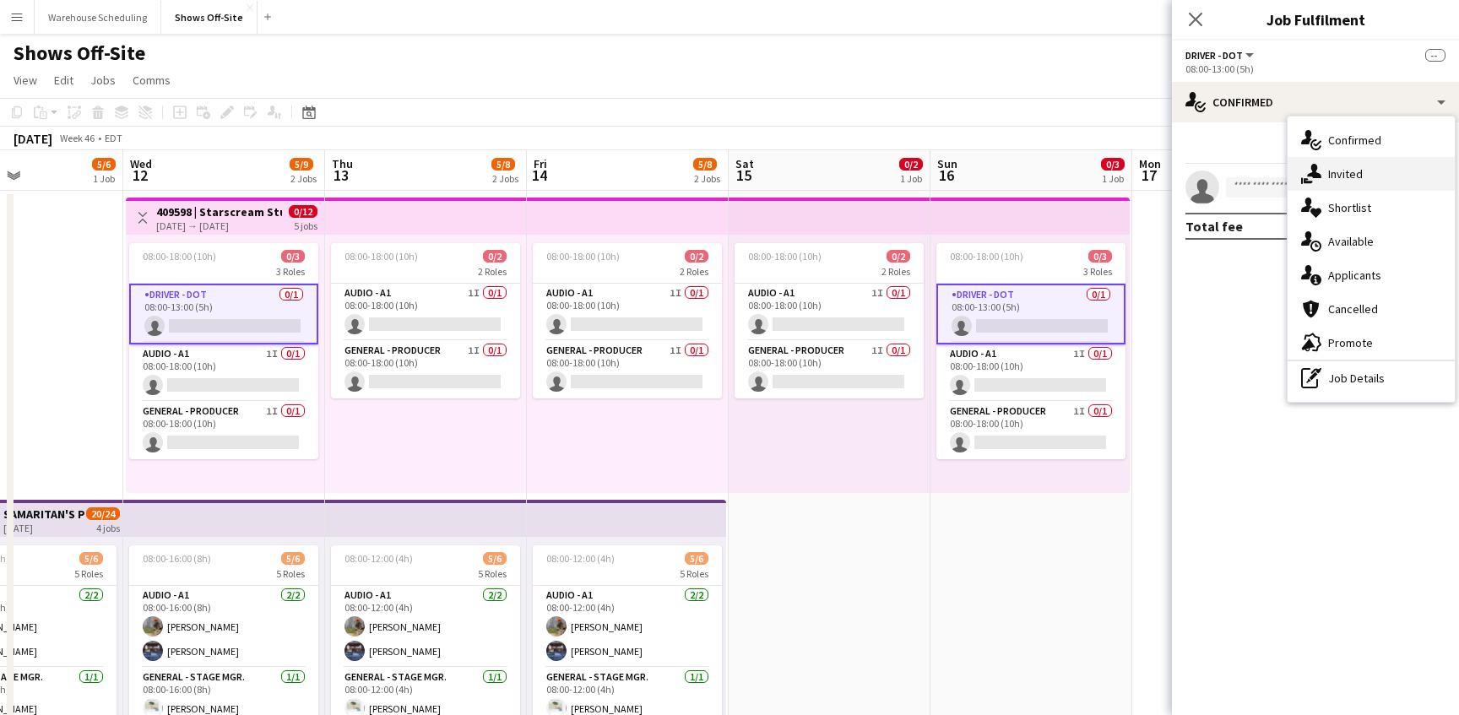
click at [1330, 182] on div "single-neutral-actions-share-1 Invited" at bounding box center [1370, 174] width 167 height 34
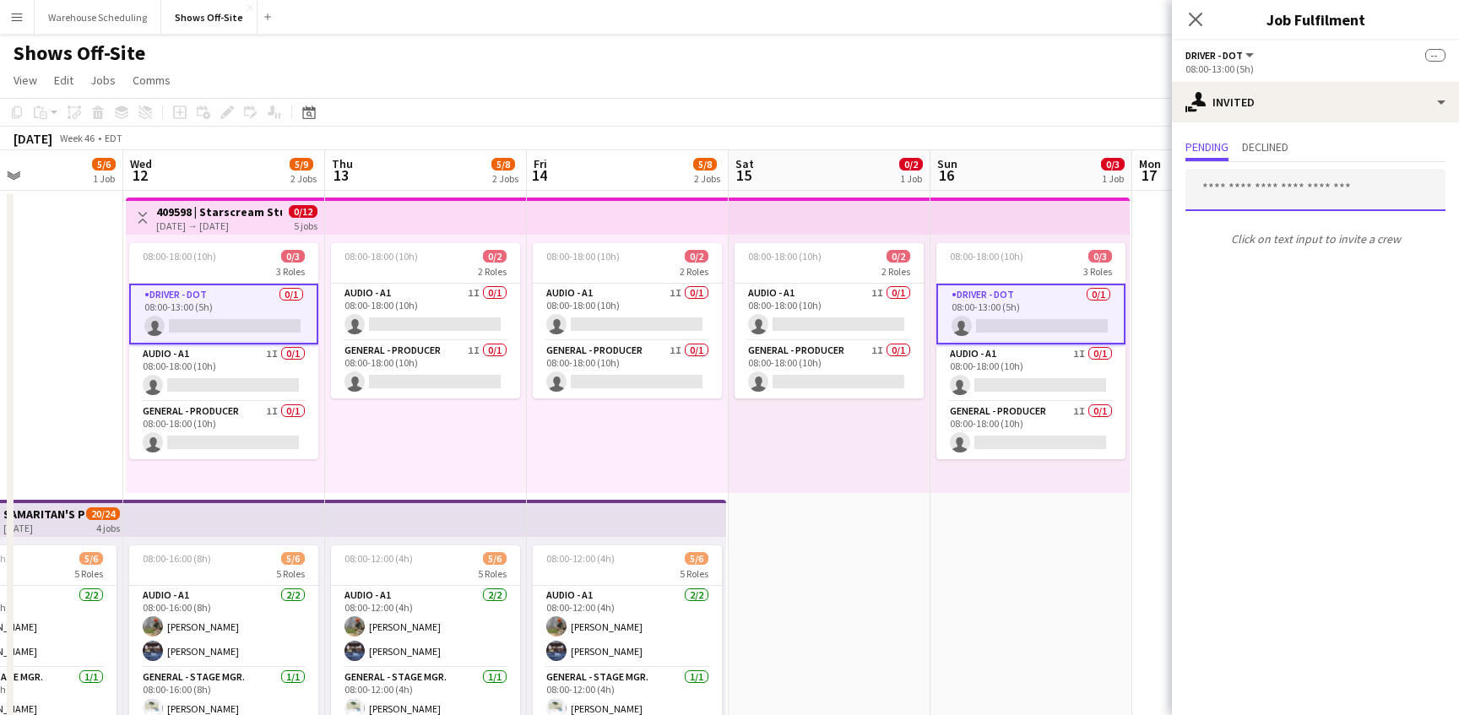
click at [1298, 190] on input "text" at bounding box center [1315, 190] width 260 height 42
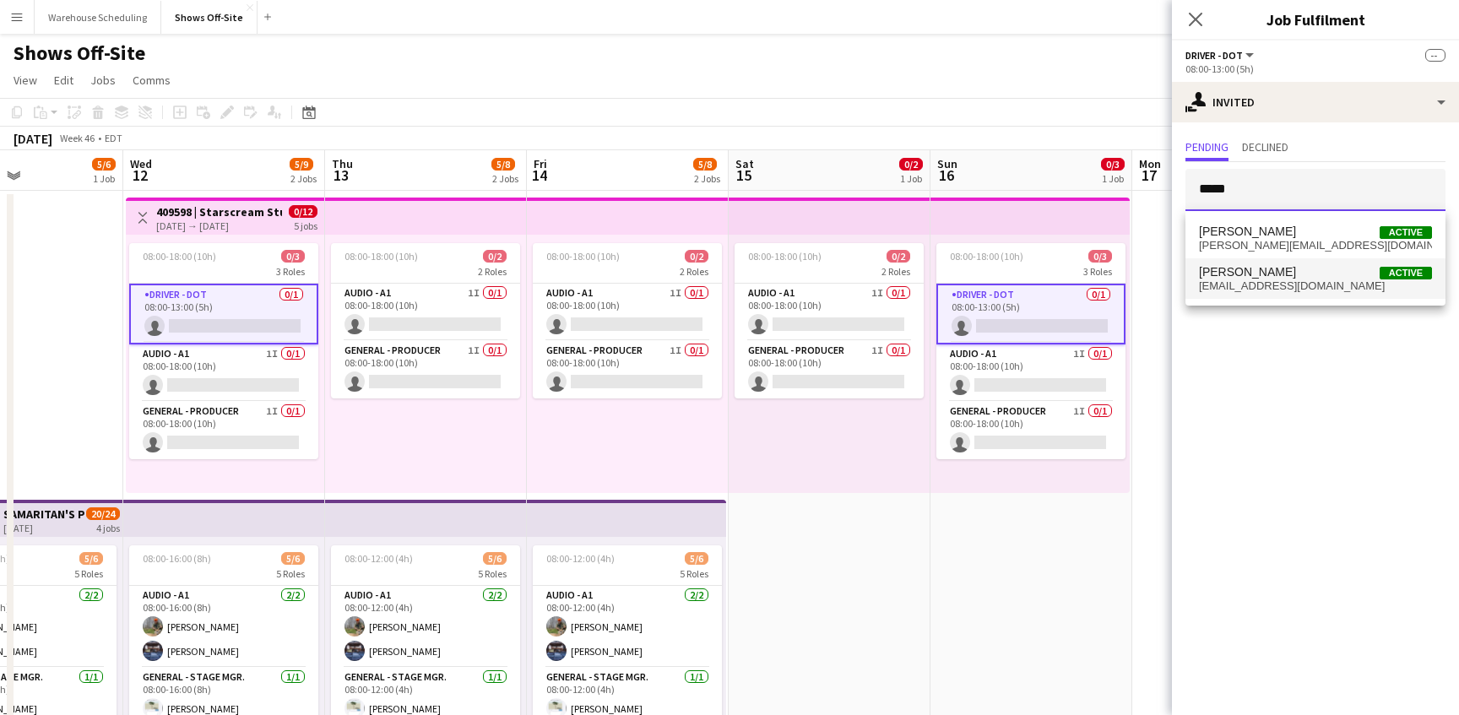
type input "*****"
click at [1285, 282] on span "[EMAIL_ADDRESS][DOMAIN_NAME]" at bounding box center [1315, 286] width 233 height 14
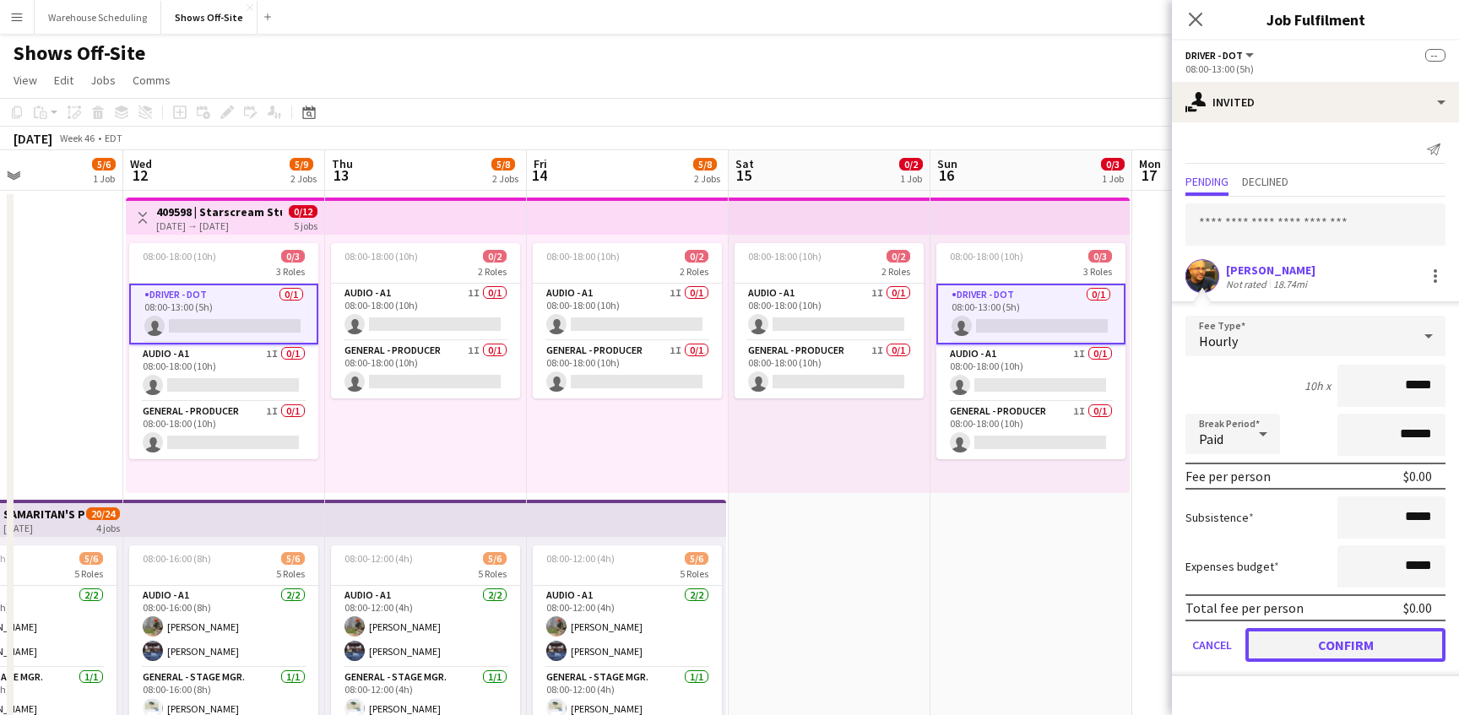
click at [1328, 642] on button "Confirm" at bounding box center [1345, 645] width 200 height 34
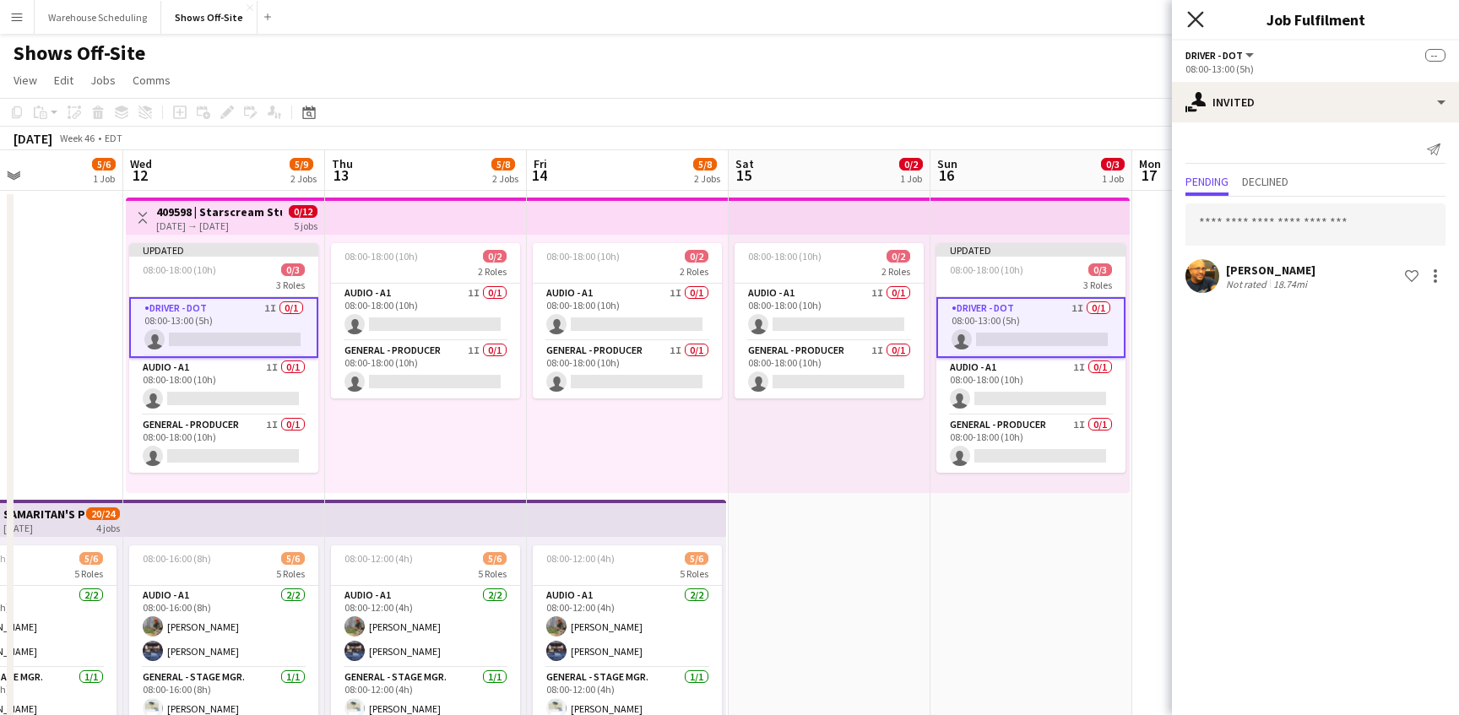
click at [1198, 13] on icon "Close pop-in" at bounding box center [1195, 19] width 16 height 16
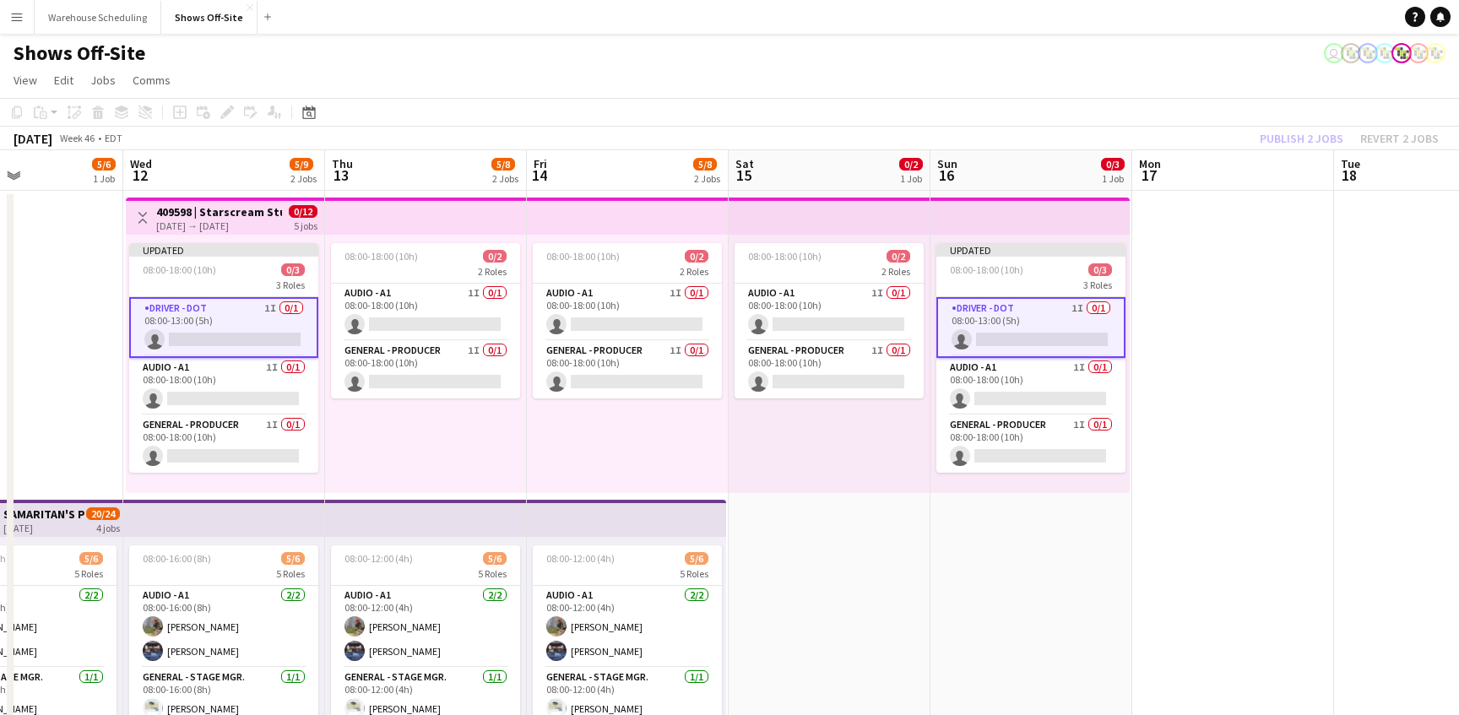
click at [1326, 117] on app-toolbar "Copy Paste Paste Command V Paste with crew Command Shift V Paste linked Job [GE…" at bounding box center [729, 112] width 1459 height 29
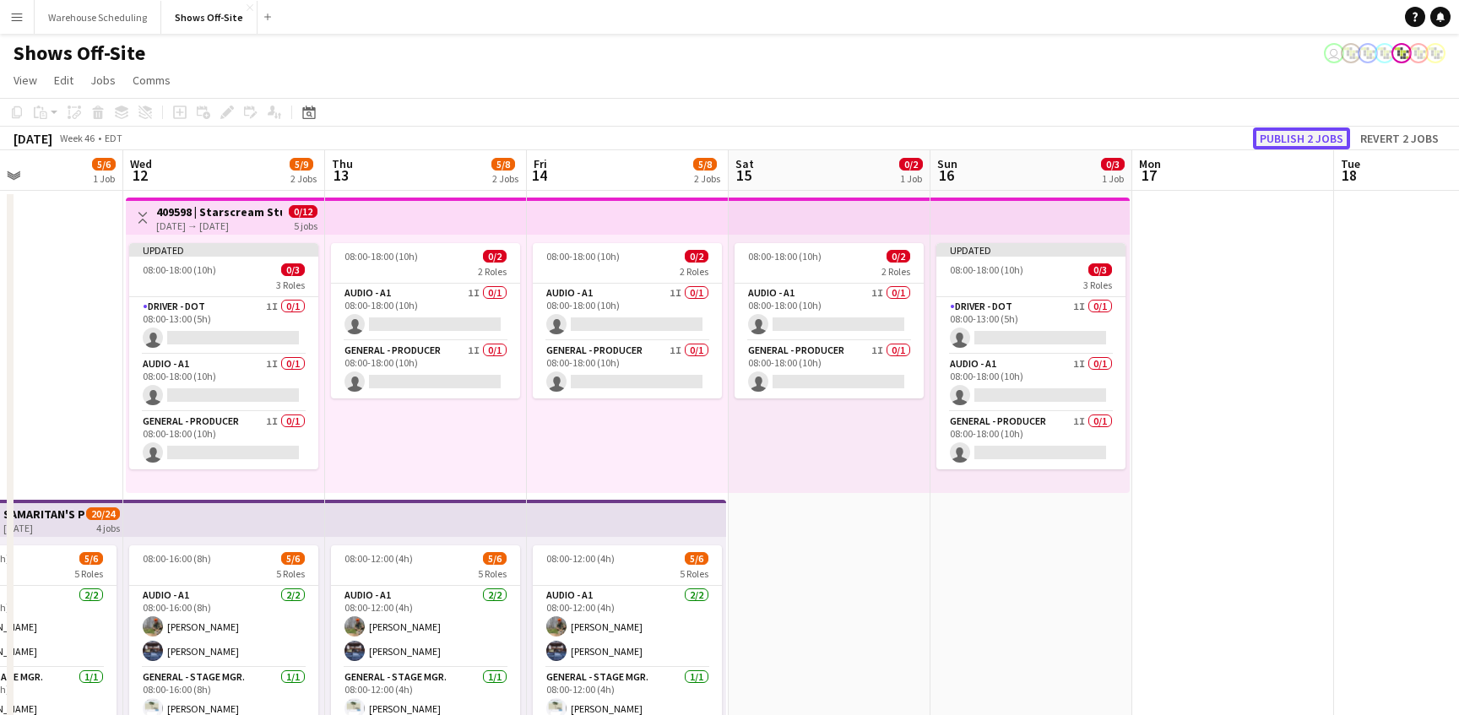
click at [1320, 135] on button "Publish 2 jobs" at bounding box center [1301, 138] width 97 height 22
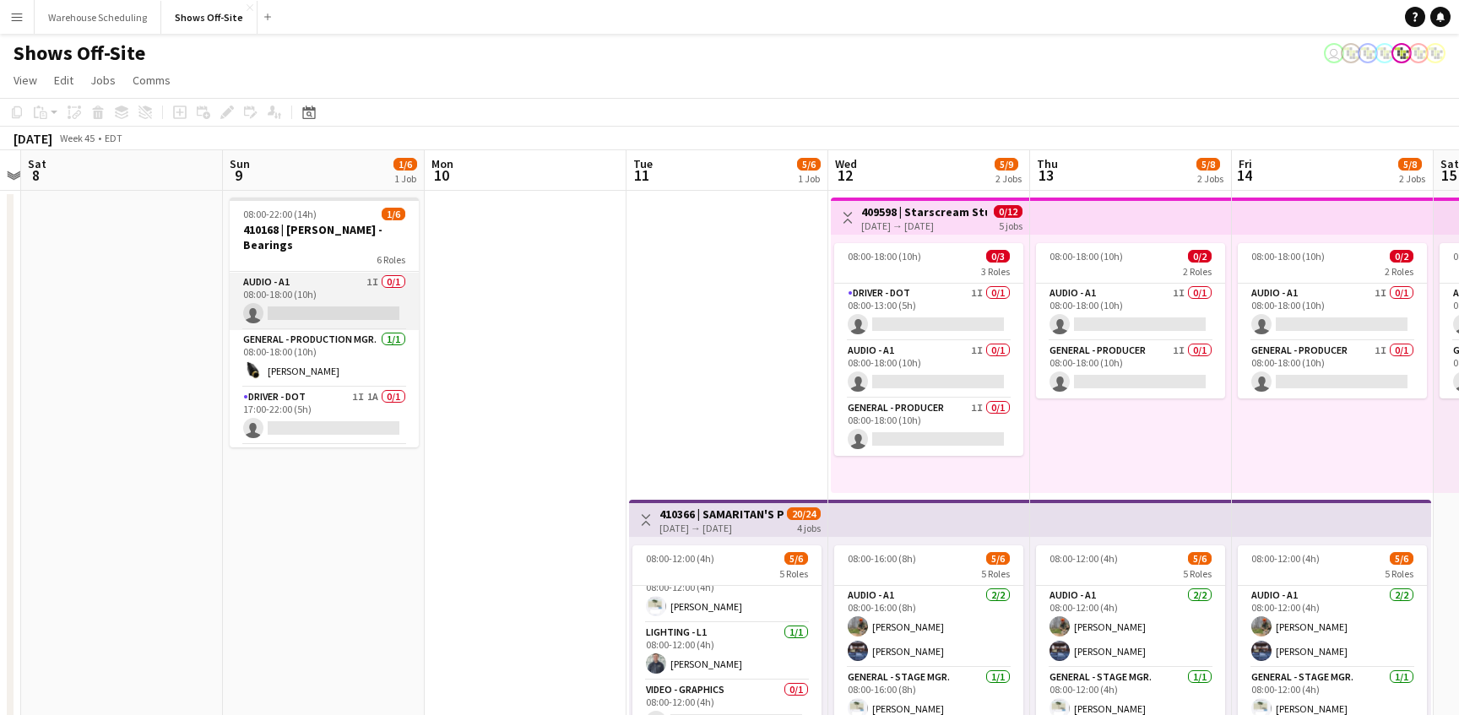
scroll to position [169, 0]
click at [339, 341] on app-card-role "Driver - DOT 1I 1A 0/1 17:00-22:00 (5h) single-neutral-actions" at bounding box center [324, 361] width 189 height 57
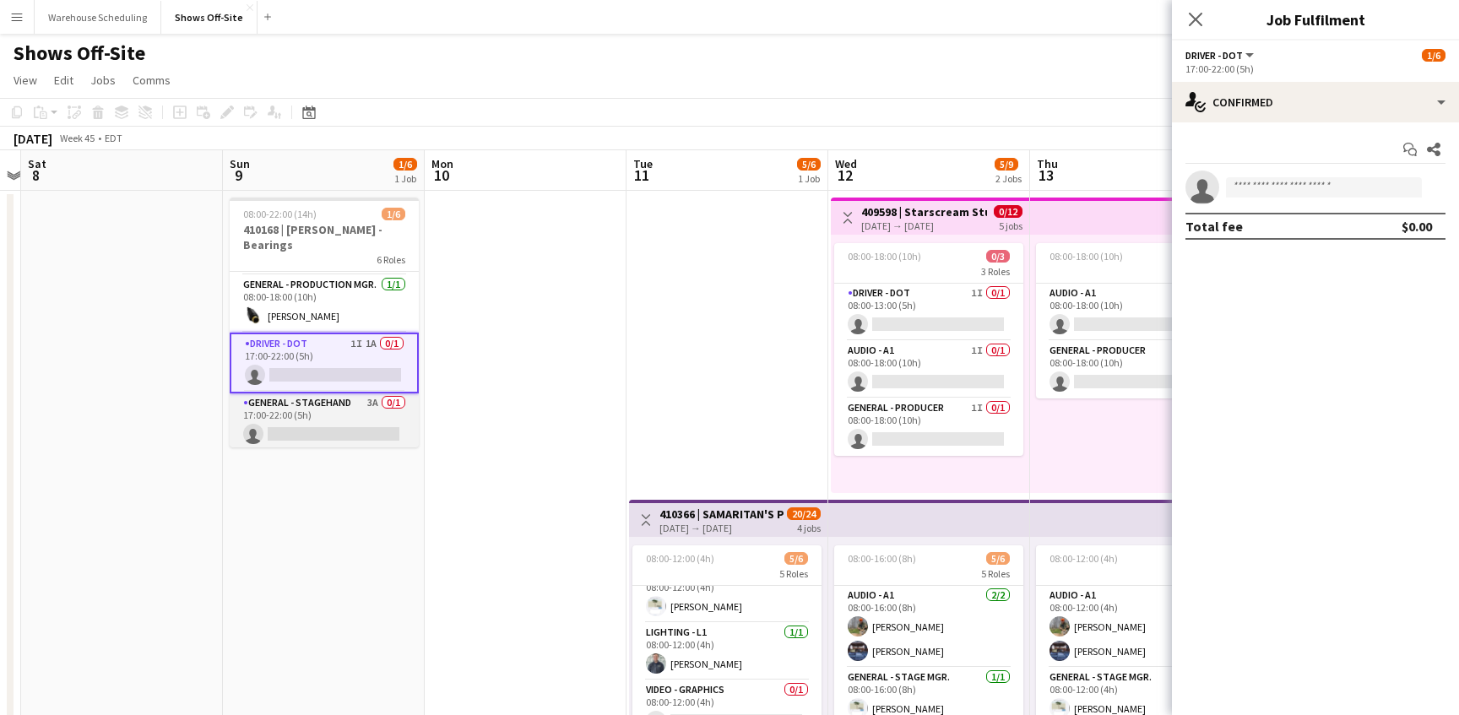
click at [332, 412] on app-card-role "General - Stagehand 3A 0/1 17:00-22:00 (5h) single-neutral-actions" at bounding box center [324, 421] width 189 height 57
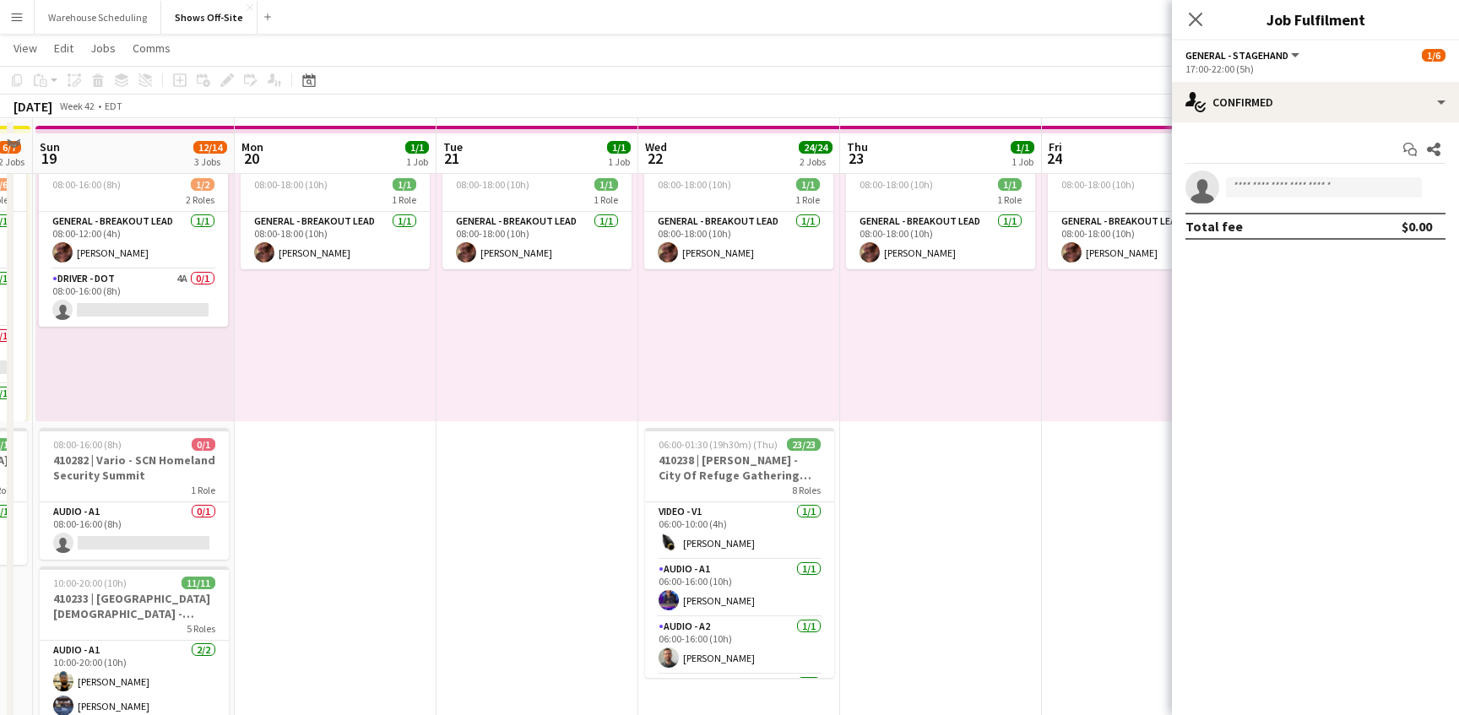
scroll to position [23, 0]
